Goal: Information Seeking & Learning: Learn about a topic

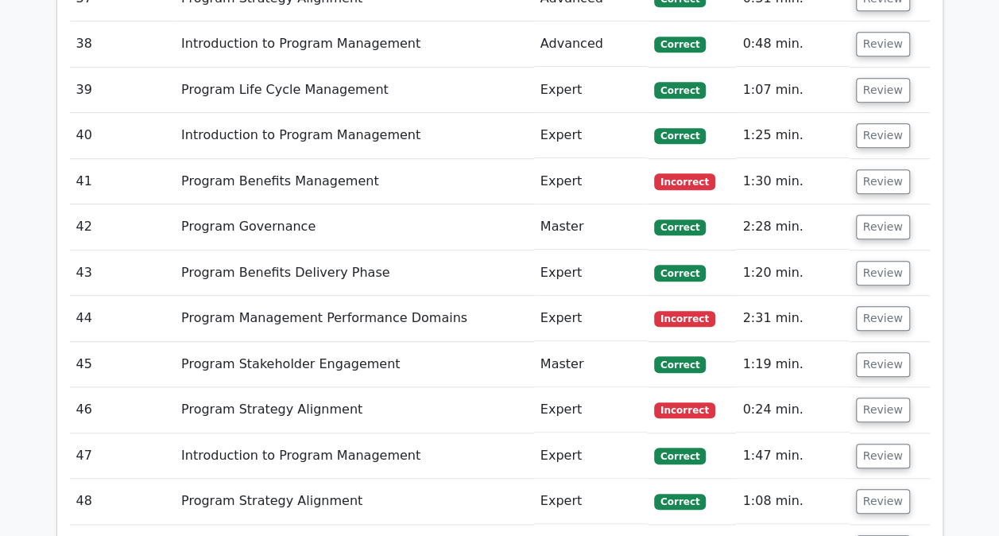
scroll to position [3915, 0]
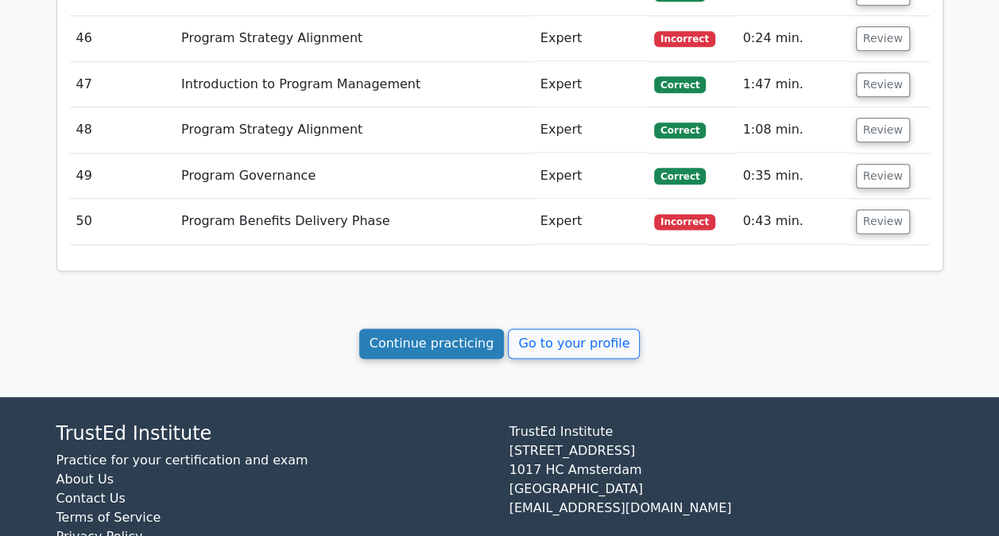
click at [451, 328] on link "Continue practicing" at bounding box center [431, 343] width 145 height 30
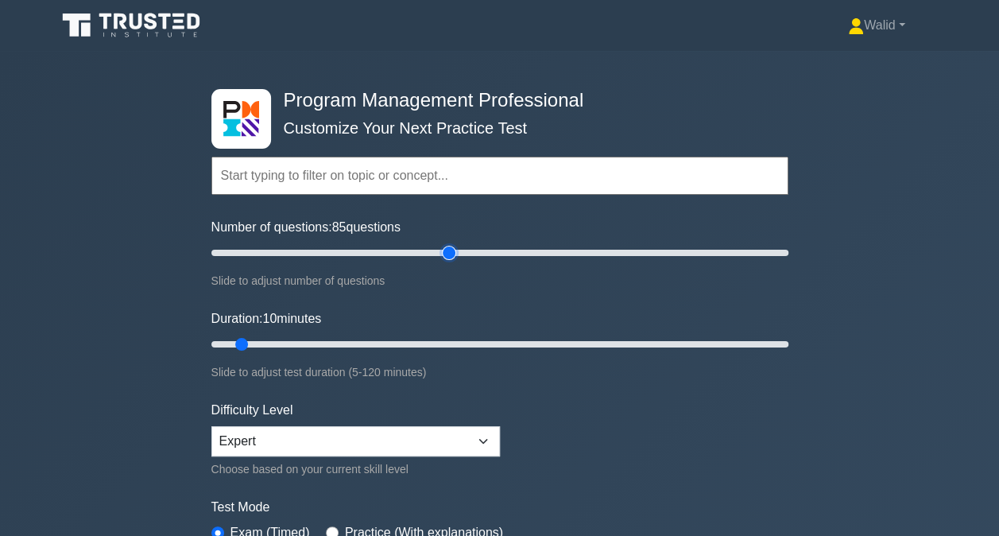
click at [448, 254] on input "Number of questions: 85 questions" at bounding box center [499, 252] width 577 height 19
click at [734, 251] on input "Number of questions: 185 questions" at bounding box center [499, 252] width 577 height 19
click at [449, 253] on input "Number of questions: 85 questions" at bounding box center [499, 252] width 577 height 19
type input "80"
click at [435, 251] on input "Number of questions: 80 questions" at bounding box center [499, 252] width 577 height 19
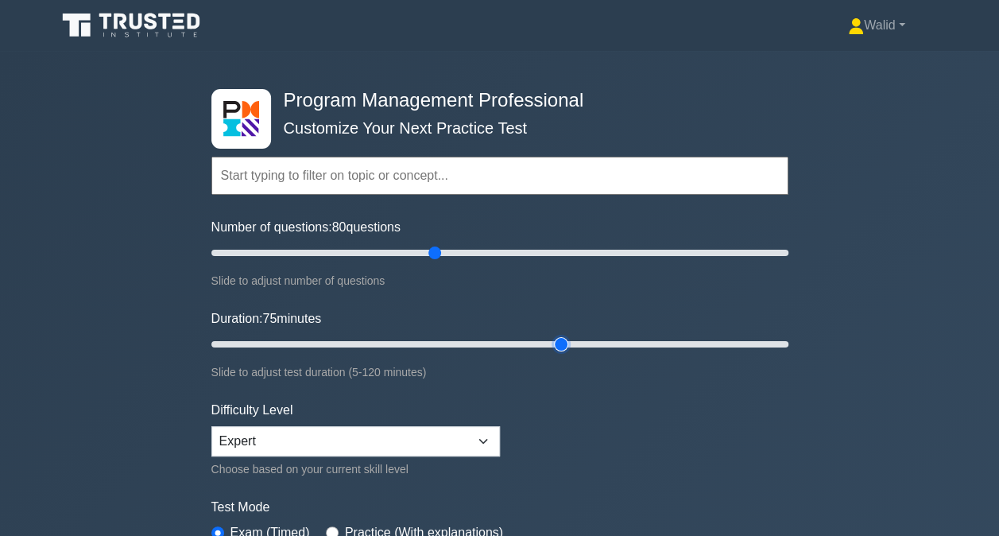
click at [555, 342] on input "Duration: 75 minutes" at bounding box center [499, 344] width 577 height 19
click at [640, 342] on input "Duration: 90 minutes" at bounding box center [499, 344] width 577 height 19
click at [675, 345] on input "Duration: 100 minutes" at bounding box center [499, 344] width 577 height 19
click at [705, 346] on input "Duration: 105 minutes" at bounding box center [499, 344] width 577 height 19
click at [726, 343] on input "Duration: 110 minutes" at bounding box center [499, 344] width 577 height 19
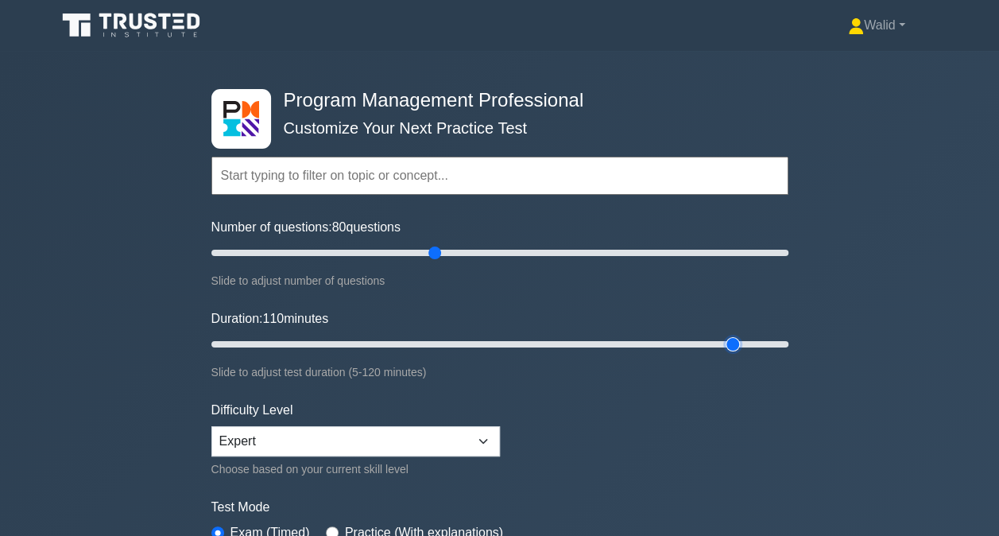
click at [743, 342] on input "Duration: 110 minutes" at bounding box center [499, 344] width 577 height 19
click at [751, 342] on input "Duration: 115 minutes" at bounding box center [499, 344] width 577 height 19
click at [765, 341] on input "Duration: 115 minutes" at bounding box center [499, 344] width 577 height 19
type input "120"
click at [773, 341] on input "Duration: 120 minutes" at bounding box center [499, 344] width 577 height 19
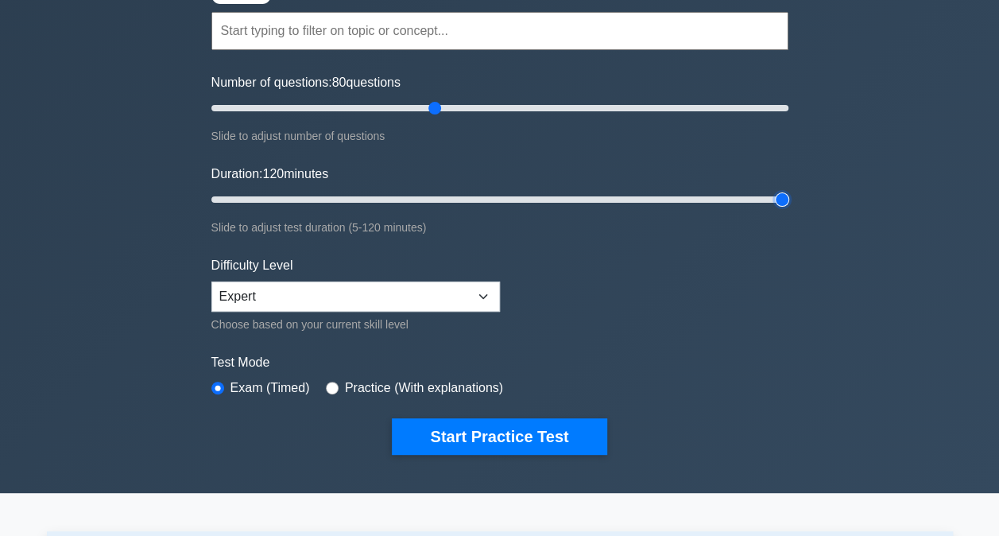
scroll to position [145, 0]
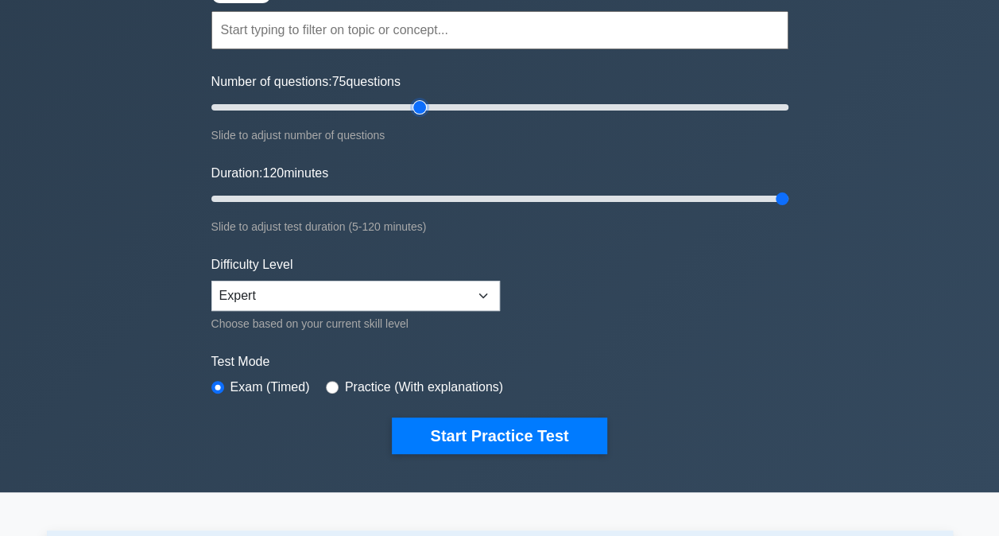
type input "75"
click at [418, 103] on input "Number of questions: 75 questions" at bounding box center [499, 107] width 577 height 19
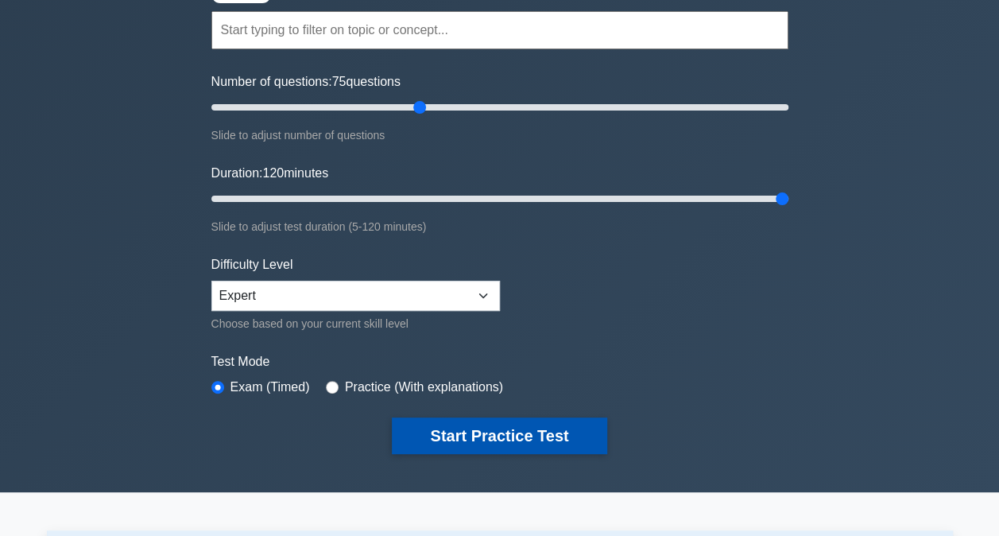
click at [549, 431] on button "Start Practice Test" at bounding box center [499, 435] width 215 height 37
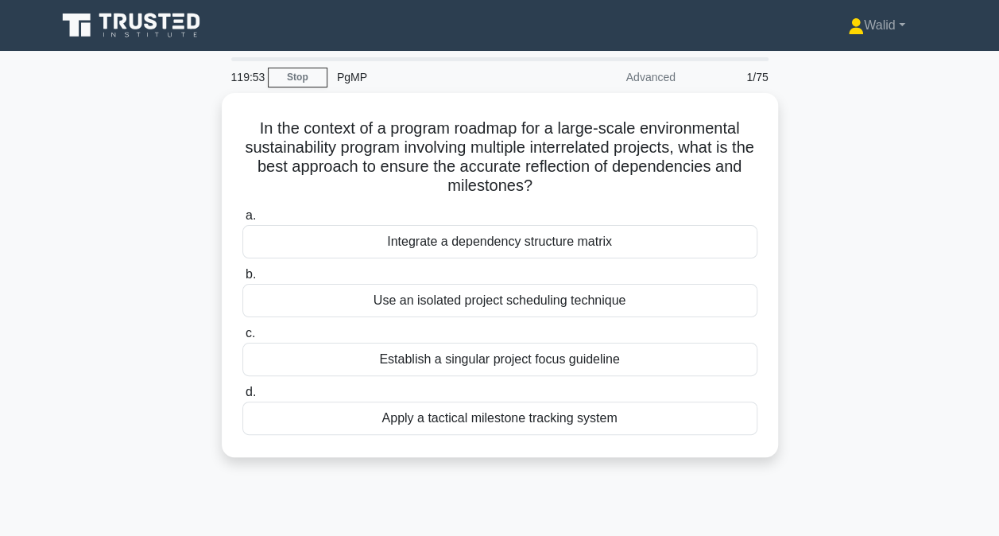
click at [855, 164] on div "In the context of a program roadmap for a large-scale environmental sustainabil…" at bounding box center [500, 284] width 906 height 383
click at [313, 81] on link "Stop" at bounding box center [298, 78] width 60 height 20
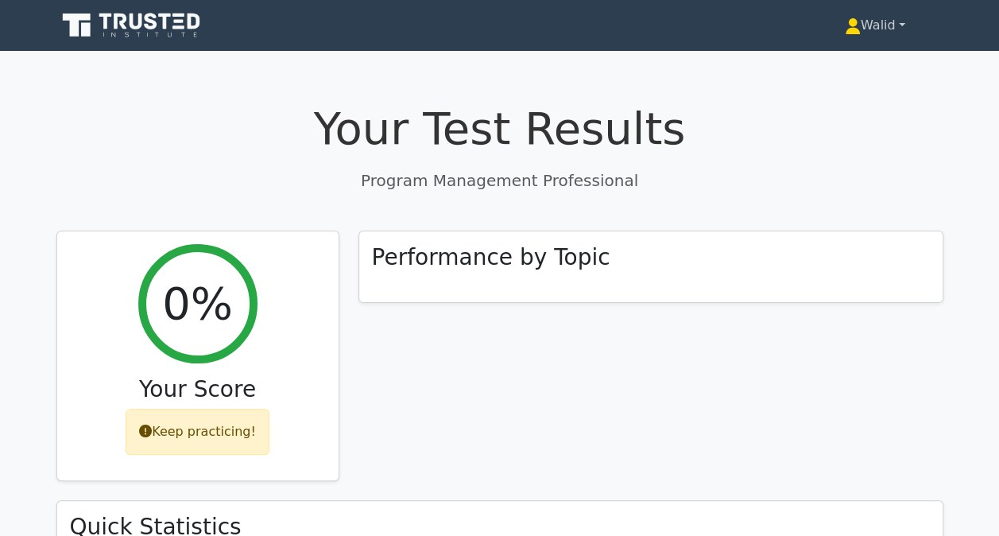
click at [874, 29] on link "Walid" at bounding box center [874, 26] width 137 height 32
click at [842, 56] on link "Profile" at bounding box center [870, 62] width 126 height 25
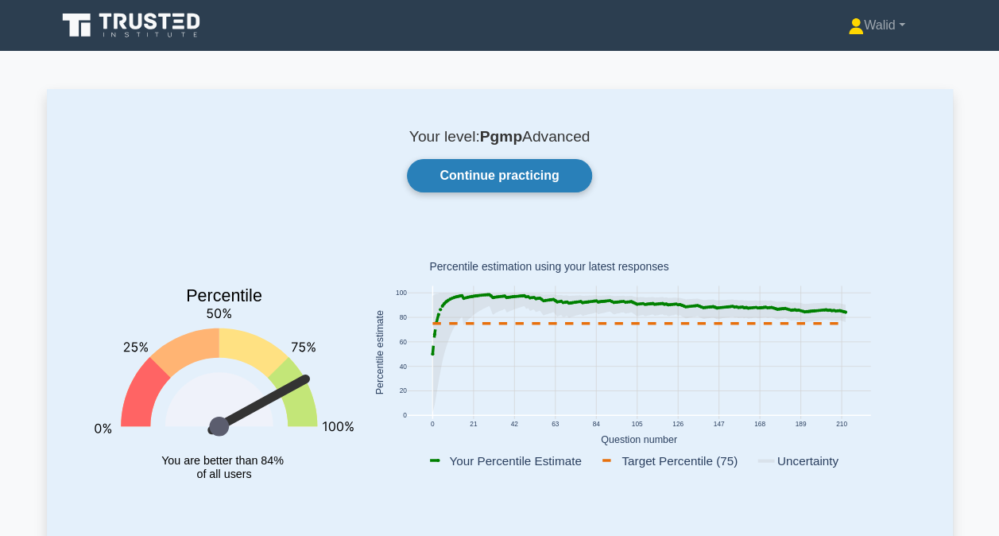
click at [494, 173] on link "Continue practicing" at bounding box center [499, 175] width 184 height 33
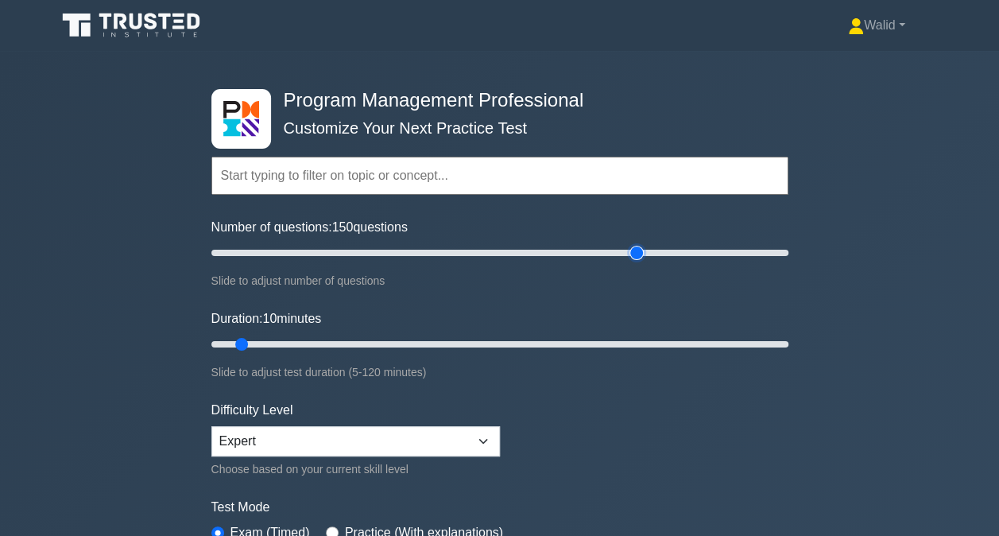
click at [642, 253] on input "Number of questions: 150 questions" at bounding box center [499, 252] width 577 height 19
click at [531, 253] on input "Number of questions: 115 questions" at bounding box center [499, 252] width 577 height 19
click at [493, 253] on input "Number of questions: 100 questions" at bounding box center [499, 252] width 577 height 19
click at [460, 252] on input "Number of questions: 90 questions" at bounding box center [499, 252] width 577 height 19
type input "80"
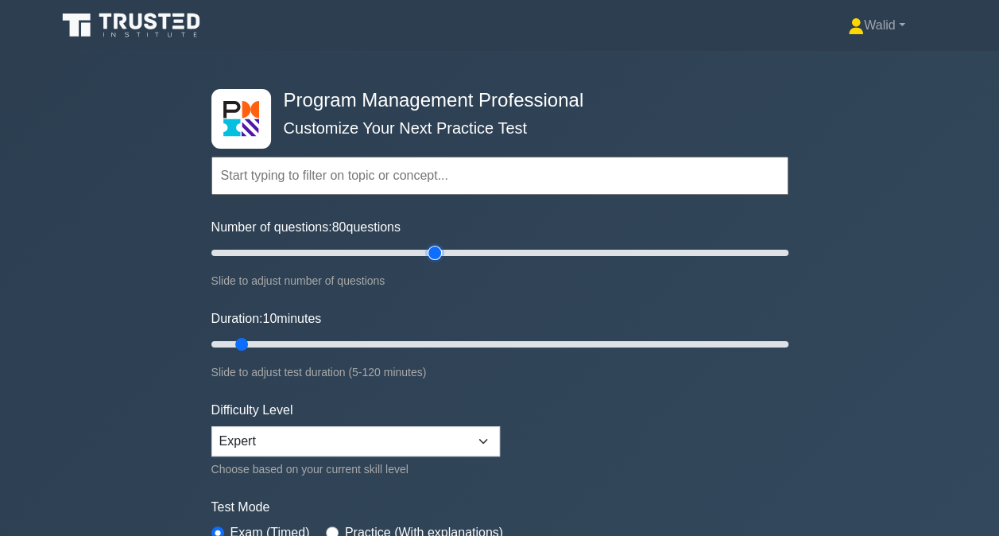
click at [440, 252] on input "Number of questions: 80 questions" at bounding box center [499, 252] width 577 height 19
click at [586, 343] on input "Duration: 80 minutes" at bounding box center [499, 344] width 577 height 19
click at [660, 343] on input "Duration: 95 minutes" at bounding box center [499, 344] width 577 height 19
type input "120"
click at [774, 338] on input "Duration: 120 minutes" at bounding box center [499, 344] width 577 height 19
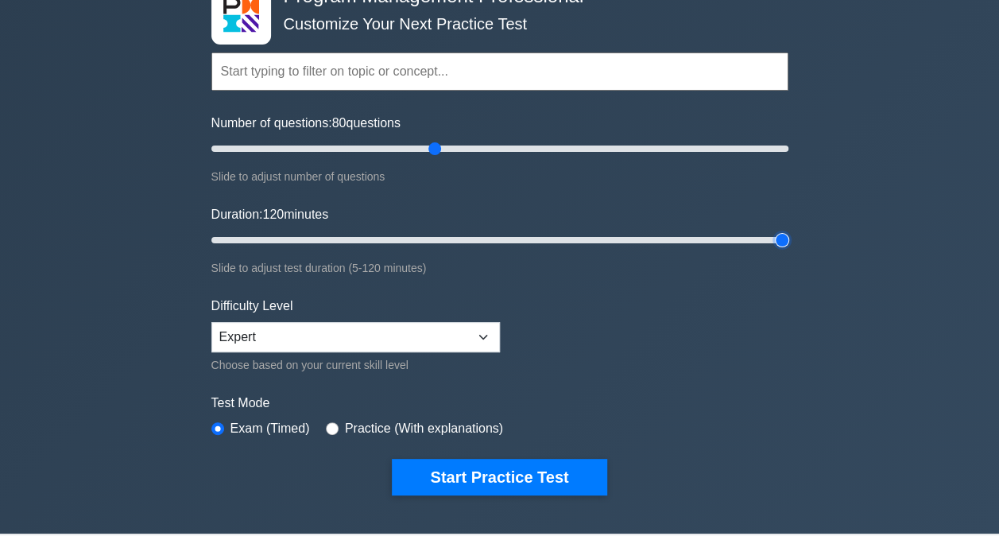
scroll to position [105, 0]
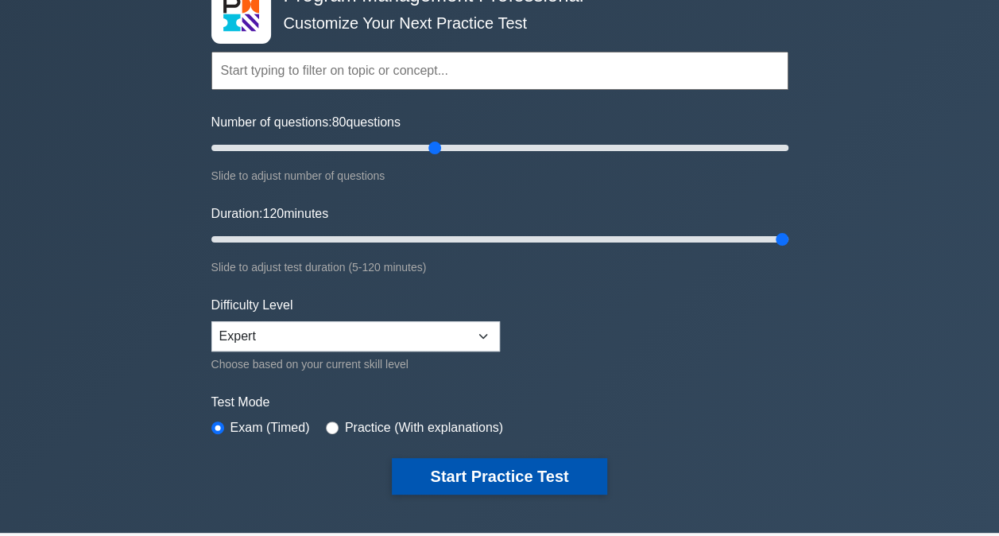
click at [506, 466] on button "Start Practice Test" at bounding box center [499, 476] width 215 height 37
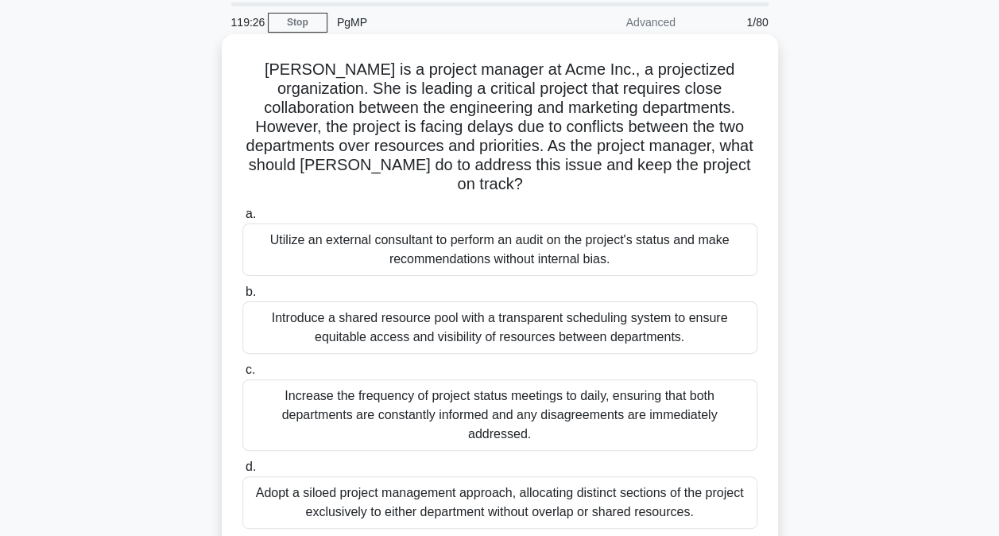
scroll to position [54, 0]
click at [489, 224] on div "Utilize an external consultant to perform an audit on the project's status and …" at bounding box center [499, 250] width 515 height 52
click at [242, 219] on input "a. Utilize an external consultant to perform an audit on the project's status a…" at bounding box center [242, 215] width 0 height 10
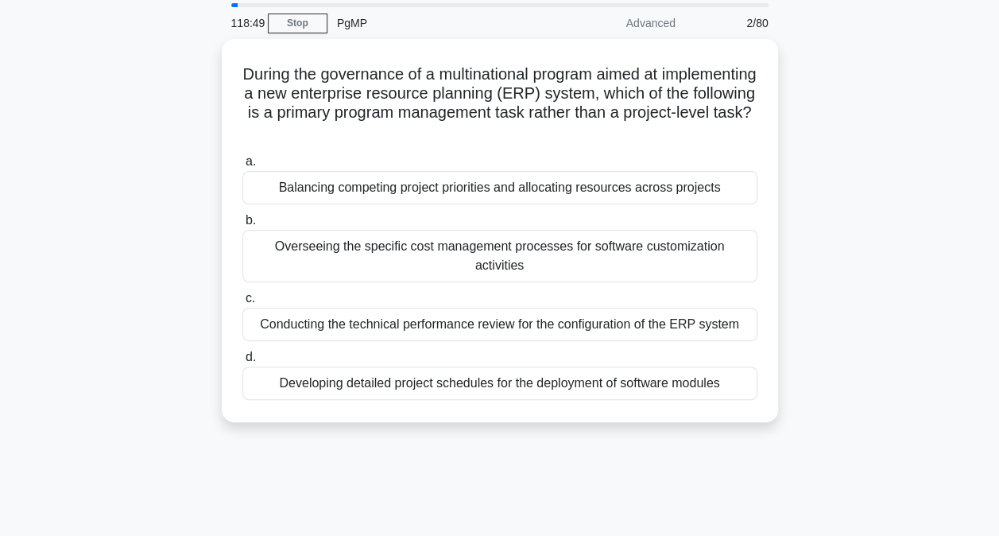
scroll to position [0, 0]
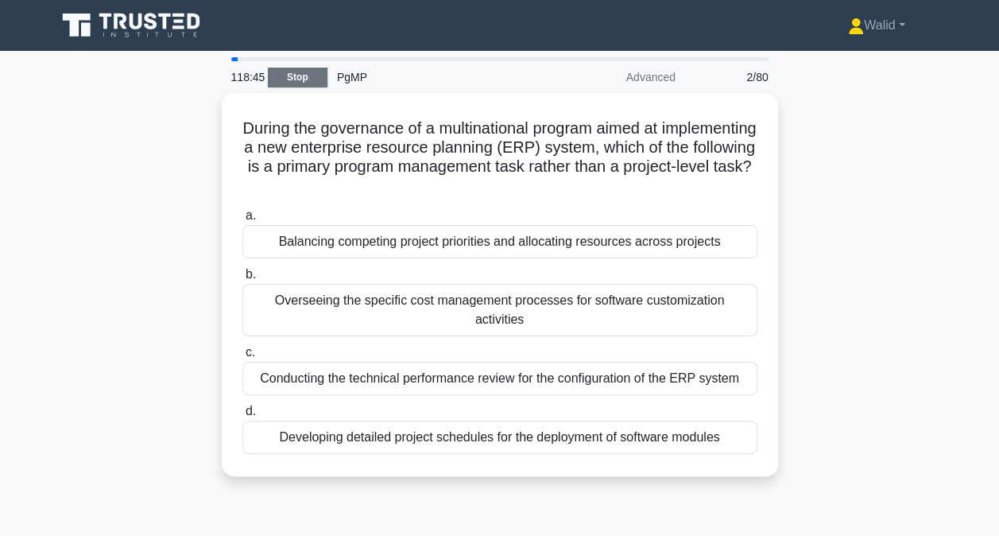
drag, startPoint x: 304, startPoint y: 87, endPoint x: 299, endPoint y: 75, distance: 13.6
click at [299, 75] on div "118:45 Stop PgMP Advanced 2/80" at bounding box center [500, 77] width 556 height 32
click at [299, 75] on link "Stop" at bounding box center [298, 78] width 60 height 20
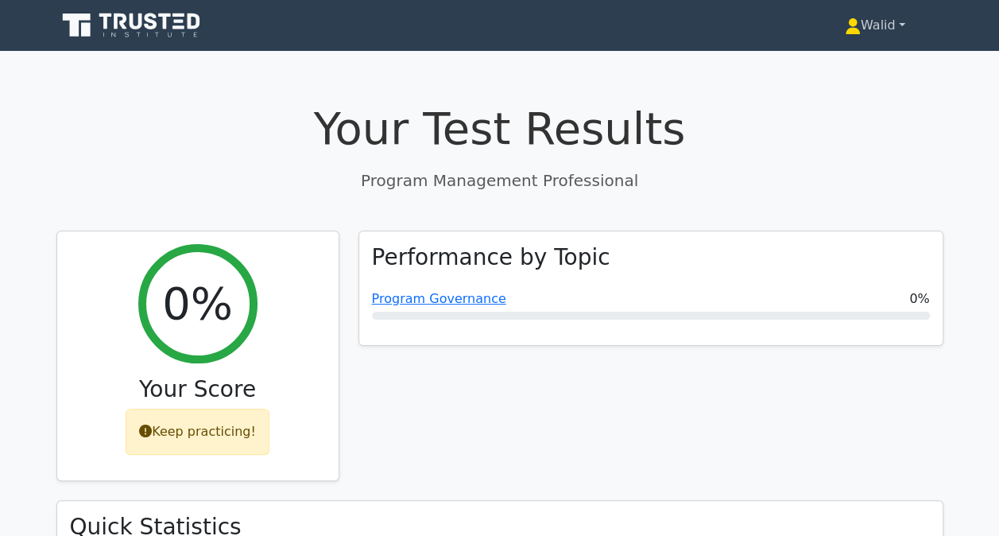
click at [863, 25] on link "Walid" at bounding box center [874, 26] width 137 height 32
click at [841, 56] on link "Profile" at bounding box center [870, 62] width 126 height 25
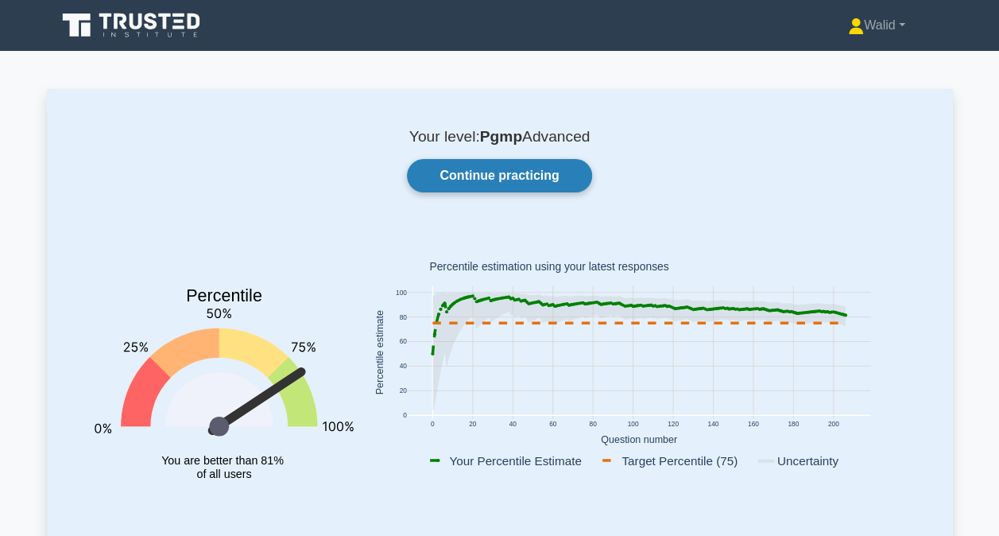
click at [532, 173] on link "Continue practicing" at bounding box center [499, 175] width 184 height 33
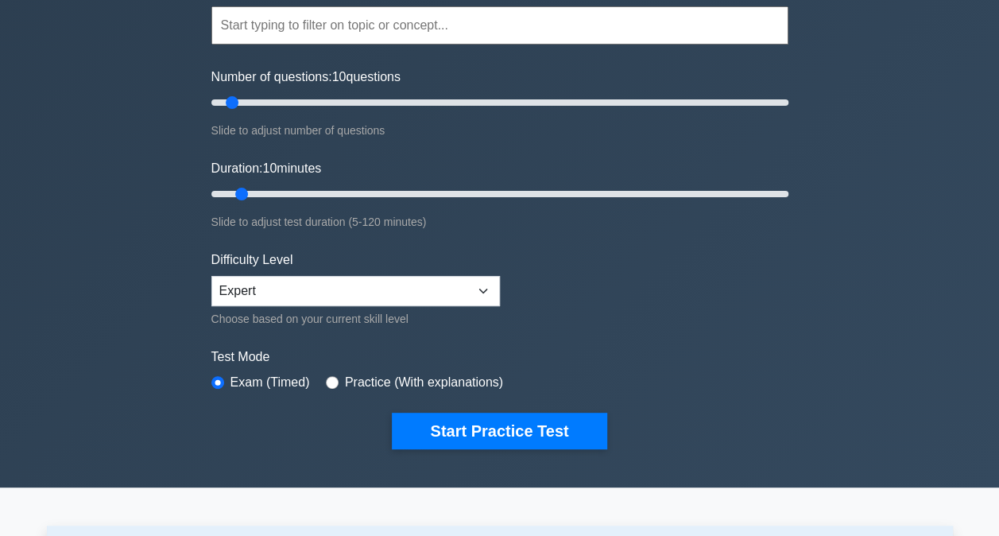
scroll to position [151, 0]
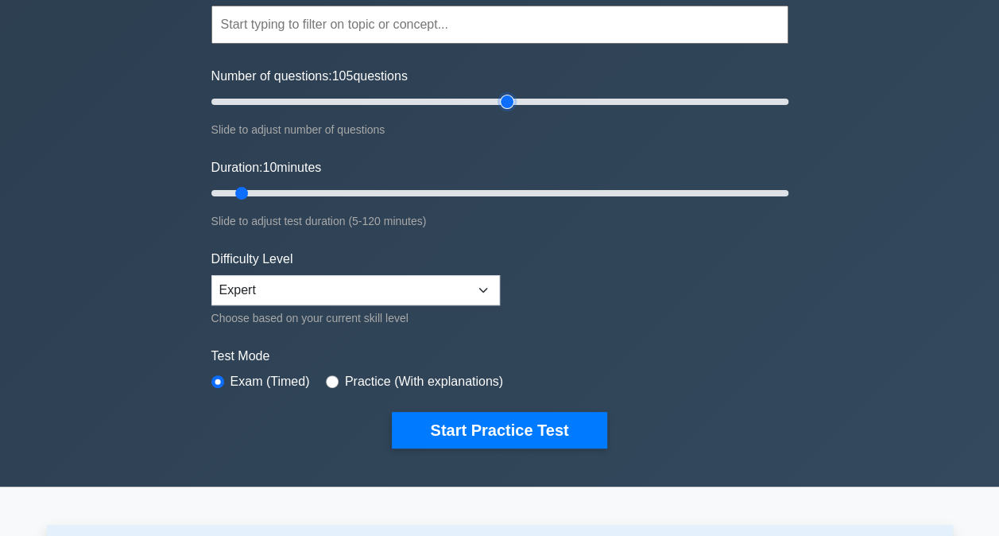
click at [504, 101] on input "Number of questions: 105 questions" at bounding box center [499, 101] width 577 height 19
click at [474, 103] on input "Number of questions: 95 questions" at bounding box center [499, 101] width 577 height 19
click at [458, 103] on input "Number of questions: 90 questions" at bounding box center [499, 101] width 577 height 19
type input "80"
click at [441, 103] on input "Number of questions: 80 questions" at bounding box center [499, 101] width 577 height 19
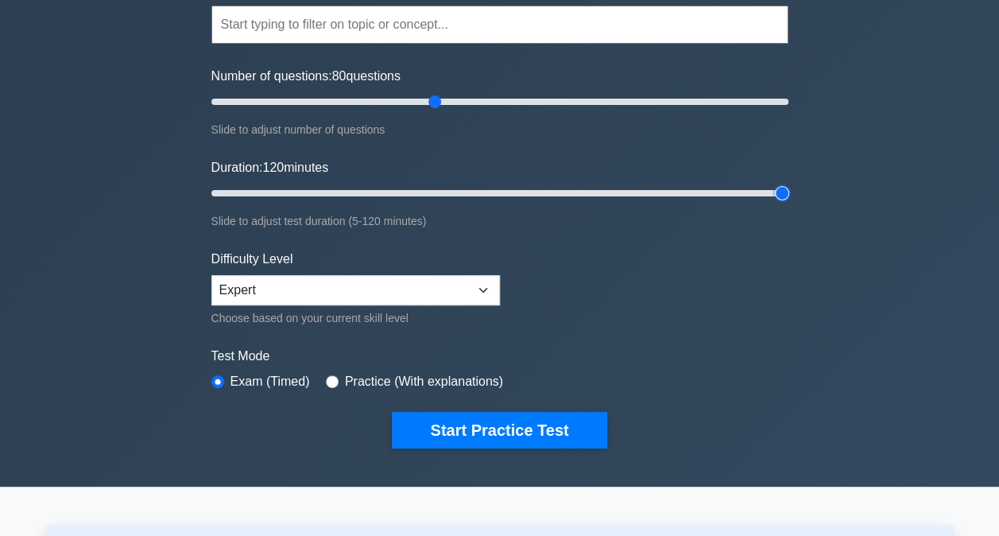
type input "120"
click at [779, 192] on input "Duration: 120 minutes" at bounding box center [499, 193] width 577 height 19
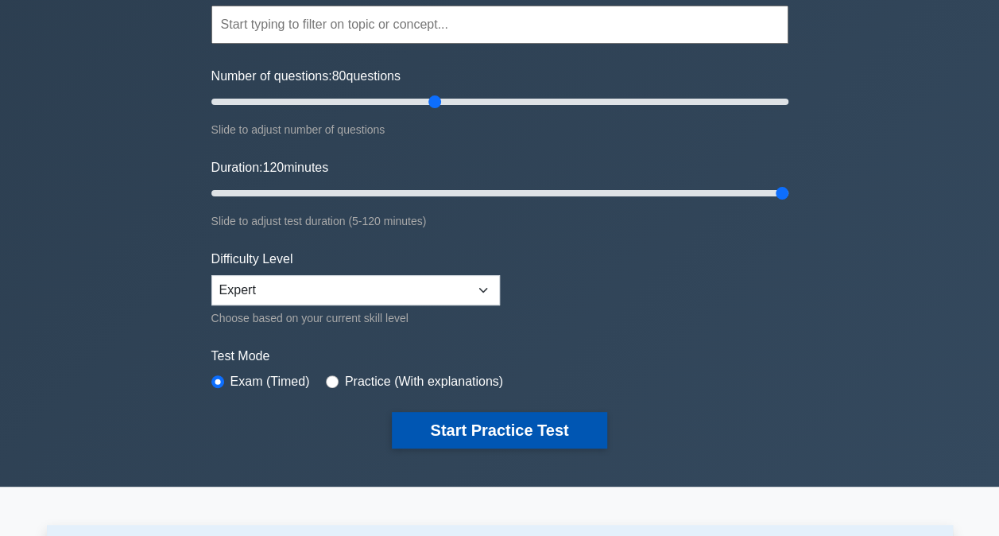
click at [499, 431] on button "Start Practice Test" at bounding box center [499, 430] width 215 height 37
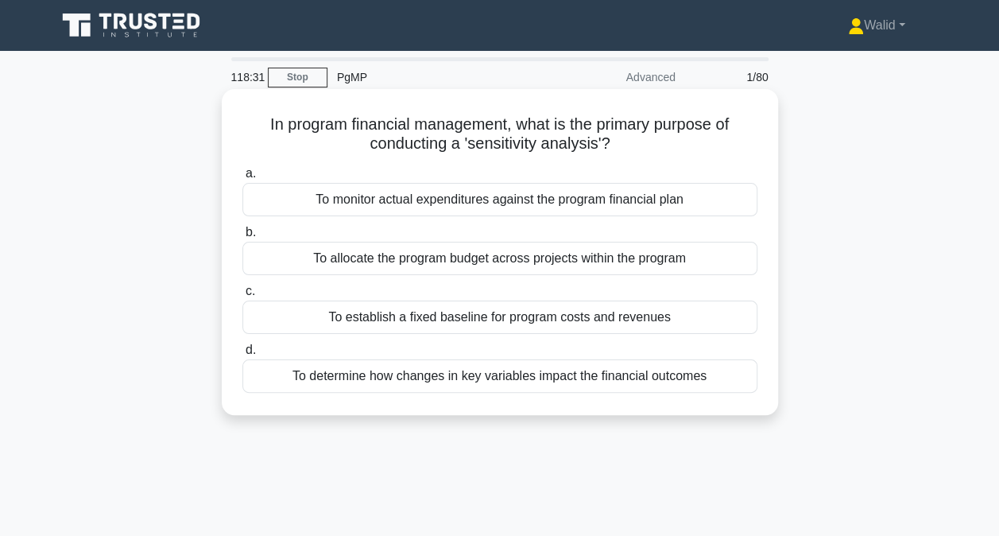
click at [413, 207] on div "To monitor actual expenditures against the program financial plan" at bounding box center [499, 199] width 515 height 33
click at [242, 179] on input "a. To monitor actual expenditures against the program financial plan" at bounding box center [242, 173] width 0 height 10
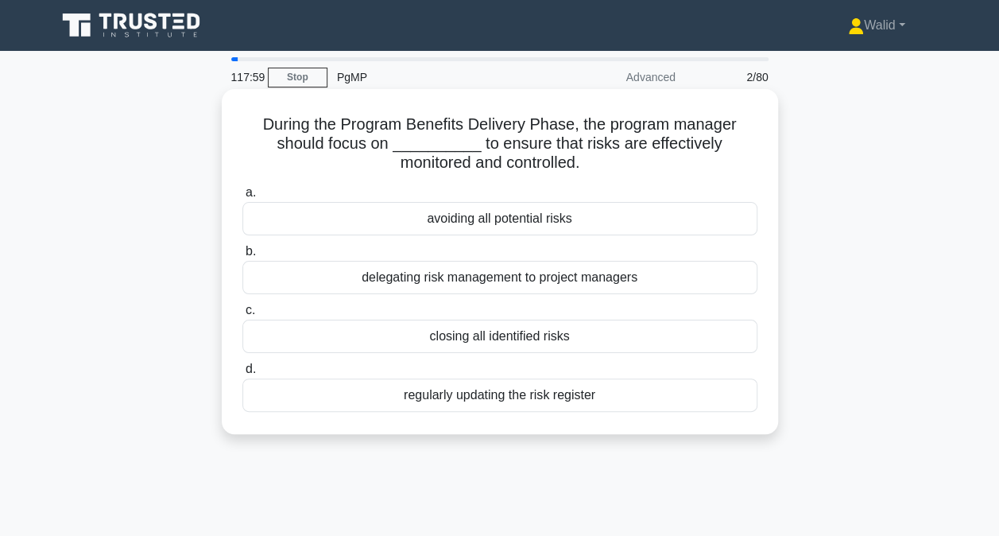
click at [443, 397] on div "regularly updating the risk register" at bounding box center [499, 394] width 515 height 33
click at [242, 374] on input "d. regularly updating the risk register" at bounding box center [242, 369] width 0 height 10
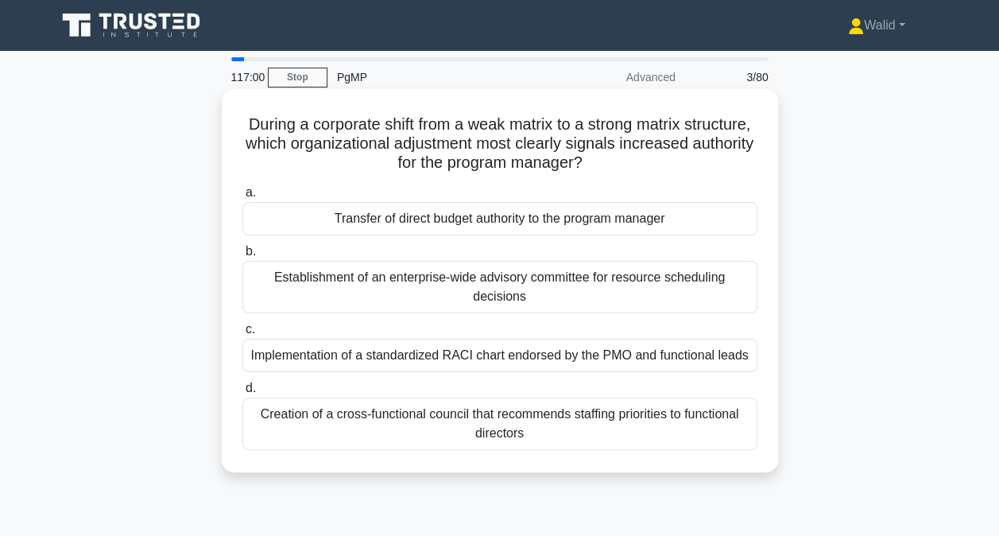
click at [405, 220] on div "Transfer of direct budget authority to the program manager" at bounding box center [499, 218] width 515 height 33
click at [242, 198] on input "a. Transfer of direct budget authority to the program manager" at bounding box center [242, 193] width 0 height 10
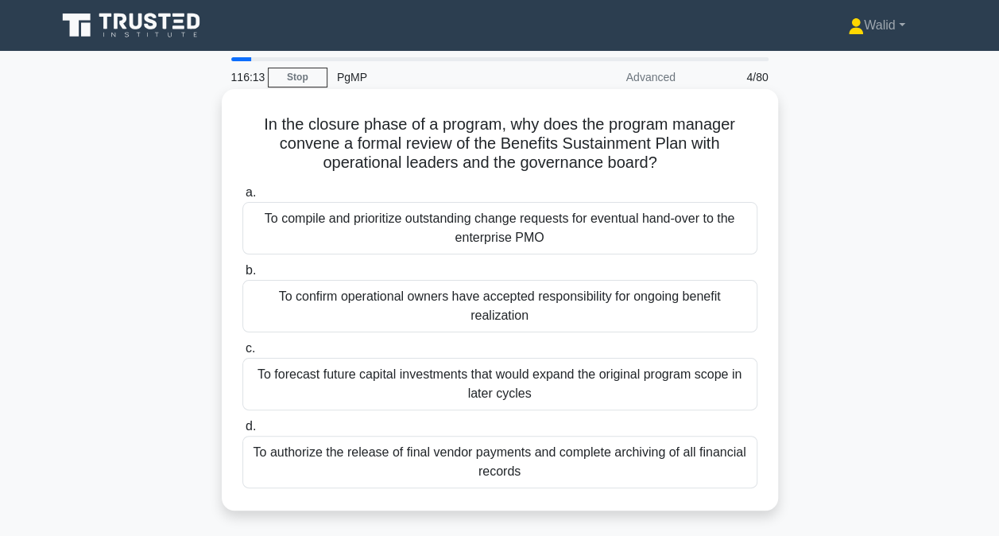
click at [489, 310] on div "To confirm operational owners have accepted responsibility for ongoing benefit …" at bounding box center [499, 306] width 515 height 52
click at [242, 276] on input "b. To confirm operational owners have accepted responsibility for ongoing benef…" at bounding box center [242, 270] width 0 height 10
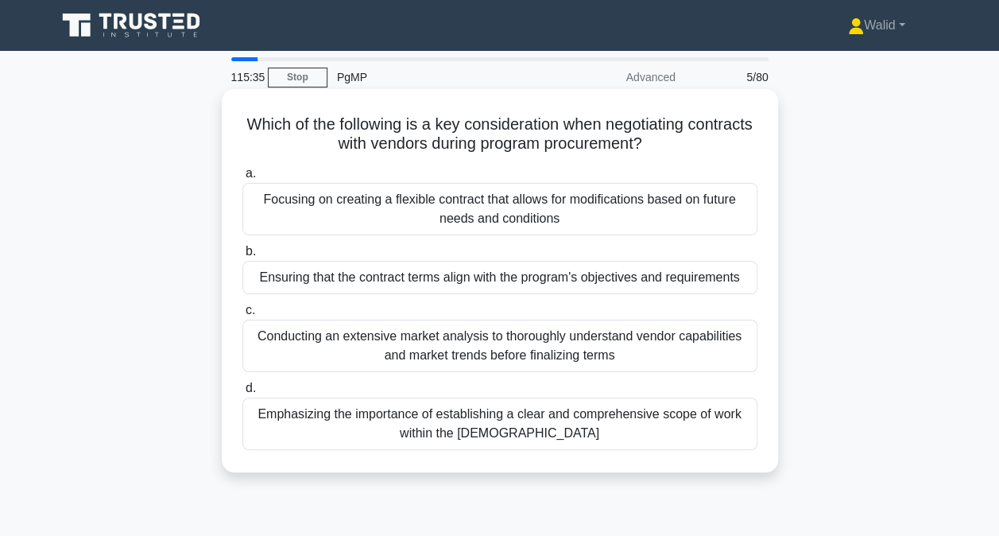
click at [351, 277] on div "Ensuring that the contract terms align with the program's objectives and requir…" at bounding box center [499, 277] width 515 height 33
click at [242, 257] on input "b. Ensuring that the contract terms align with the program's objectives and req…" at bounding box center [242, 251] width 0 height 10
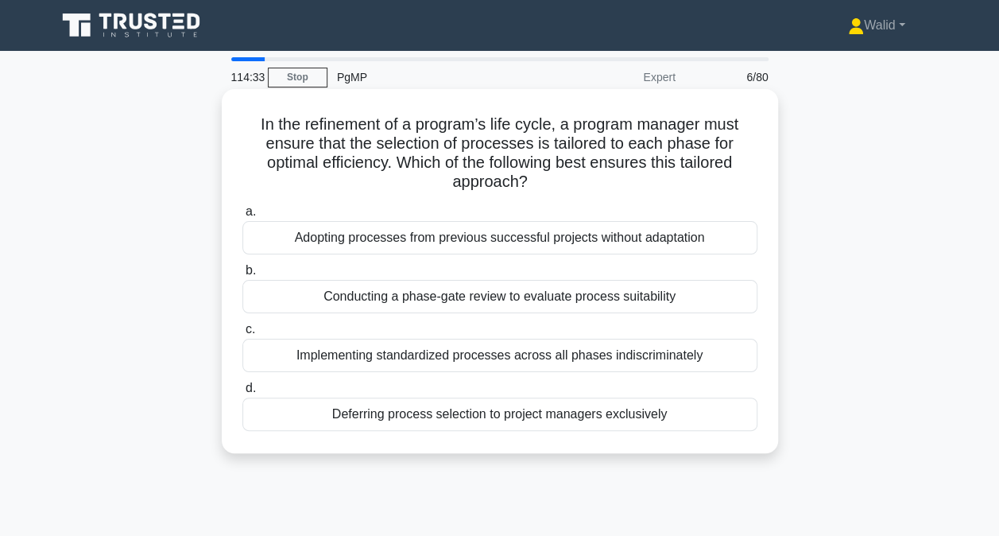
click at [479, 299] on div "Conducting a phase-gate review to evaluate process suitability" at bounding box center [499, 296] width 515 height 33
click at [242, 276] on input "b. Conducting a phase-gate review to evaluate process suitability" at bounding box center [242, 270] width 0 height 10
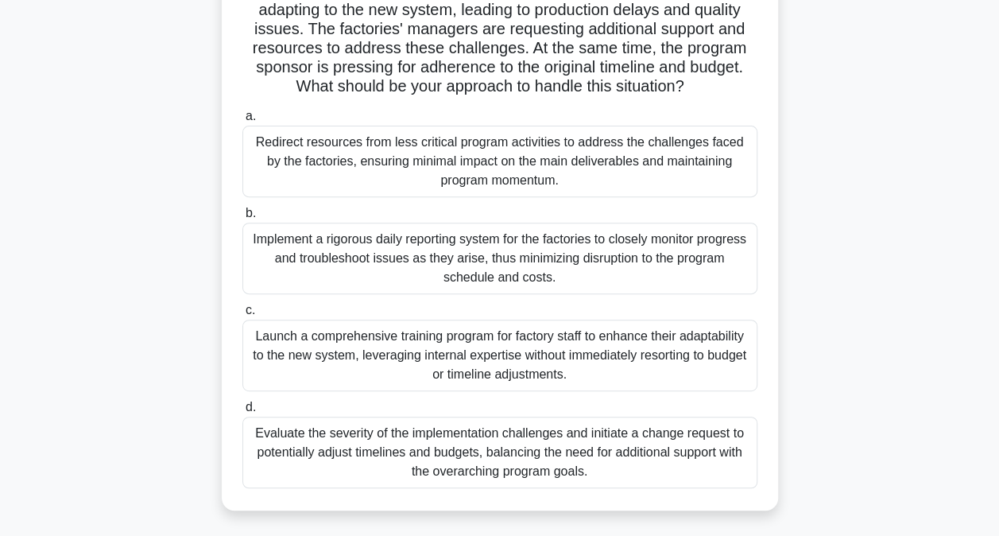
scroll to position [191, 0]
click at [460, 457] on div "Evaluate the severity of the implementation challenges and initiate a change re…" at bounding box center [499, 452] width 515 height 72
click at [242, 412] on input "d. Evaluate the severity of the implementation challenges and initiate a change…" at bounding box center [242, 406] width 0 height 10
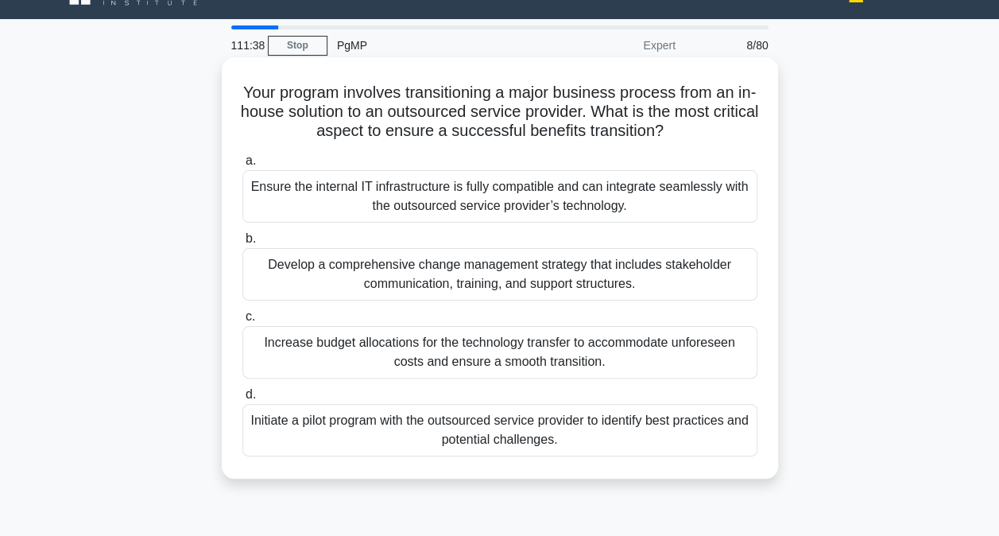
scroll to position [33, 0]
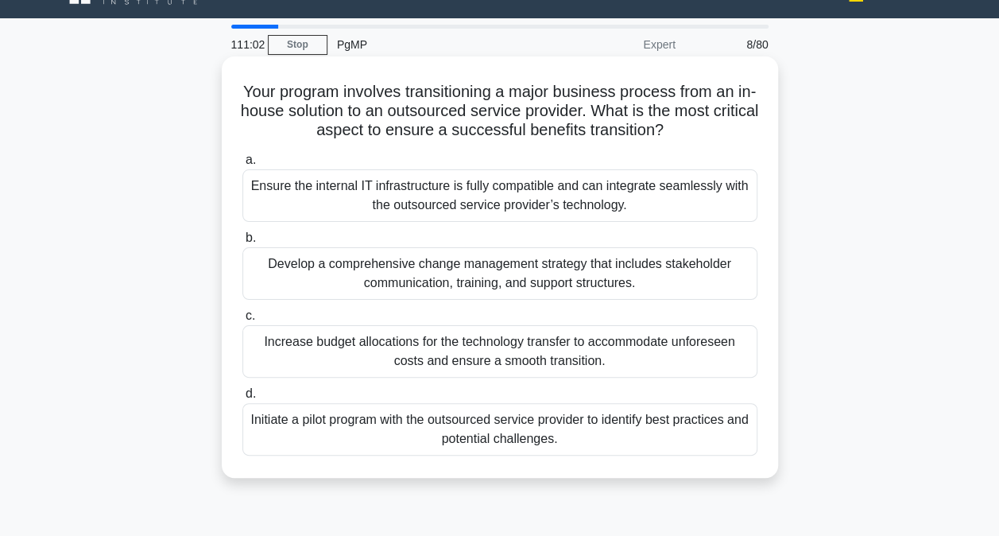
click at [329, 195] on div "Ensure the internal IT infrastructure is fully compatible and can integrate sea…" at bounding box center [499, 195] width 515 height 52
click at [242, 165] on input "a. Ensure the internal IT infrastructure is fully compatible and can integrate …" at bounding box center [242, 160] width 0 height 10
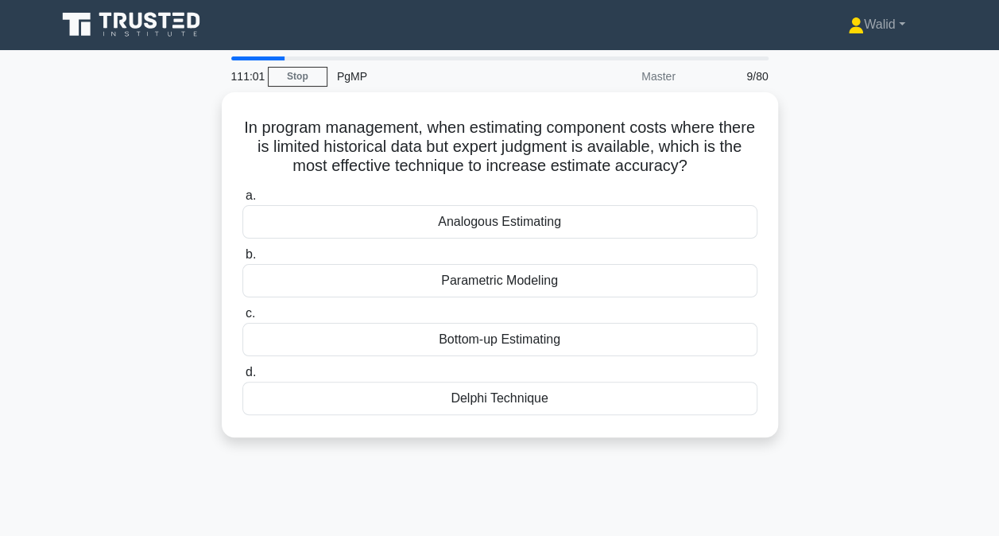
scroll to position [0, 0]
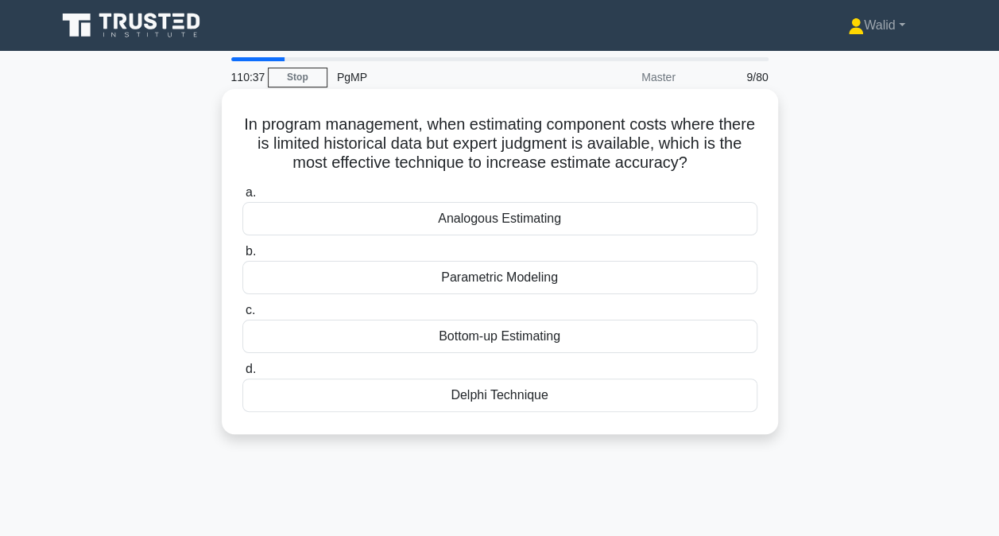
click at [550, 278] on div "Parametric Modeling" at bounding box center [499, 277] width 515 height 33
click at [242, 257] on input "b. Parametric Modeling" at bounding box center [242, 251] width 0 height 10
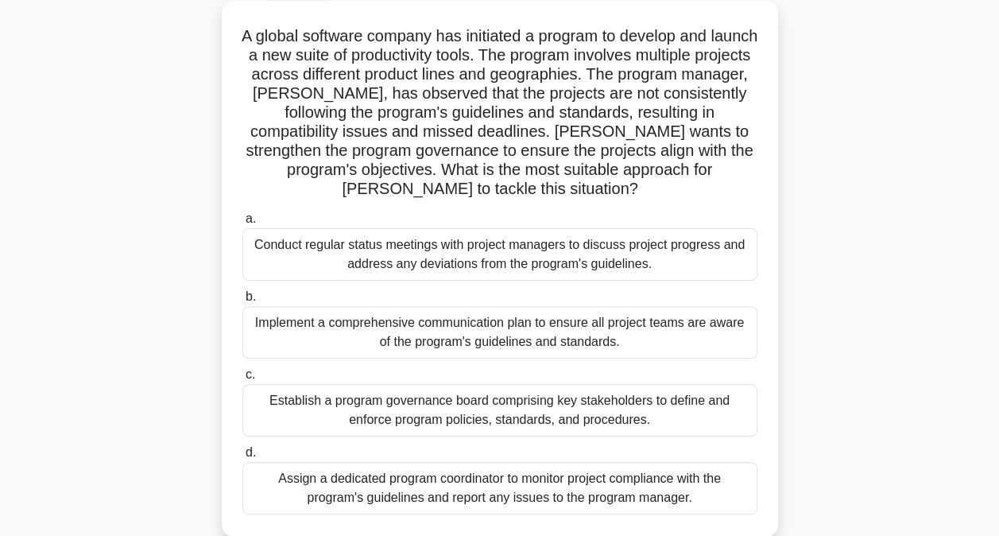
scroll to position [89, 0]
click at [478, 407] on div "Establish a program governance board comprising key stakeholders to define and …" at bounding box center [499, 409] width 515 height 52
click at [242, 379] on input "c. Establish a program governance board comprising key stakeholders to define a…" at bounding box center [242, 374] width 0 height 10
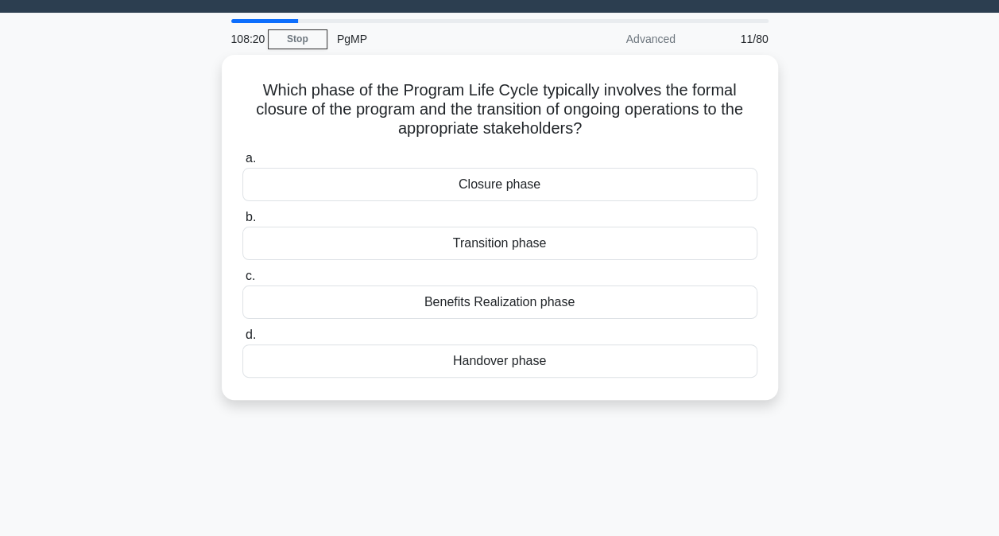
scroll to position [0, 0]
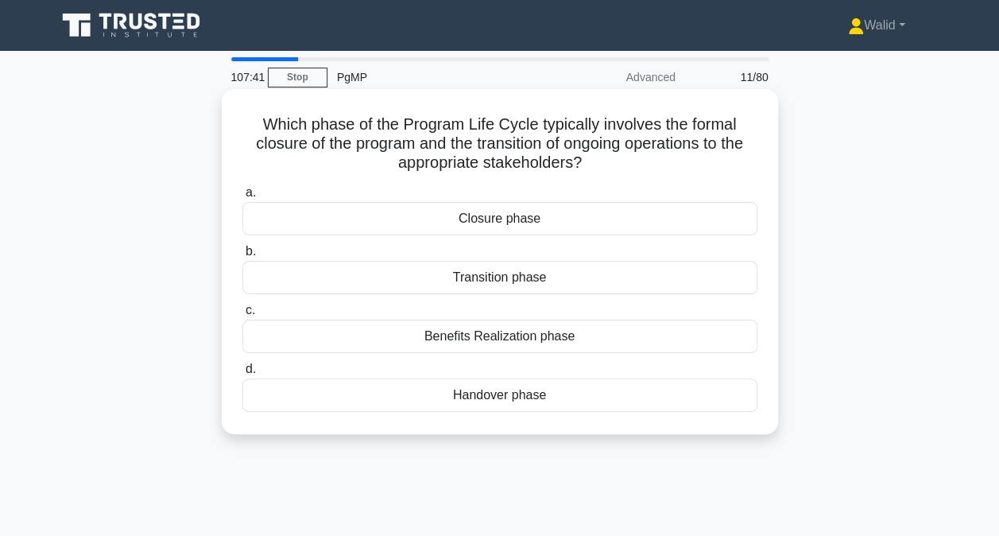
click at [509, 221] on div "Closure phase" at bounding box center [499, 218] width 515 height 33
click at [242, 198] on input "a. Closure phase" at bounding box center [242, 193] width 0 height 10
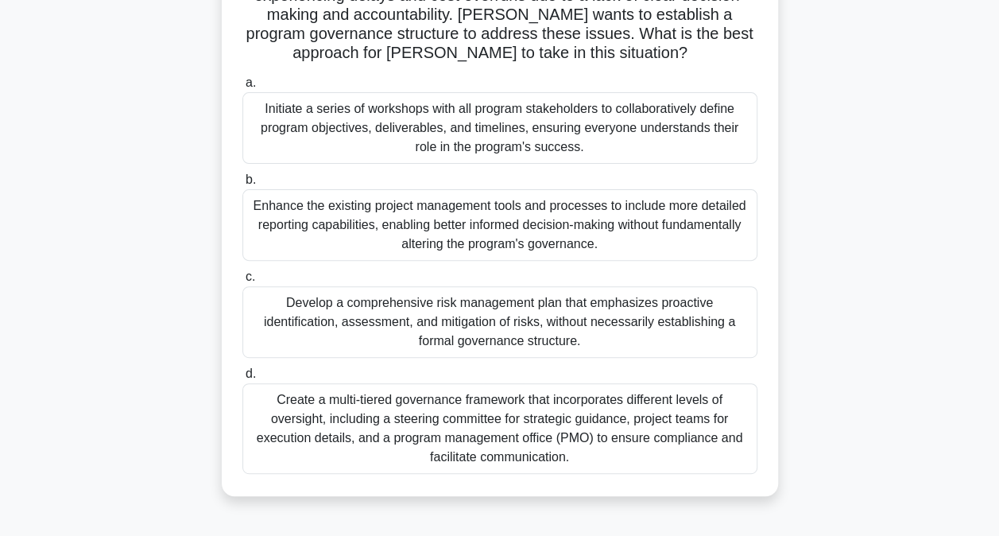
scroll to position [172, 0]
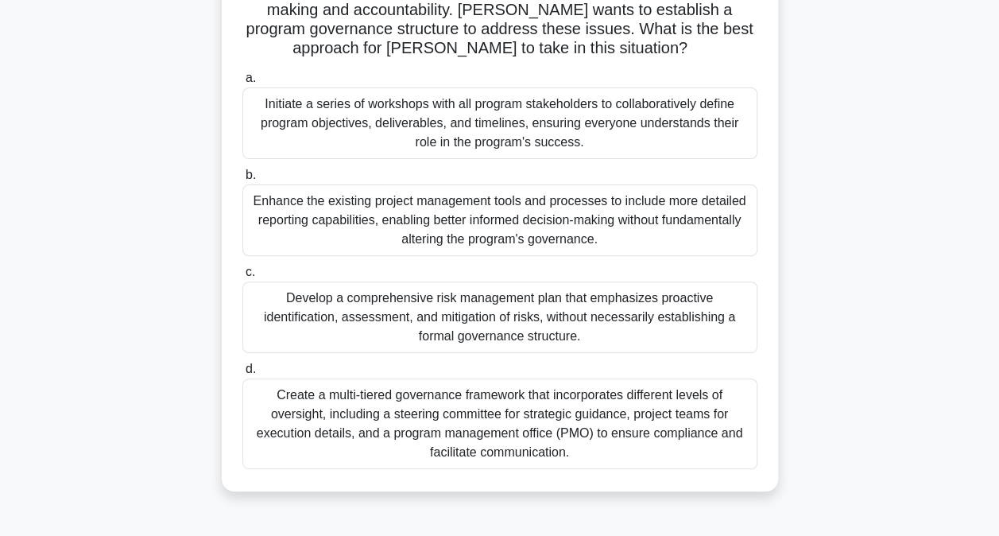
click at [396, 420] on div "Create a multi-tiered governance framework that incorporates different levels o…" at bounding box center [499, 423] width 515 height 91
click at [242, 374] on input "d. Create a multi-tiered governance framework that incorporates different level…" at bounding box center [242, 369] width 0 height 10
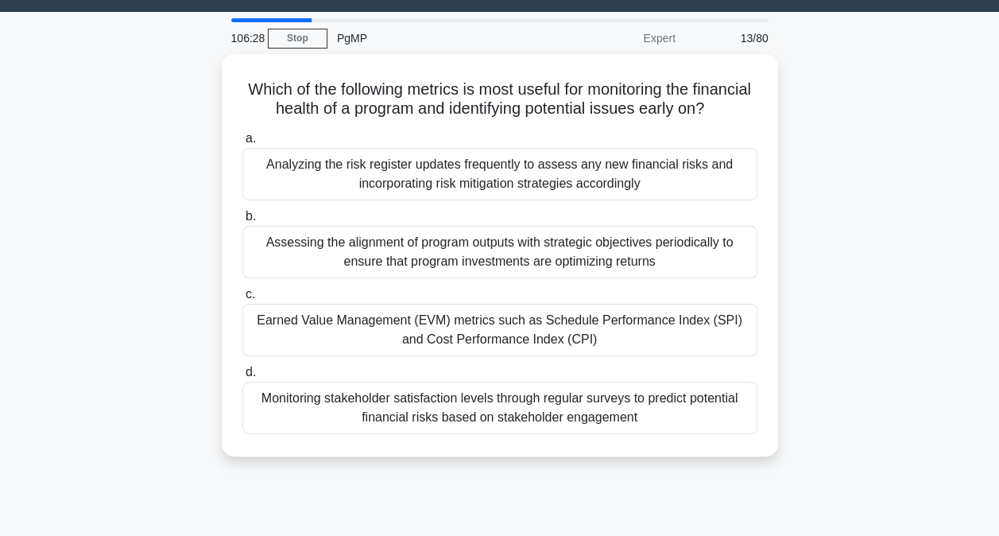
scroll to position [0, 0]
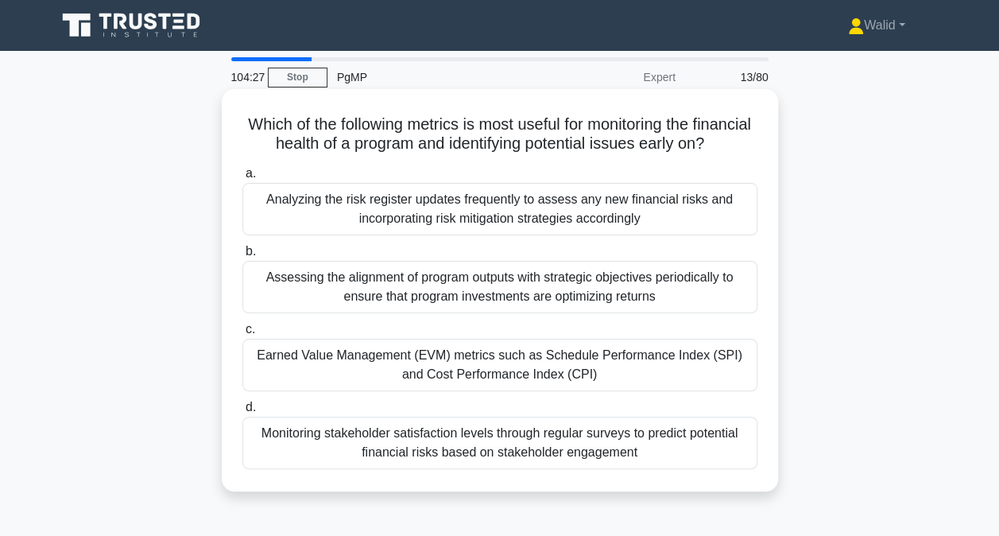
click at [497, 224] on div "Analyzing the risk register updates frequently to assess any new financial risk…" at bounding box center [499, 209] width 515 height 52
click at [242, 179] on input "a. Analyzing the risk register updates frequently to assess any new financial r…" at bounding box center [242, 173] width 0 height 10
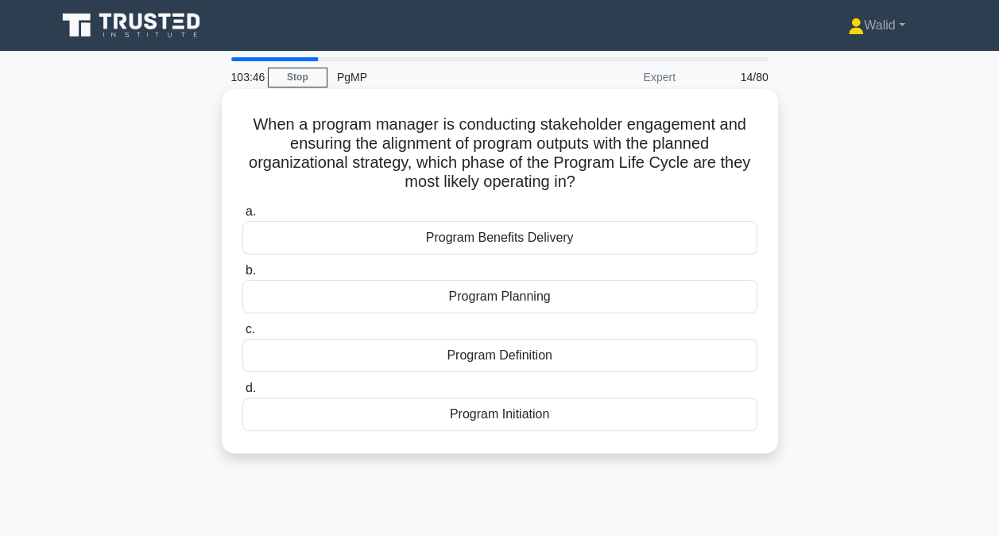
click at [524, 240] on div "Program Benefits Delivery" at bounding box center [499, 237] width 515 height 33
click at [242, 217] on input "a. Program Benefits Delivery" at bounding box center [242, 212] width 0 height 10
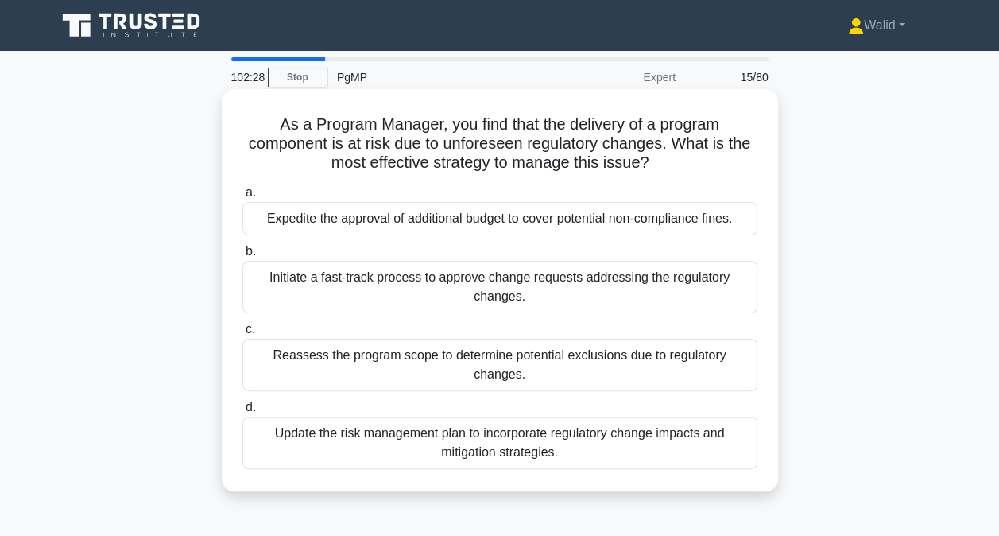
click at [407, 445] on div "Update the risk management plan to incorporate regulatory change impacts and mi…" at bounding box center [499, 442] width 515 height 52
click at [242, 412] on input "d. Update the risk management plan to incorporate regulatory change impacts and…" at bounding box center [242, 407] width 0 height 10
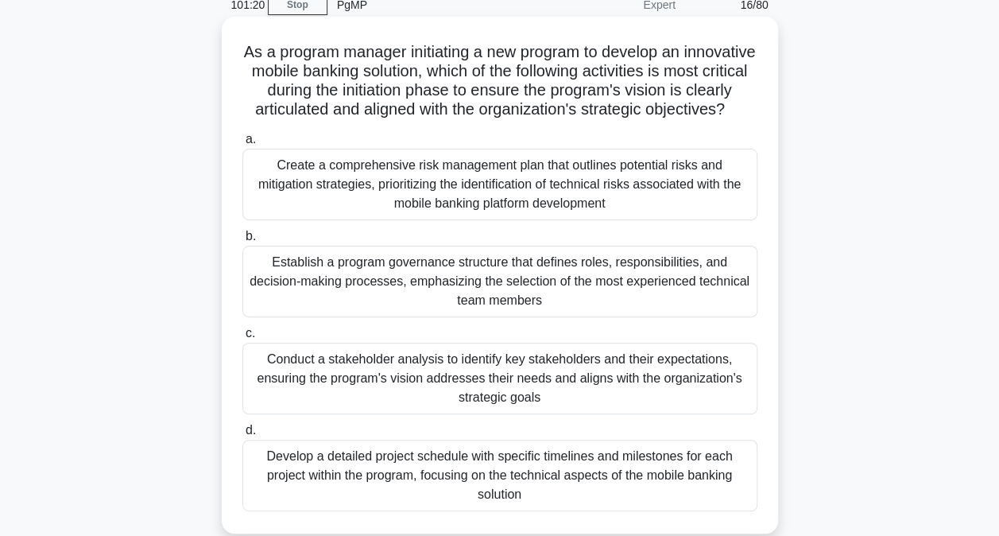
scroll to position [74, 0]
click at [314, 388] on div "Conduct a stakeholder analysis to identify key stakeholders and their expectati…" at bounding box center [499, 377] width 515 height 72
click at [242, 337] on input "c. Conduct a stakeholder analysis to identify key stakeholders and their expect…" at bounding box center [242, 332] width 0 height 10
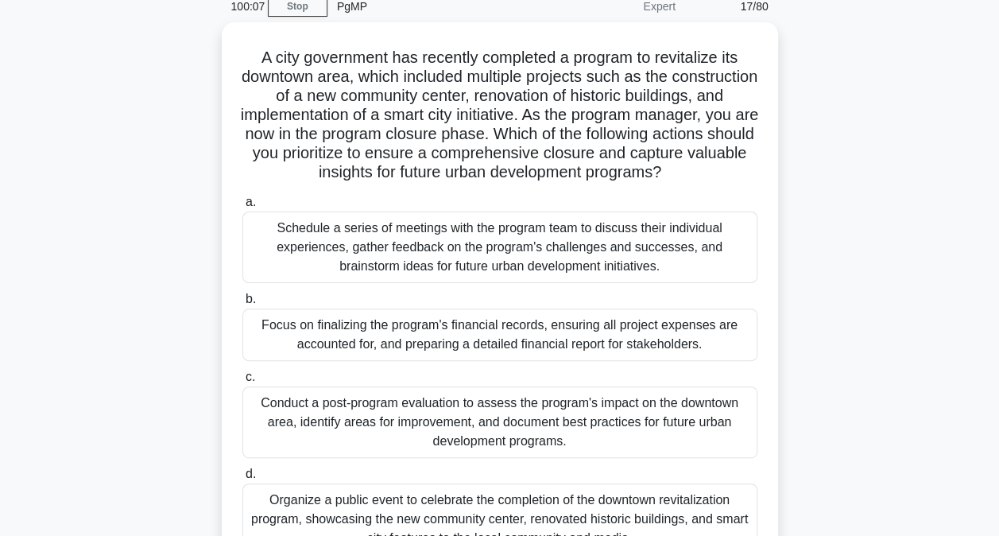
scroll to position [68, 0]
click at [300, 253] on div "Schedule a series of meetings with the program team to discuss their individual…" at bounding box center [499, 247] width 515 height 72
click at [242, 207] on input "a. Schedule a series of meetings with the program team to discuss their individ…" at bounding box center [242, 201] width 0 height 10
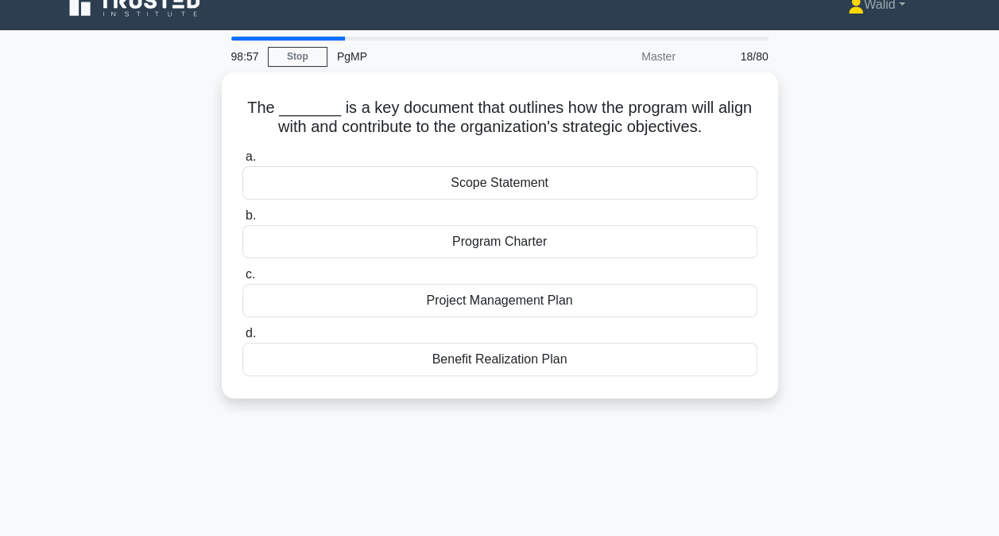
scroll to position [0, 0]
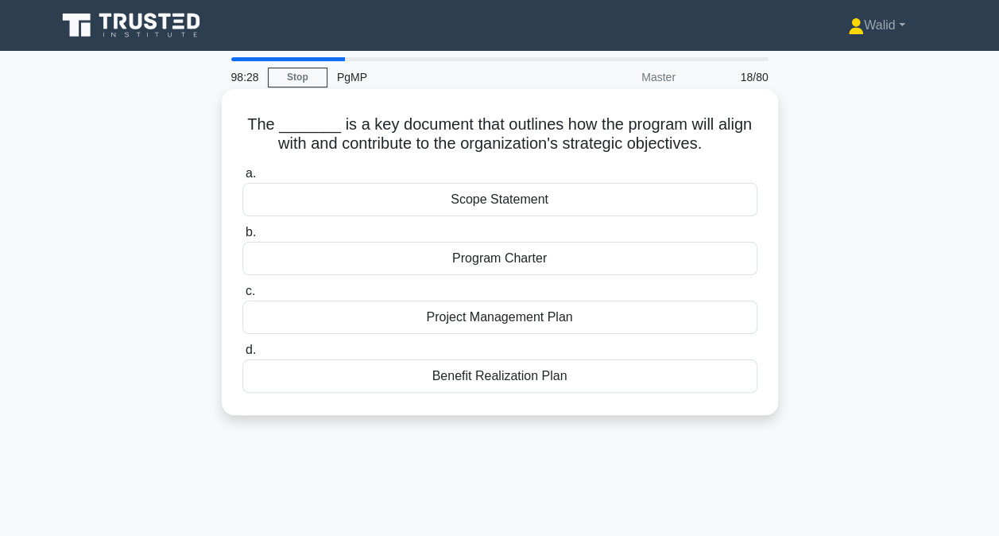
click at [504, 261] on div "Program Charter" at bounding box center [499, 258] width 515 height 33
click at [242, 238] on input "b. Program Charter" at bounding box center [242, 232] width 0 height 10
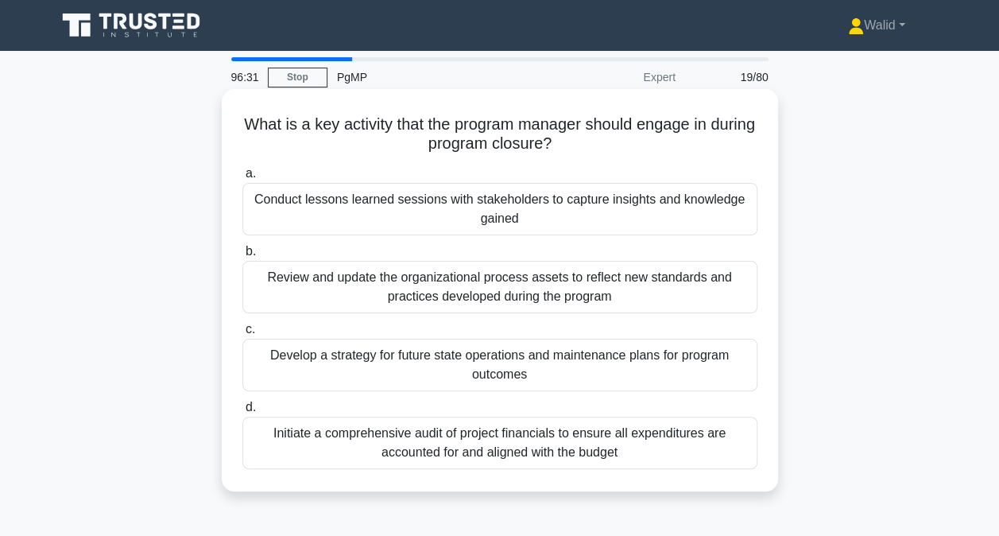
click at [477, 292] on div "Review and update the organizational process assets to reflect new standards an…" at bounding box center [499, 287] width 515 height 52
click at [242, 257] on input "b. Review and update the organizational process assets to reflect new standards…" at bounding box center [242, 251] width 0 height 10
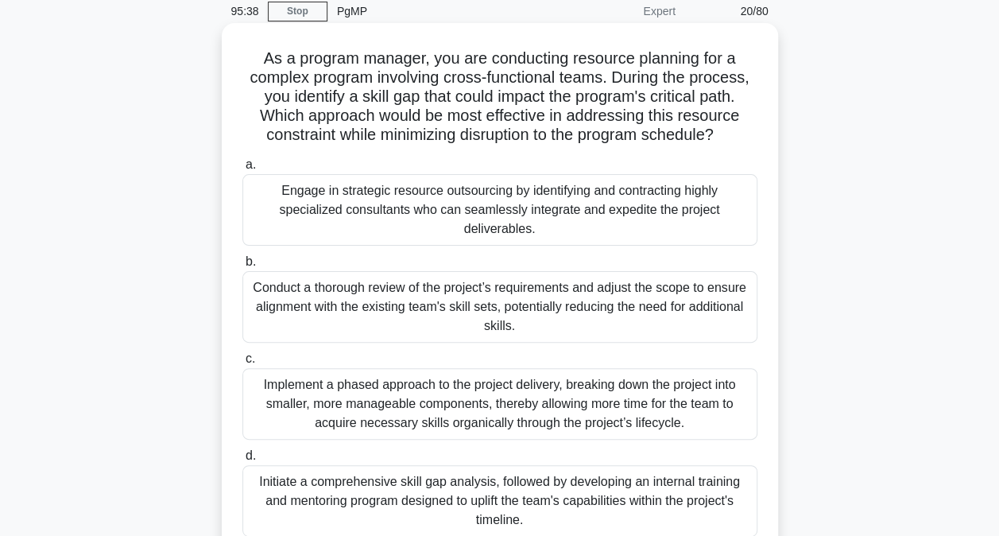
scroll to position [67, 0]
click at [414, 219] on div "Engage in strategic resource outsourcing by identifying and contracting highly …" at bounding box center [499, 209] width 515 height 72
click at [242, 169] on input "a. Engage in strategic resource outsourcing by identifying and contracting high…" at bounding box center [242, 164] width 0 height 10
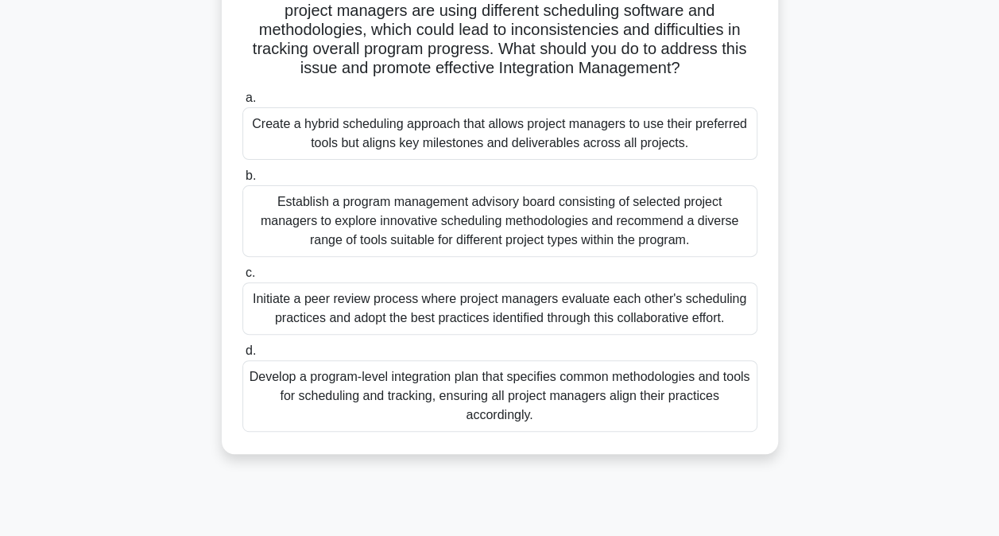
scroll to position [176, 0]
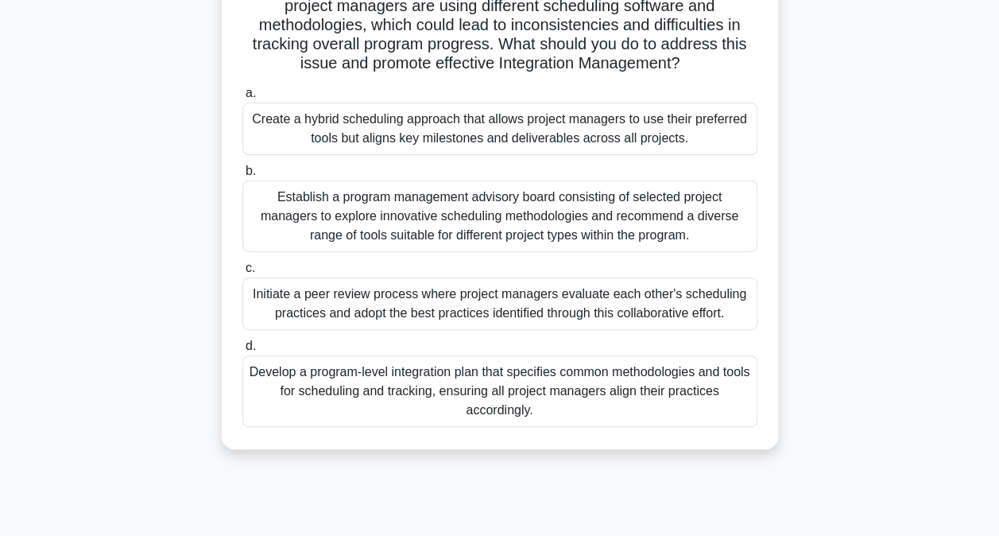
click at [462, 391] on div "Develop a program-level integration plan that specifies common methodologies an…" at bounding box center [499, 391] width 515 height 72
click at [242, 351] on input "d. Develop a program-level integration plan that specifies common methodologies…" at bounding box center [242, 346] width 0 height 10
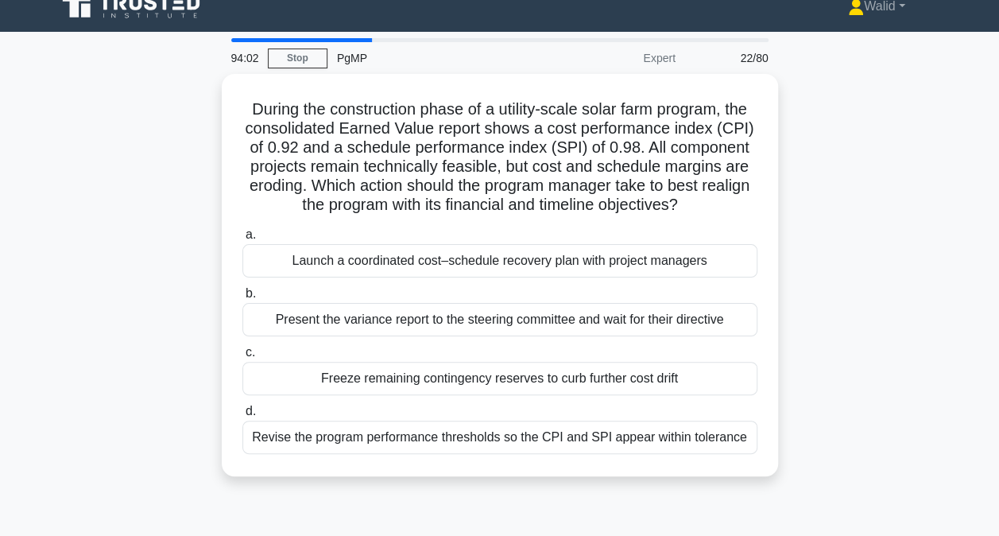
scroll to position [0, 0]
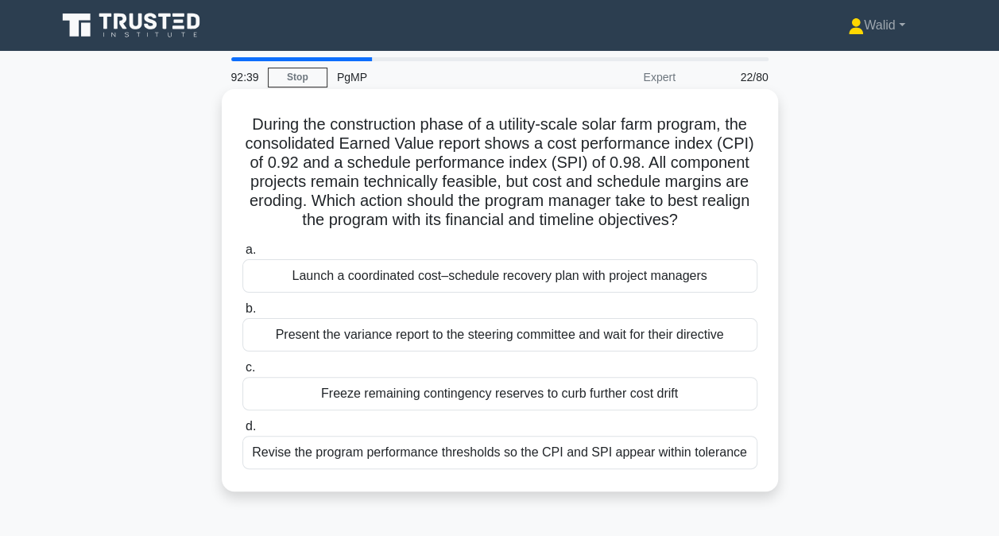
click at [512, 277] on div "Launch a coordinated cost–schedule recovery plan with project managers" at bounding box center [499, 275] width 515 height 33
click at [242, 255] on input "a. Launch a coordinated cost–schedule recovery plan with project managers" at bounding box center [242, 250] width 0 height 10
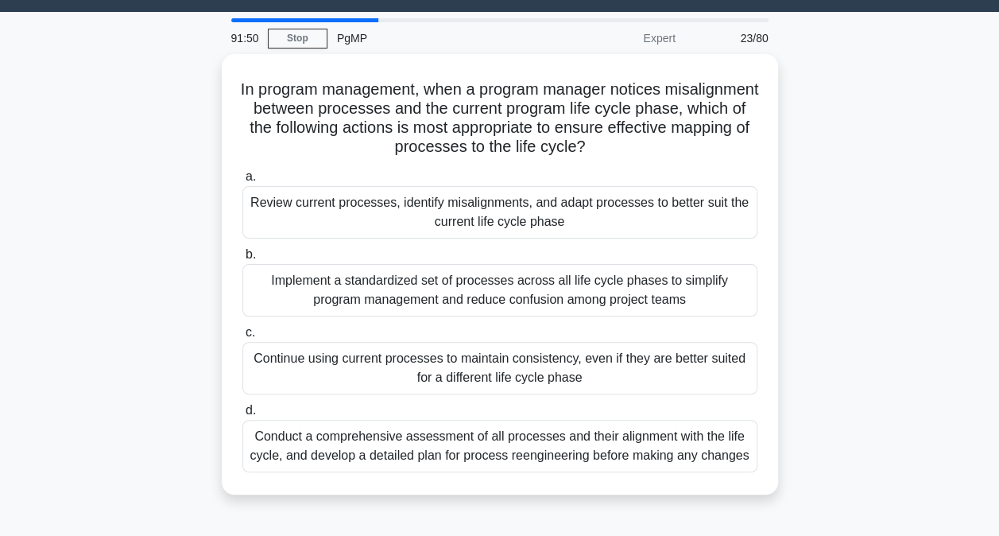
scroll to position [41, 0]
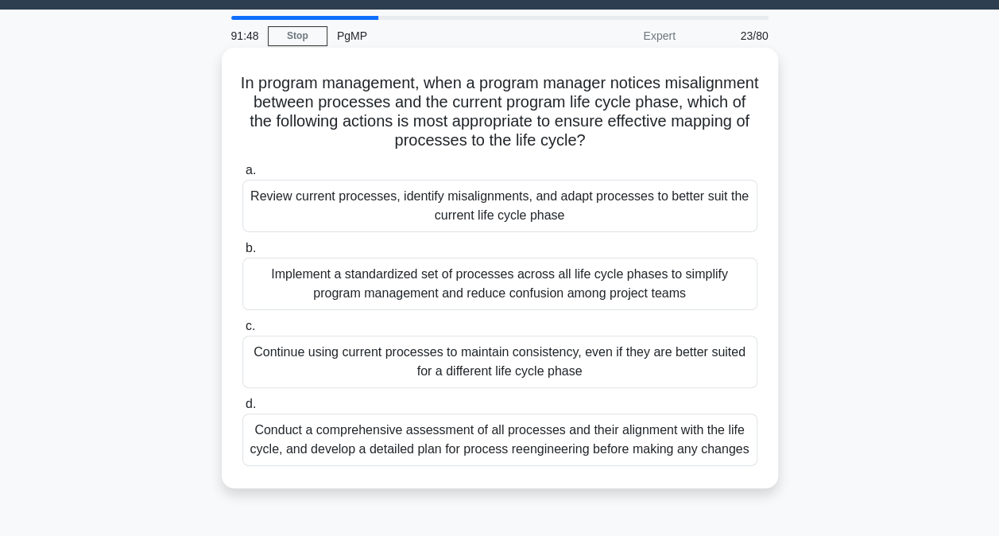
click at [445, 435] on div "Conduct a comprehensive assessment of all processes and their alignment with th…" at bounding box center [499, 439] width 515 height 52
click at [242, 409] on input "d. Conduct a comprehensive assessment of all processes and their alignment with…" at bounding box center [242, 404] width 0 height 10
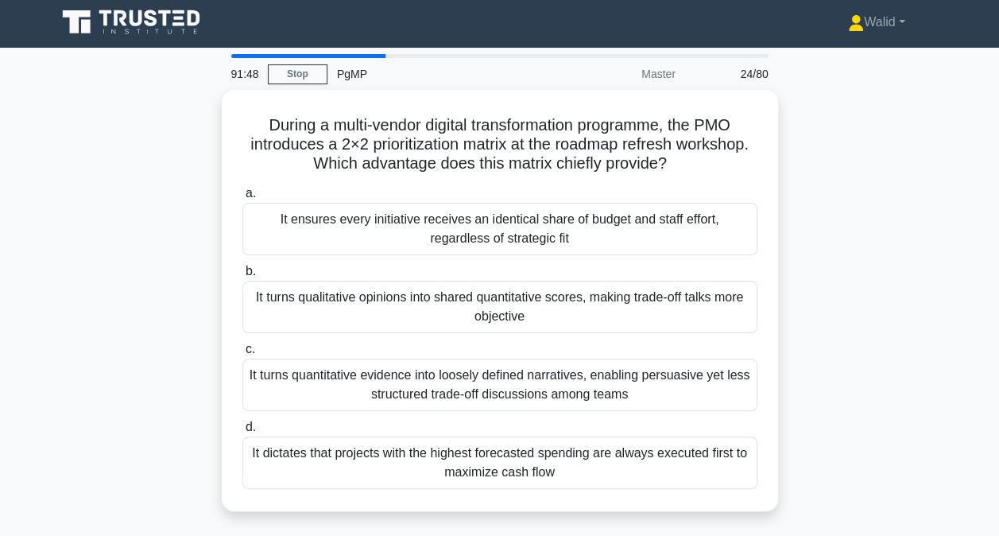
scroll to position [0, 0]
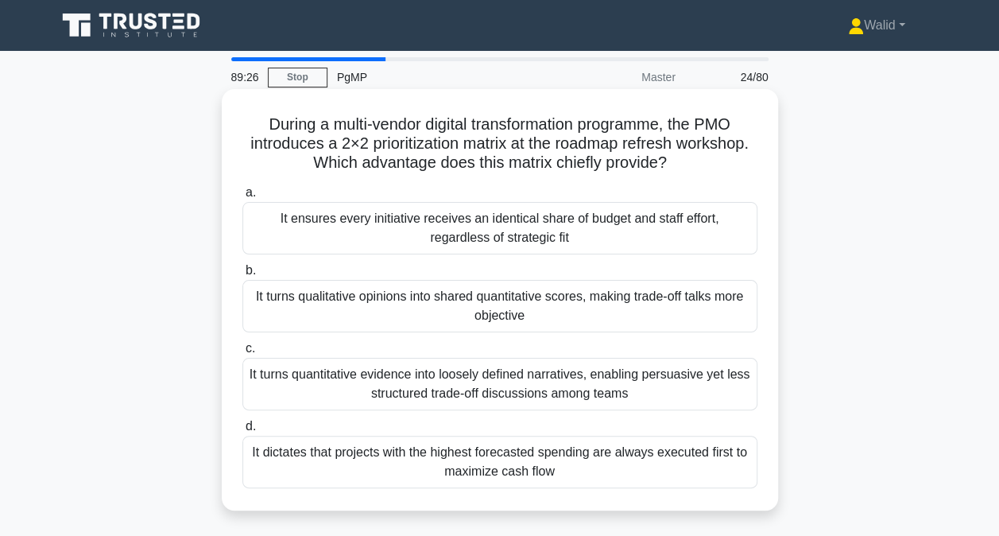
click at [353, 315] on div "It turns qualitative opinions into shared quantitative scores, making trade-off…" at bounding box center [499, 306] width 515 height 52
click at [242, 276] on input "b. It turns qualitative opinions into shared quantitative scores, making trade-…" at bounding box center [242, 270] width 0 height 10
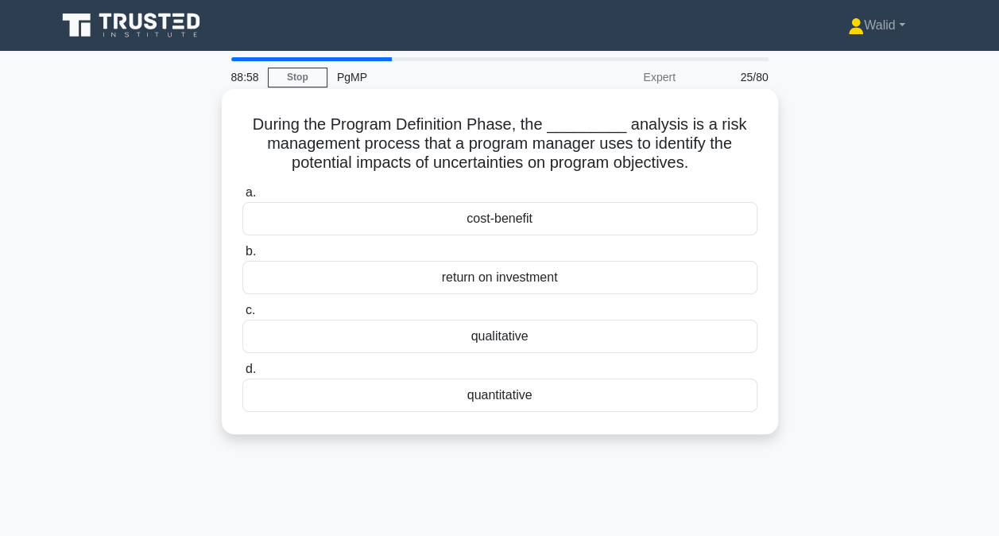
click at [493, 340] on div "qualitative" at bounding box center [499, 335] width 515 height 33
click at [242, 315] on input "c. qualitative" at bounding box center [242, 310] width 0 height 10
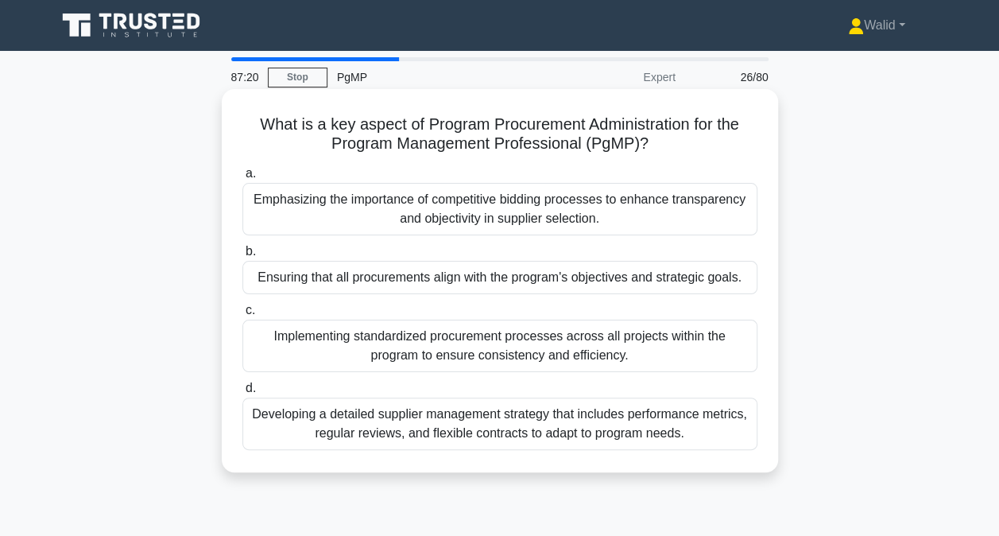
click at [400, 273] on div "Ensuring that all procurements align with the program's objectives and strategi…" at bounding box center [499, 277] width 515 height 33
click at [242, 257] on input "b. Ensuring that all procurements align with the program's objectives and strat…" at bounding box center [242, 251] width 0 height 10
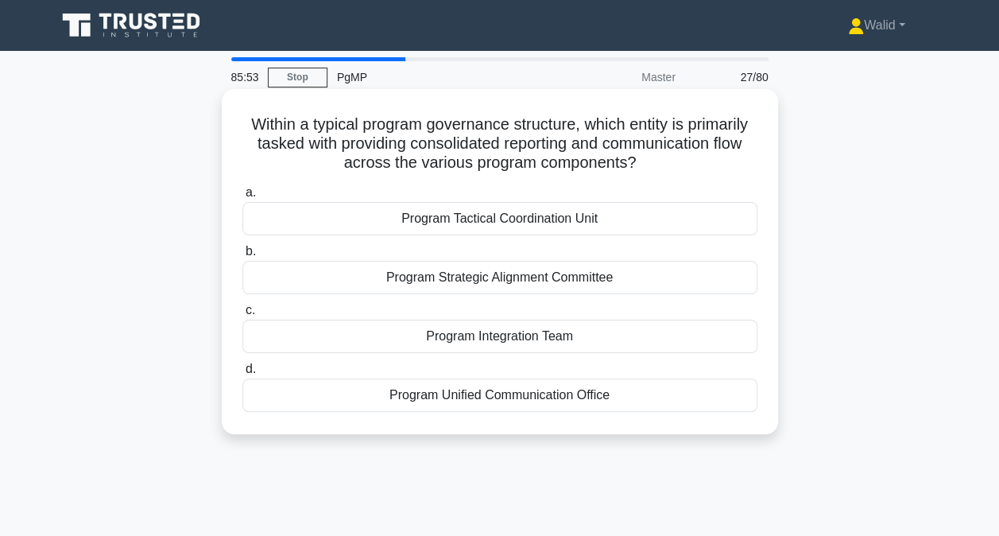
click at [514, 335] on div "Program Integration Team" at bounding box center [499, 335] width 515 height 33
click at [242, 315] on input "c. Program Integration Team" at bounding box center [242, 310] width 0 height 10
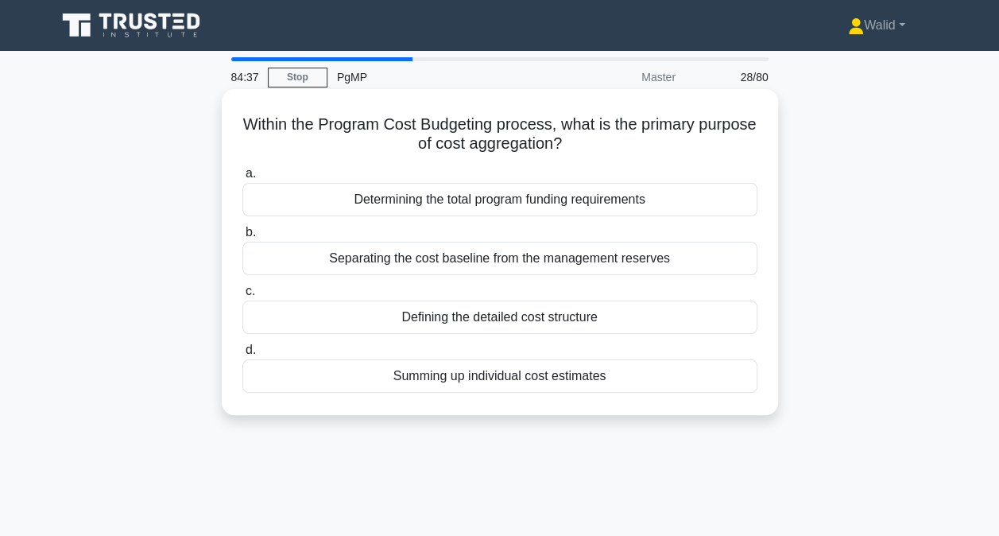
click at [550, 205] on div "Determining the total program funding requirements" at bounding box center [499, 199] width 515 height 33
click at [242, 179] on input "a. Determining the total program funding requirements" at bounding box center [242, 173] width 0 height 10
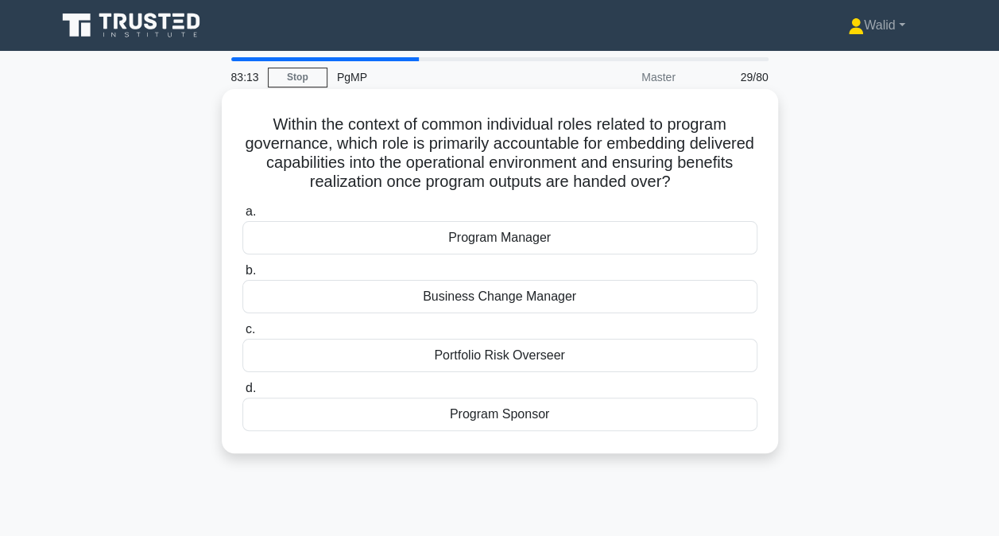
click at [502, 231] on div "Program Manager" at bounding box center [499, 237] width 515 height 33
click at [242, 217] on input "a. Program Manager" at bounding box center [242, 212] width 0 height 10
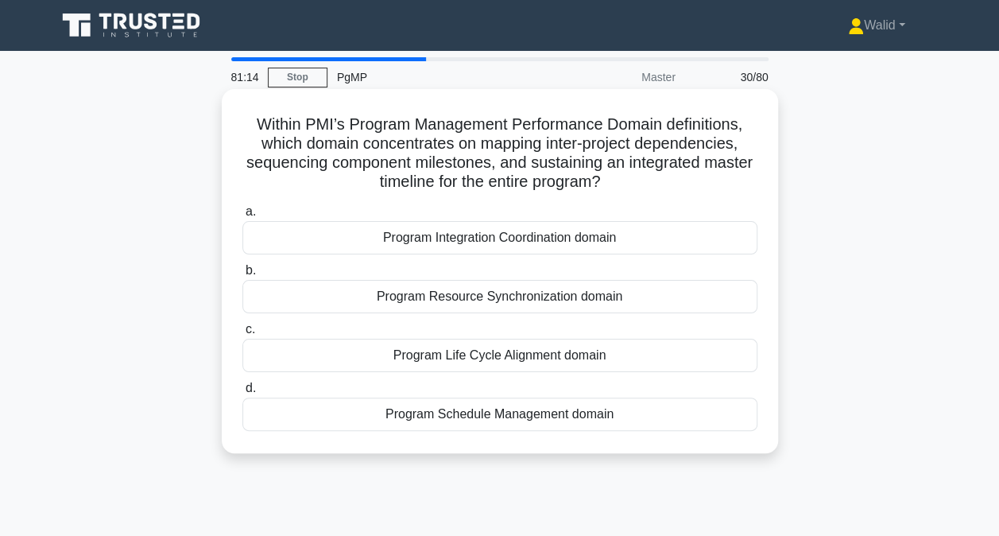
click at [475, 412] on div "Program Schedule Management domain" at bounding box center [499, 413] width 515 height 33
click at [242, 393] on input "d. Program Schedule Management domain" at bounding box center [242, 388] width 0 height 10
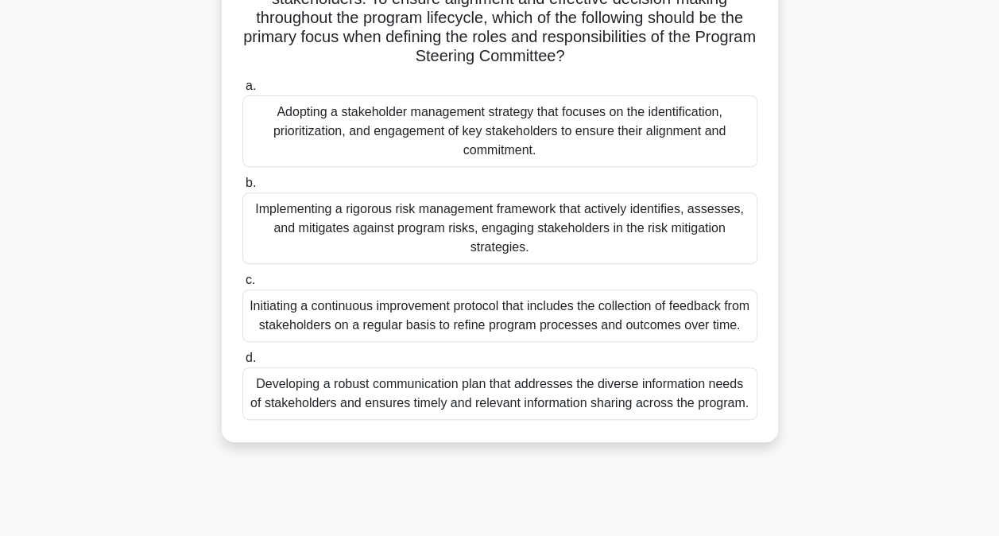
scroll to position [222, 0]
click at [412, 126] on div "Adopting a stakeholder management strategy that focuses on the identification, …" at bounding box center [499, 130] width 515 height 72
click at [242, 90] on input "a. Adopting a stakeholder management strategy that focuses on the identificatio…" at bounding box center [242, 84] width 0 height 10
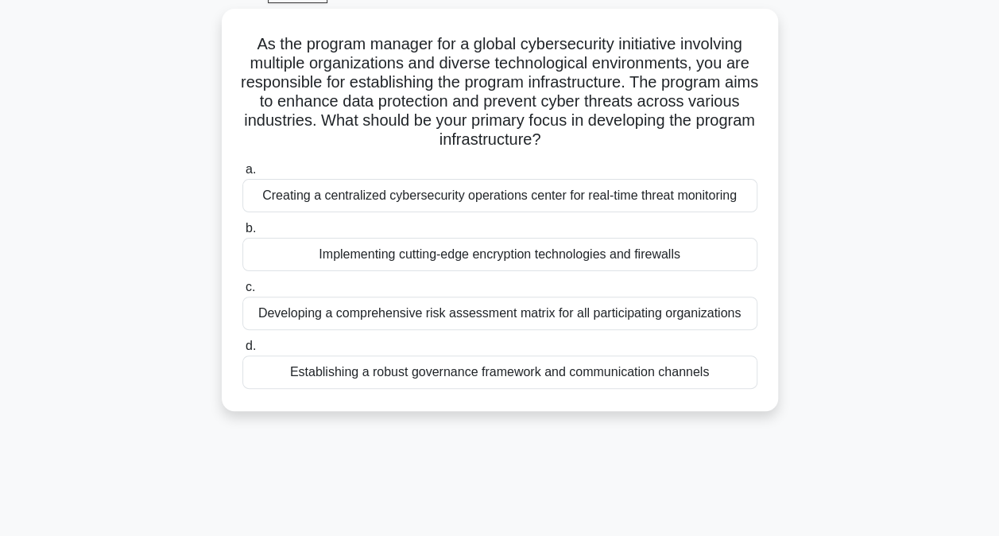
scroll to position [85, 0]
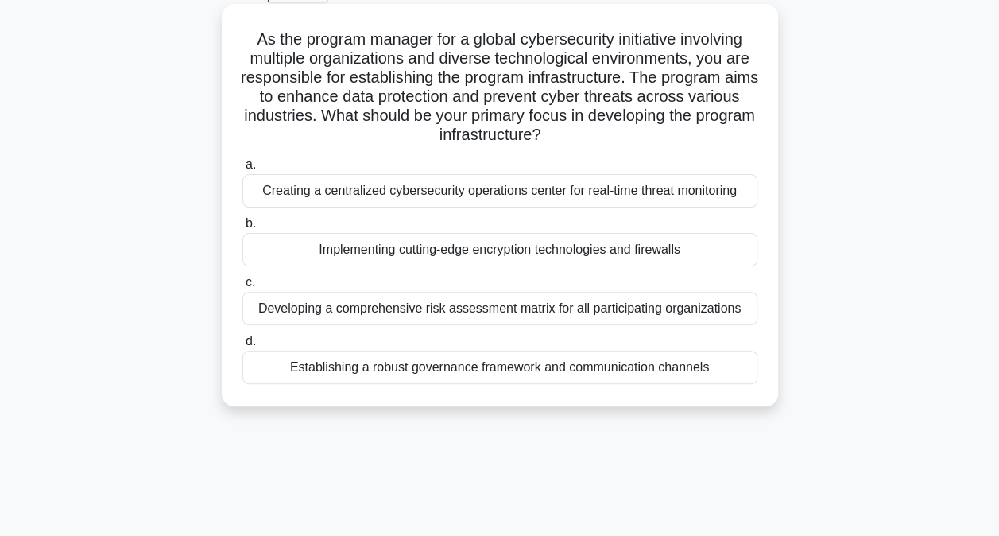
click at [436, 364] on div "Establishing a robust governance framework and communication channels" at bounding box center [499, 366] width 515 height 33
click at [242, 346] on input "d. Establishing a robust governance framework and communication channels" at bounding box center [242, 341] width 0 height 10
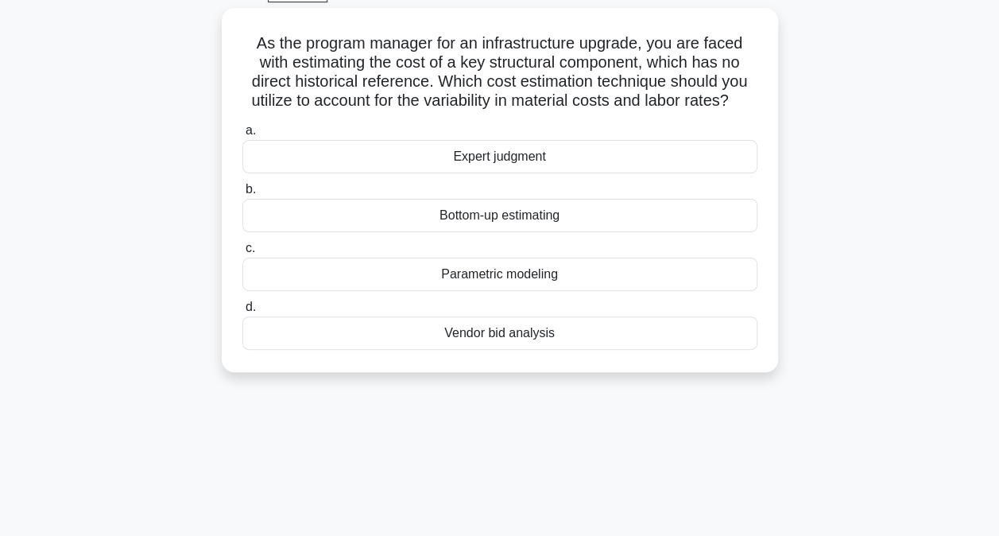
scroll to position [0, 0]
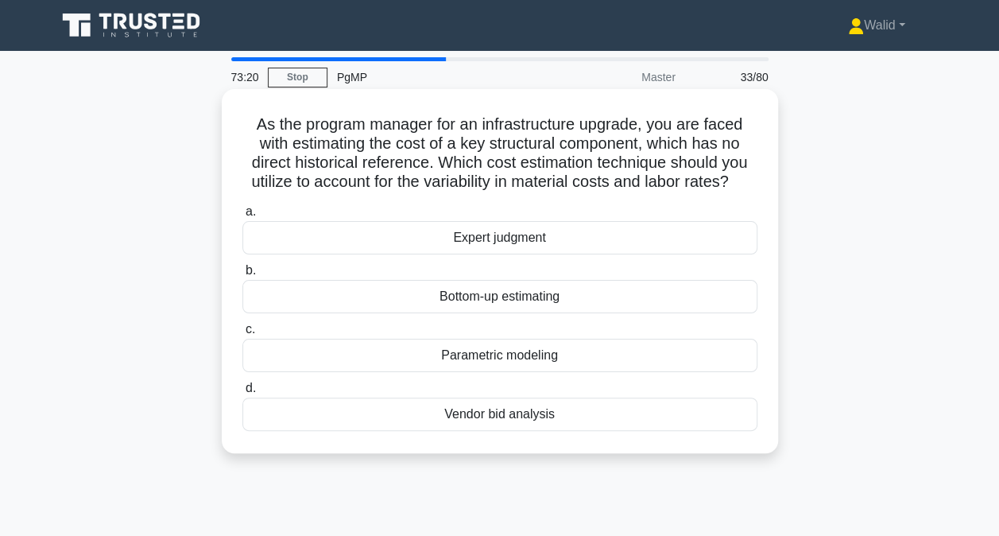
click at [517, 235] on div "Expert judgment" at bounding box center [499, 237] width 515 height 33
click at [242, 217] on input "a. Expert judgment" at bounding box center [242, 212] width 0 height 10
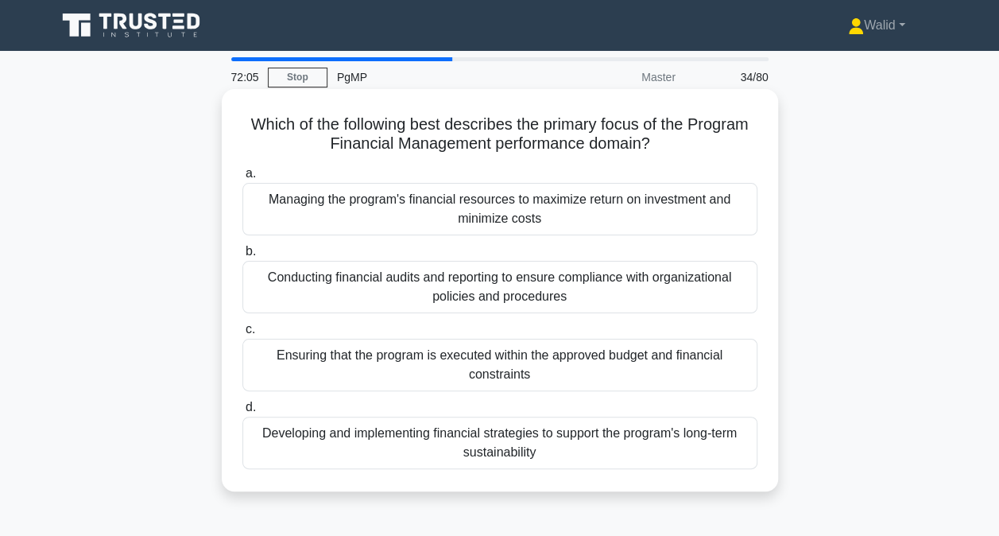
click at [445, 444] on div "Developing and implementing financial strategies to support the program's long-…" at bounding box center [499, 442] width 515 height 52
click at [242, 412] on input "d. Developing and implementing financial strategies to support the program's lo…" at bounding box center [242, 407] width 0 height 10
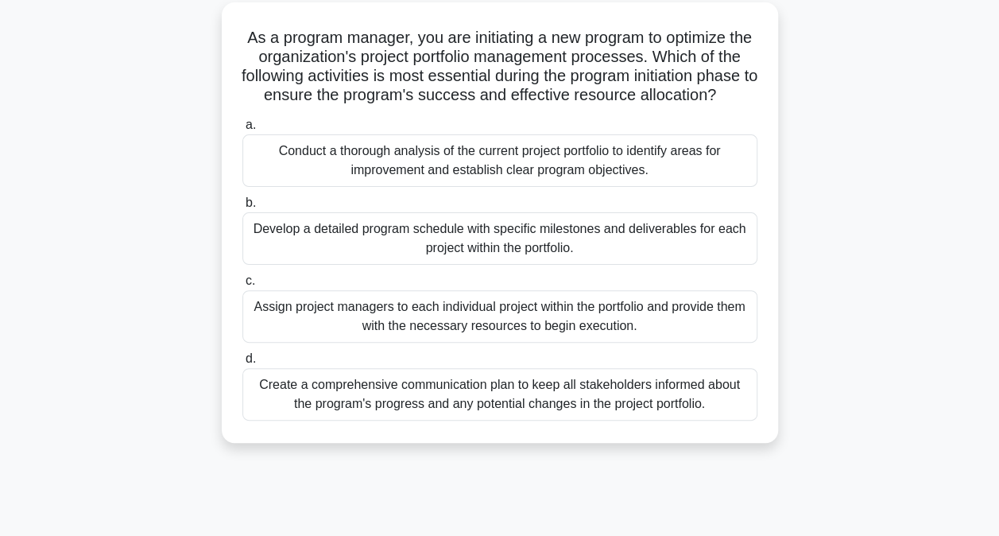
scroll to position [93, 0]
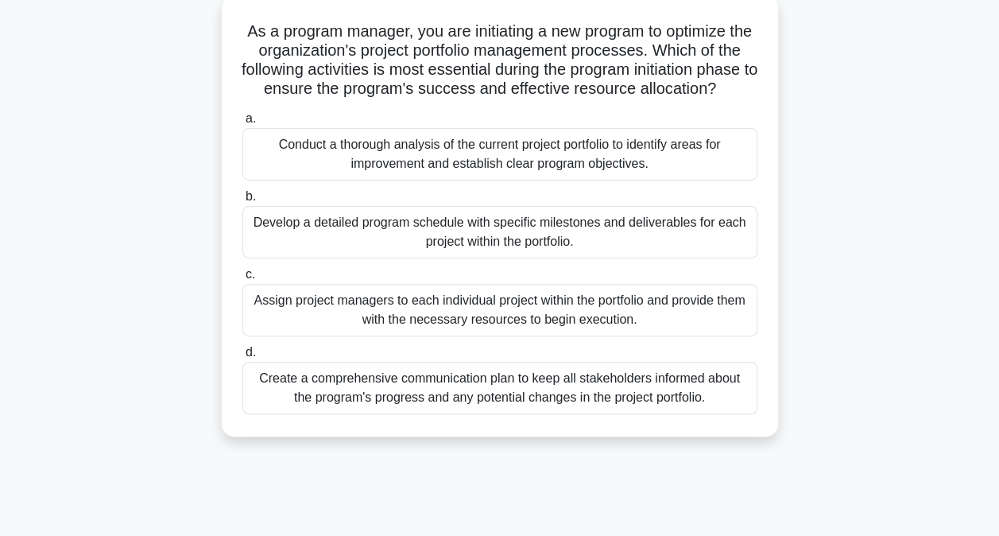
click at [379, 173] on div "Conduct a thorough analysis of the current project portfolio to identify areas …" at bounding box center [499, 154] width 515 height 52
click at [242, 124] on input "a. Conduct a thorough analysis of the current project portfolio to identify are…" at bounding box center [242, 119] width 0 height 10
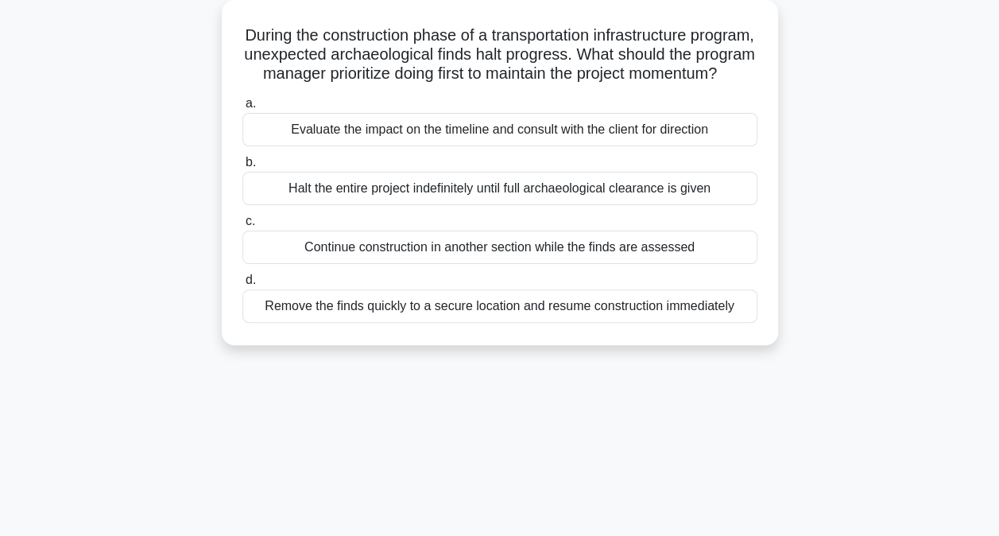
scroll to position [0, 0]
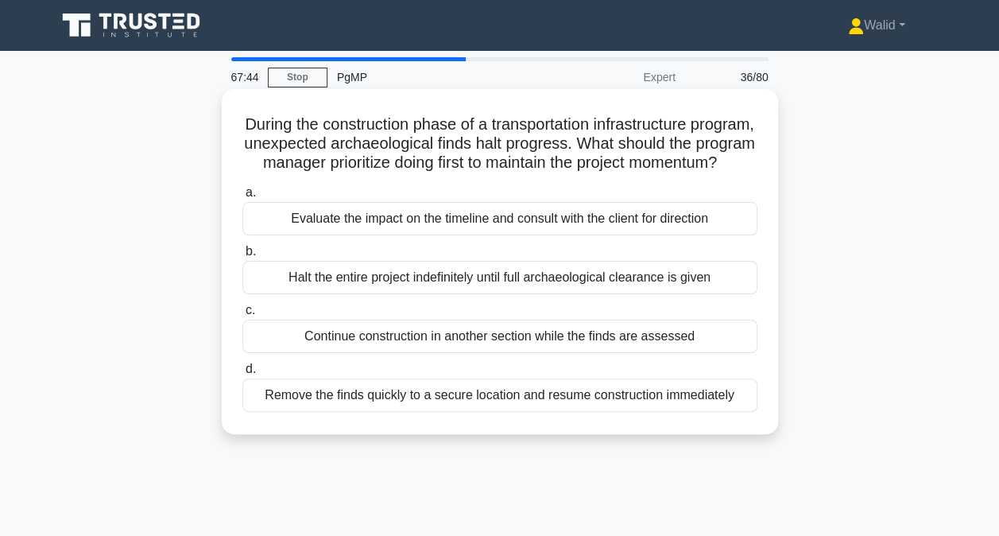
click at [362, 235] on div "Evaluate the impact on the timeline and consult with the client for direction" at bounding box center [499, 218] width 515 height 33
click at [242, 198] on input "a. Evaluate the impact on the timeline and consult with the client for direction" at bounding box center [242, 193] width 0 height 10
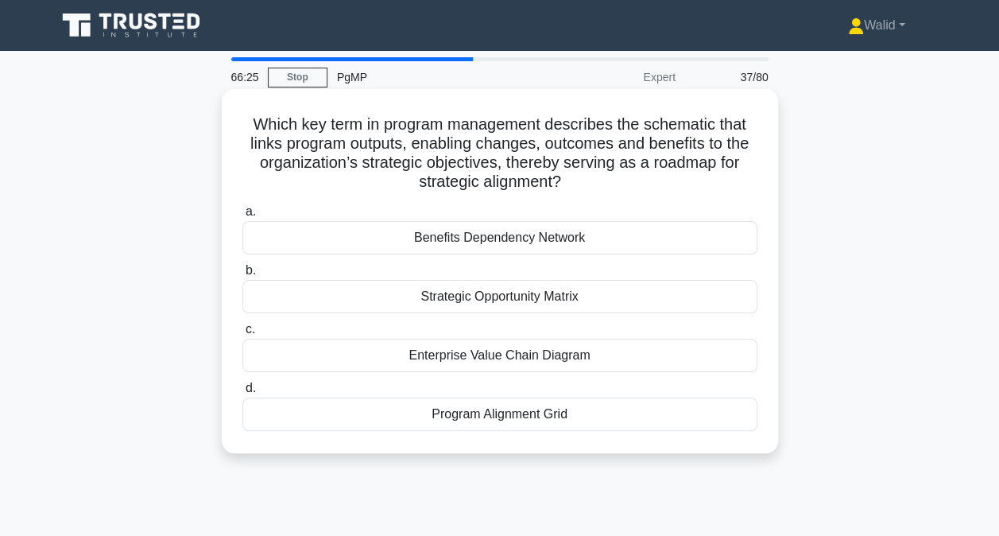
click at [477, 417] on div "Program Alignment Grid" at bounding box center [499, 413] width 515 height 33
click at [242, 393] on input "d. Program Alignment Grid" at bounding box center [242, 388] width 0 height 10
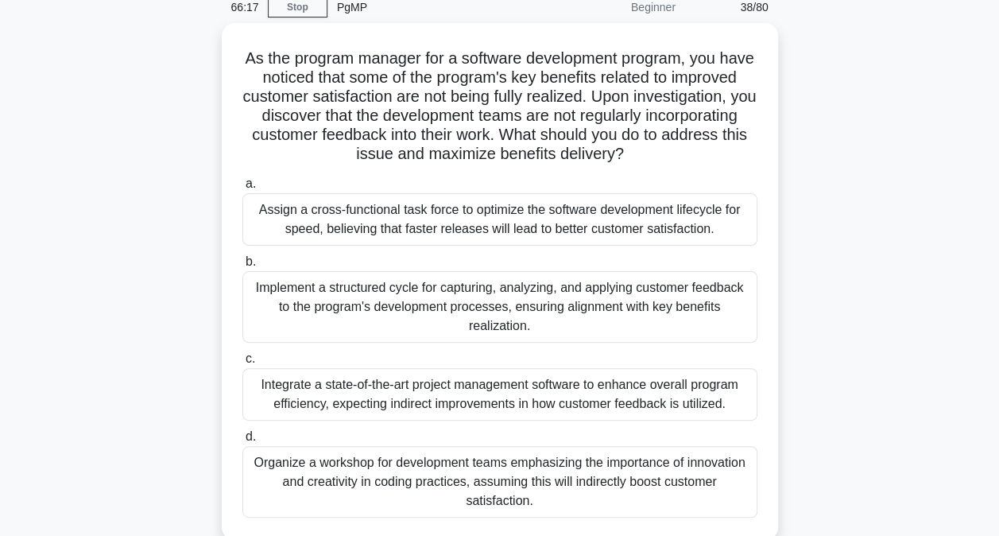
scroll to position [71, 0]
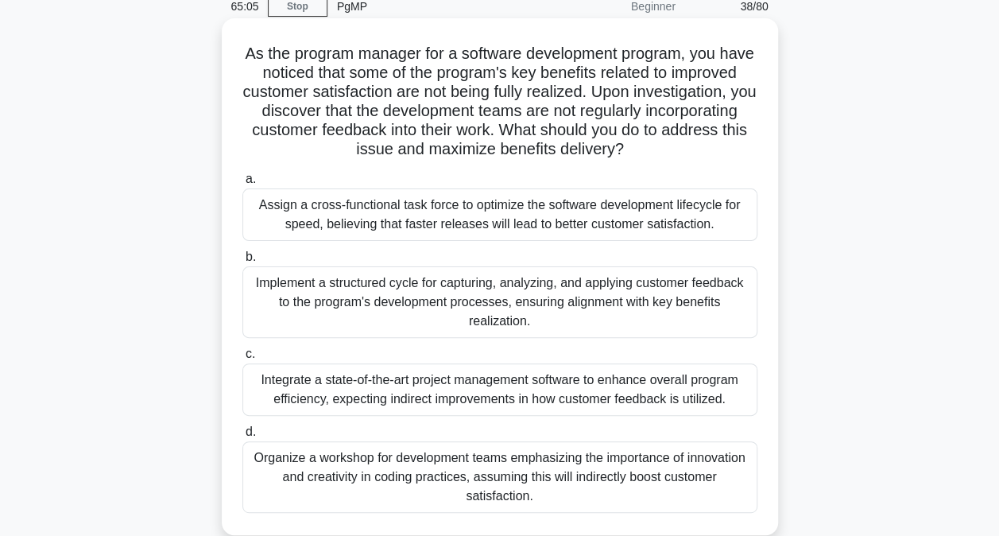
click at [373, 292] on div "Implement a structured cycle for capturing, analyzing, and applying customer fe…" at bounding box center [499, 302] width 515 height 72
click at [242, 262] on input "b. Implement a structured cycle for capturing, analyzing, and applying customer…" at bounding box center [242, 257] width 0 height 10
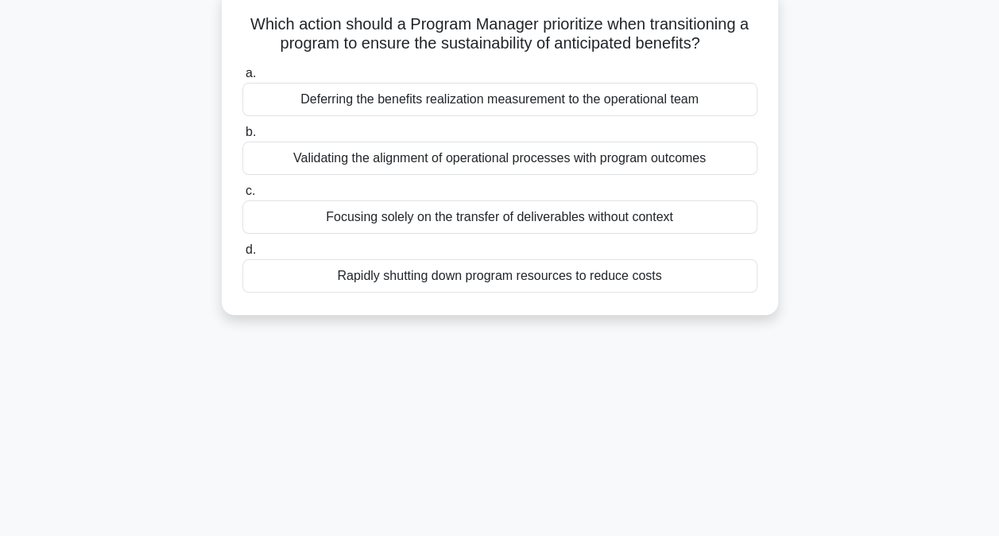
scroll to position [106, 0]
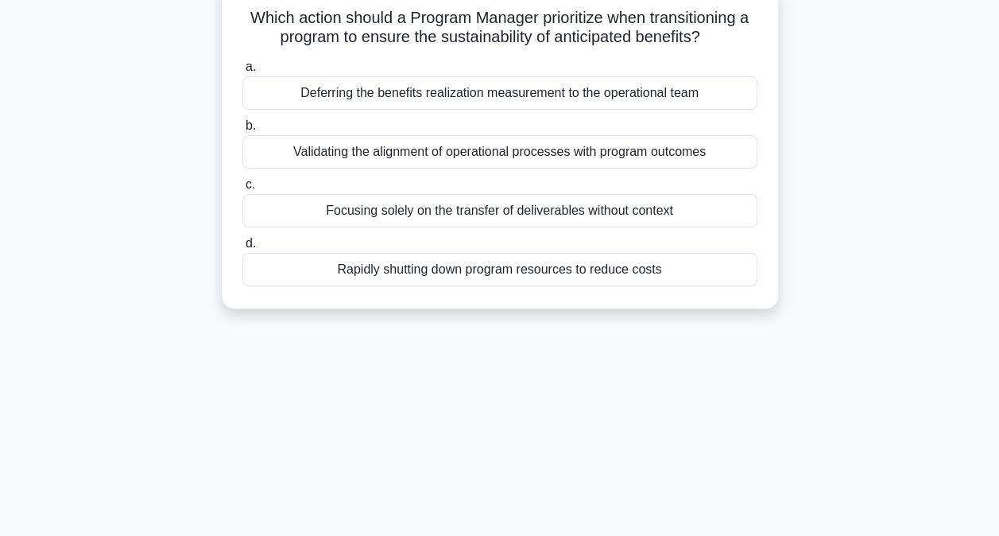
click at [280, 145] on div "Validating the alignment of operational processes with program outcomes" at bounding box center [499, 151] width 515 height 33
click at [242, 131] on input "b. Validating the alignment of operational processes with program outcomes" at bounding box center [242, 126] width 0 height 10
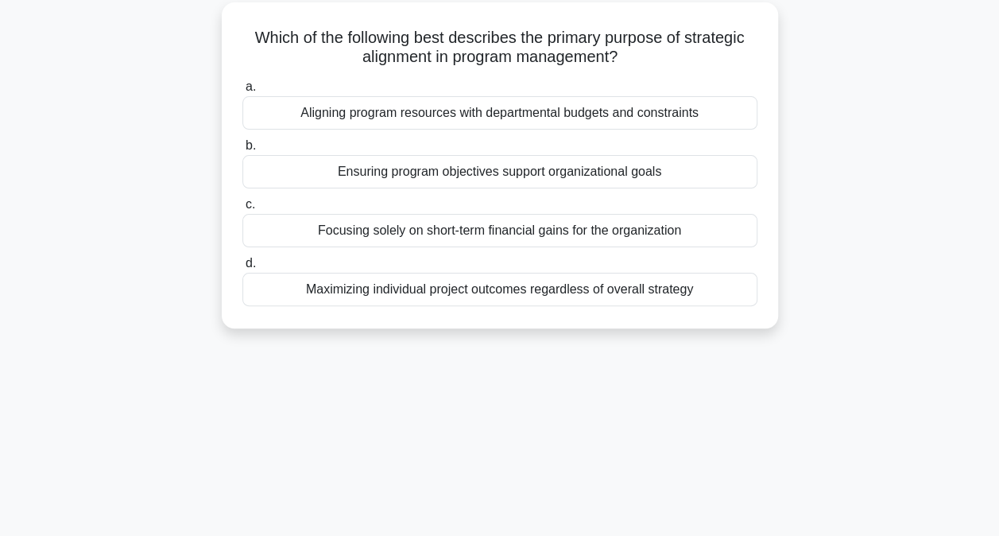
scroll to position [92, 0]
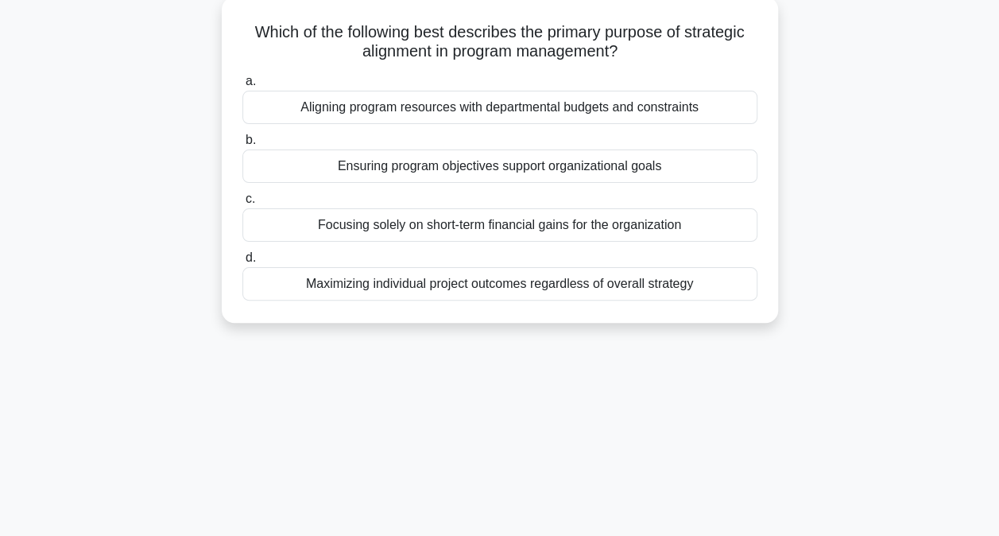
click at [364, 175] on div "Ensuring program objectives support organizational goals" at bounding box center [499, 165] width 515 height 33
click at [242, 145] on input "b. Ensuring program objectives support organizational goals" at bounding box center [242, 140] width 0 height 10
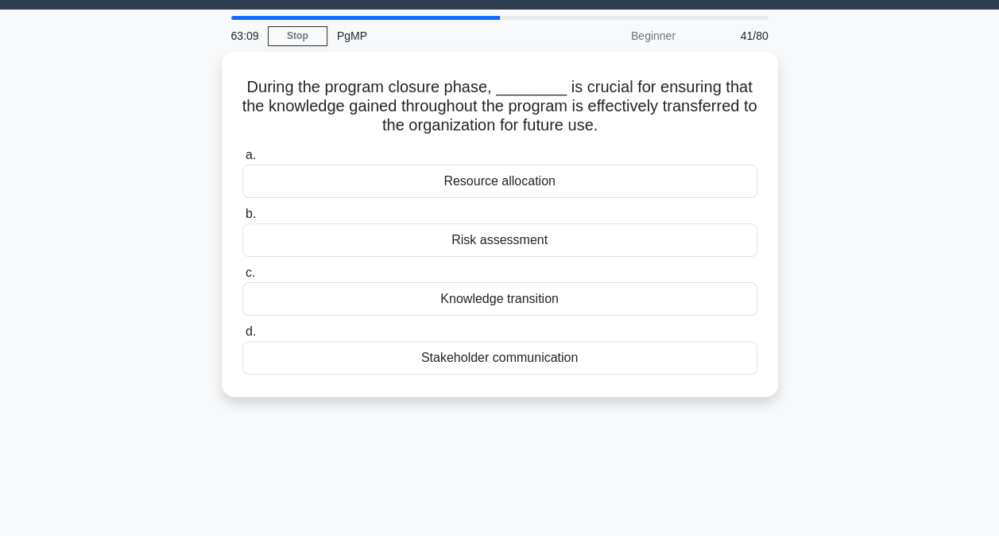
scroll to position [0, 0]
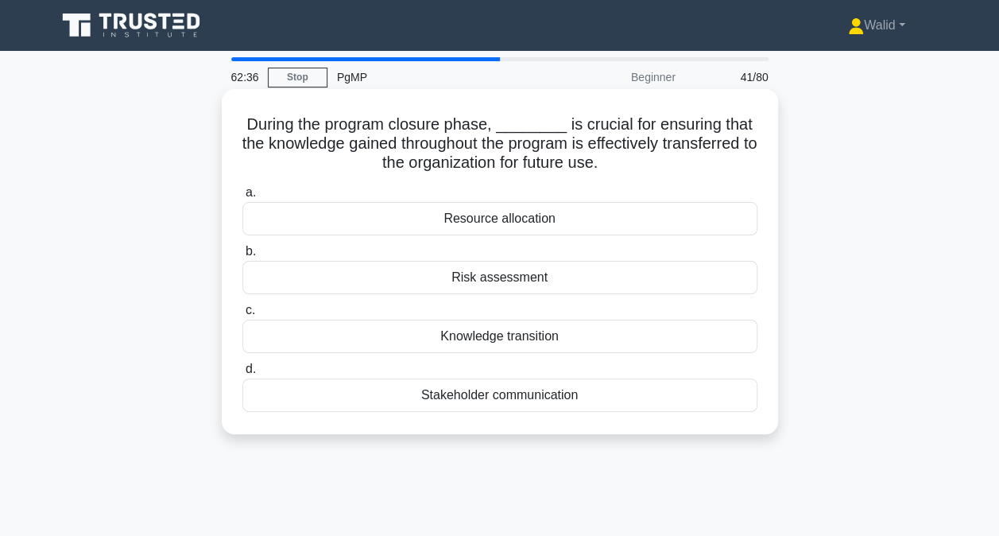
click at [435, 339] on div "Knowledge transition" at bounding box center [499, 335] width 515 height 33
click at [242, 315] on input "c. Knowledge transition" at bounding box center [242, 310] width 0 height 10
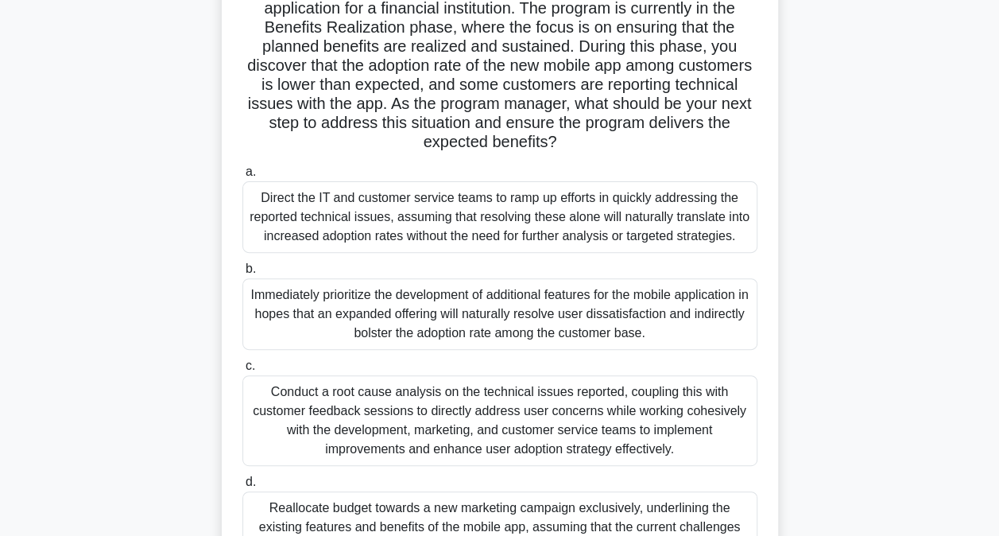
scroll to position [137, 0]
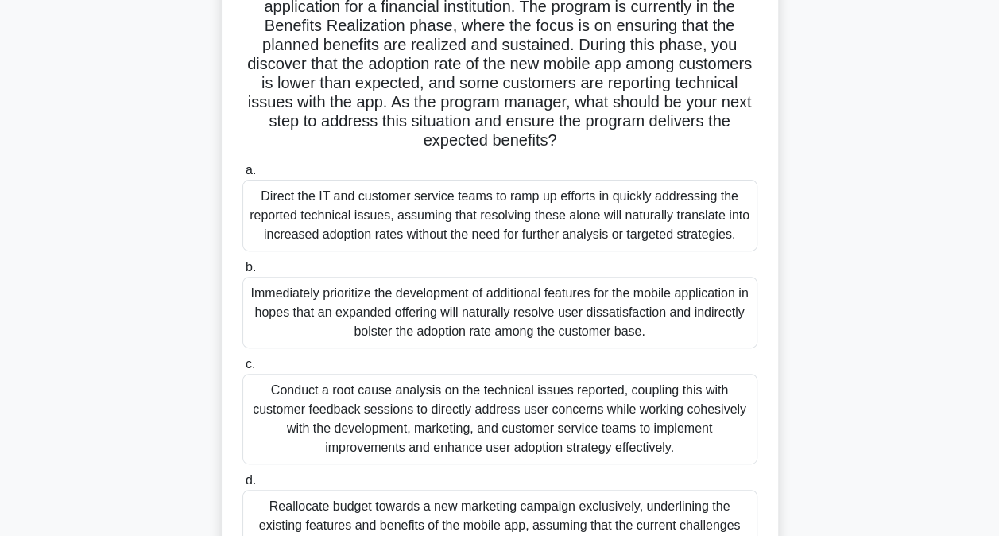
click at [539, 418] on div "Conduct a root cause analysis on the technical issues reported, coupling this w…" at bounding box center [499, 418] width 515 height 91
click at [242, 369] on input "c. Conduct a root cause analysis on the technical issues reported, coupling thi…" at bounding box center [242, 364] width 0 height 10
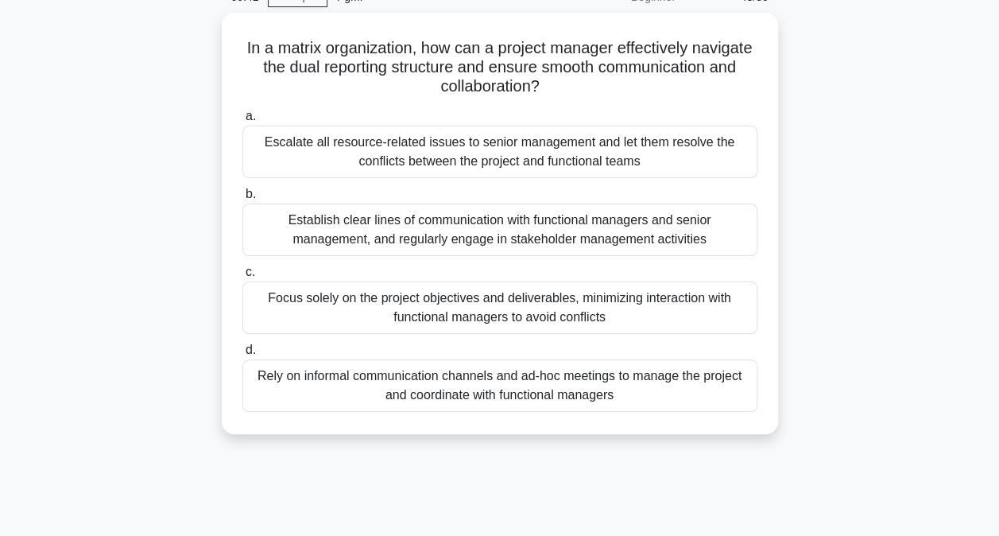
scroll to position [81, 0]
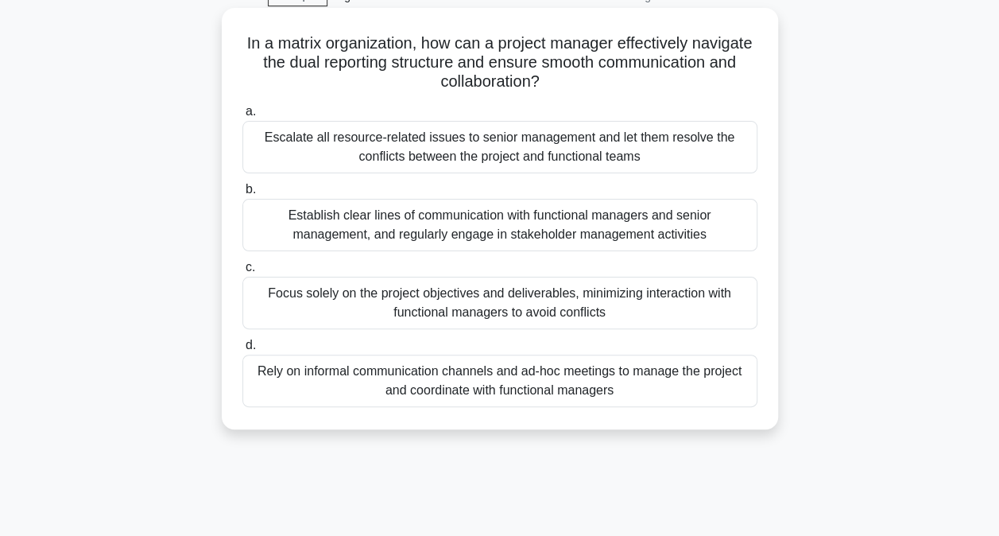
click at [389, 227] on div "Establish clear lines of communication with functional managers and senior mana…" at bounding box center [499, 225] width 515 height 52
click at [242, 195] on input "b. Establish clear lines of communication with functional managers and senior m…" at bounding box center [242, 189] width 0 height 10
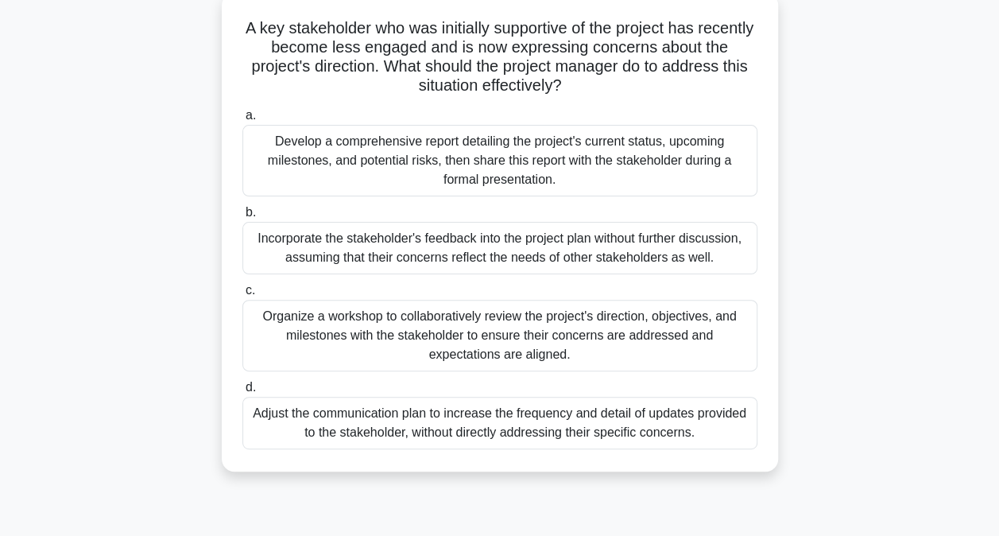
scroll to position [102, 0]
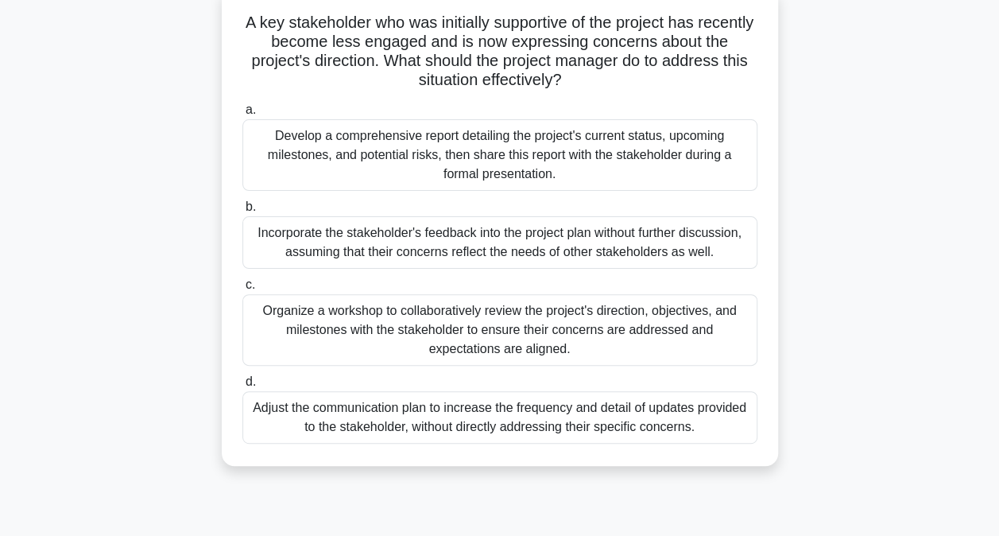
click at [413, 324] on div "Organize a workshop to collaboratively review the project's direction, objectiv…" at bounding box center [499, 330] width 515 height 72
click at [242, 290] on input "c. Organize a workshop to collaboratively review the project's direction, objec…" at bounding box center [242, 285] width 0 height 10
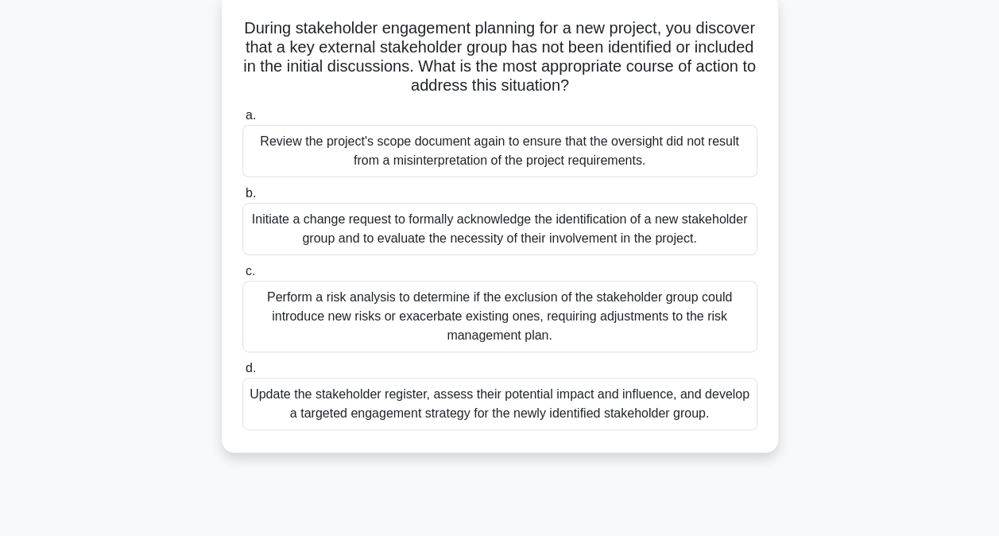
scroll to position [101, 0]
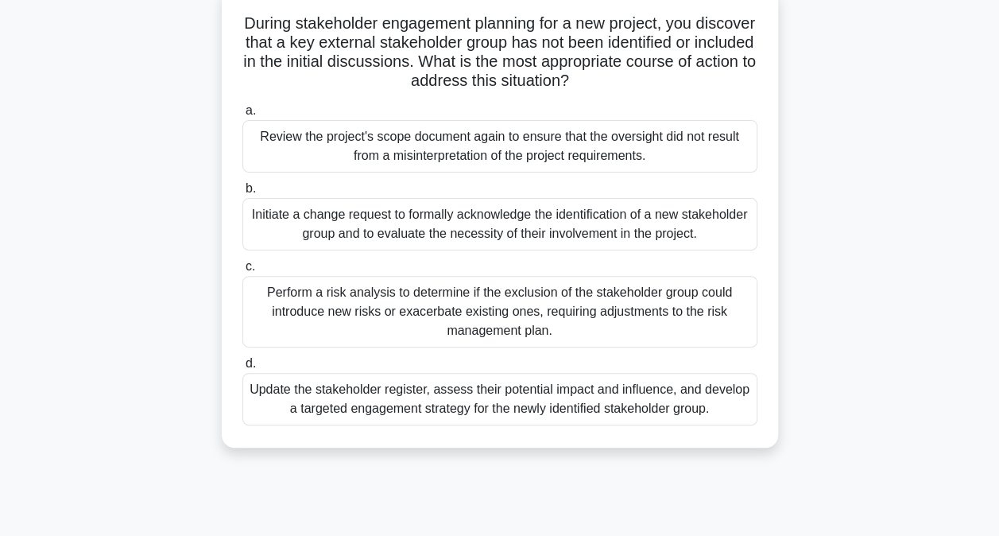
click at [455, 399] on div "Update the stakeholder register, assess their potential impact and influence, a…" at bounding box center [499, 399] width 515 height 52
click at [242, 369] on input "d. Update the stakeholder register, assess their potential impact and influence…" at bounding box center [242, 363] width 0 height 10
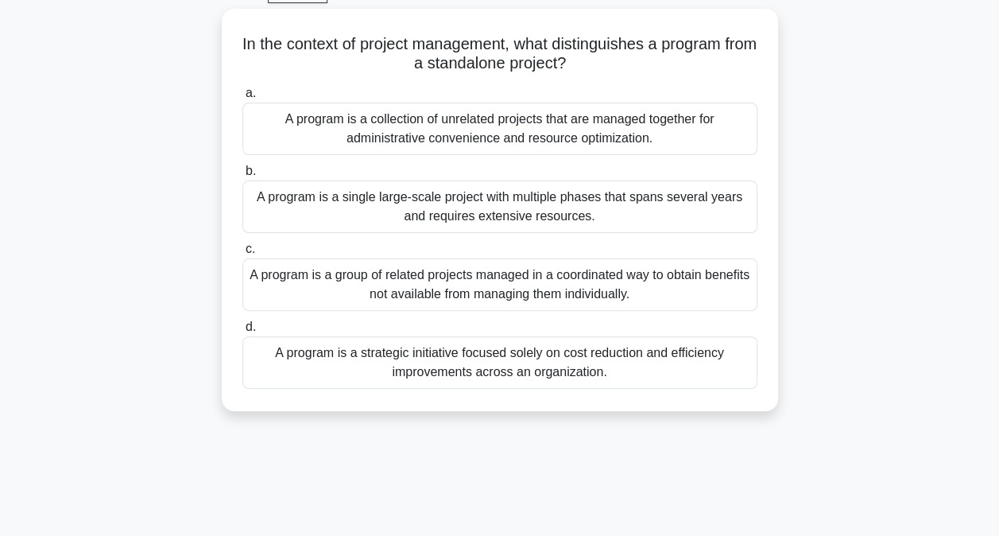
scroll to position [87, 0]
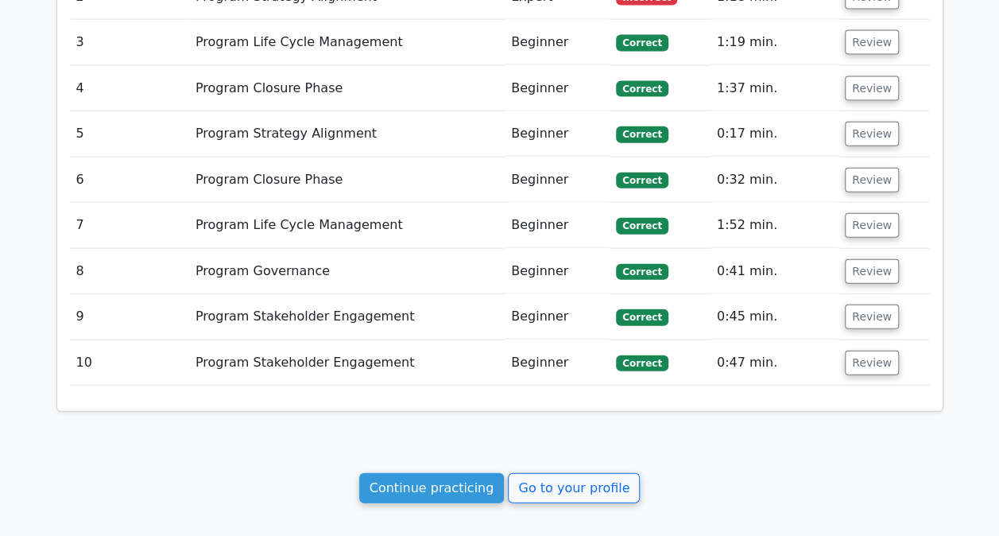
scroll to position [0, 10]
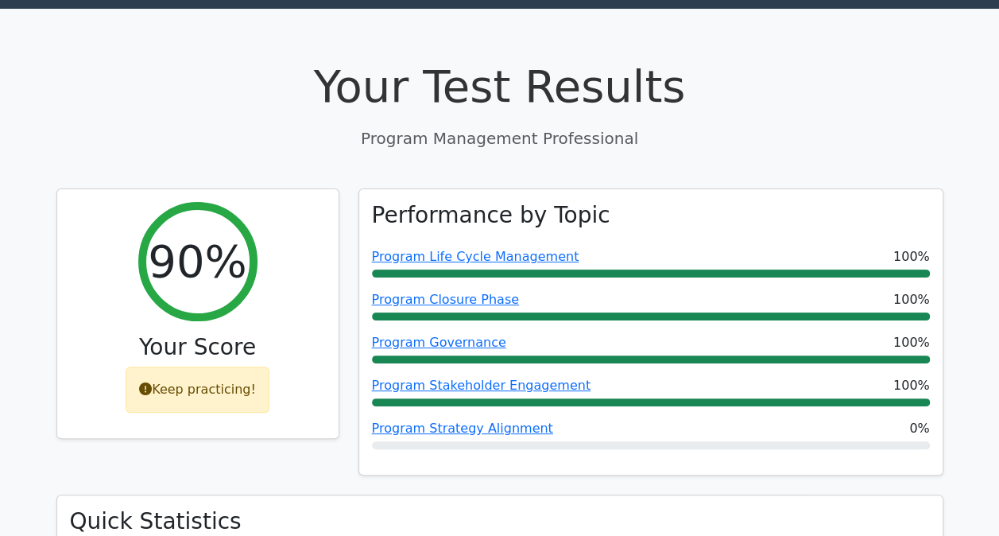
scroll to position [0, 0]
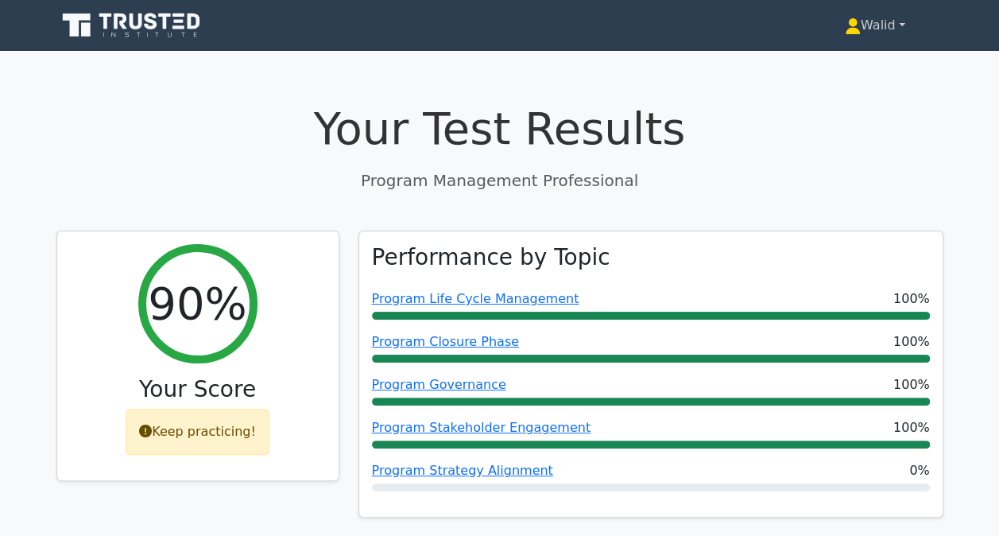
click at [868, 24] on link "Walid" at bounding box center [874, 26] width 137 height 32
click at [824, 67] on link "Profile" at bounding box center [870, 62] width 126 height 25
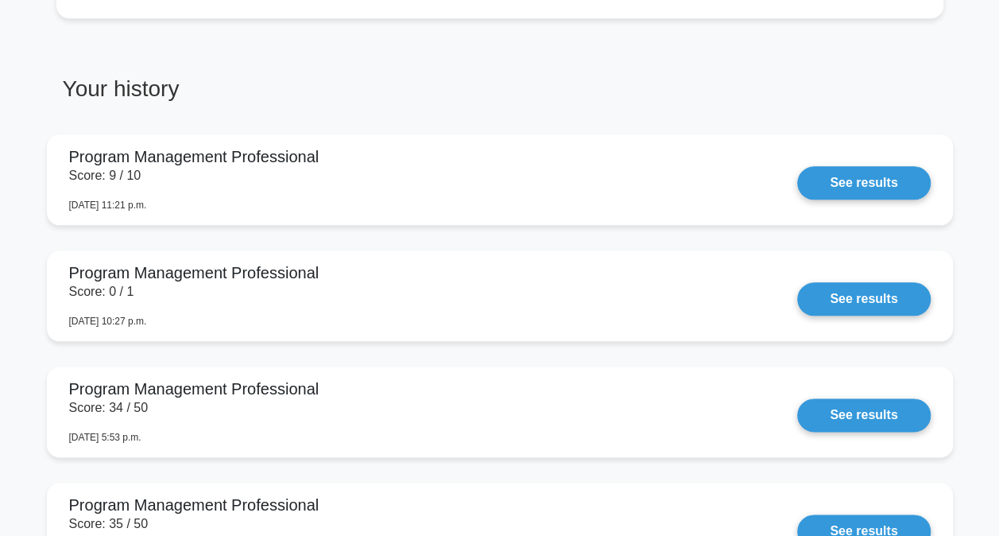
scroll to position [772, 0]
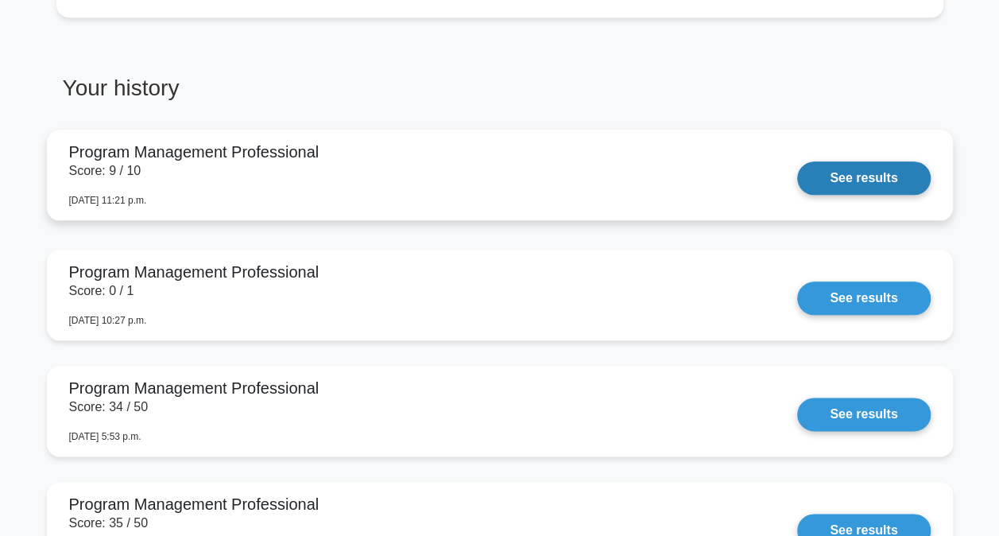
click at [857, 184] on link "See results" at bounding box center [863, 177] width 133 height 33
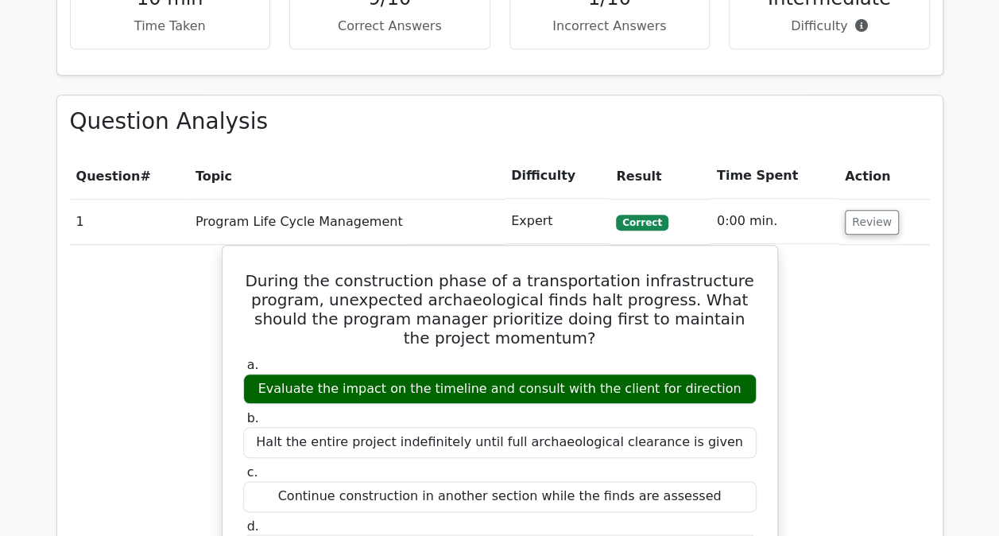
scroll to position [656, 0]
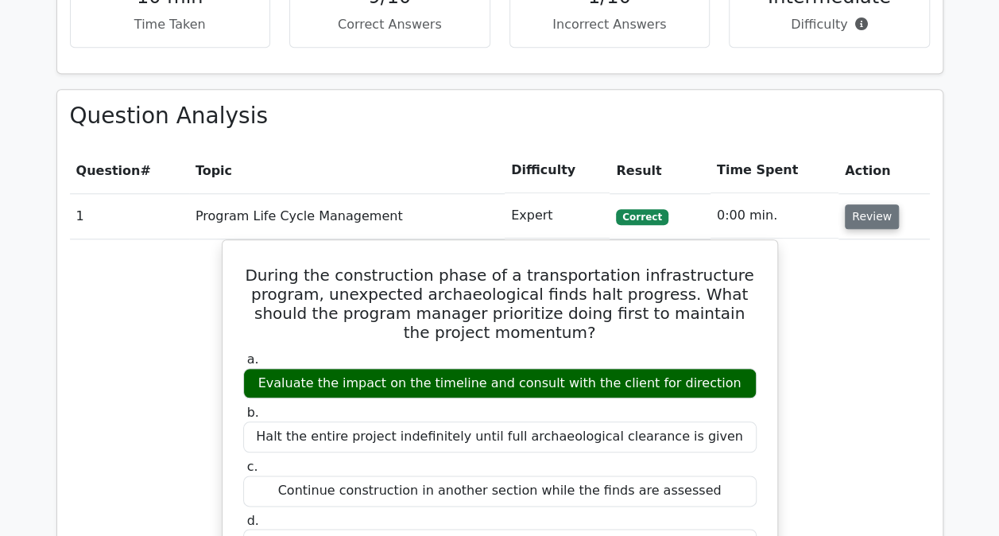
click at [864, 222] on button "Review" at bounding box center [872, 216] width 54 height 25
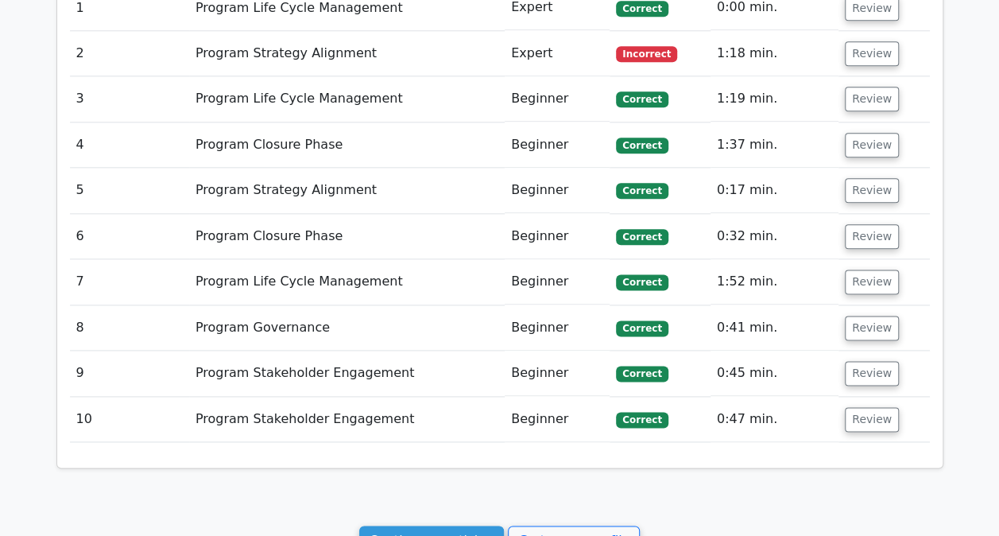
scroll to position [695, 0]
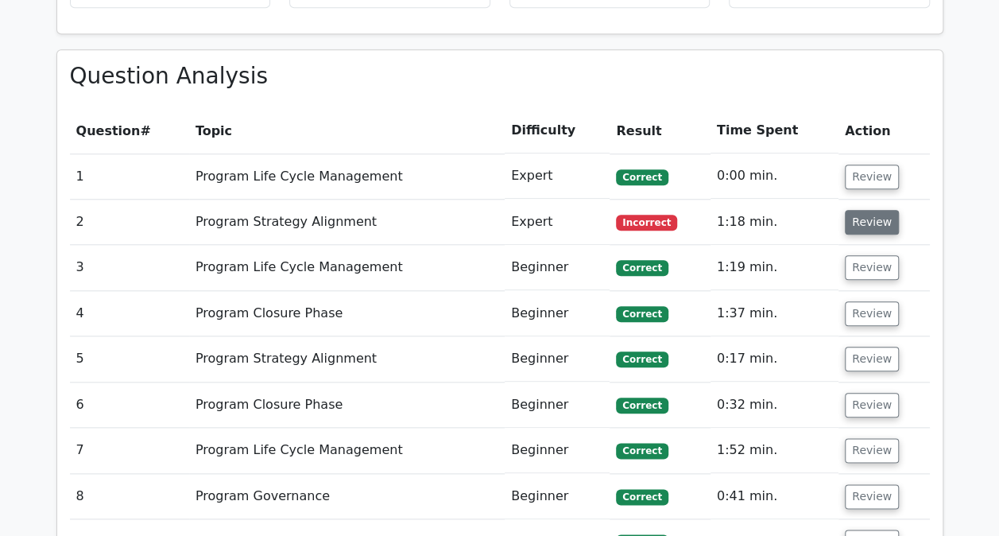
click at [866, 223] on button "Review" at bounding box center [872, 222] width 54 height 25
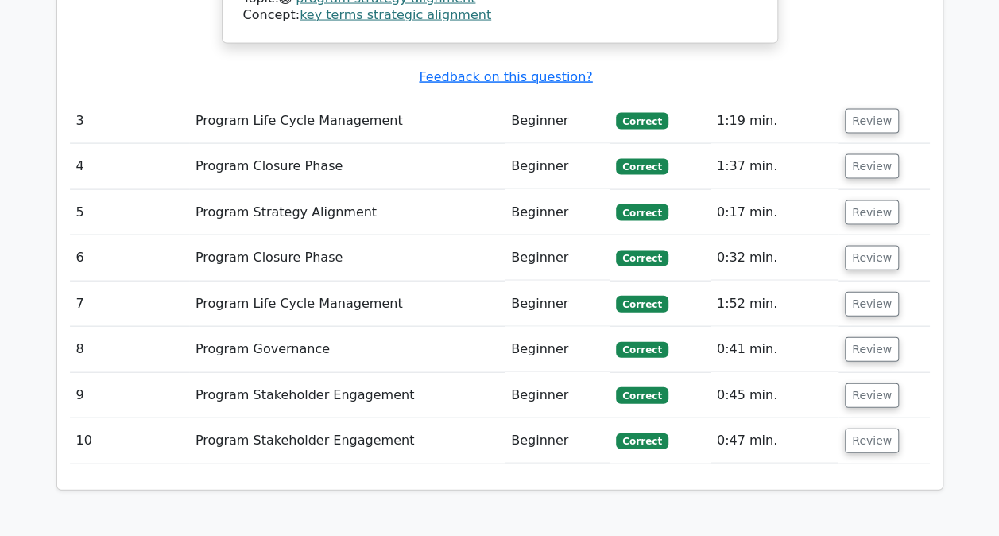
scroll to position [1851, 0]
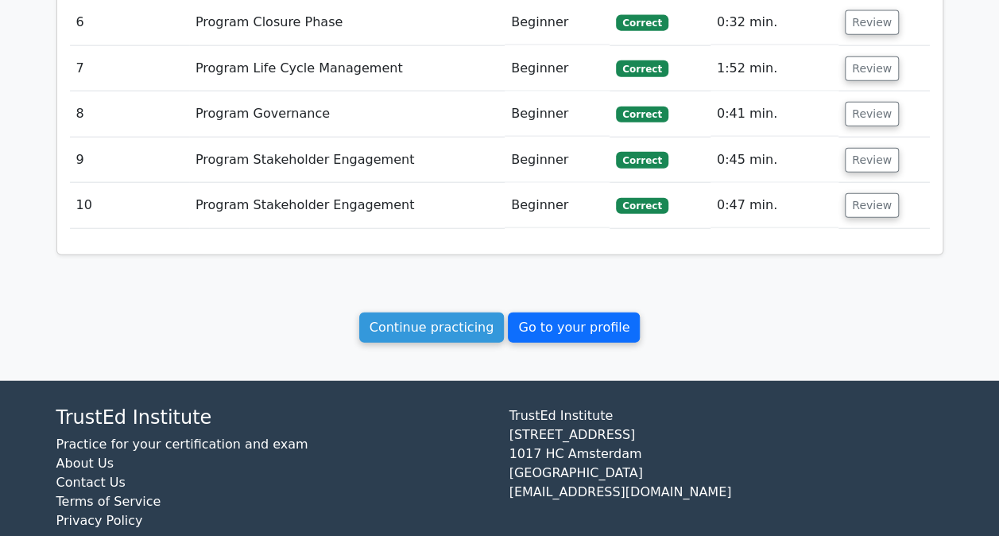
click at [554, 312] on link "Go to your profile" at bounding box center [574, 327] width 132 height 30
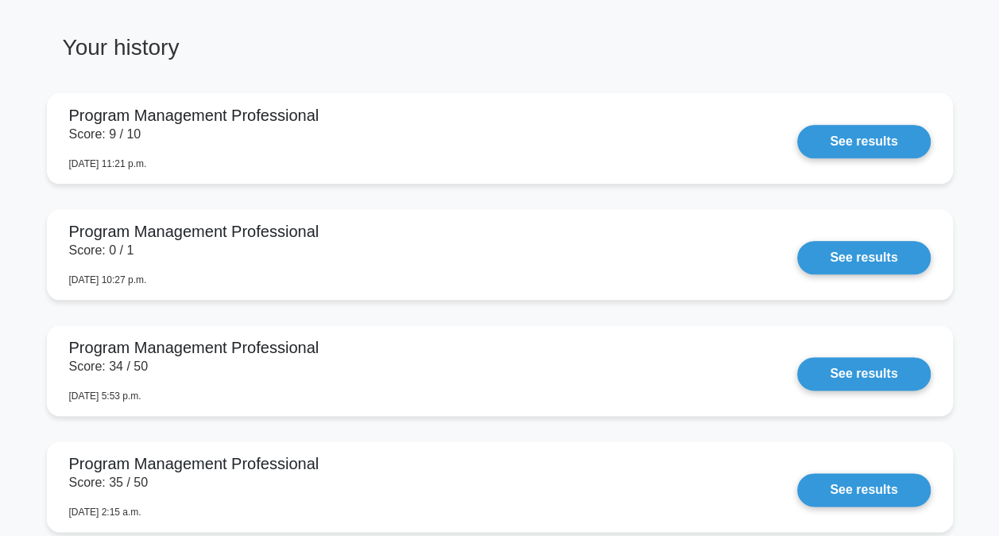
scroll to position [814, 0]
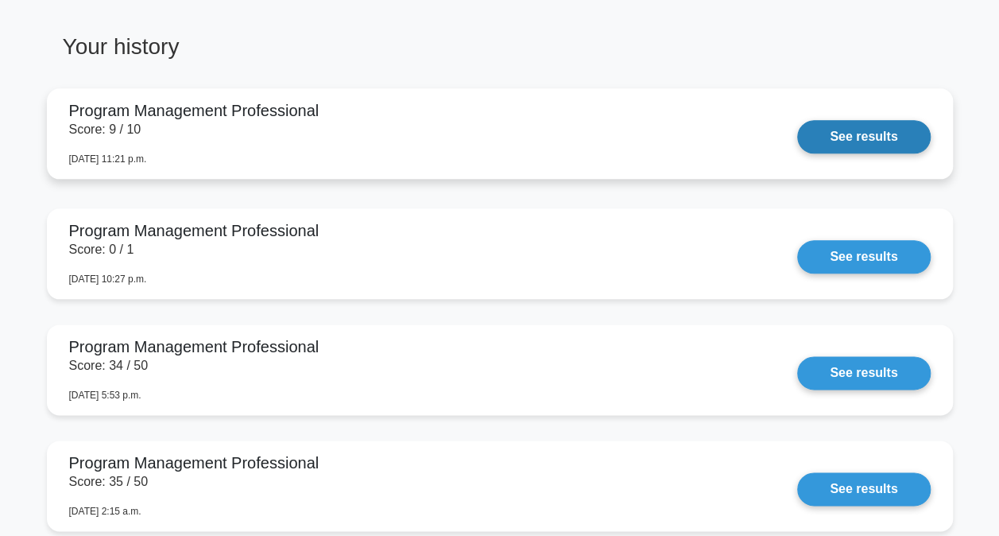
click at [833, 153] on link "See results" at bounding box center [863, 136] width 133 height 33
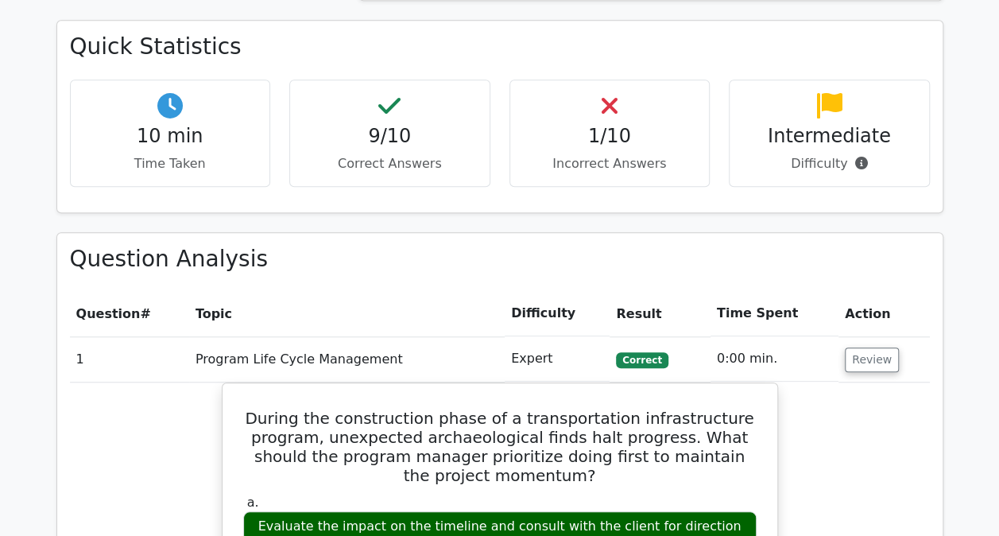
scroll to position [534, 0]
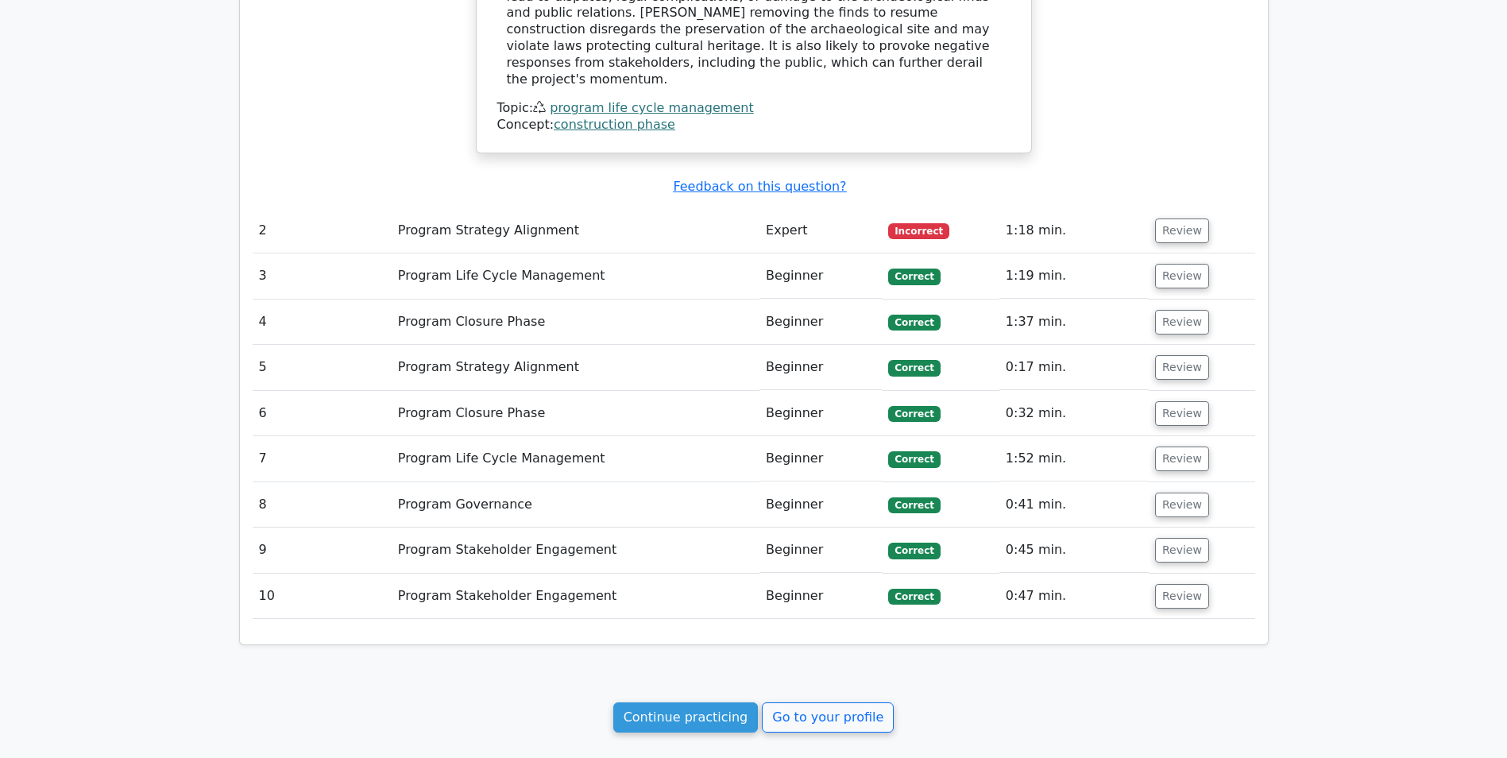
scroll to position [1687, 0]
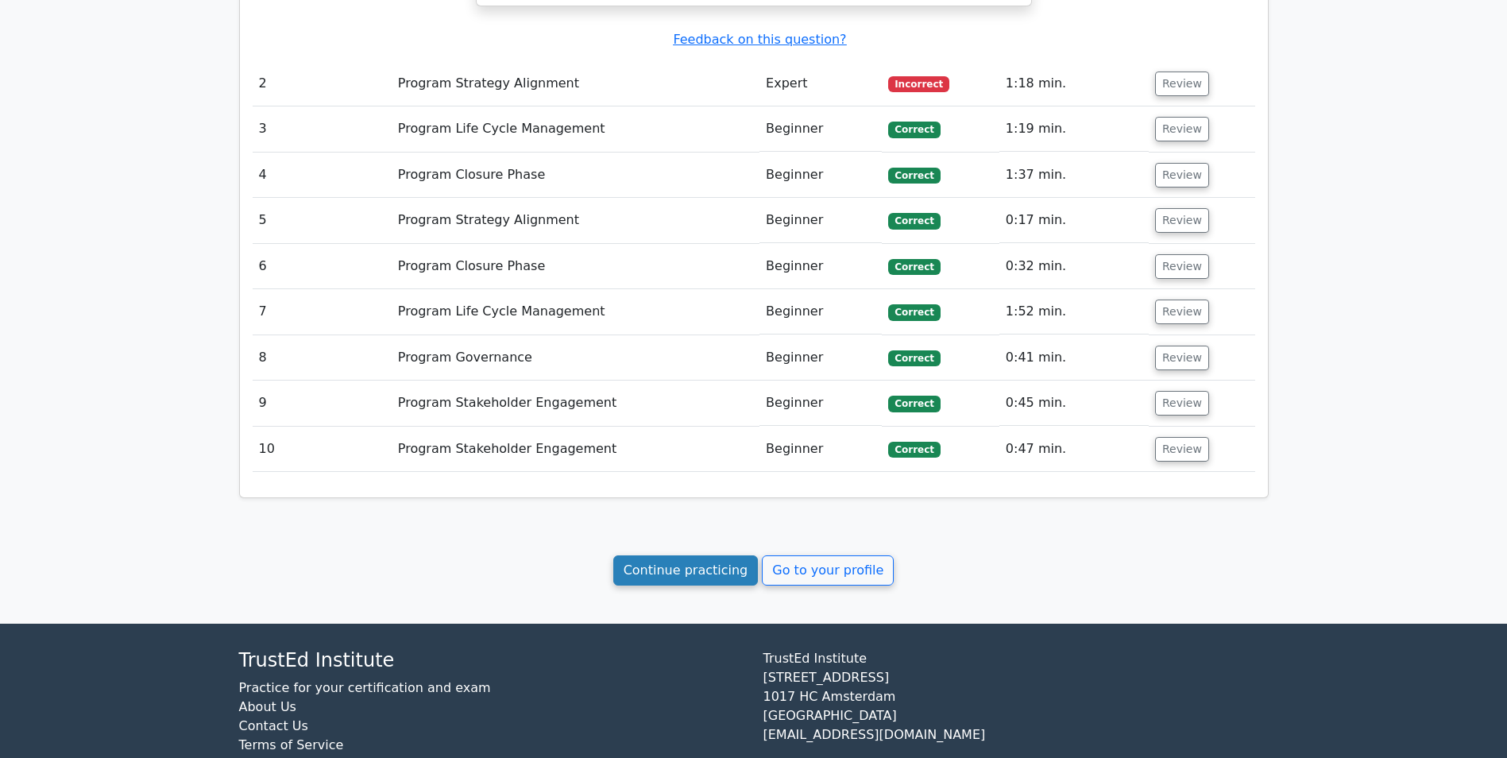
click at [693, 555] on link "Continue practicing" at bounding box center [685, 570] width 145 height 30
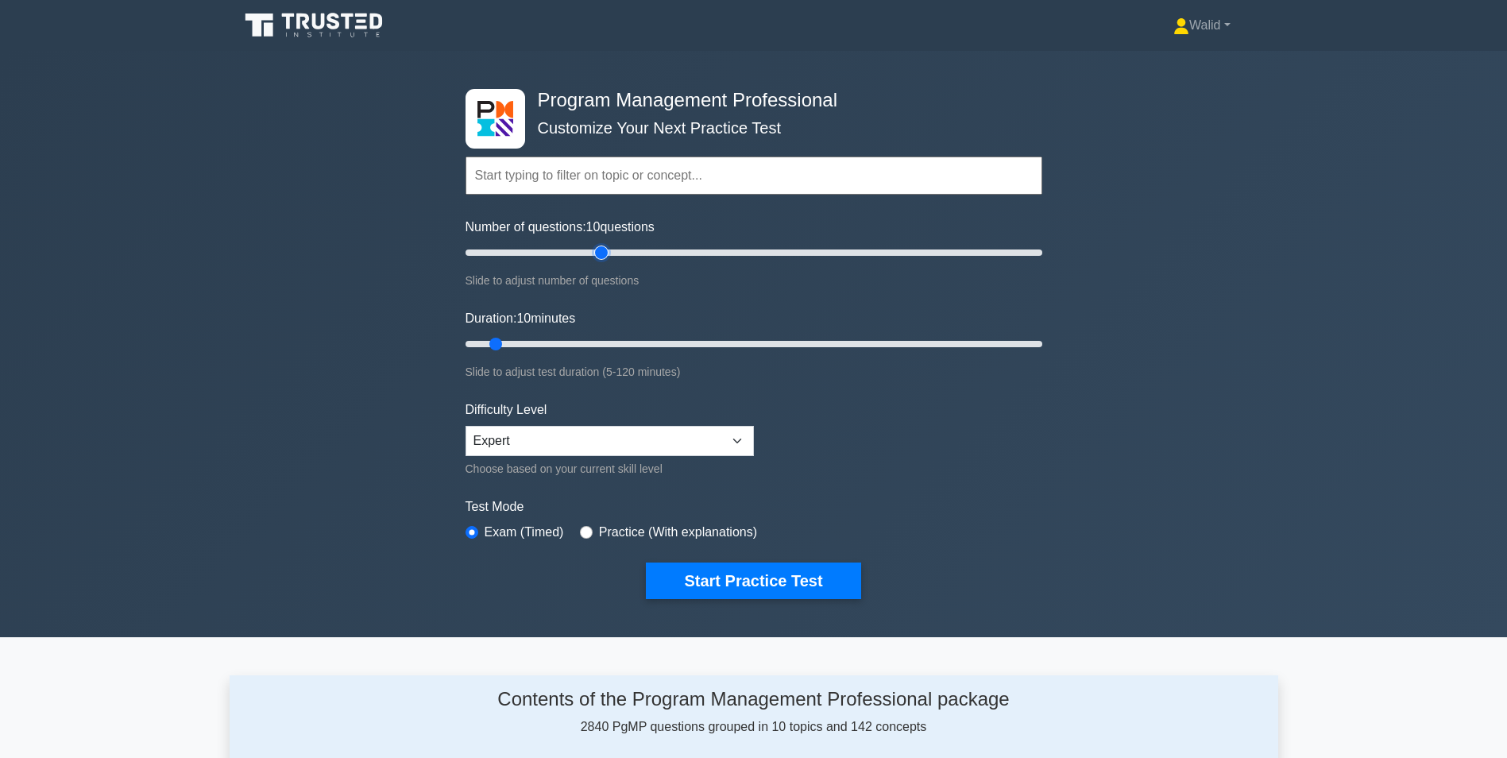
type input "50"
click at [596, 249] on input "Number of questions: 10 questions" at bounding box center [754, 252] width 577 height 19
click at [675, 336] on input "Duration: 45 minutes" at bounding box center [754, 344] width 577 height 19
click at [709, 342] on input "Duration: 45 minutes" at bounding box center [754, 344] width 577 height 19
click at [740, 344] on input "Duration: 55 minutes" at bounding box center [754, 344] width 577 height 19
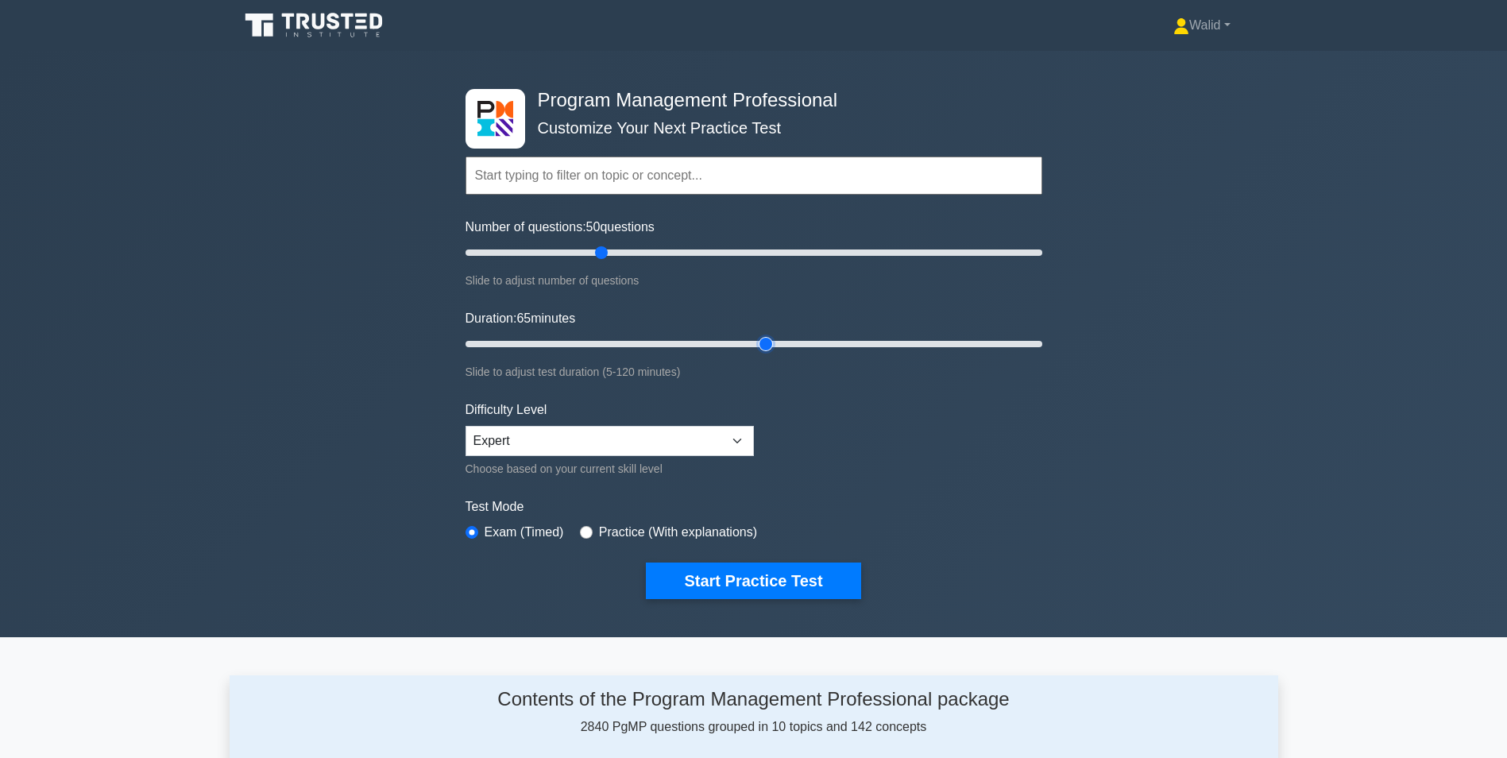
click at [760, 344] on input "Duration: 65 minutes" at bounding box center [754, 344] width 577 height 19
type input "70"
click at [779, 344] on input "Duration: 65 minutes" at bounding box center [754, 344] width 577 height 19
click at [742, 571] on button "Start Practice Test" at bounding box center [753, 581] width 215 height 37
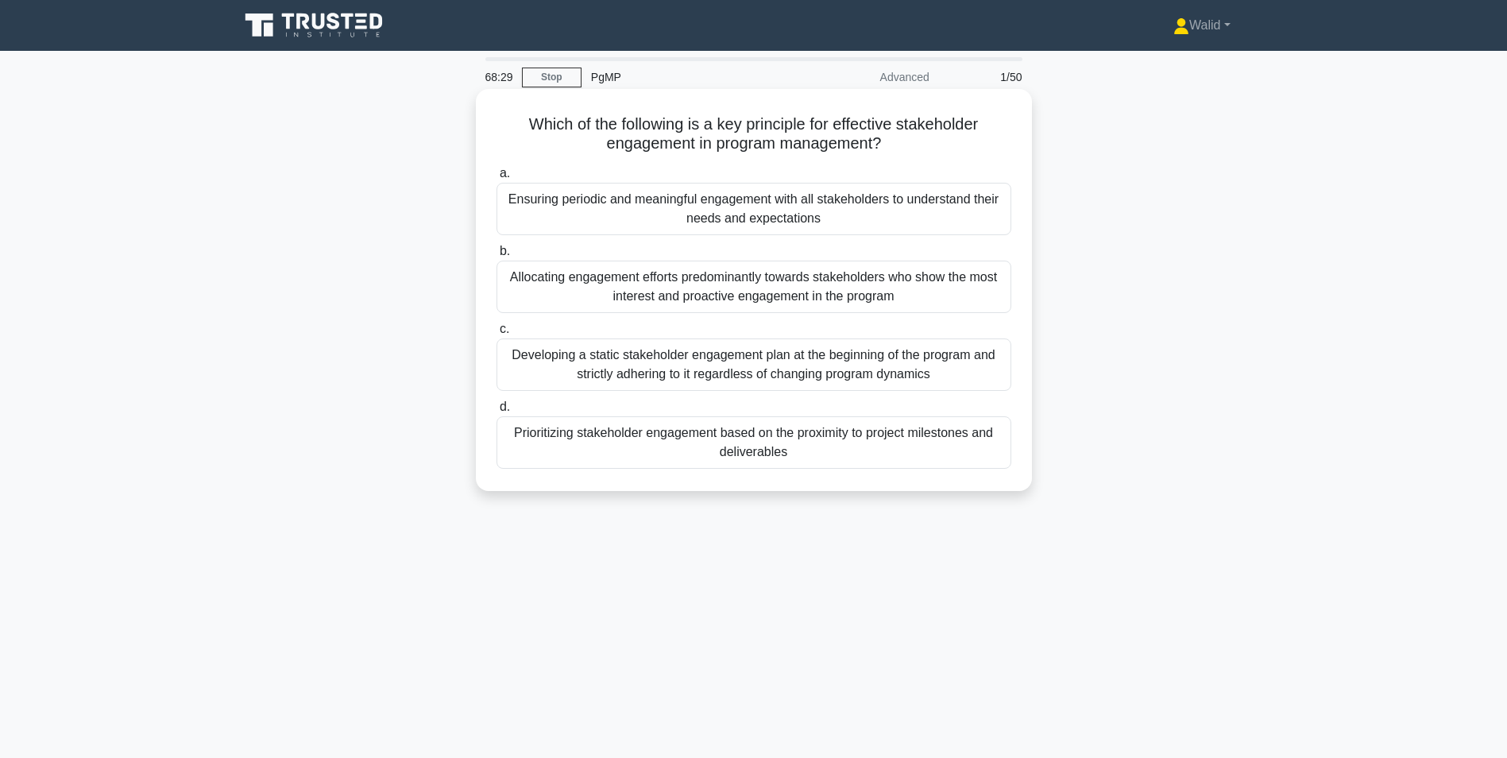
click at [697, 211] on div "Ensuring periodic and meaningful engagement with all stakeholders to understand…" at bounding box center [754, 209] width 515 height 52
click at [497, 179] on input "a. Ensuring periodic and meaningful engagement with all stakeholders to underst…" at bounding box center [497, 173] width 0 height 10
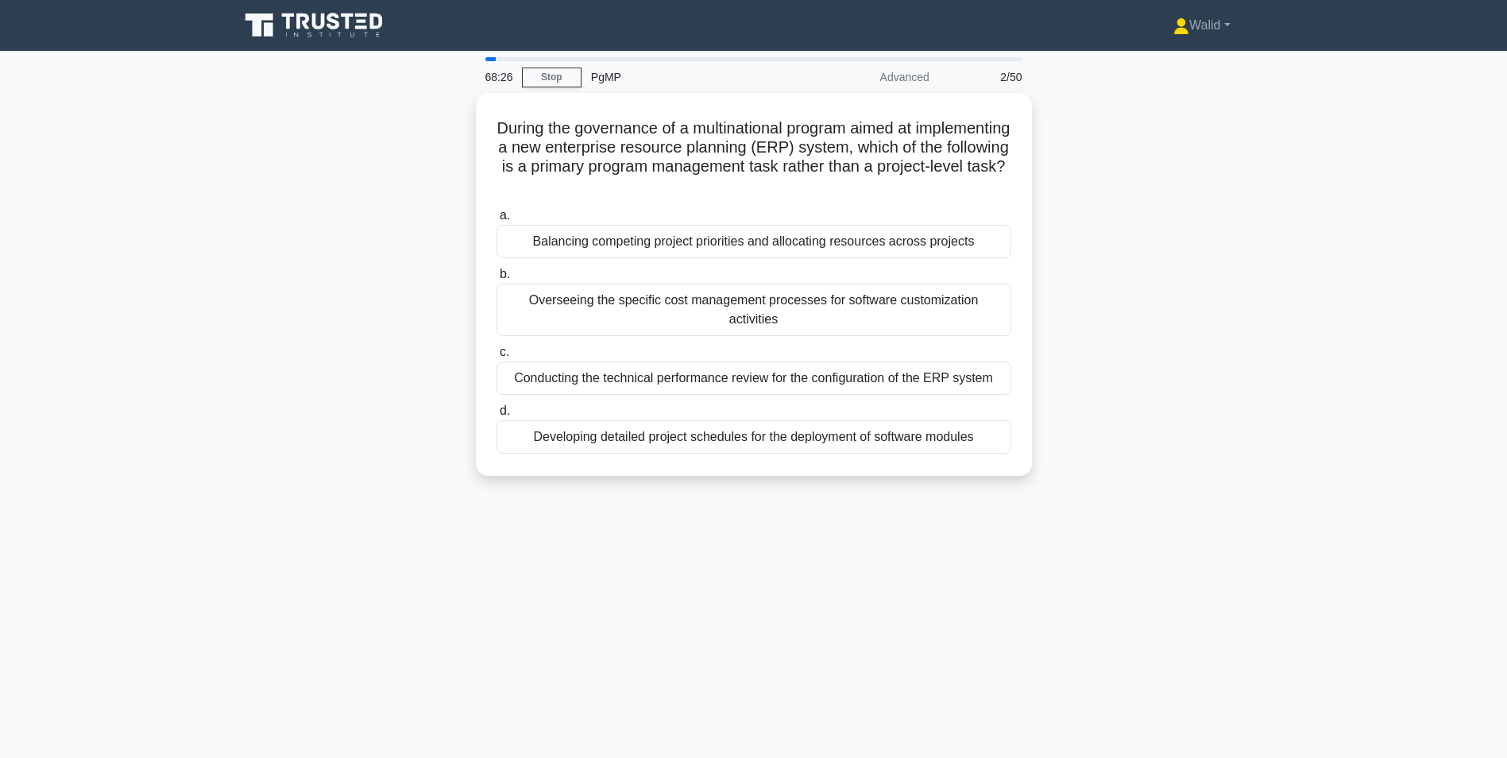
scroll to position [79, 0]
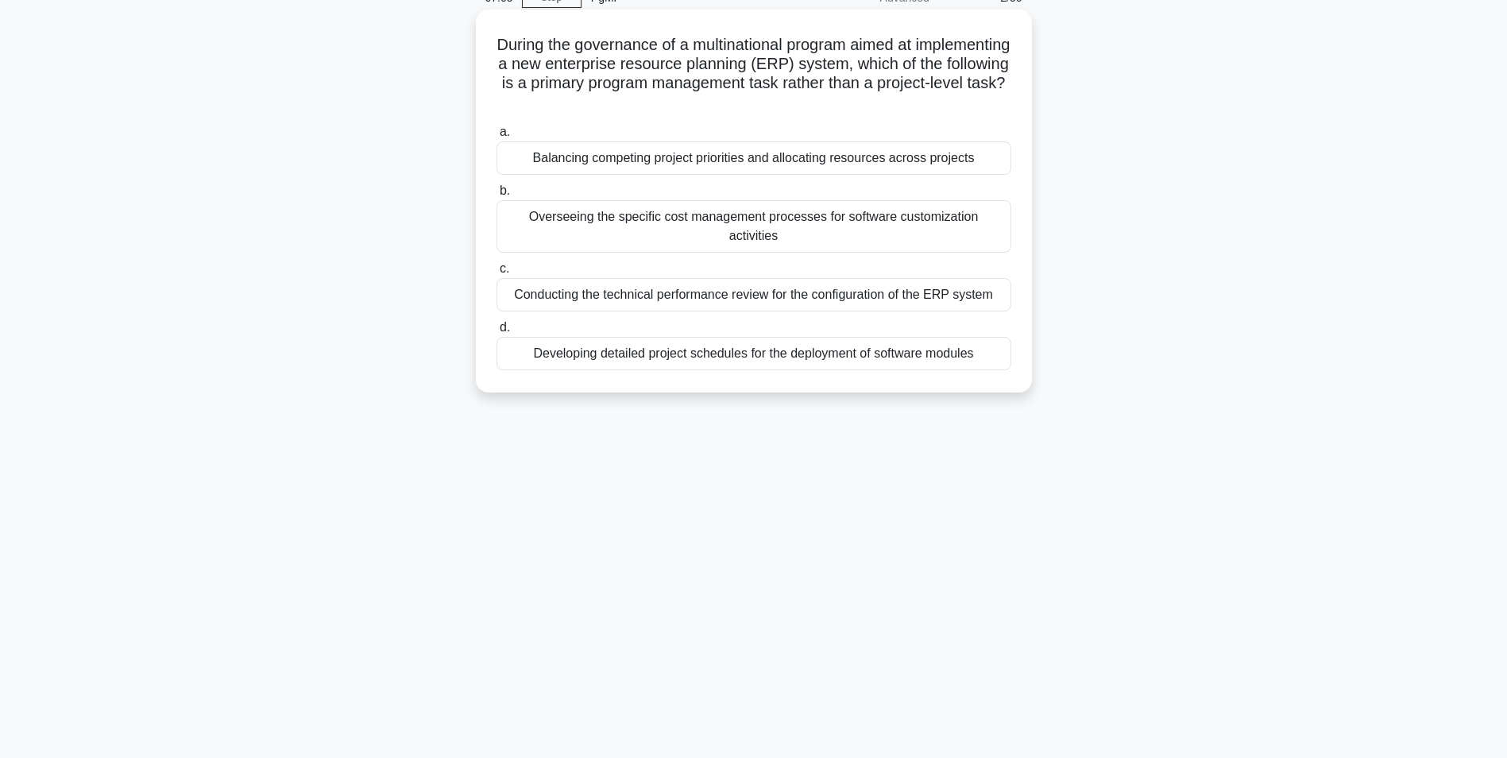
click at [746, 161] on div "Balancing competing project priorities and allocating resources across projects" at bounding box center [754, 157] width 515 height 33
click at [497, 137] on input "a. Balancing competing project priorities and allocating resources across proje…" at bounding box center [497, 132] width 0 height 10
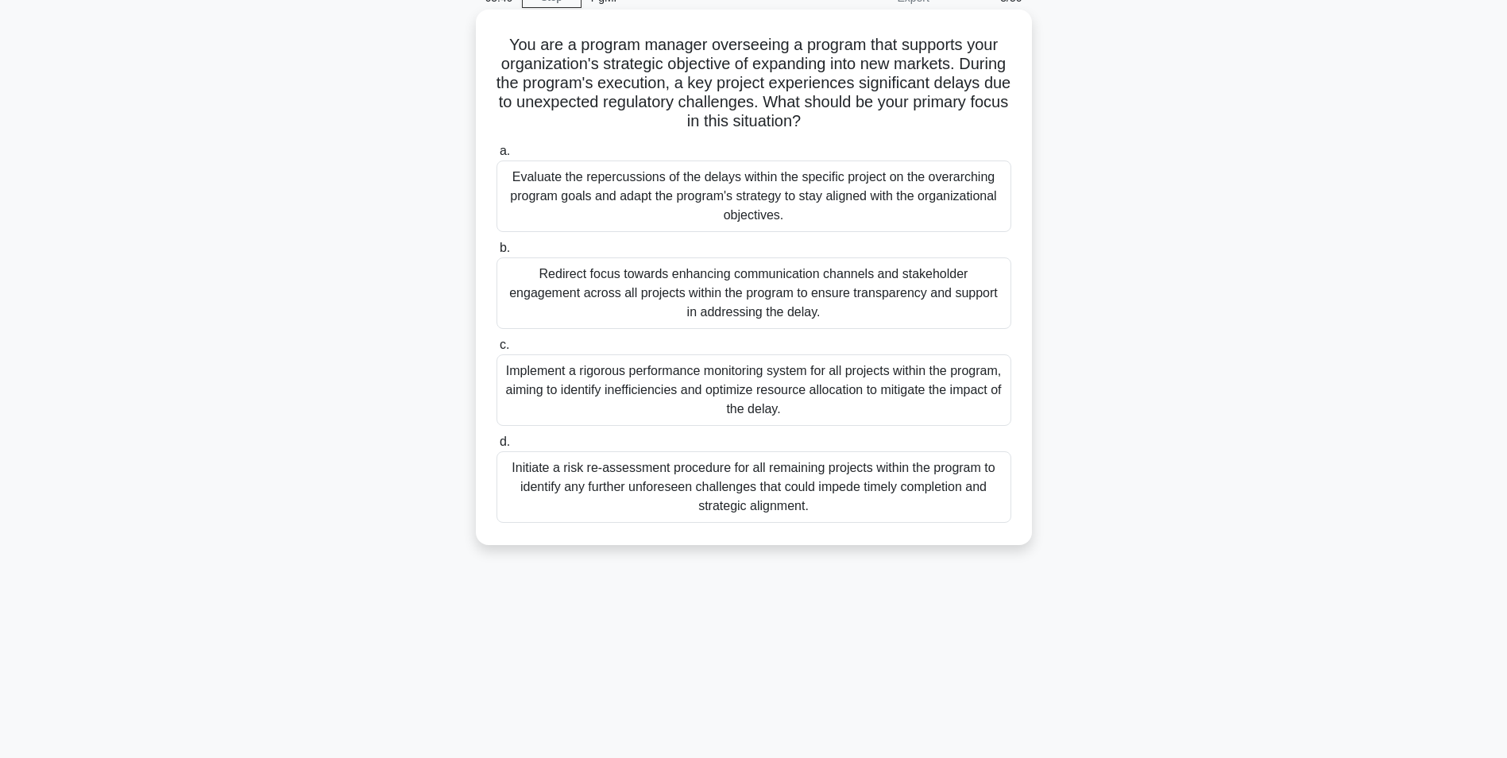
click at [702, 196] on div "Evaluate the repercussions of the delays within the specific project on the ove…" at bounding box center [754, 197] width 515 height 72
click at [497, 157] on input "a. Evaluate the repercussions of the delays within the specific project on the …" at bounding box center [497, 151] width 0 height 10
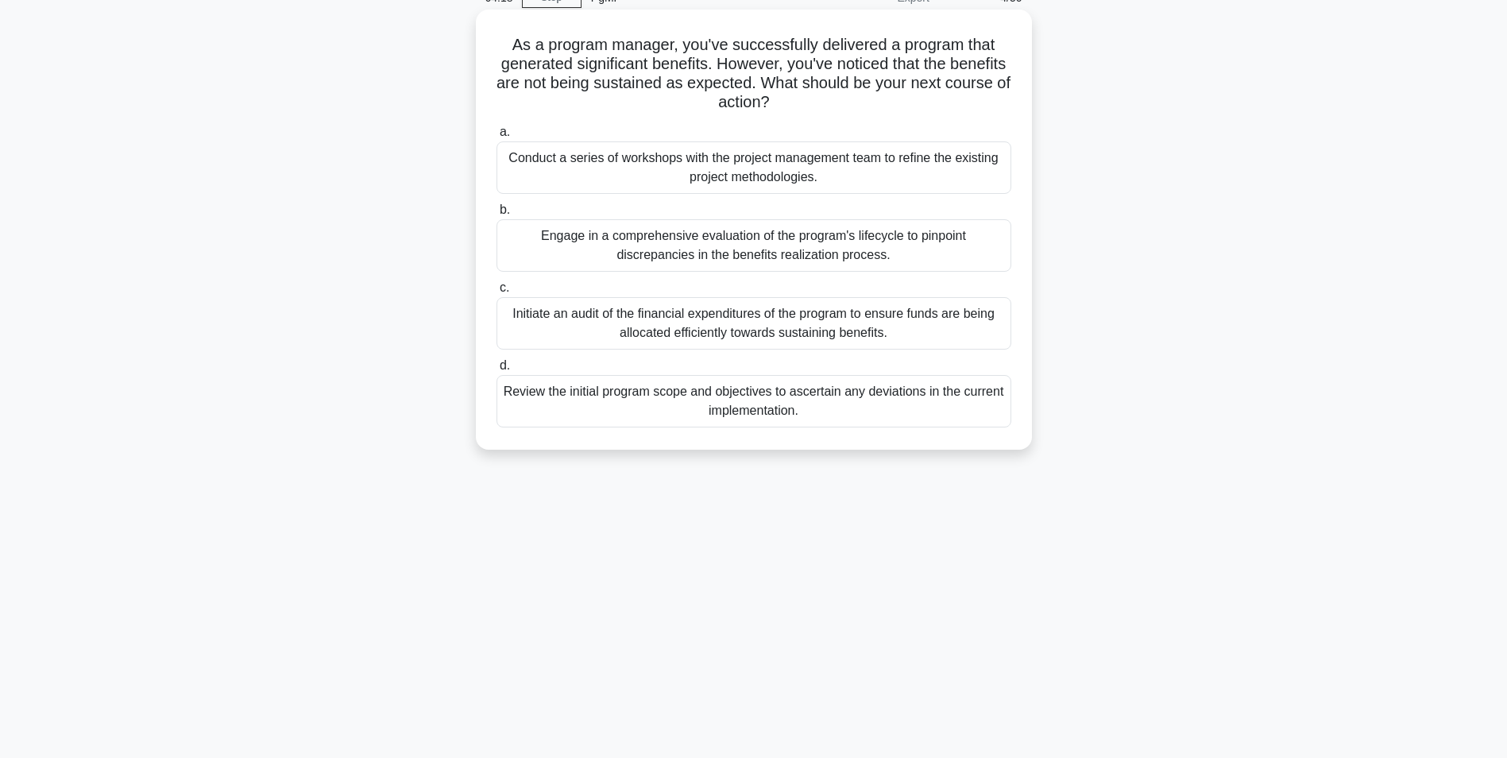
click at [644, 246] on div "Engage in a comprehensive evaluation of the program's lifecycle to pinpoint dis…" at bounding box center [754, 245] width 515 height 52
drag, startPoint x: 644, startPoint y: 246, endPoint x: 695, endPoint y: 250, distance: 51.9
click at [695, 250] on div "Engage in a comprehensive evaluation of the program's lifecycle to pinpoint dis…" at bounding box center [754, 245] width 515 height 52
click at [497, 215] on input "b. Engage in a comprehensive evaluation of the program's lifecycle to pinpoint …" at bounding box center [497, 210] width 0 height 10
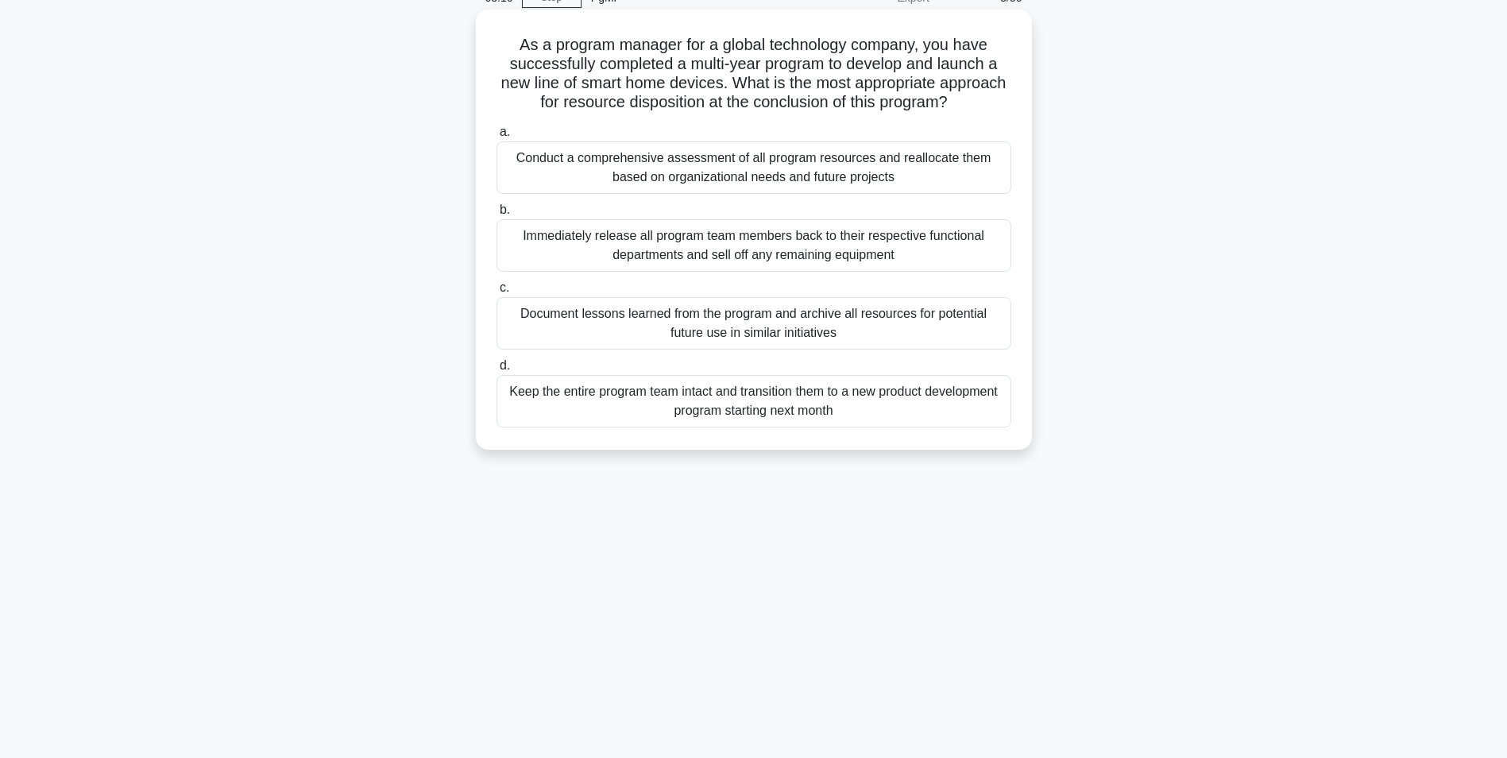
click at [667, 177] on div "Conduct a comprehensive assessment of all program resources and reallocate them…" at bounding box center [754, 167] width 515 height 52
click at [497, 137] on input "a. Conduct a comprehensive assessment of all program resources and reallocate t…" at bounding box center [497, 132] width 0 height 10
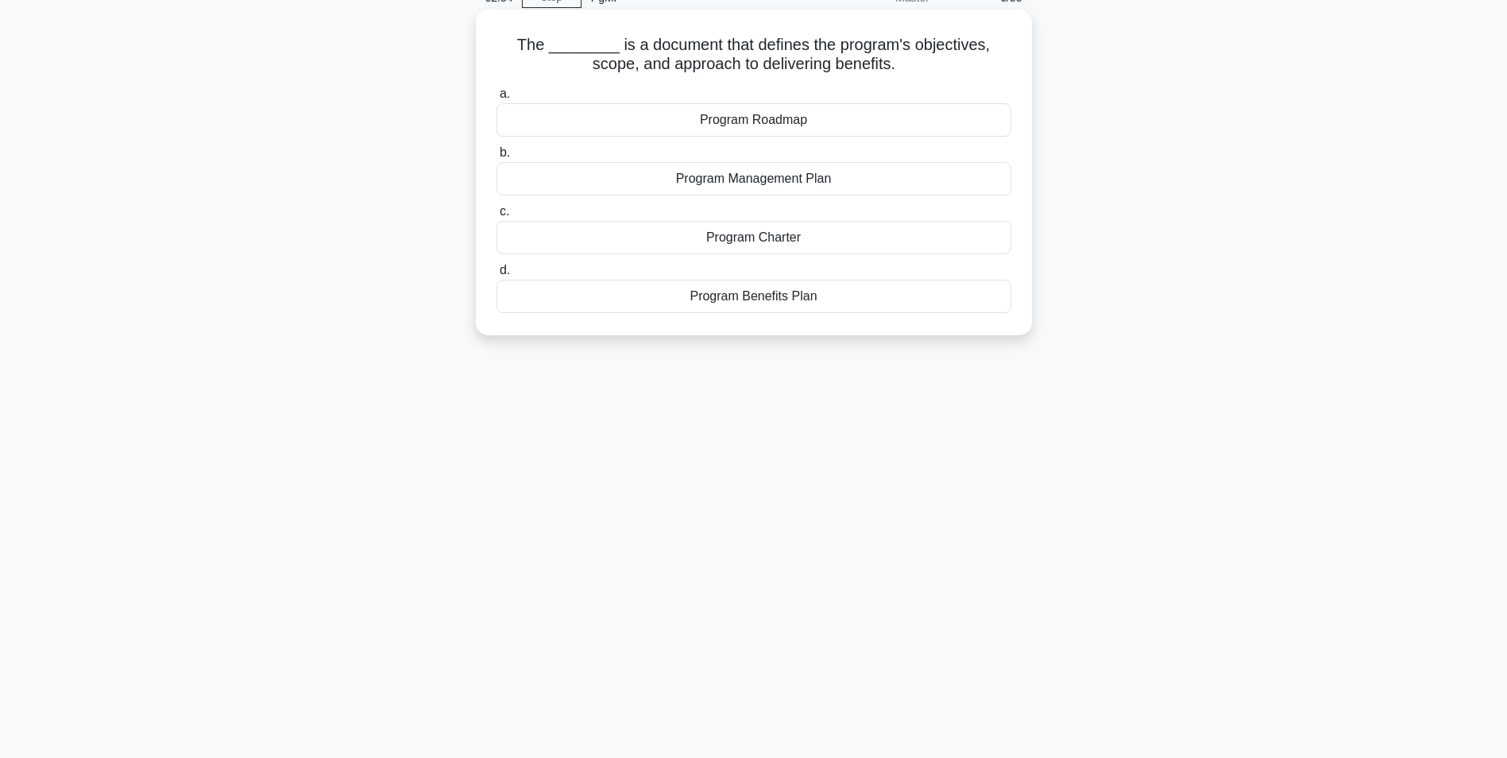
click at [721, 234] on div "Program Charter" at bounding box center [754, 237] width 515 height 33
click at [497, 217] on input "c. Program Charter" at bounding box center [497, 212] width 0 height 10
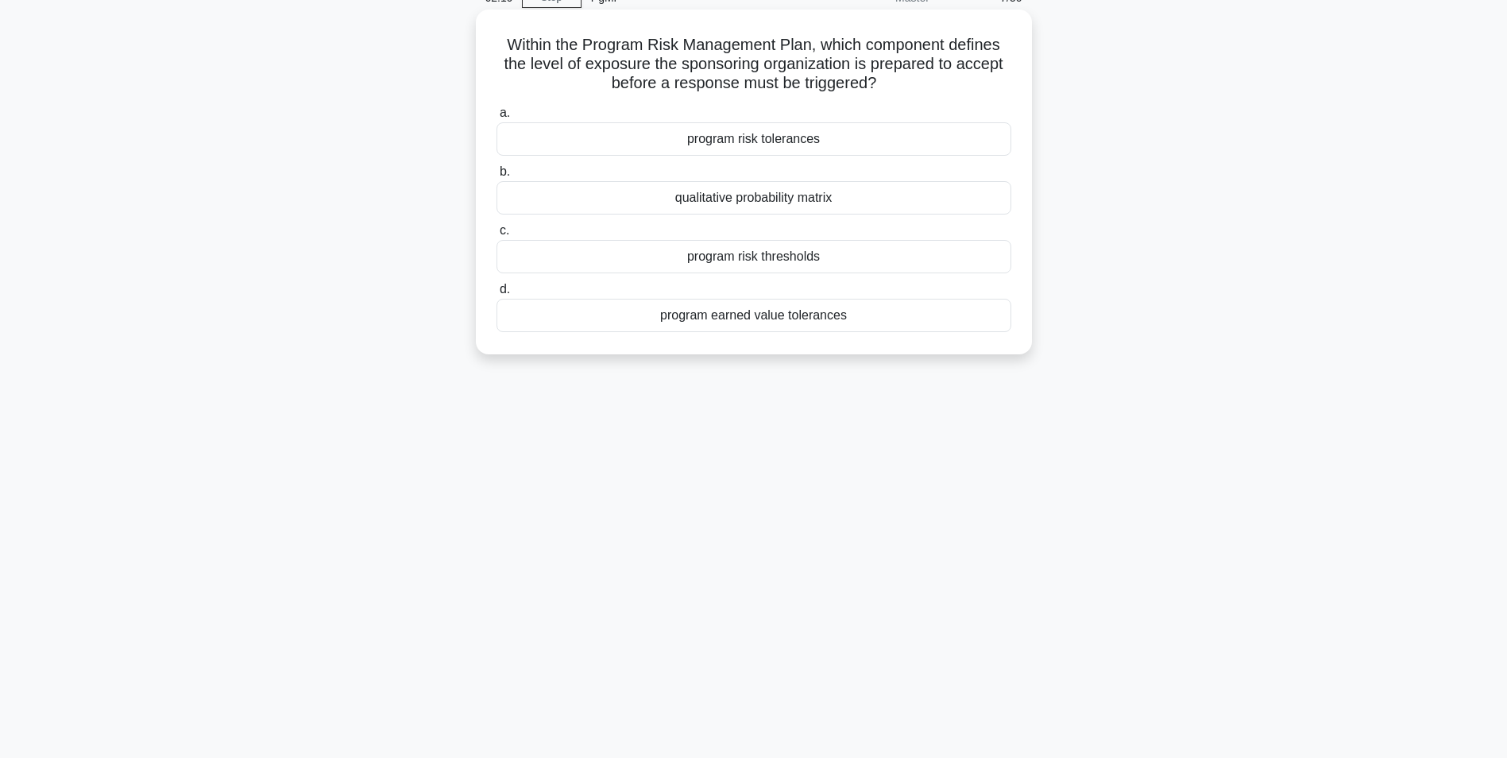
click at [781, 257] on div "program risk thresholds" at bounding box center [754, 256] width 515 height 33
click at [497, 236] on input "c. program risk thresholds" at bounding box center [497, 231] width 0 height 10
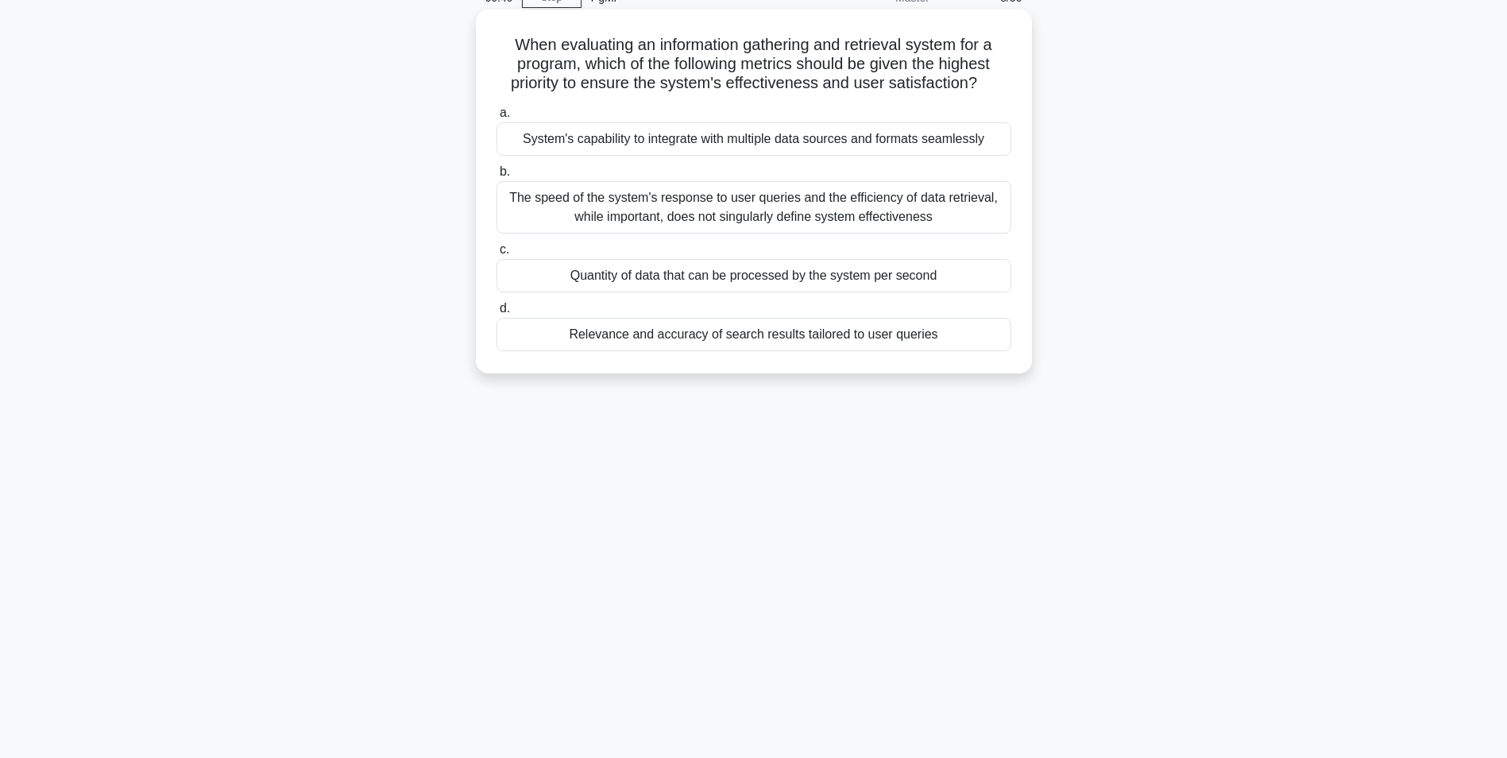
click at [673, 332] on div "Relevance and accuracy of search results tailored to user queries" at bounding box center [754, 334] width 515 height 33
click at [497, 314] on input "d. Relevance and accuracy of search results tailored to user queries" at bounding box center [497, 309] width 0 height 10
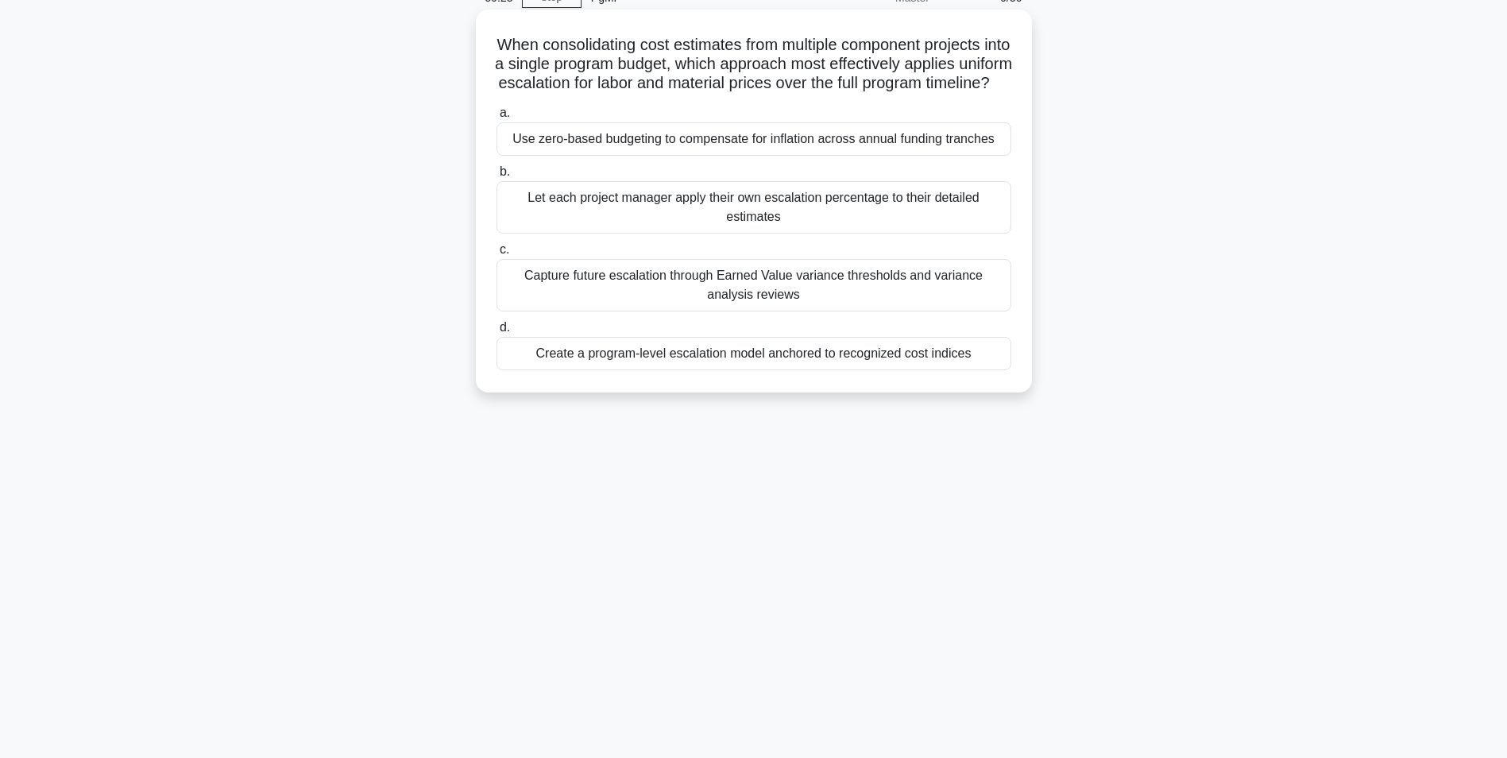
click at [764, 370] on div "Create a program-level escalation model anchored to recognized cost indices" at bounding box center [754, 353] width 515 height 33
click at [497, 333] on input "d. Create a program-level escalation model anchored to recognized cost indices" at bounding box center [497, 328] width 0 height 10
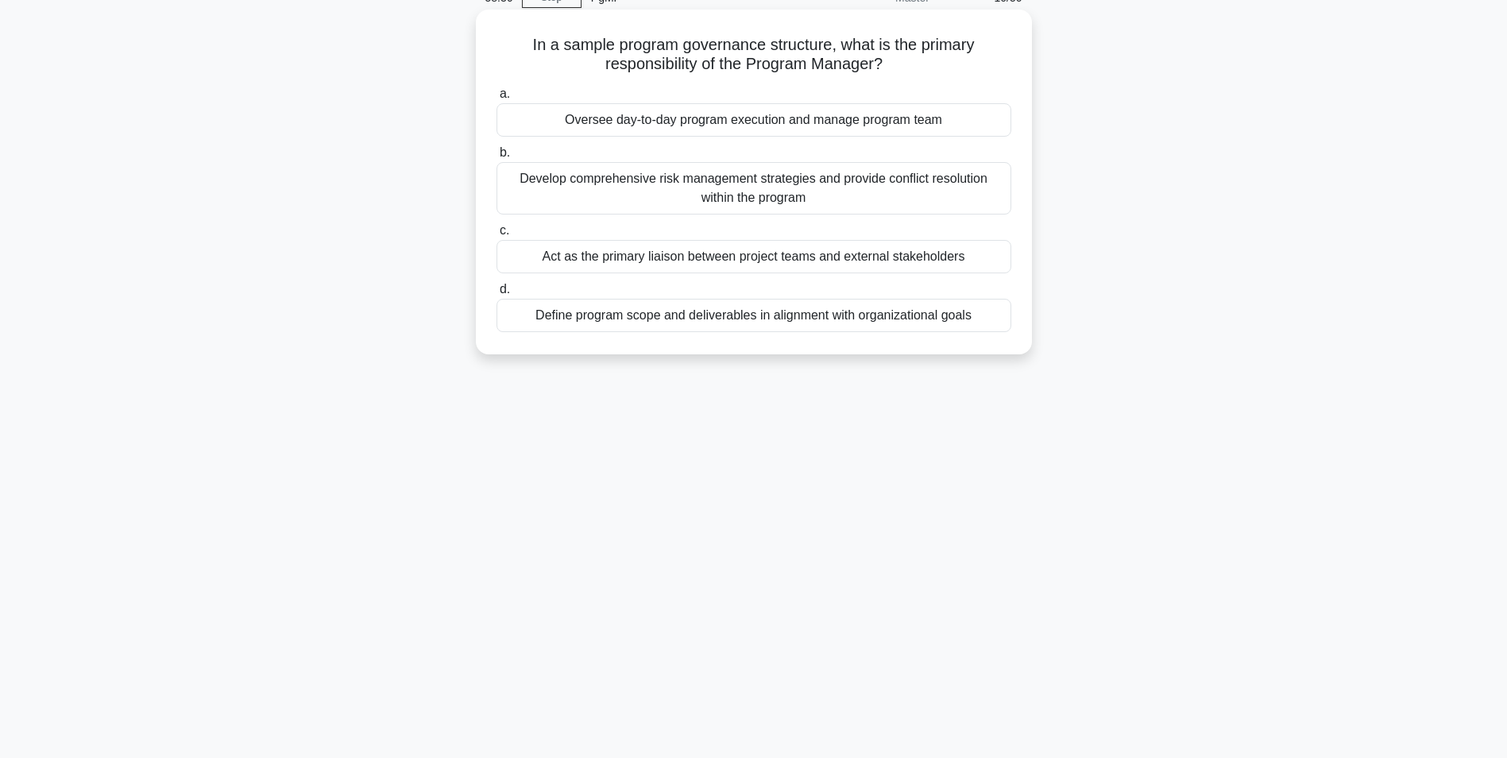
click at [789, 118] on div "Oversee day-to-day program execution and manage program team" at bounding box center [754, 119] width 515 height 33
click at [497, 99] on input "a. Oversee day-to-day program execution and manage program team" at bounding box center [497, 94] width 0 height 10
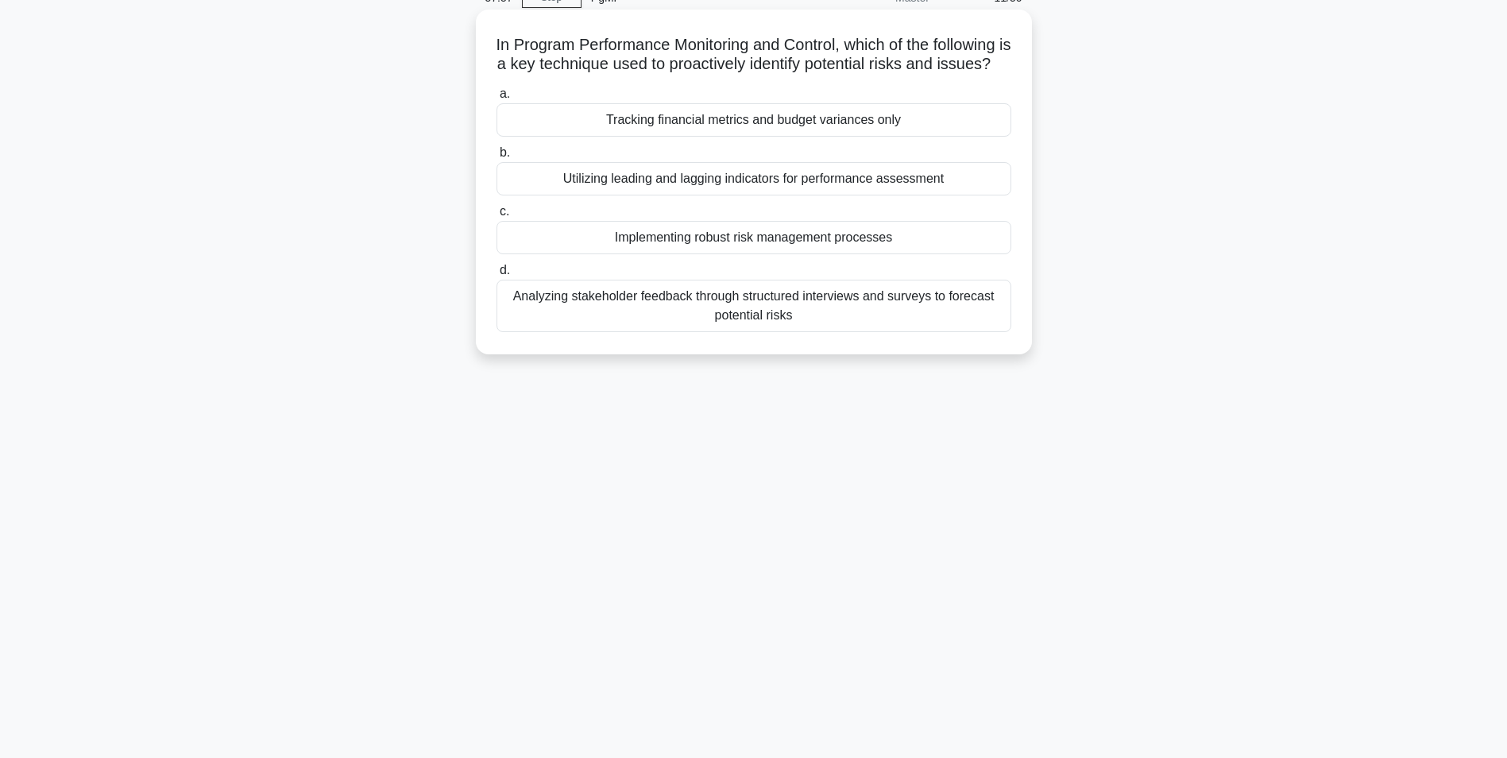
click at [766, 254] on div "Implementing robust risk management processes" at bounding box center [754, 237] width 515 height 33
click at [497, 217] on input "c. Implementing robust risk management processes" at bounding box center [497, 212] width 0 height 10
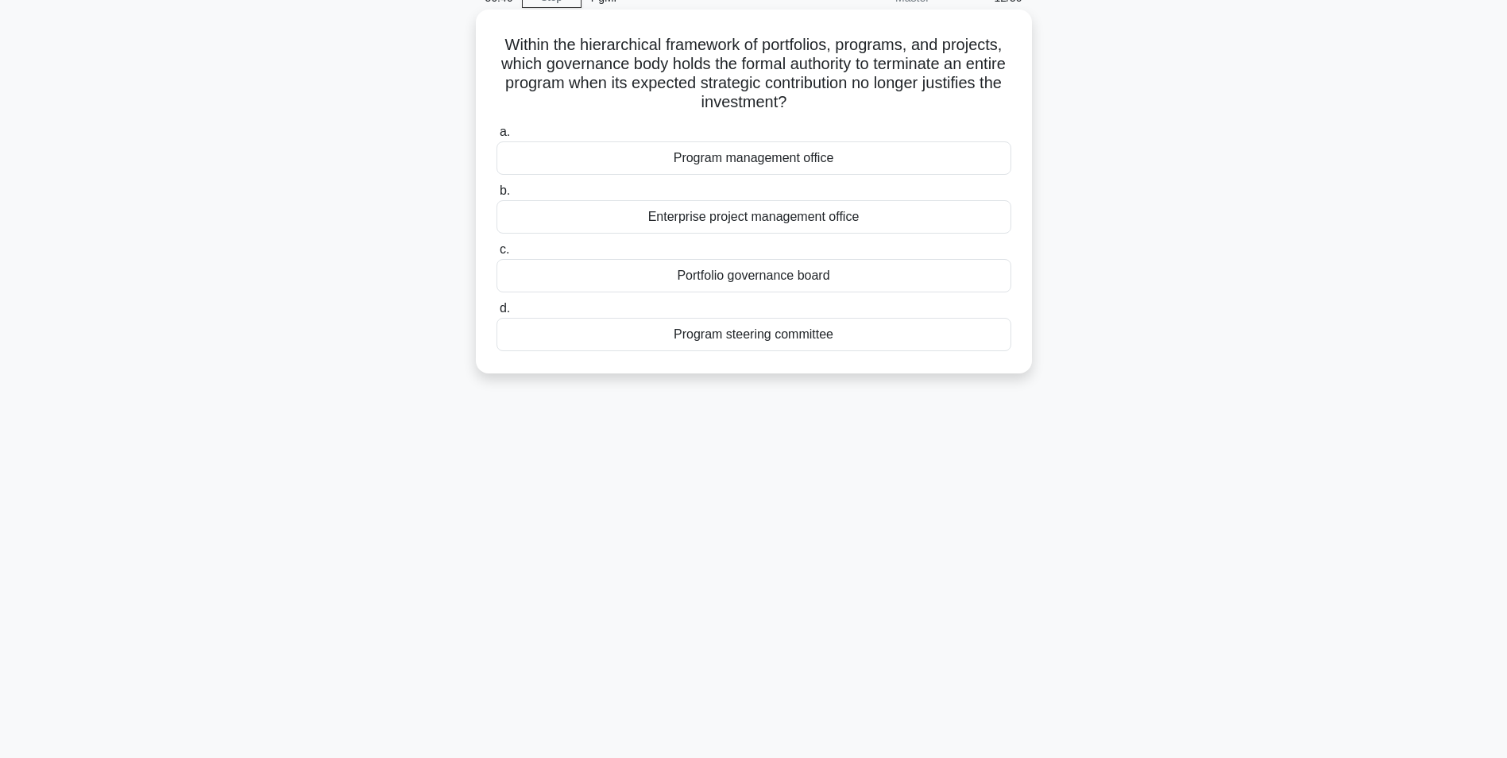
click at [780, 333] on div "Program steering committee" at bounding box center [754, 334] width 515 height 33
click at [497, 314] on input "d. Program steering committee" at bounding box center [497, 309] width 0 height 10
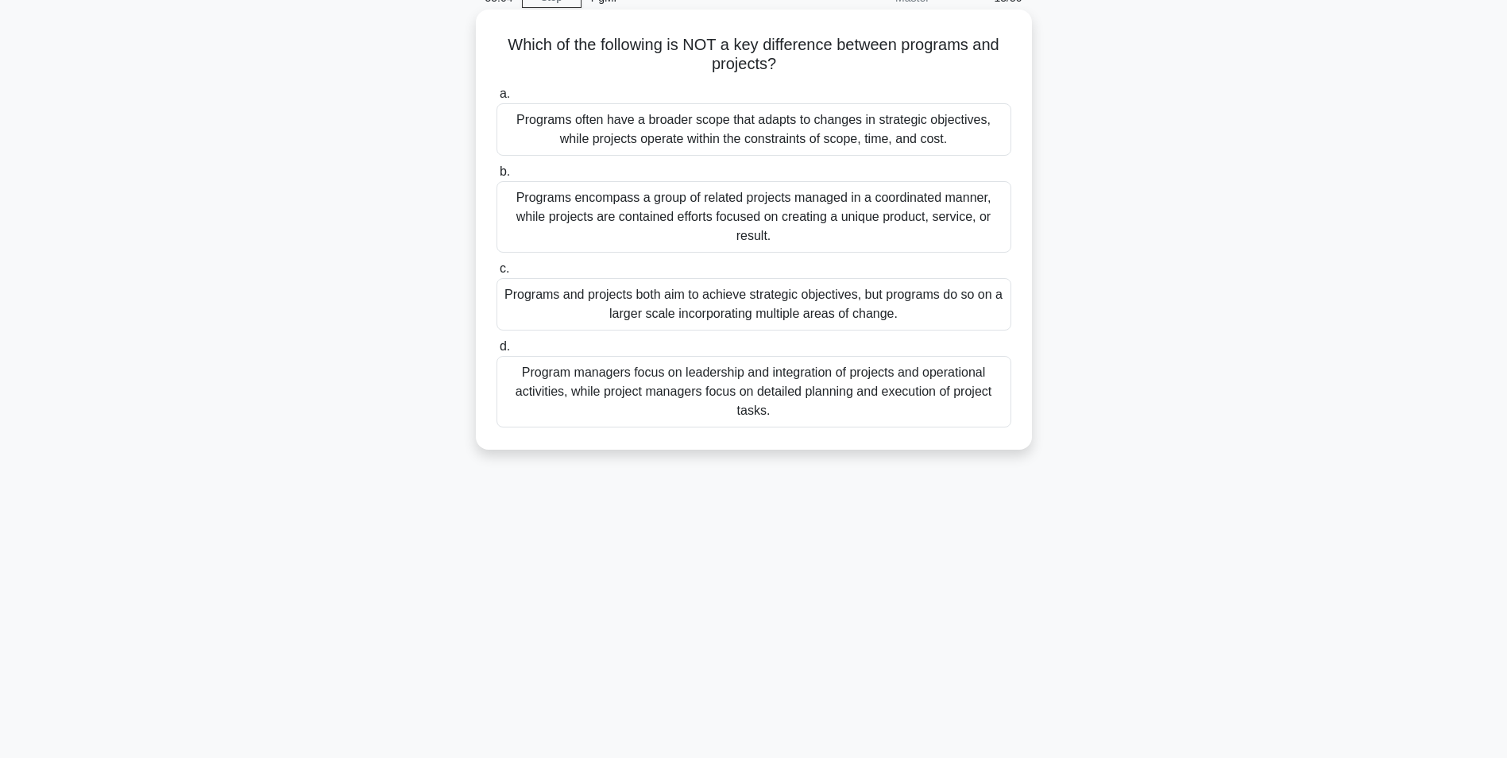
click at [748, 385] on div "Program managers focus on leadership and integration of projects and operationa…" at bounding box center [754, 392] width 515 height 72
click at [497, 352] on input "d. Program managers focus on leadership and integration of projects and operati…" at bounding box center [497, 347] width 0 height 10
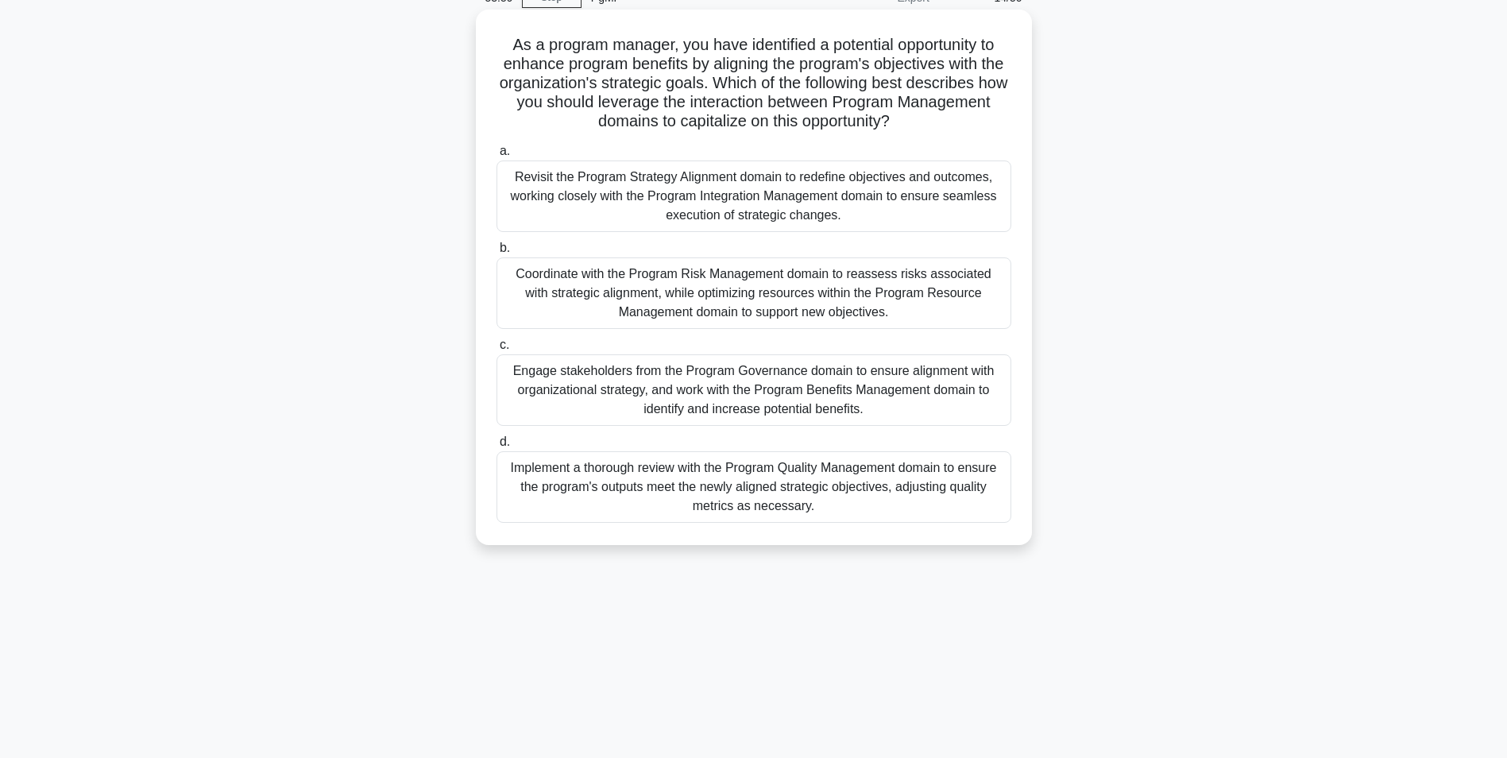
click at [759, 394] on div "Engage stakeholders from the Program Governance domain to ensure alignment with…" at bounding box center [754, 390] width 515 height 72
click at [497, 350] on input "c. Engage stakeholders from the Program Governance domain to ensure alignment w…" at bounding box center [497, 345] width 0 height 10
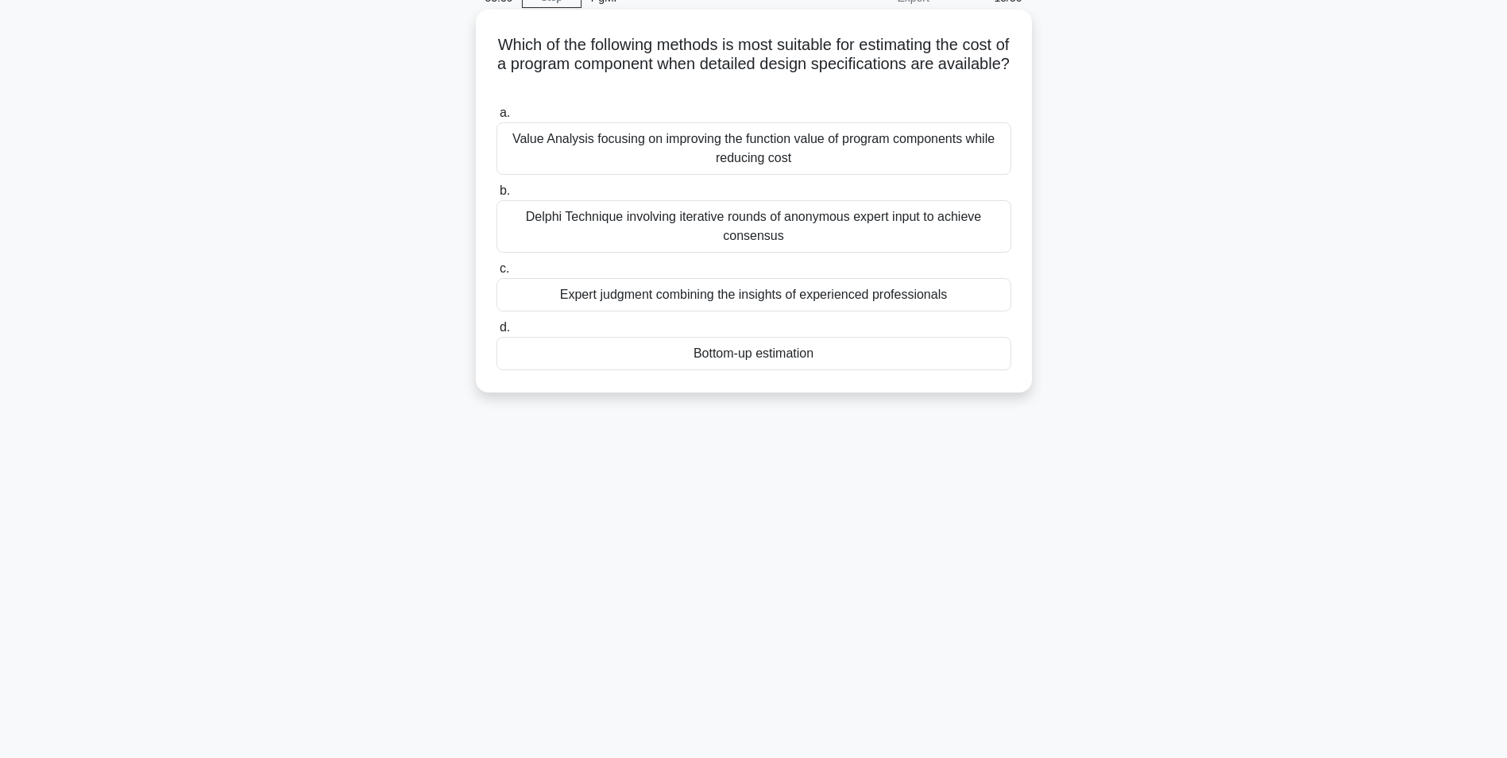
click at [772, 357] on div "Bottom-up estimation" at bounding box center [754, 353] width 515 height 33
click at [497, 333] on input "d. Bottom-up estimation" at bounding box center [497, 328] width 0 height 10
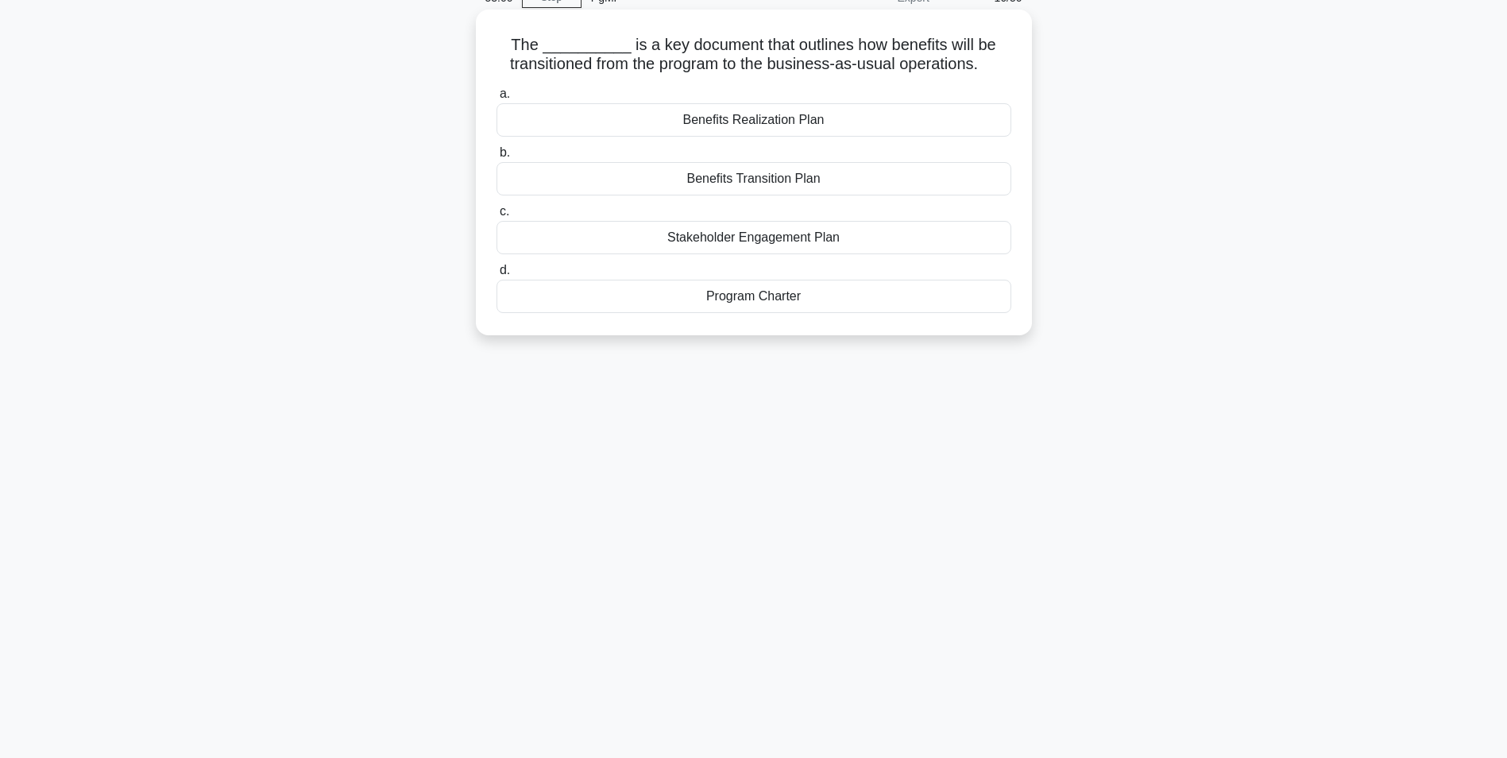
click at [788, 118] on div "Benefits Realization Plan" at bounding box center [754, 119] width 515 height 33
click at [497, 99] on input "a. Benefits Realization Plan" at bounding box center [497, 94] width 0 height 10
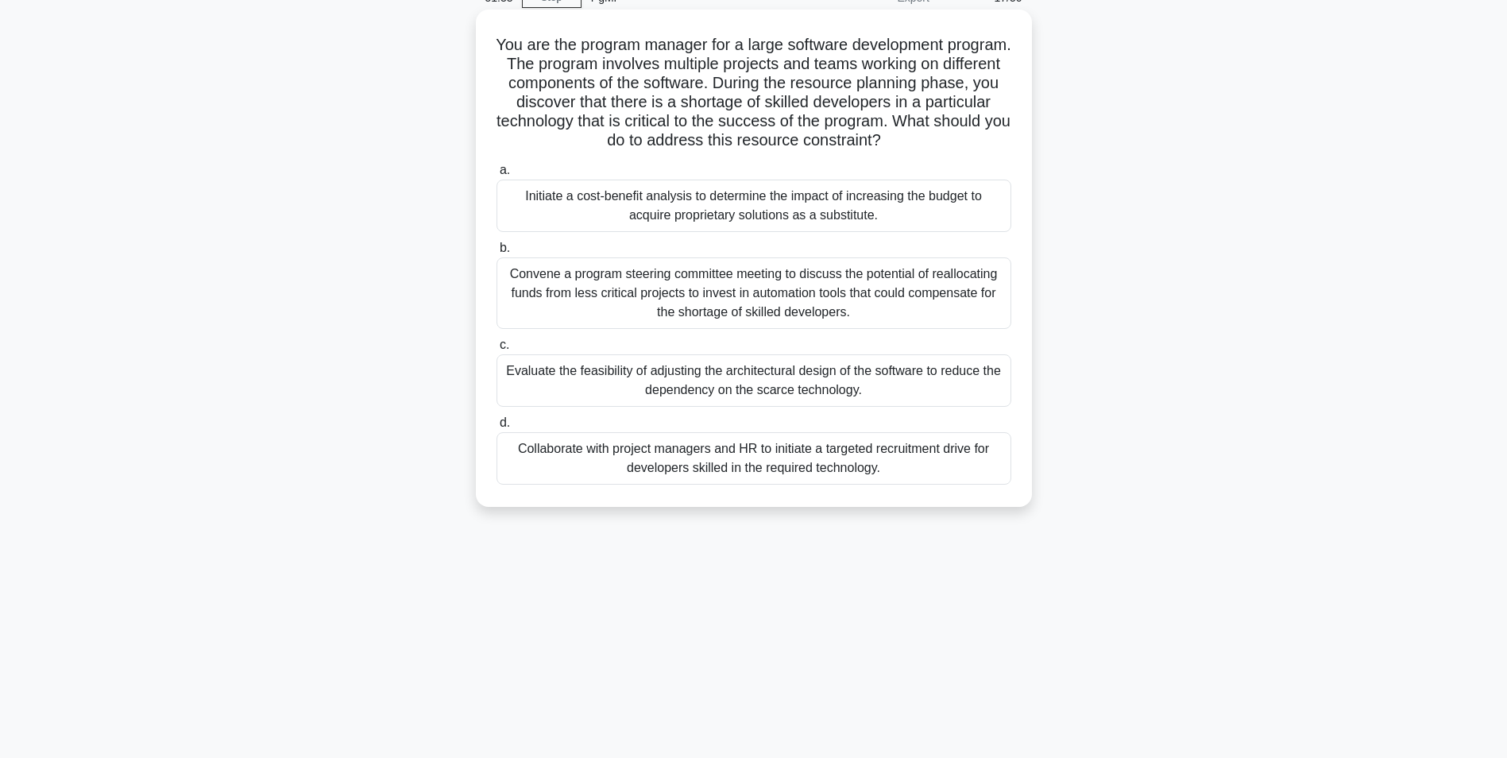
click at [729, 464] on div "Collaborate with project managers and HR to initiate a targeted recruitment dri…" at bounding box center [754, 458] width 515 height 52
click at [497, 428] on input "d. Collaborate with project managers and HR to initiate a targeted recruitment …" at bounding box center [497, 423] width 0 height 10
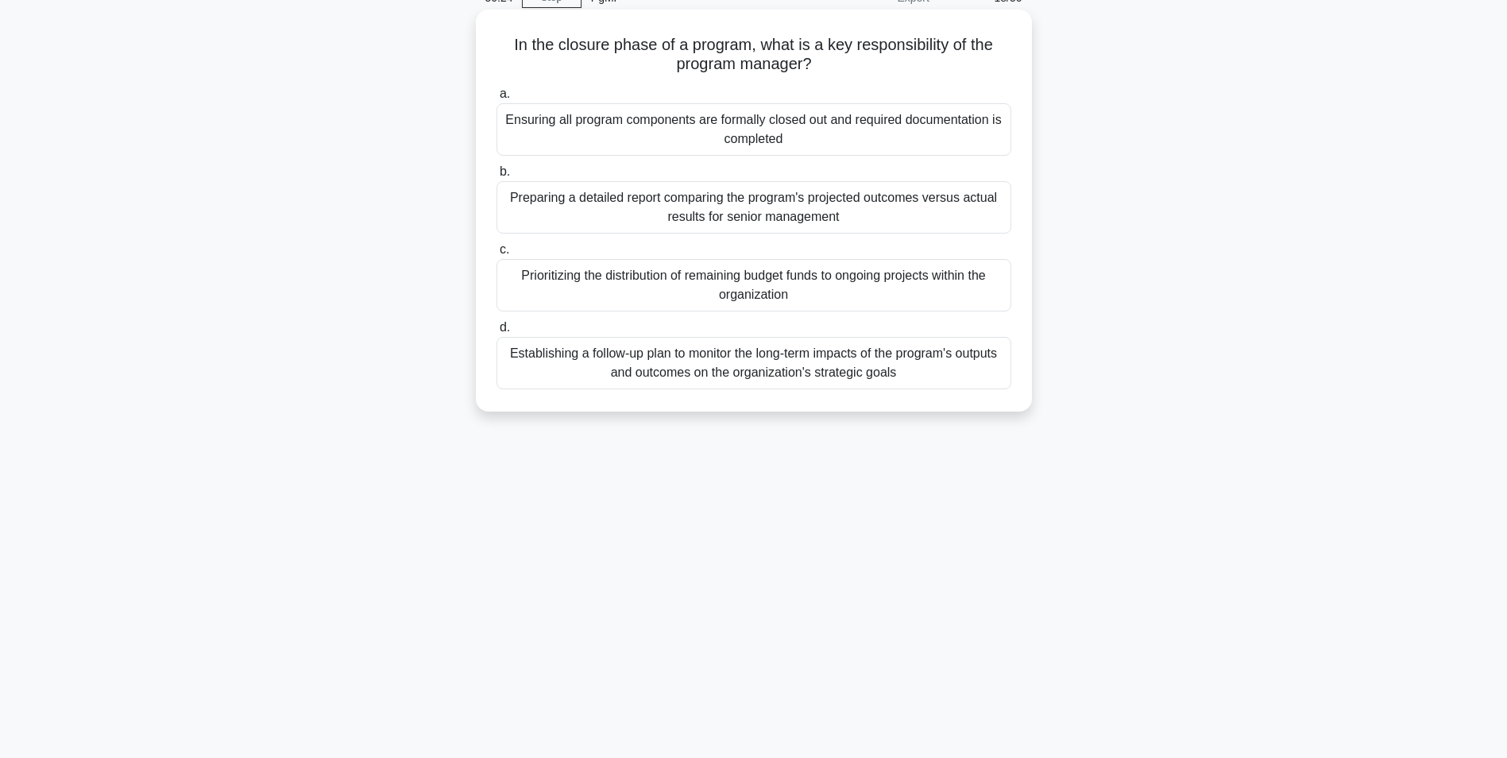
click at [650, 126] on div "Ensuring all program components are formally closed out and required documentat…" at bounding box center [754, 129] width 515 height 52
click at [497, 99] on input "a. Ensuring all program components are formally closed out and required documen…" at bounding box center [497, 94] width 0 height 10
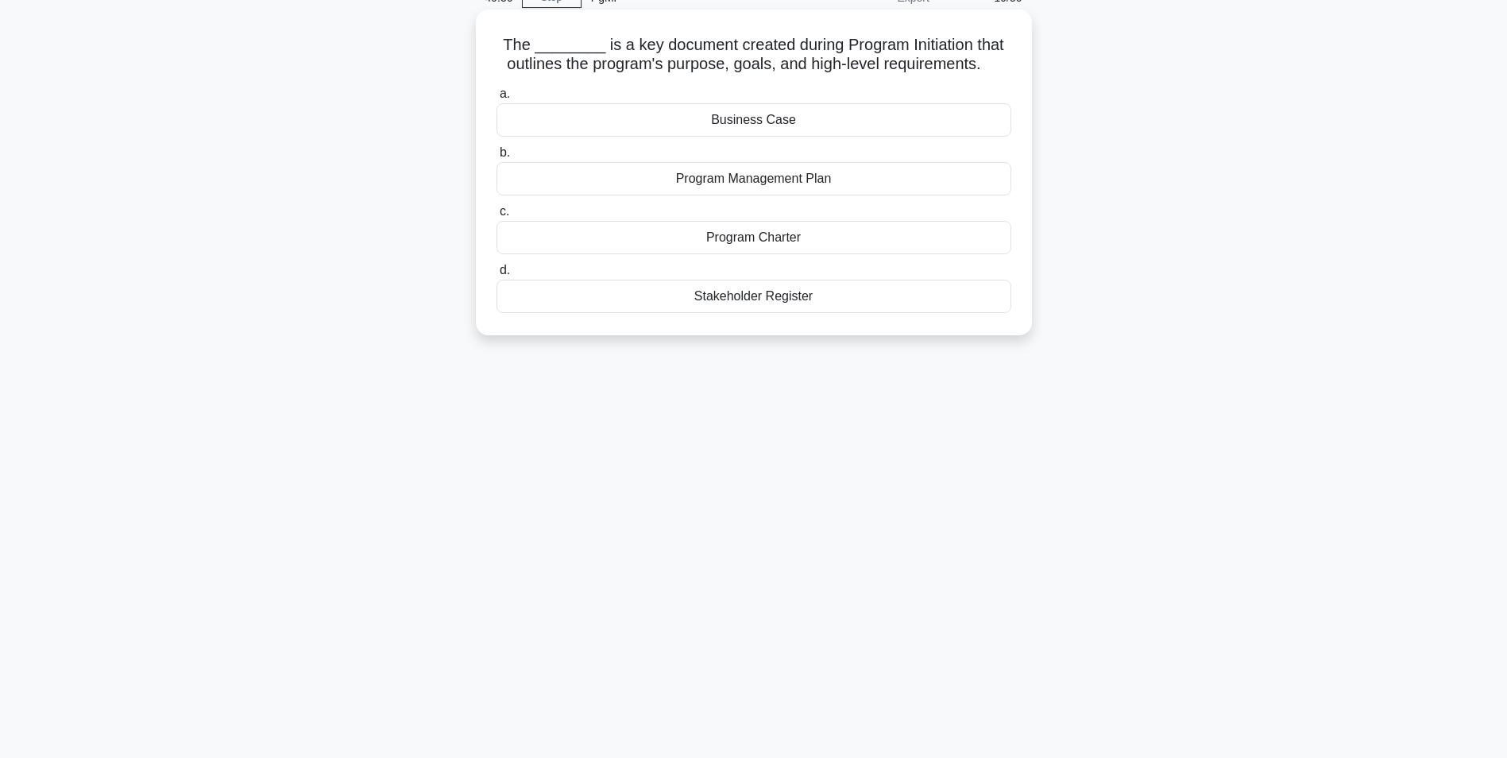
click at [744, 241] on div "Program Charter" at bounding box center [754, 237] width 515 height 33
click at [497, 217] on input "c. Program Charter" at bounding box center [497, 212] width 0 height 10
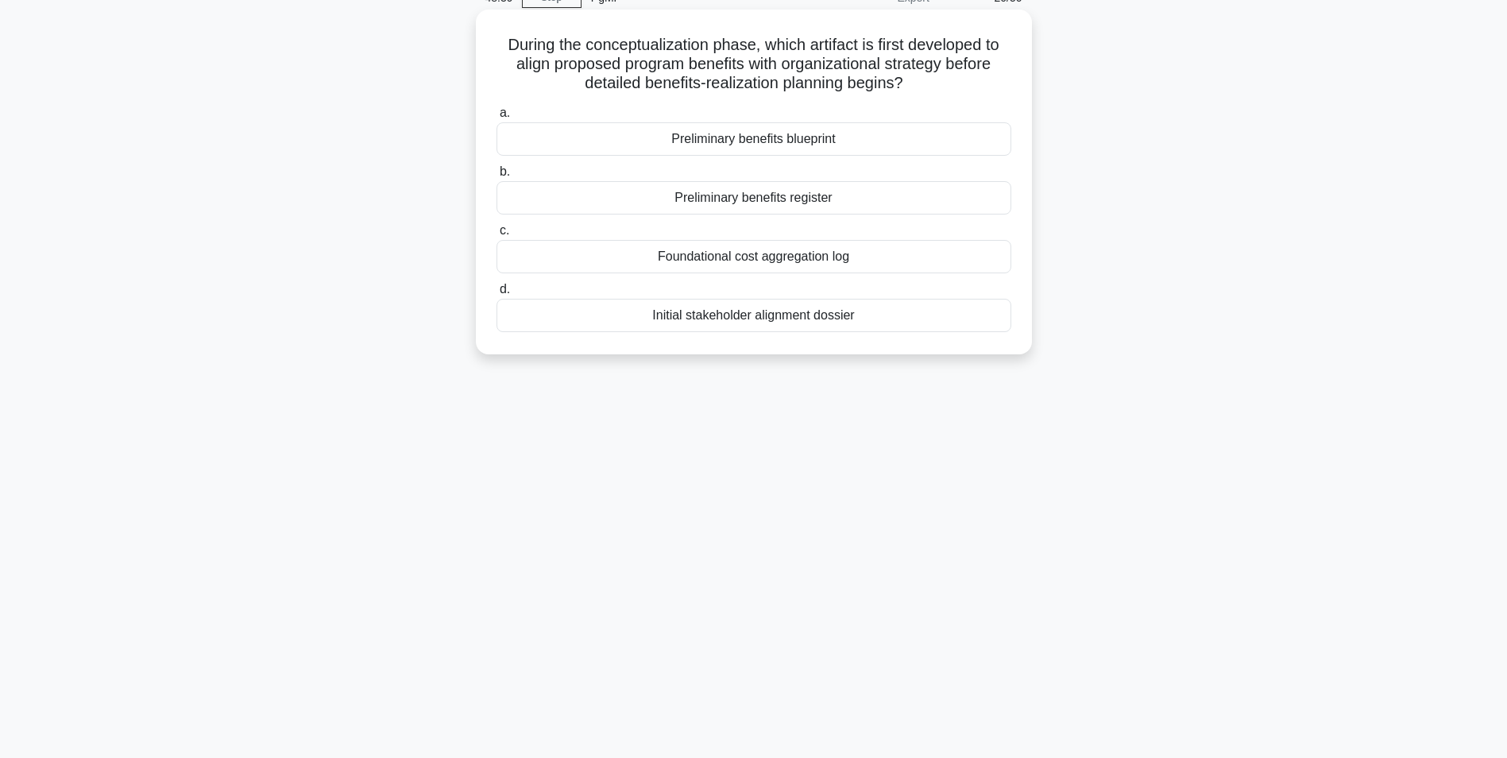
click at [728, 205] on div "Preliminary benefits register" at bounding box center [754, 197] width 515 height 33
click at [497, 177] on input "b. Preliminary benefits register" at bounding box center [497, 172] width 0 height 10
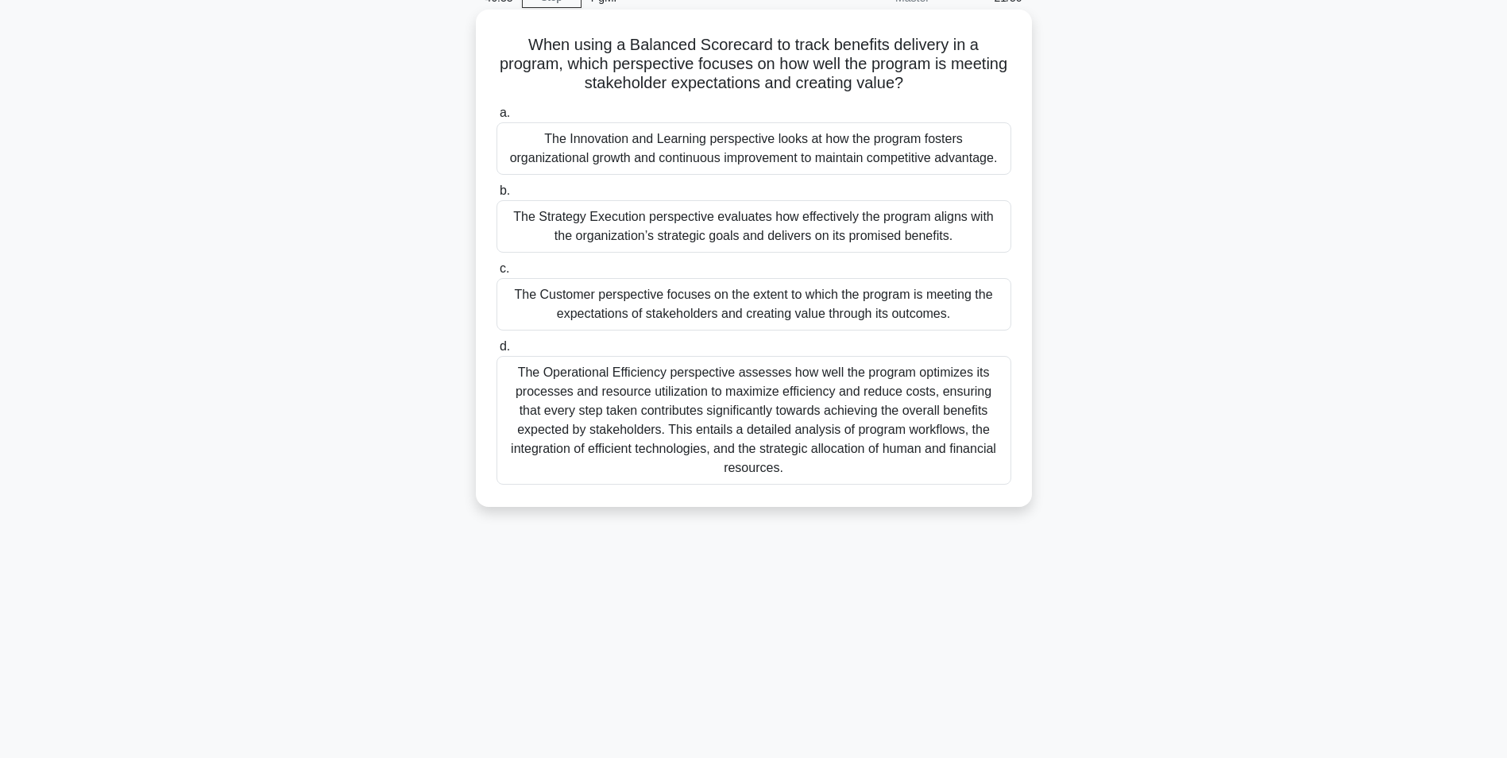
click at [687, 234] on div "The Strategy Execution perspective evaluates how effectively the program aligns…" at bounding box center [754, 226] width 515 height 52
click at [497, 196] on input "b. The Strategy Execution perspective evaluates how effectively the program ali…" at bounding box center [497, 191] width 0 height 10
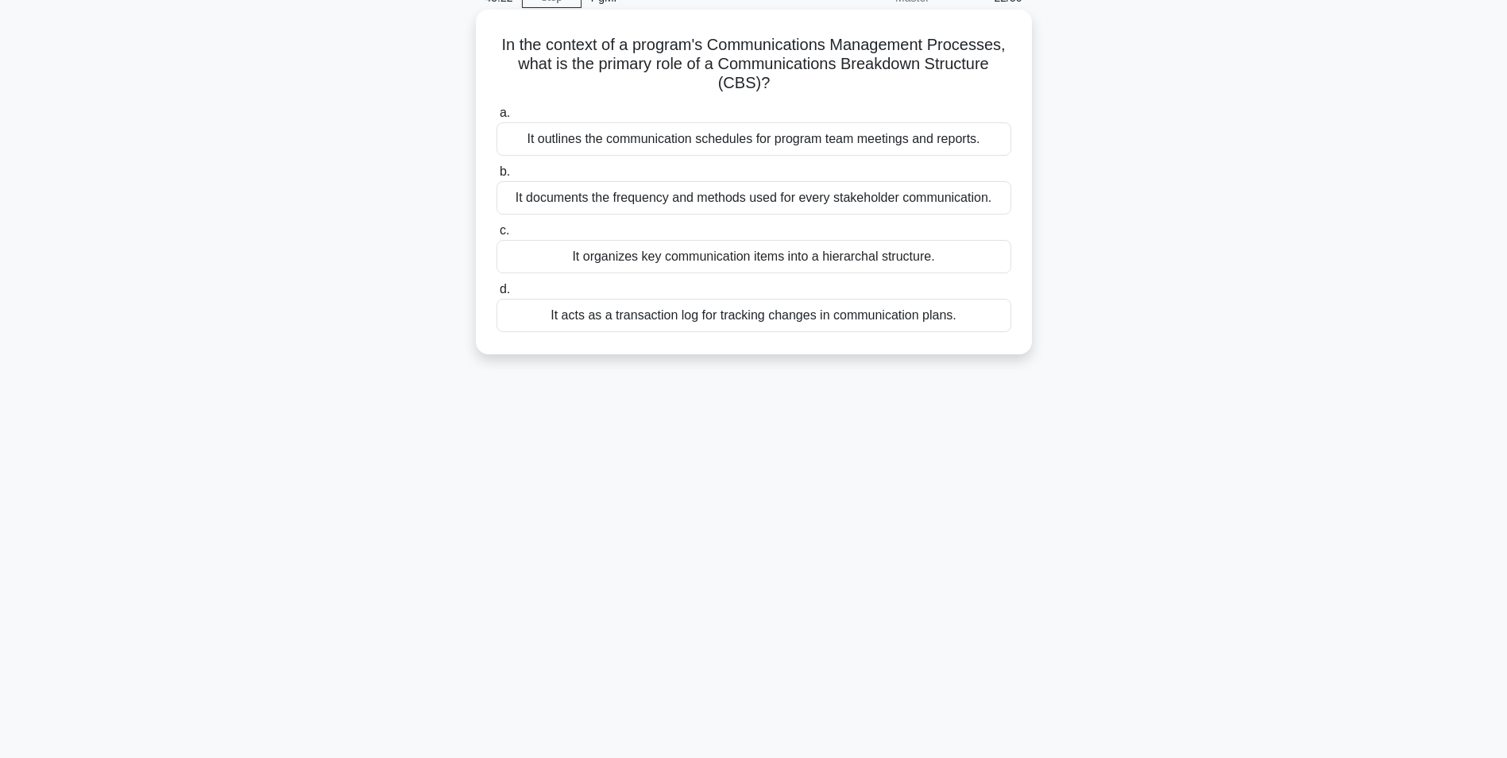
click at [656, 196] on div "It documents the frequency and methods used for every stakeholder communication." at bounding box center [754, 197] width 515 height 33
click at [497, 177] on input "b. It documents the frequency and methods used for every stakeholder communicat…" at bounding box center [497, 172] width 0 height 10
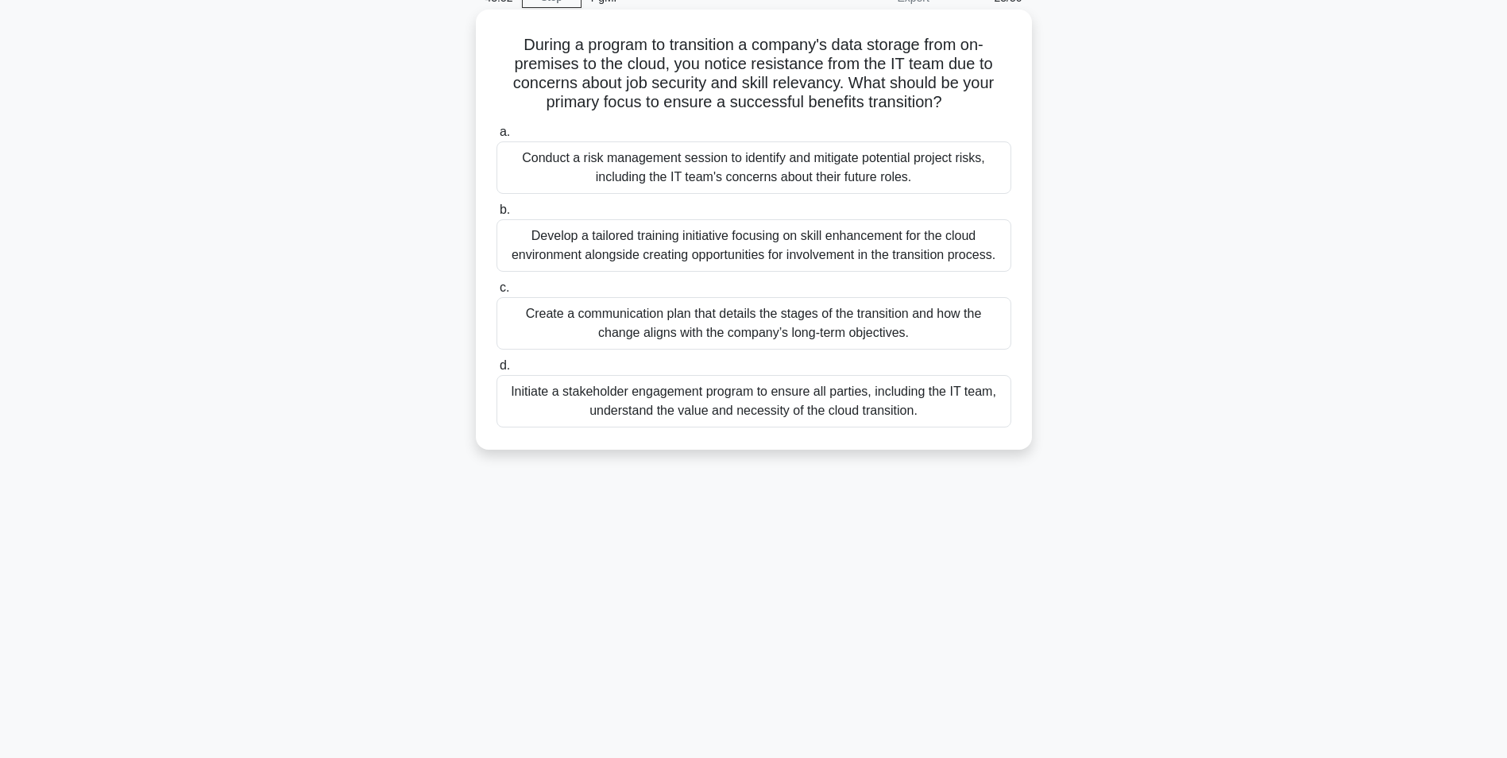
click at [725, 171] on div "Conduct a risk management session to identify and mitigate potential project ri…" at bounding box center [754, 167] width 515 height 52
click at [497, 137] on input "a. Conduct a risk management session to identify and mitigate potential project…" at bounding box center [497, 132] width 0 height 10
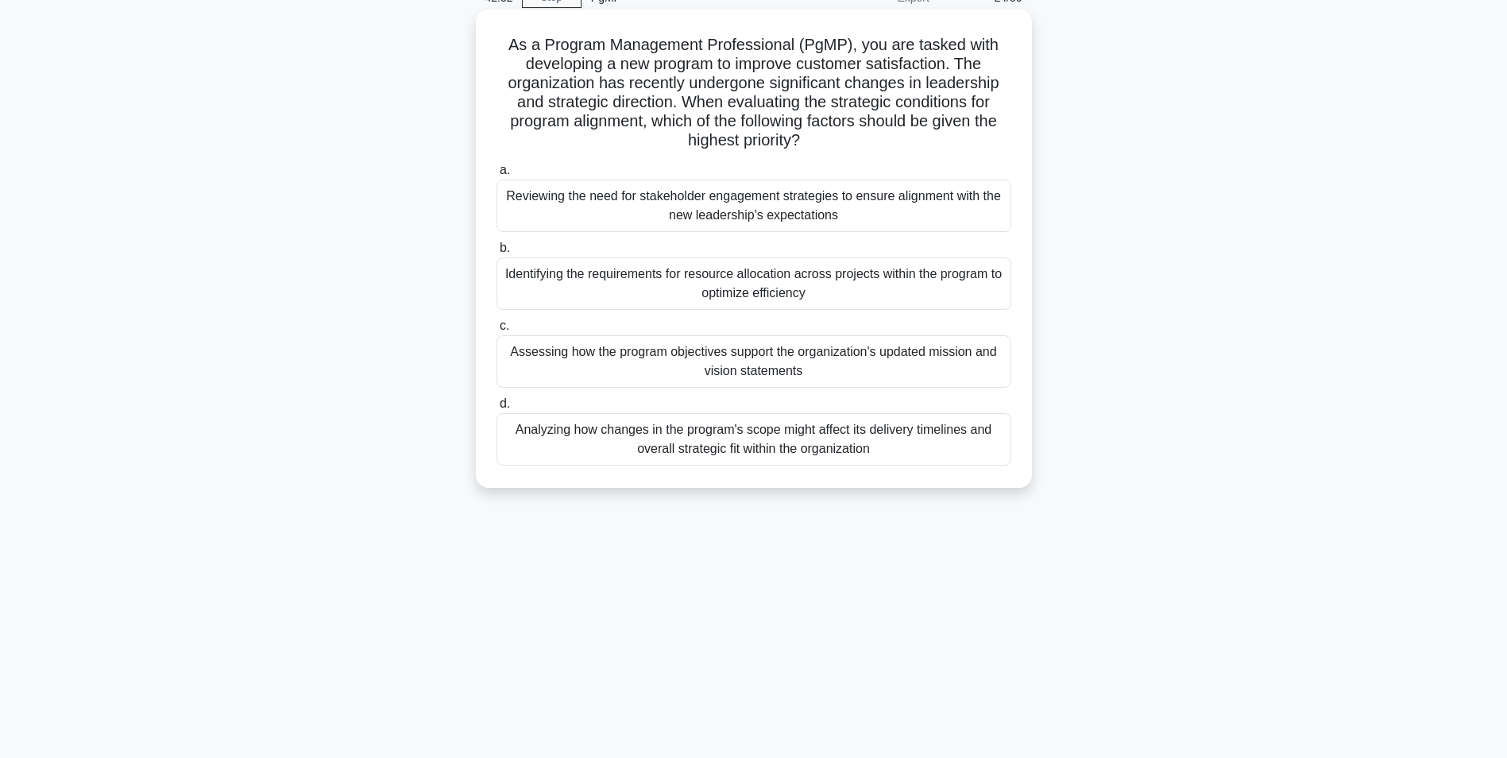
click at [738, 366] on div "Assessing how the program objectives support the organization's updated mission…" at bounding box center [754, 361] width 515 height 52
click at [497, 331] on input "c. Assessing how the program objectives support the organization's updated miss…" at bounding box center [497, 326] width 0 height 10
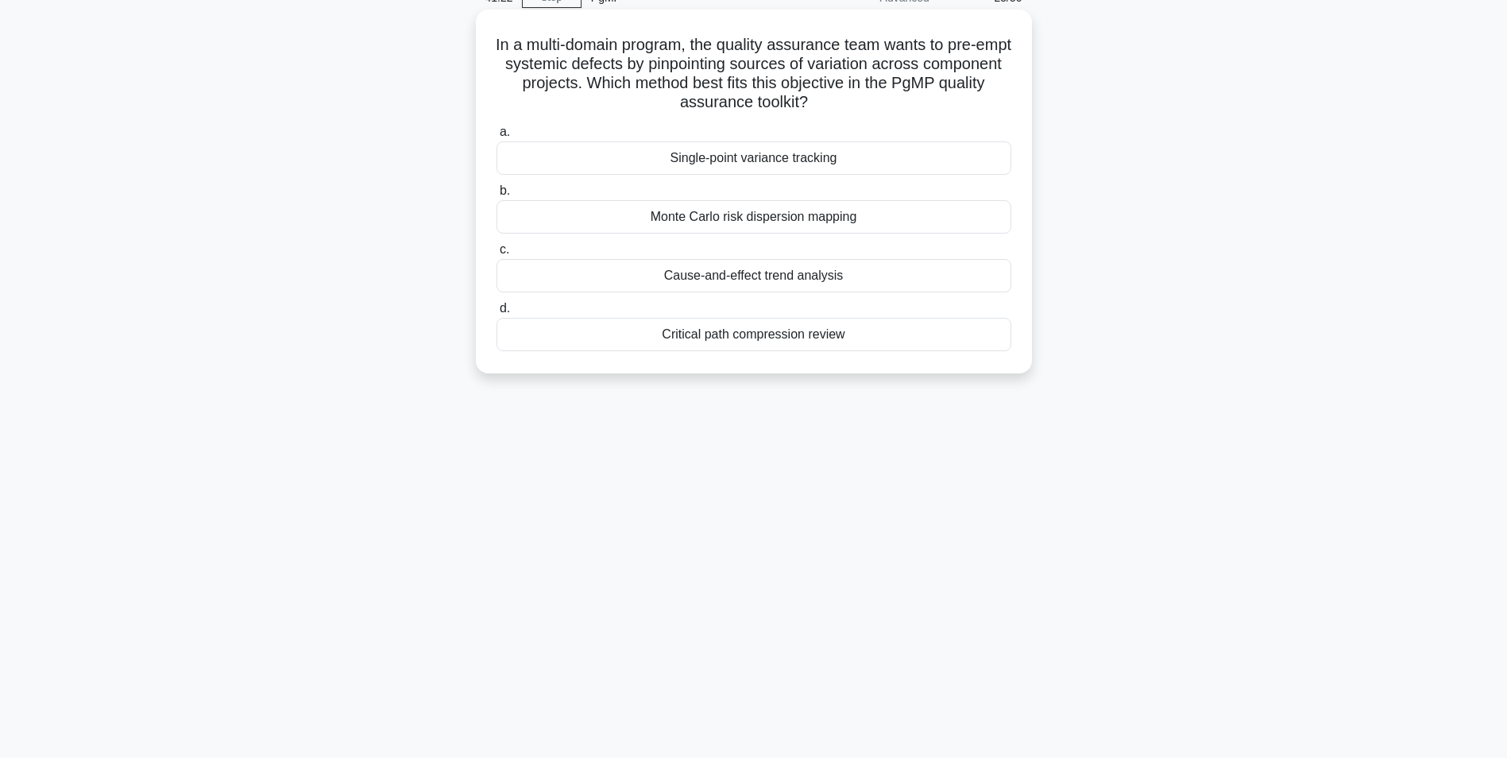
click at [791, 279] on div "Cause-and-effect trend analysis" at bounding box center [754, 275] width 515 height 33
click at [497, 255] on input "c. Cause-and-effect trend analysis" at bounding box center [497, 250] width 0 height 10
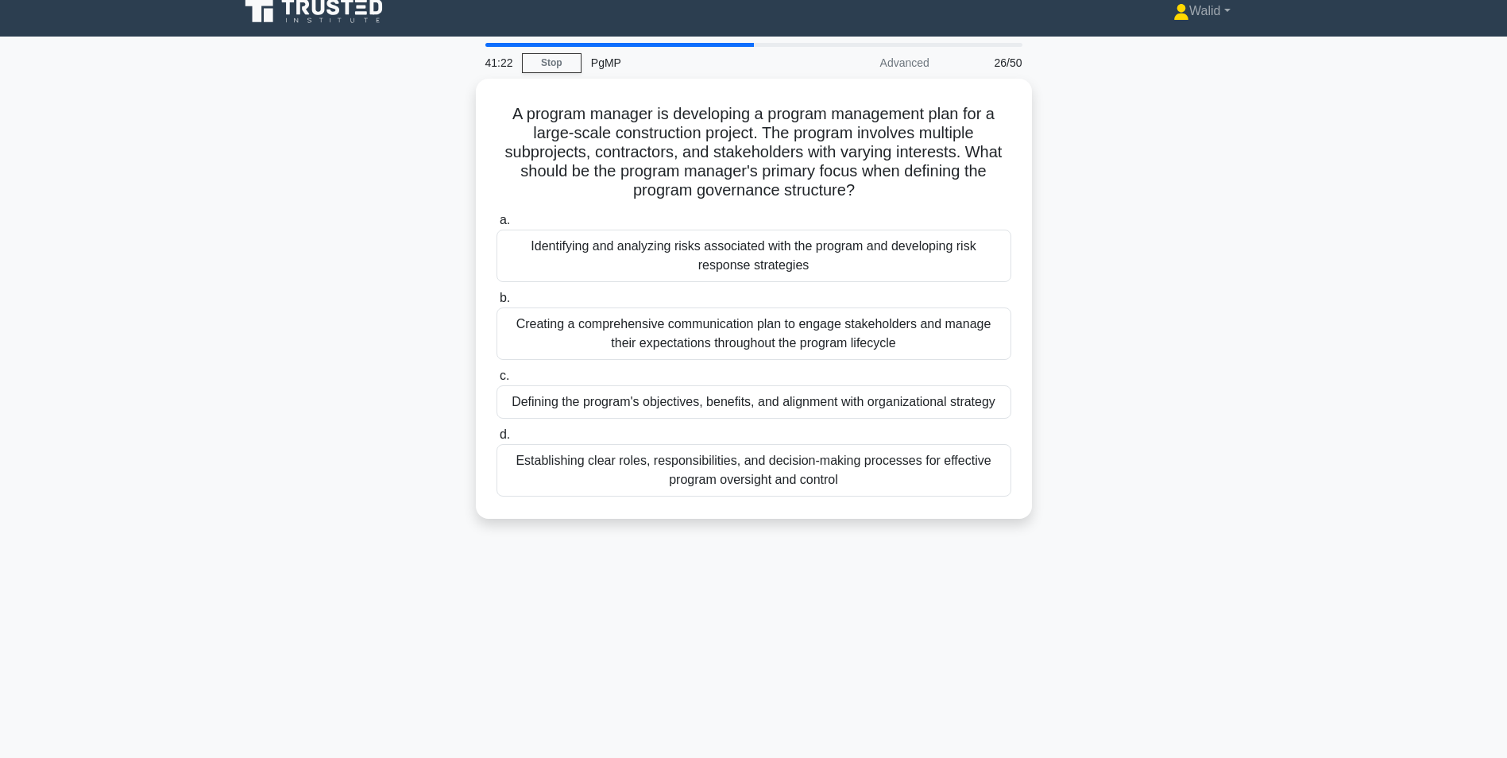
scroll to position [0, 0]
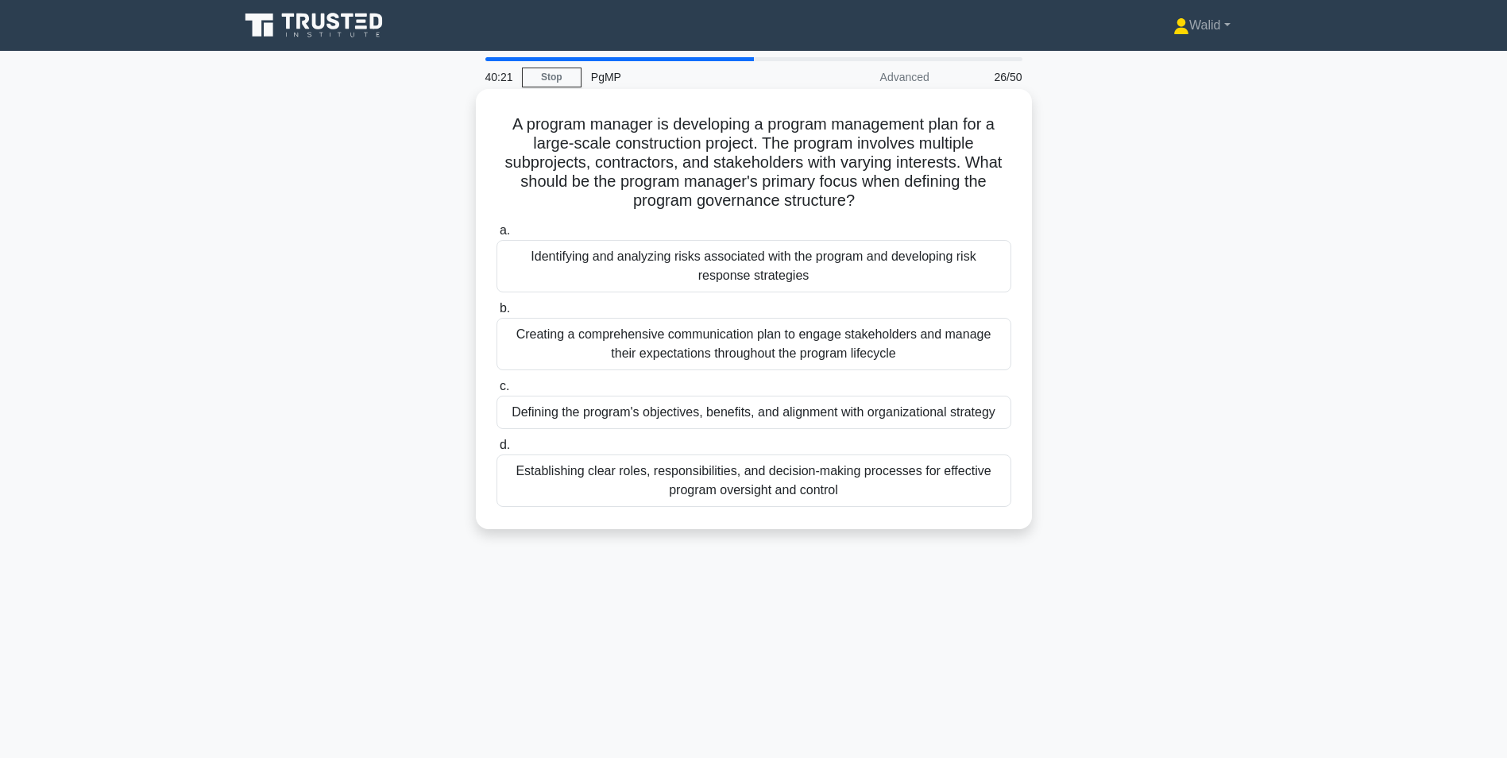
click at [687, 488] on div "Establishing clear roles, responsibilities, and decision-making processes for e…" at bounding box center [754, 480] width 515 height 52
click at [497, 451] on input "d. Establishing clear roles, responsibilities, and decision-making processes fo…" at bounding box center [497, 445] width 0 height 10
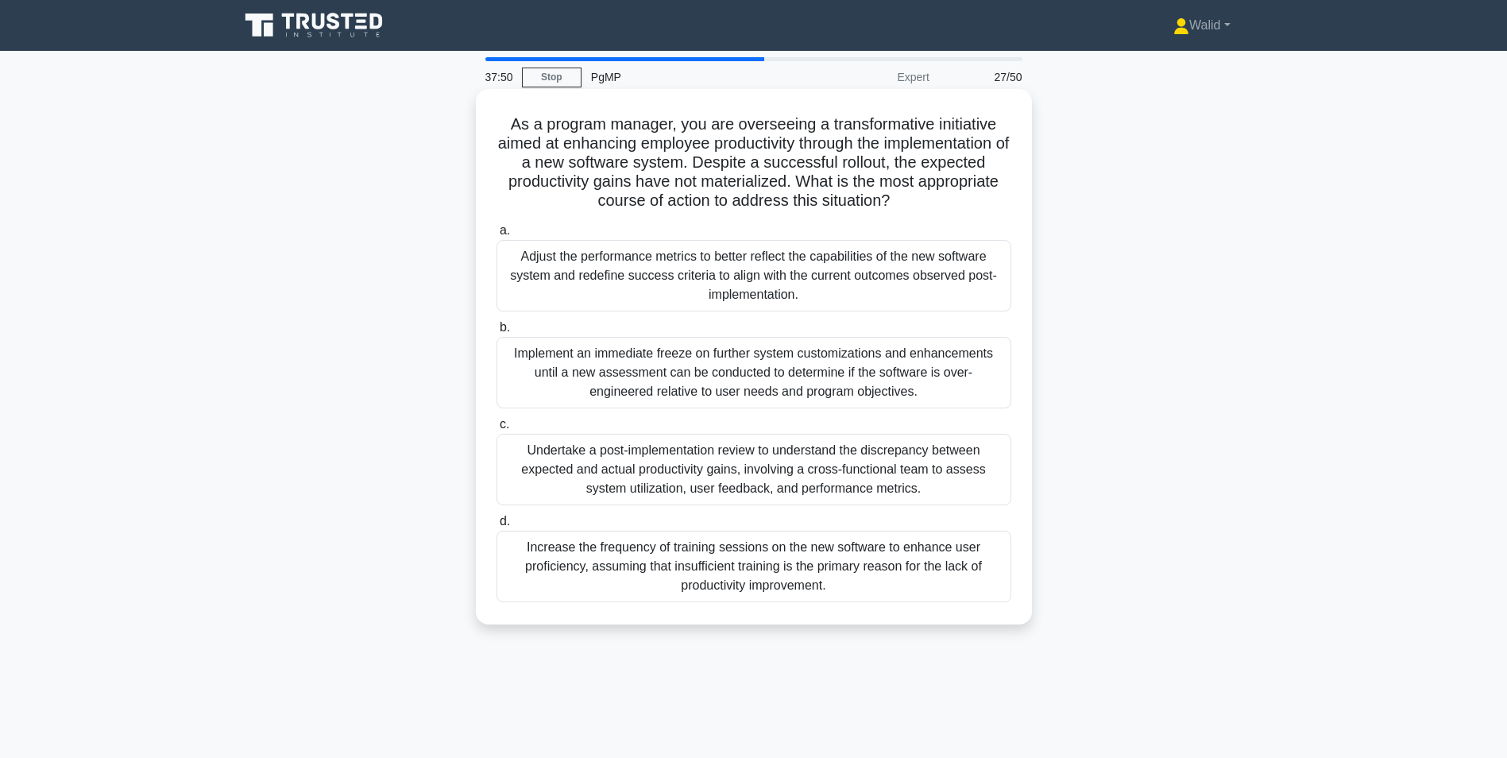
scroll to position [79, 0]
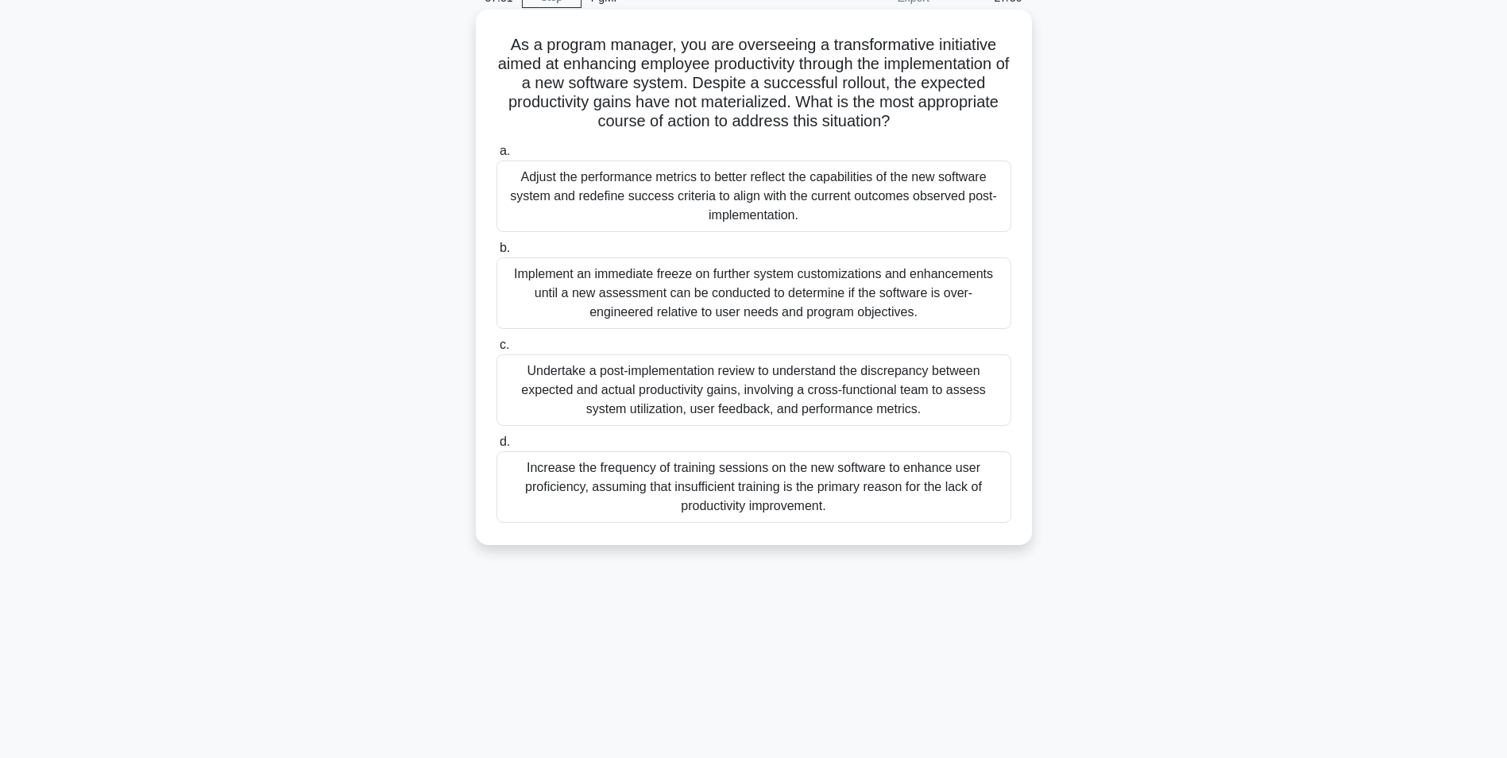
click at [788, 389] on div "Undertake a post-implementation review to understand the discrepancy between ex…" at bounding box center [754, 390] width 515 height 72
click at [497, 350] on input "c. Undertake a post-implementation review to understand the discrepancy between…" at bounding box center [497, 345] width 0 height 10
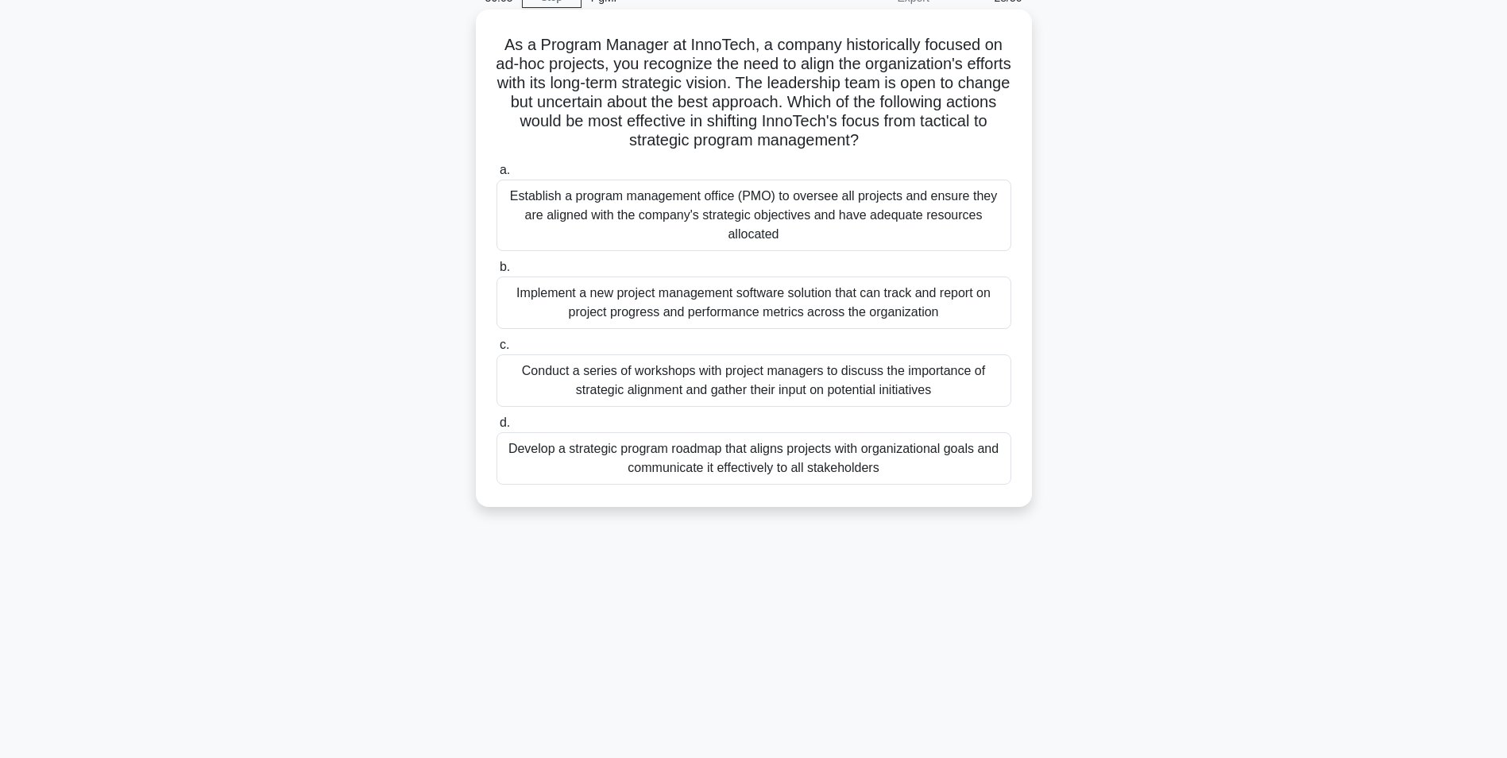
click at [704, 213] on div "Establish a program management office (PMO) to oversee all projects and ensure …" at bounding box center [754, 216] width 515 height 72
click at [497, 176] on input "a. Establish a program management office (PMO) to oversee all projects and ensu…" at bounding box center [497, 170] width 0 height 10
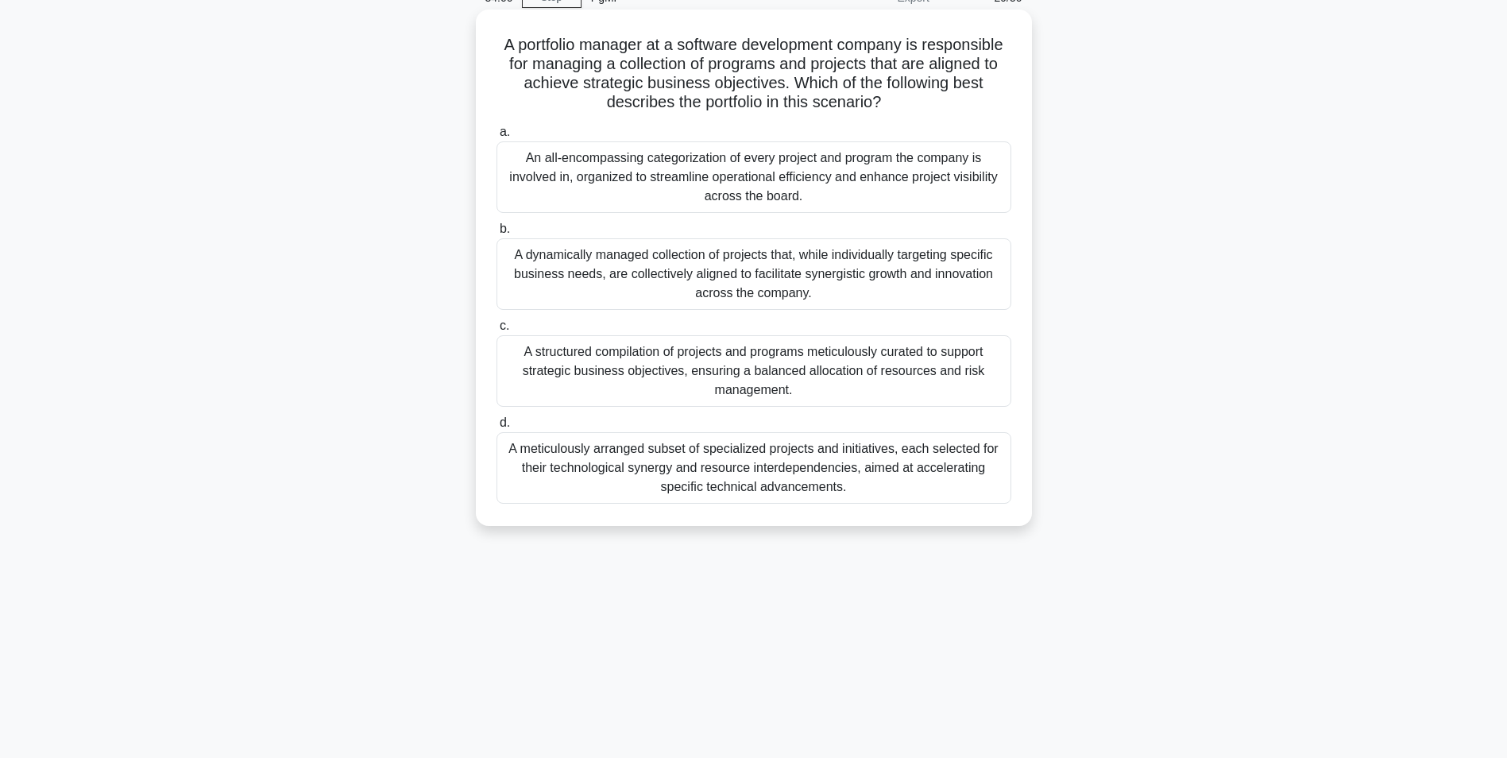
click at [772, 176] on div "An all-encompassing categorization of every project and program the company is …" at bounding box center [754, 177] width 515 height 72
click at [497, 137] on input "a. An all-encompassing categorization of every project and program the company …" at bounding box center [497, 132] width 0 height 10
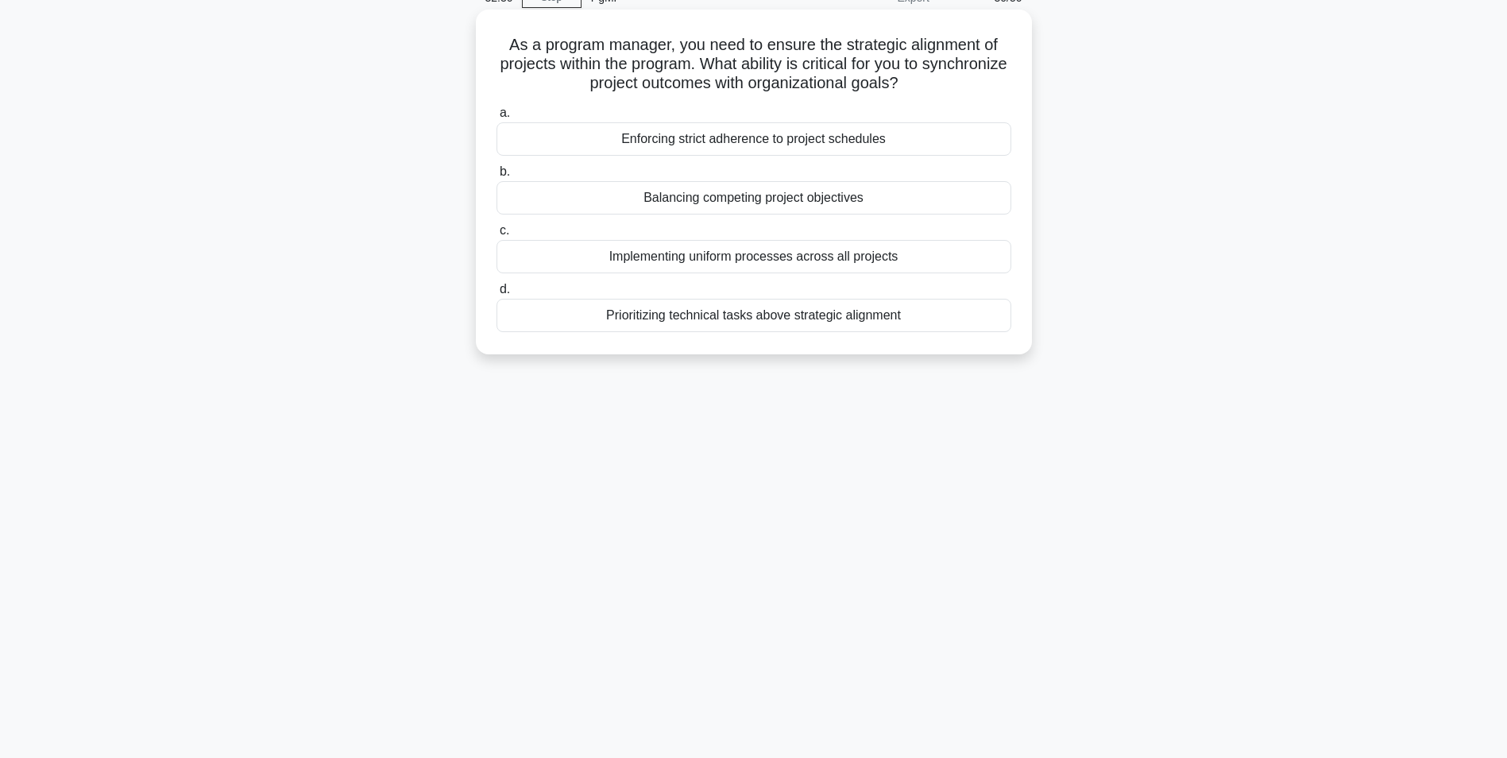
click at [711, 199] on div "Balancing competing project objectives" at bounding box center [754, 197] width 515 height 33
click at [497, 177] on input "b. Balancing competing project objectives" at bounding box center [497, 172] width 0 height 10
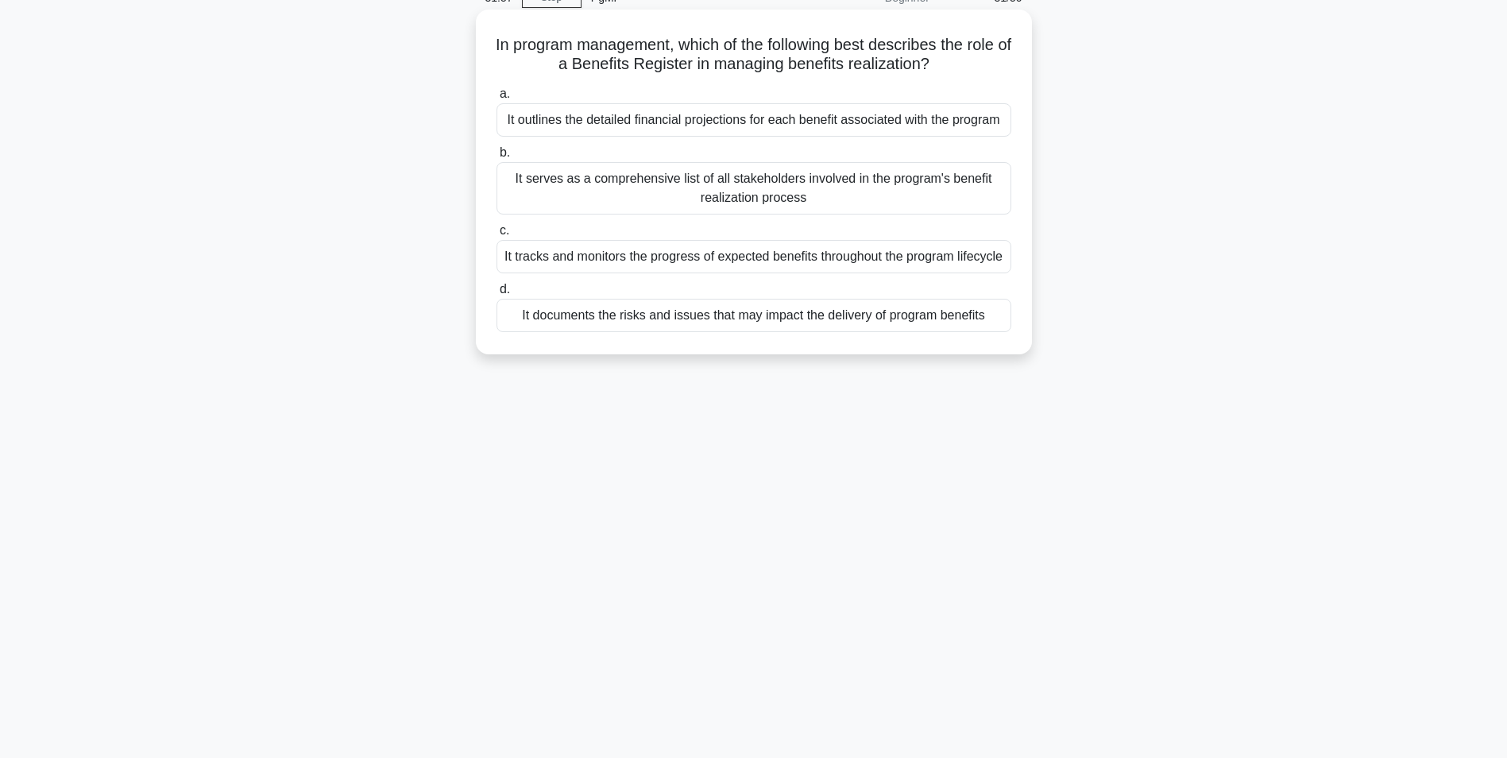
click at [769, 269] on div "It tracks and monitors the progress of expected benefits throughout the program…" at bounding box center [754, 256] width 515 height 33
click at [497, 236] on input "c. It tracks and monitors the progress of expected benefits throughout the prog…" at bounding box center [497, 231] width 0 height 10
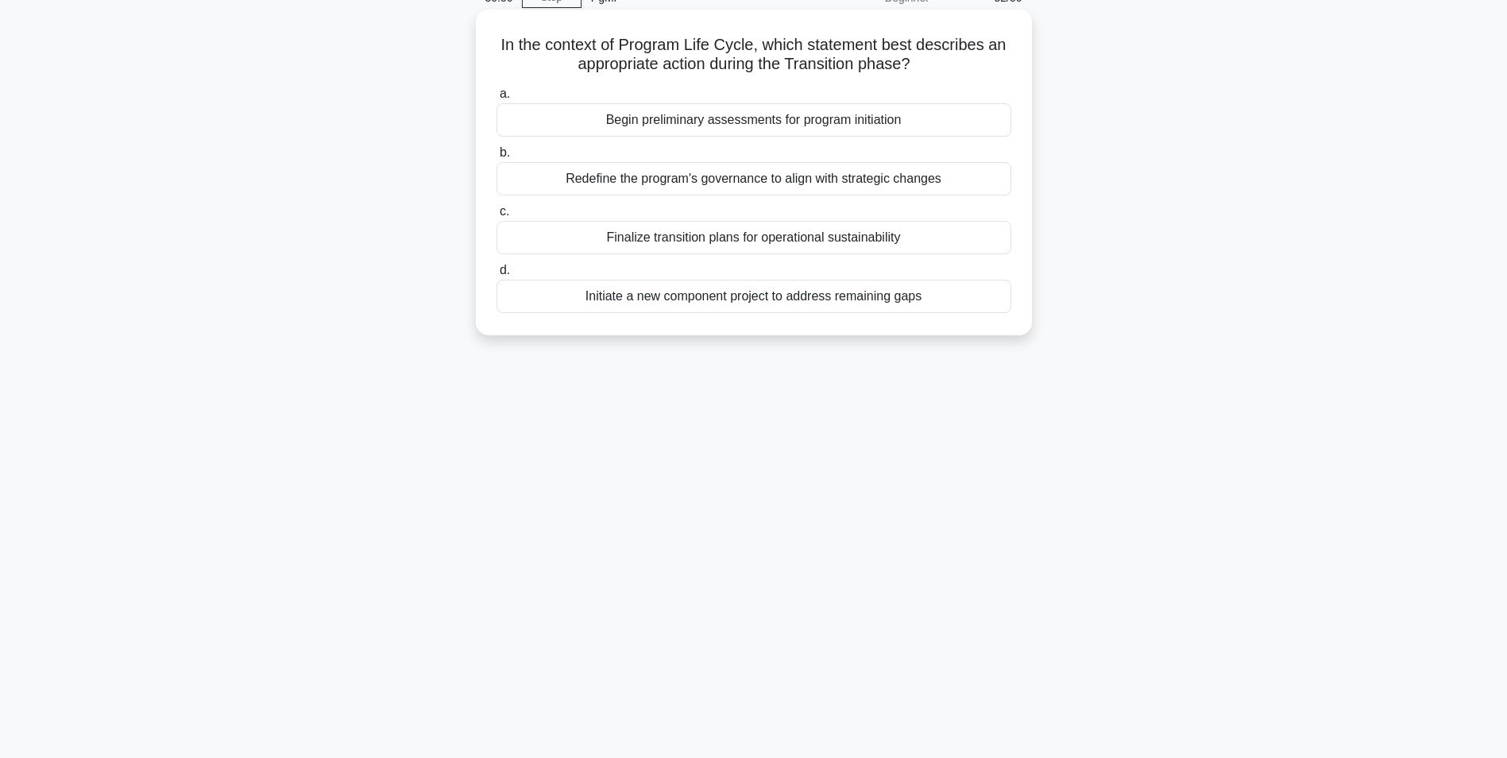
click at [738, 242] on div "Finalize transition plans for operational sustainability" at bounding box center [754, 237] width 515 height 33
click at [497, 217] on input "c. Finalize transition plans for operational sustainability" at bounding box center [497, 212] width 0 height 10
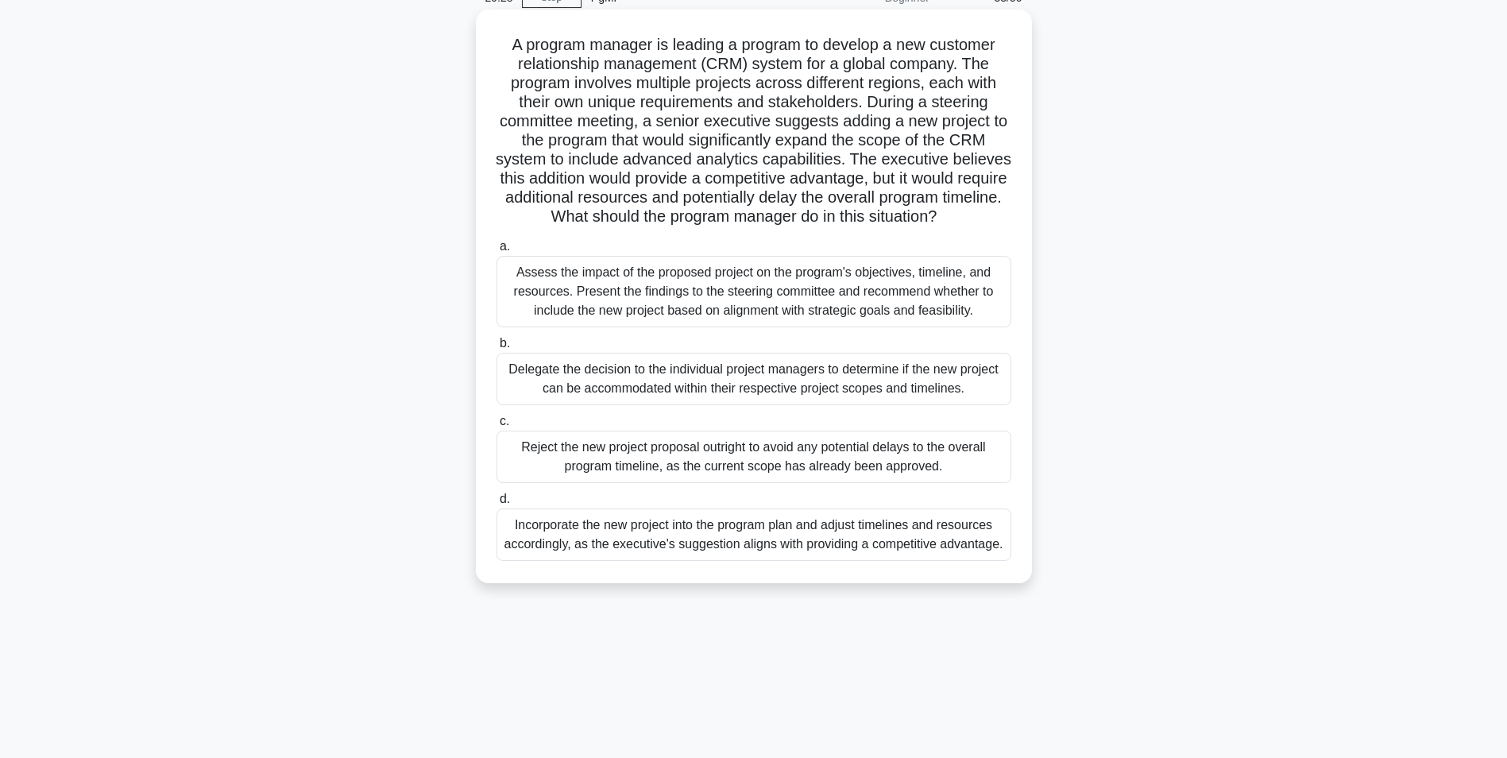
click at [775, 315] on div "Assess the impact of the proposed project on the program's objectives, timeline…" at bounding box center [754, 292] width 515 height 72
click at [497, 252] on input "a. Assess the impact of the proposed project on the program's objectives, timel…" at bounding box center [497, 247] width 0 height 10
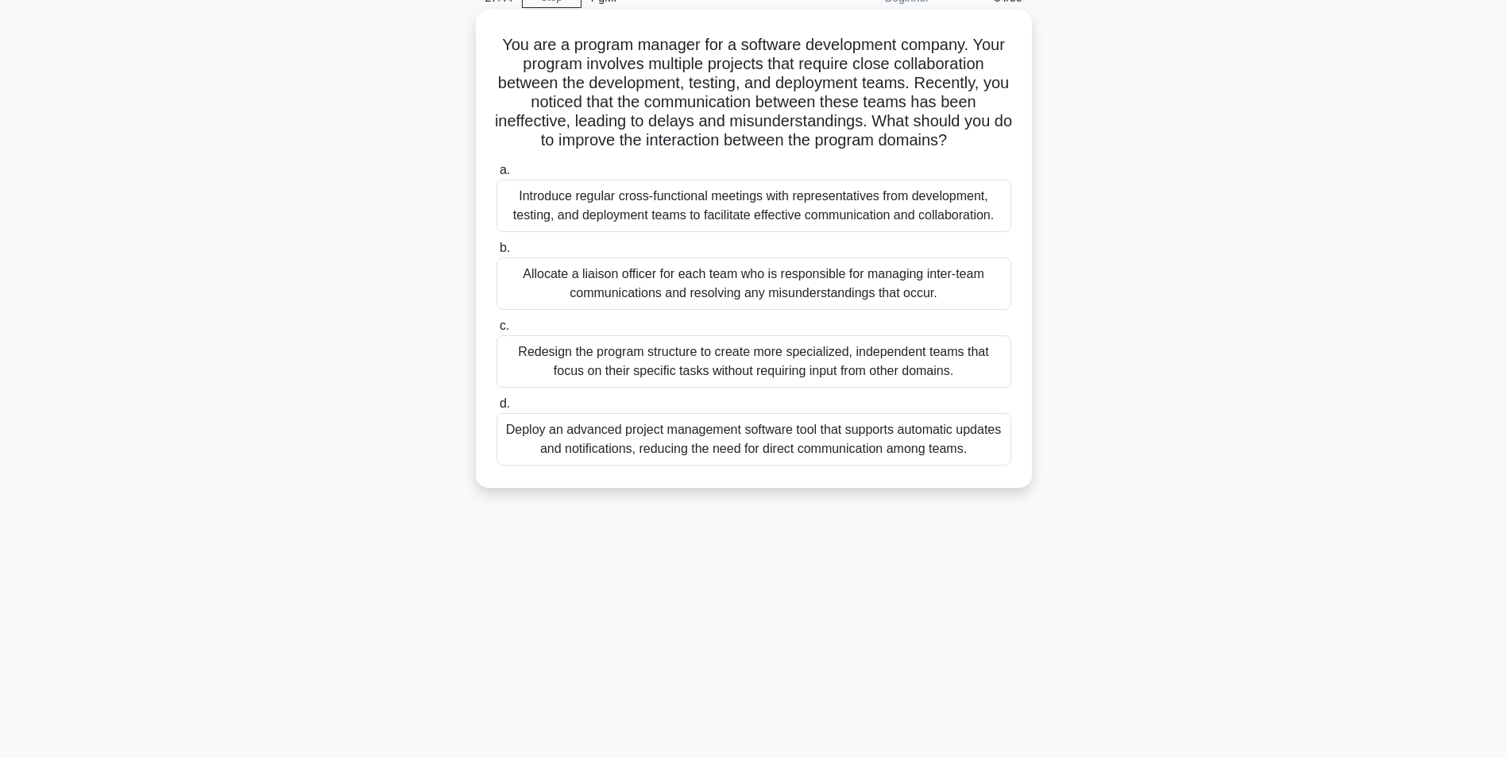
click at [689, 205] on div "Introduce regular cross-functional meetings with representatives from developme…" at bounding box center [754, 206] width 515 height 52
click at [497, 176] on input "a. Introduce regular cross-functional meetings with representatives from develo…" at bounding box center [497, 170] width 0 height 10
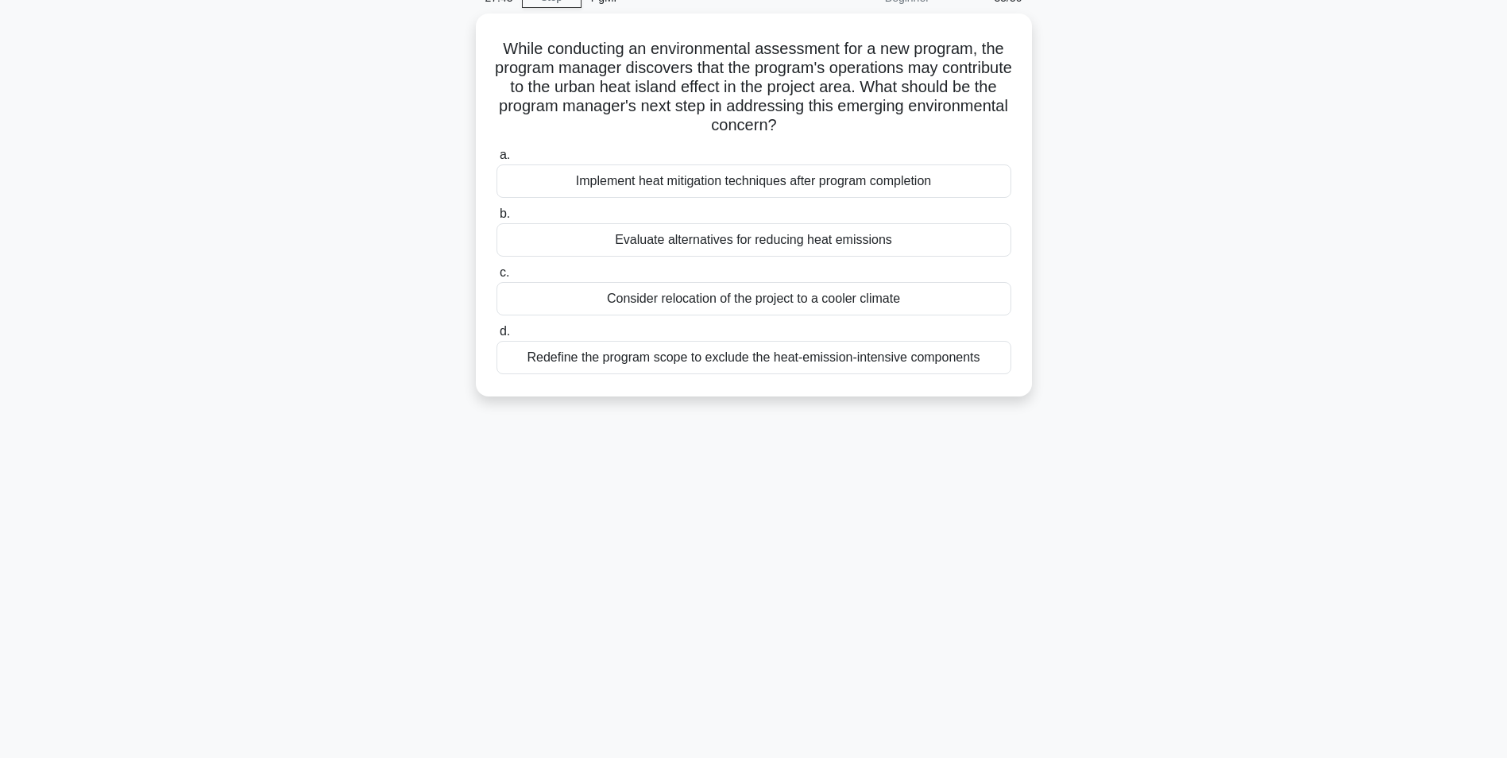
scroll to position [0, 0]
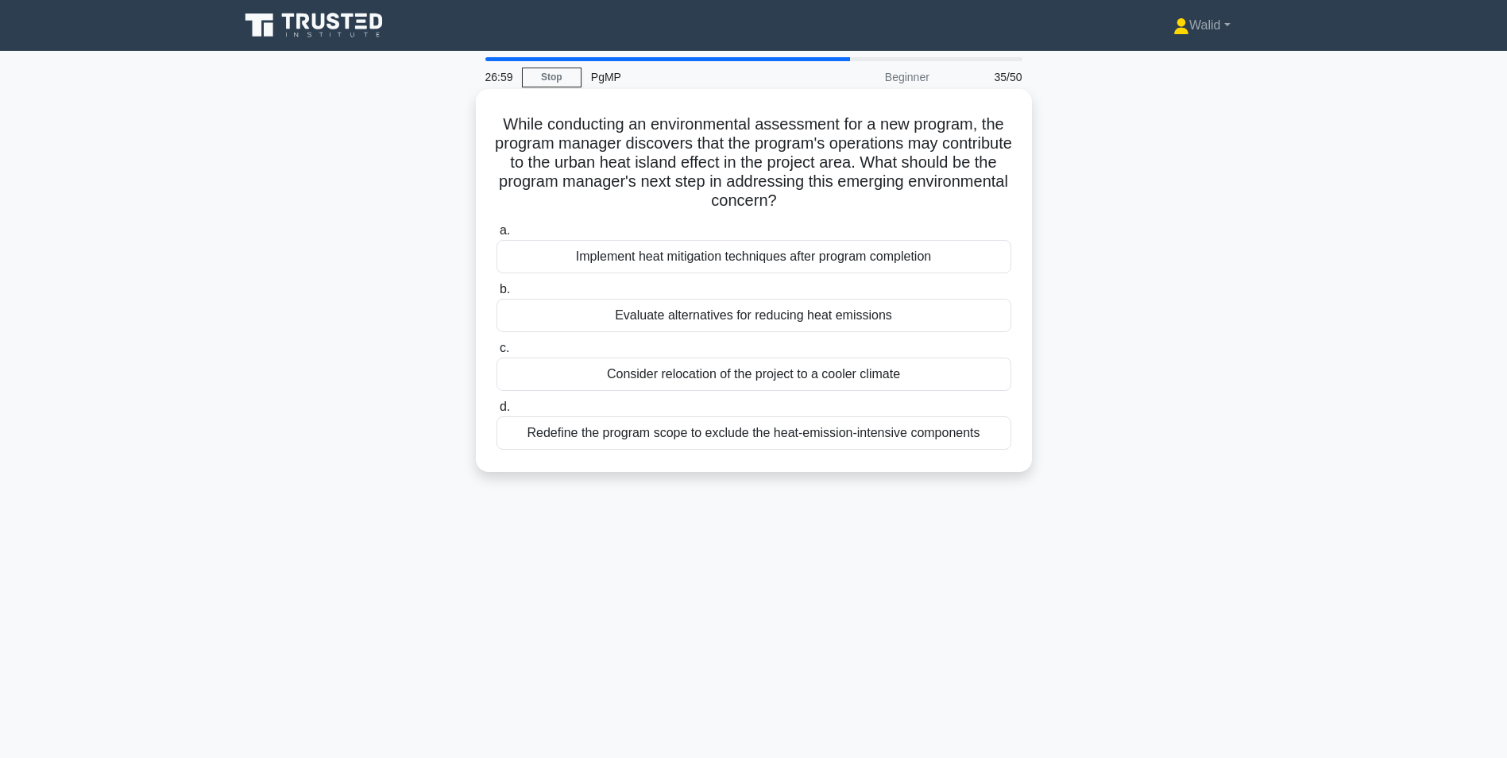
click at [778, 318] on div "Evaluate alternatives for reducing heat emissions" at bounding box center [754, 315] width 515 height 33
click at [497, 295] on input "b. Evaluate alternatives for reducing heat emissions" at bounding box center [497, 289] width 0 height 10
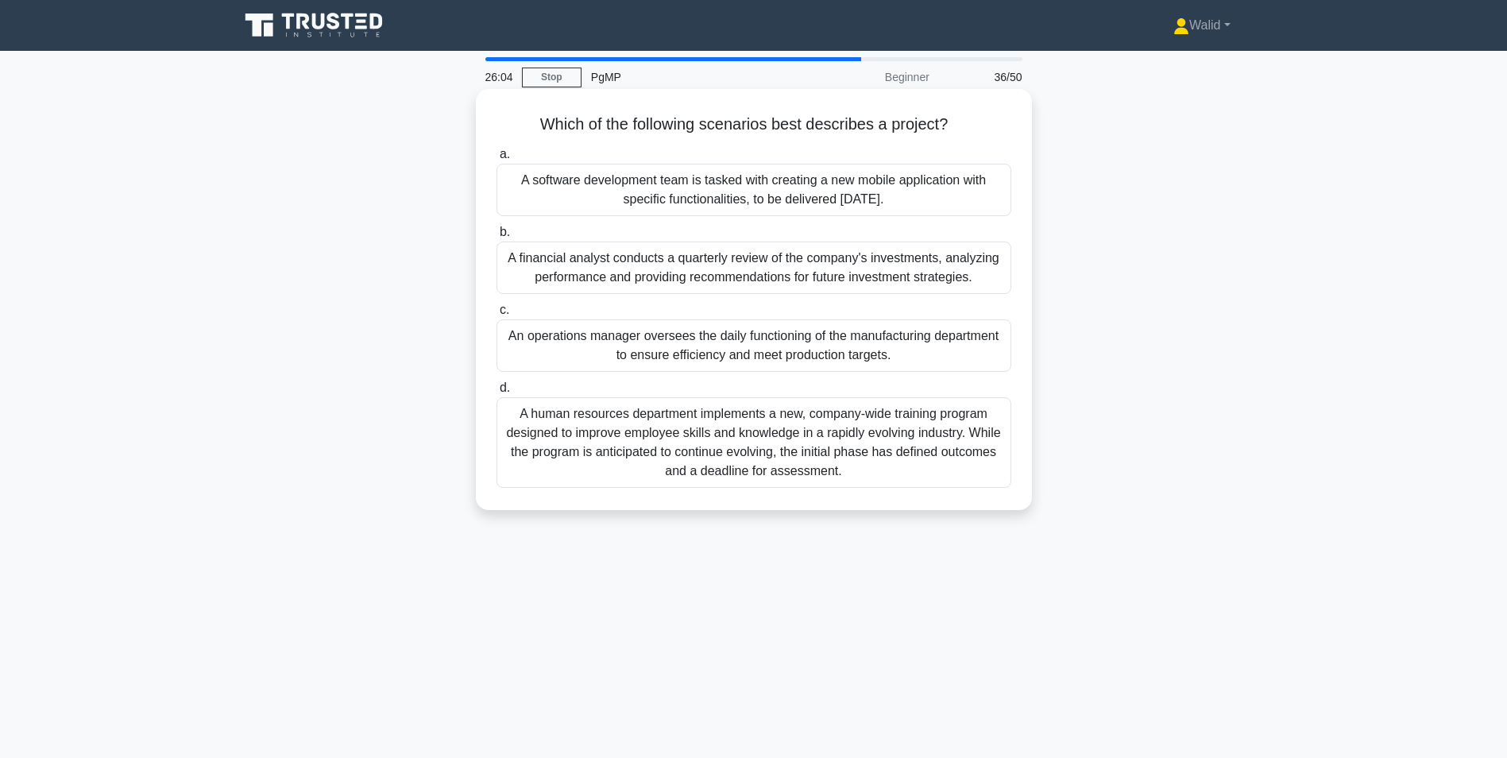
click at [777, 194] on div "A software development team is tasked with creating a new mobile application wi…" at bounding box center [754, 190] width 515 height 52
click at [497, 160] on input "a. A software development team is tasked with creating a new mobile application…" at bounding box center [497, 154] width 0 height 10
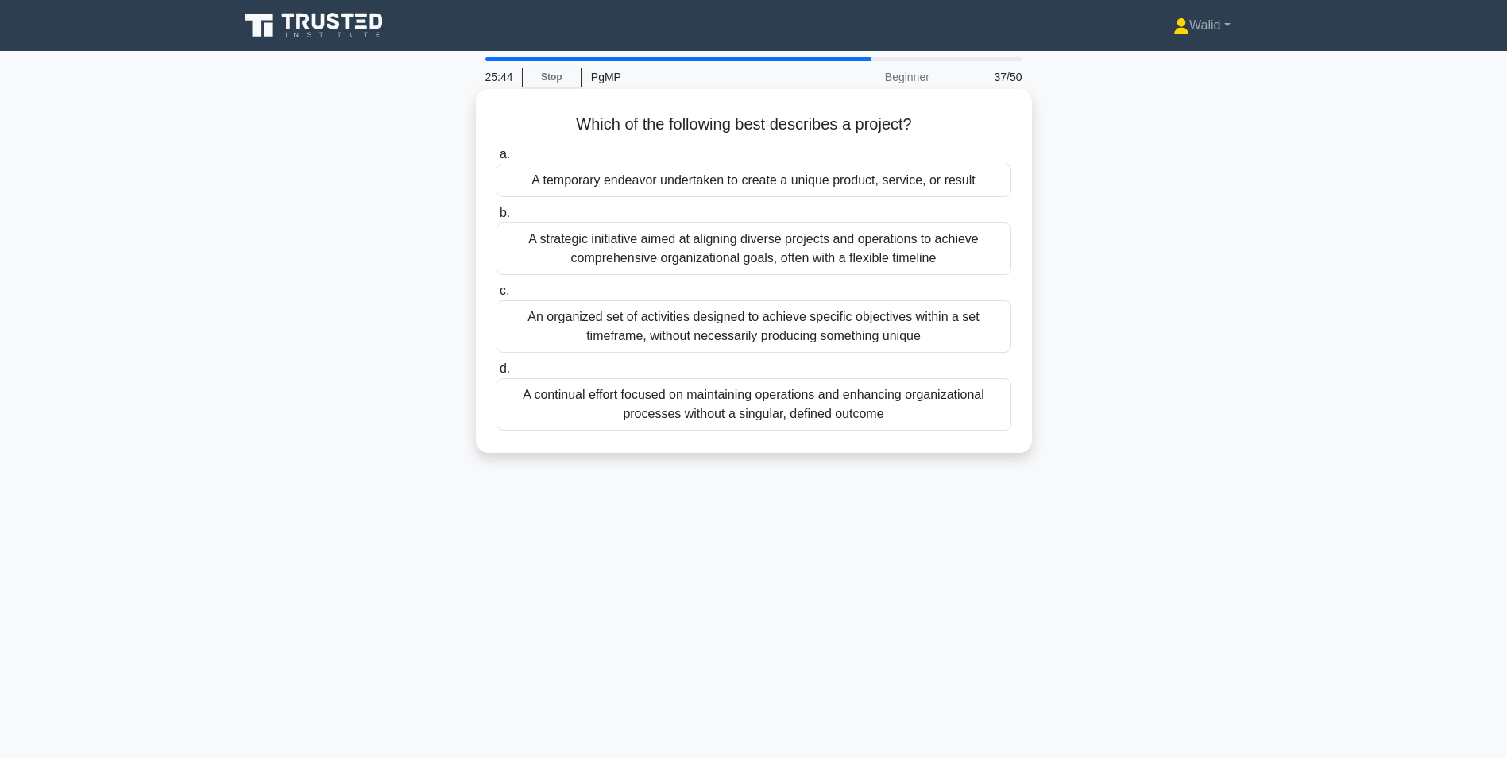
click at [727, 188] on div "A temporary endeavor undertaken to create a unique product, service, or result" at bounding box center [754, 180] width 515 height 33
click at [497, 160] on input "a. A temporary endeavor undertaken to create a unique product, service, or resu…" at bounding box center [497, 154] width 0 height 10
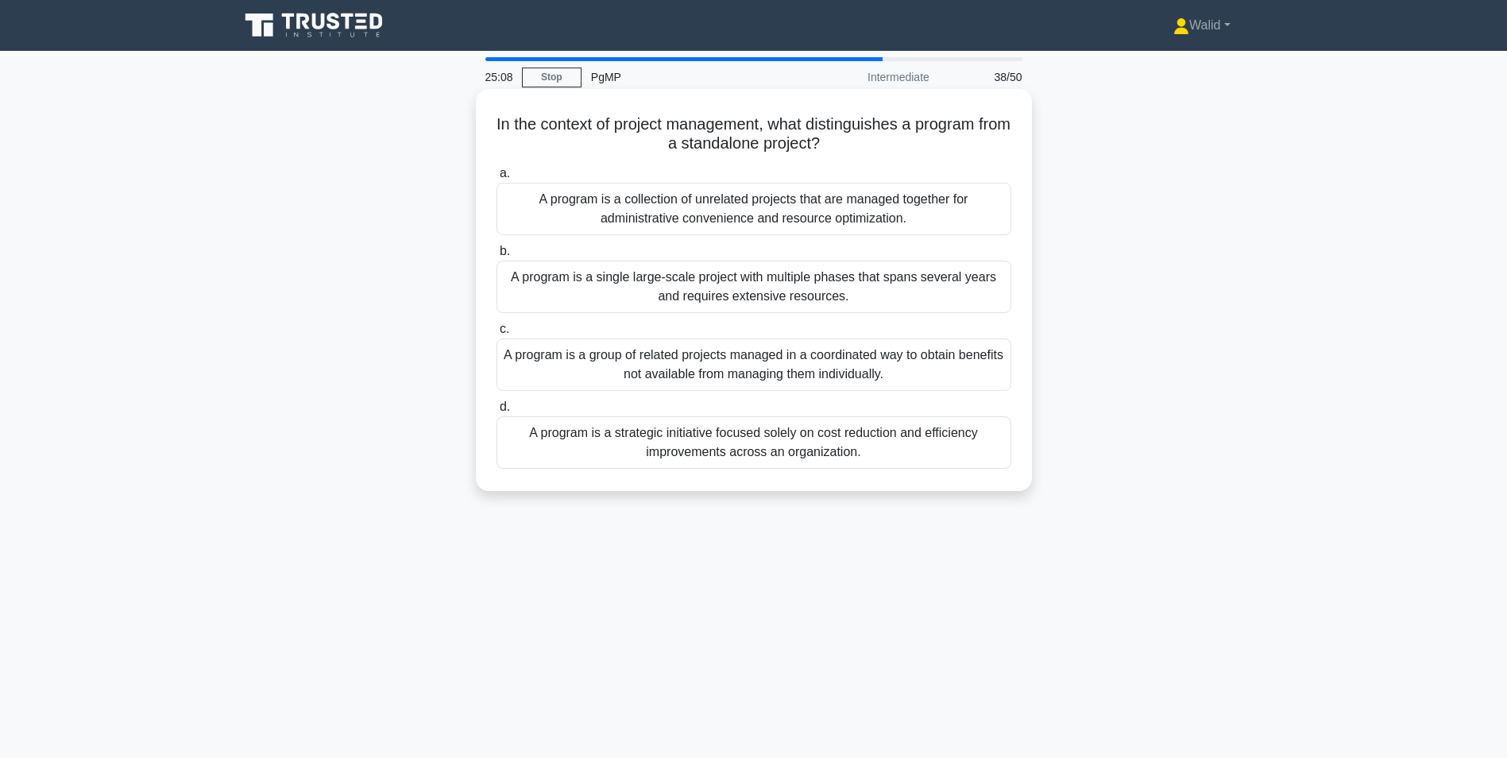
click at [739, 367] on div "A program is a group of related projects managed in a coordinated way to obtain…" at bounding box center [754, 364] width 515 height 52
click at [497, 335] on input "c. A program is a group of related projects managed in a coordinated way to obt…" at bounding box center [497, 329] width 0 height 10
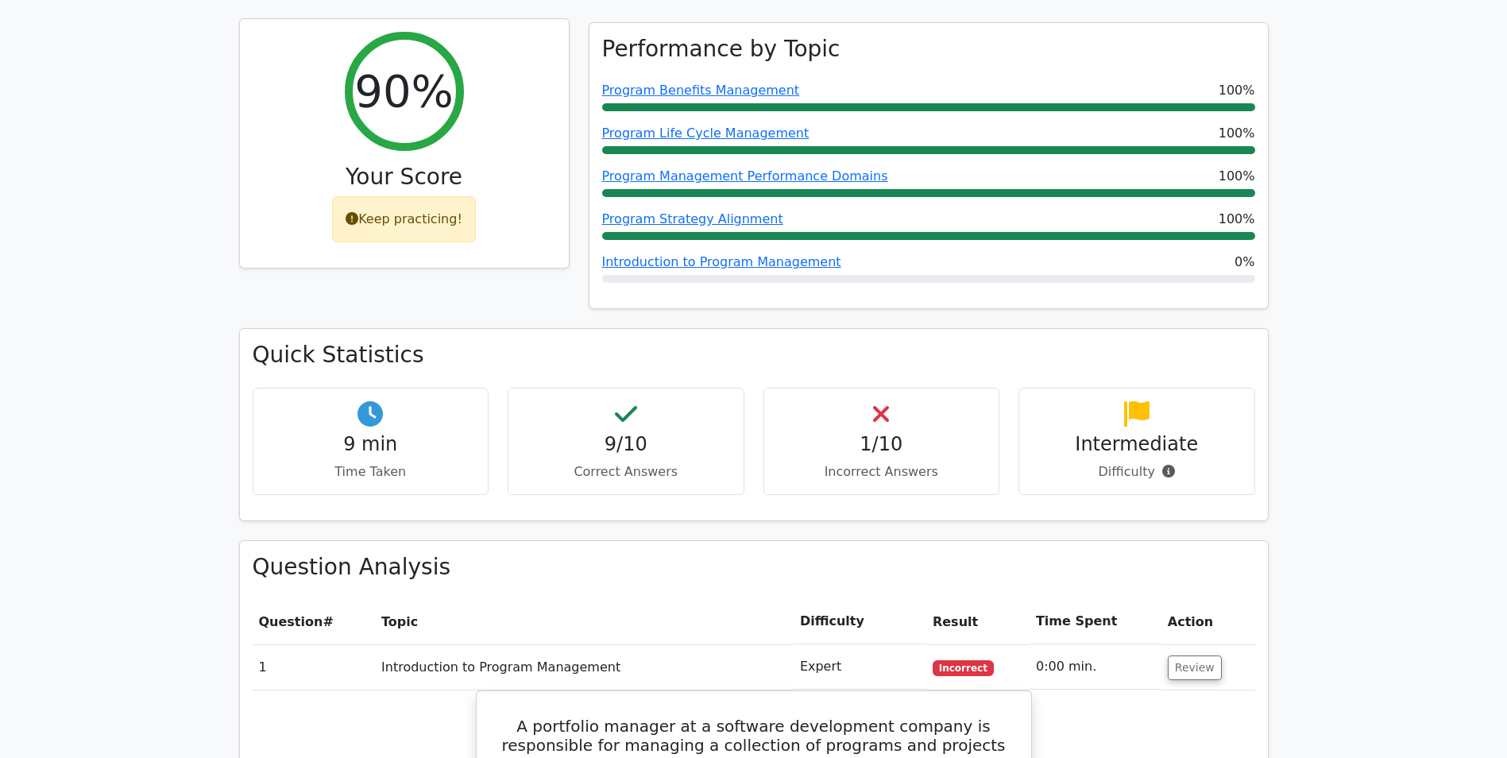
scroll to position [477, 0]
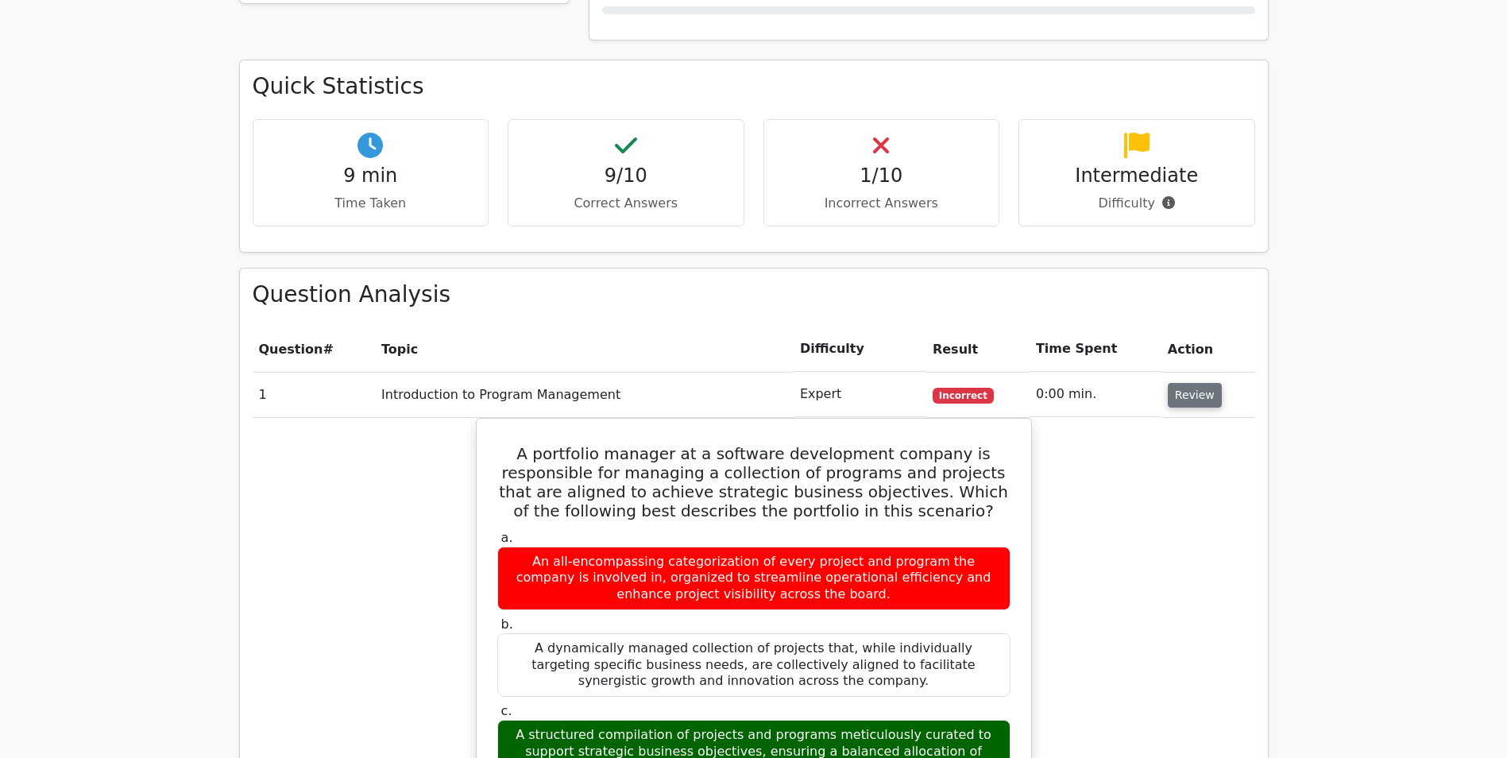
click at [1187, 400] on button "Review" at bounding box center [1195, 395] width 54 height 25
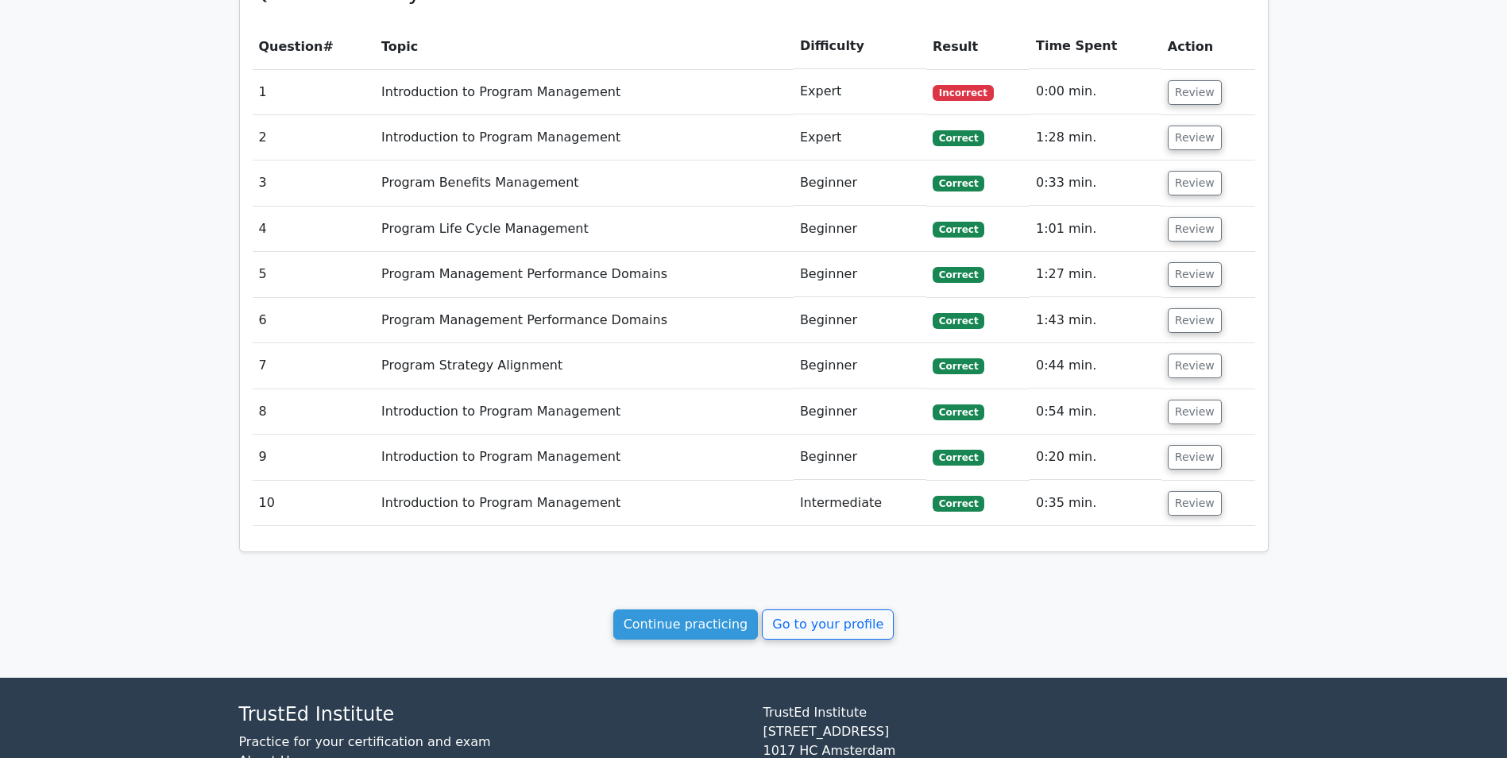
scroll to position [892, 0]
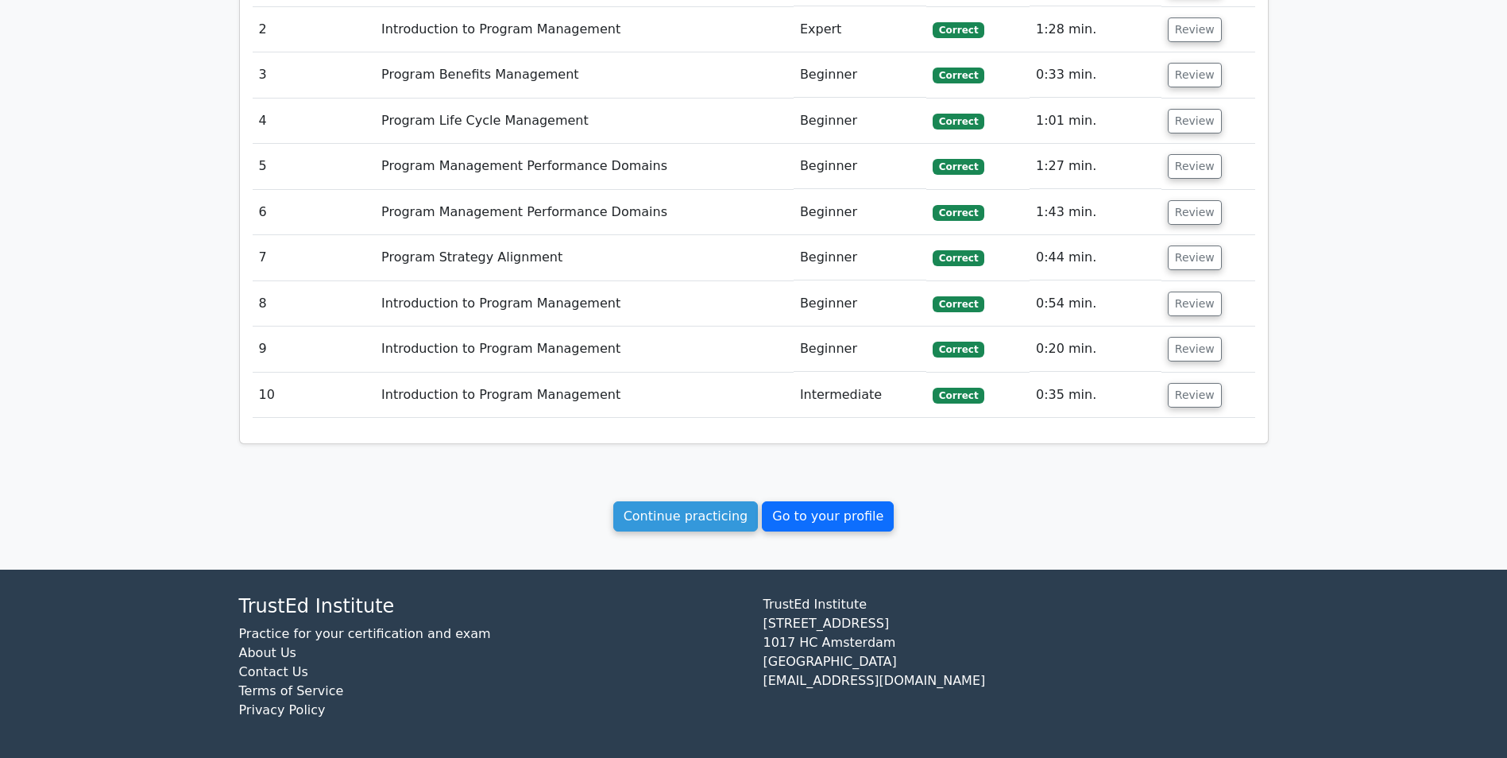
click at [790, 512] on link "Go to your profile" at bounding box center [828, 516] width 132 height 30
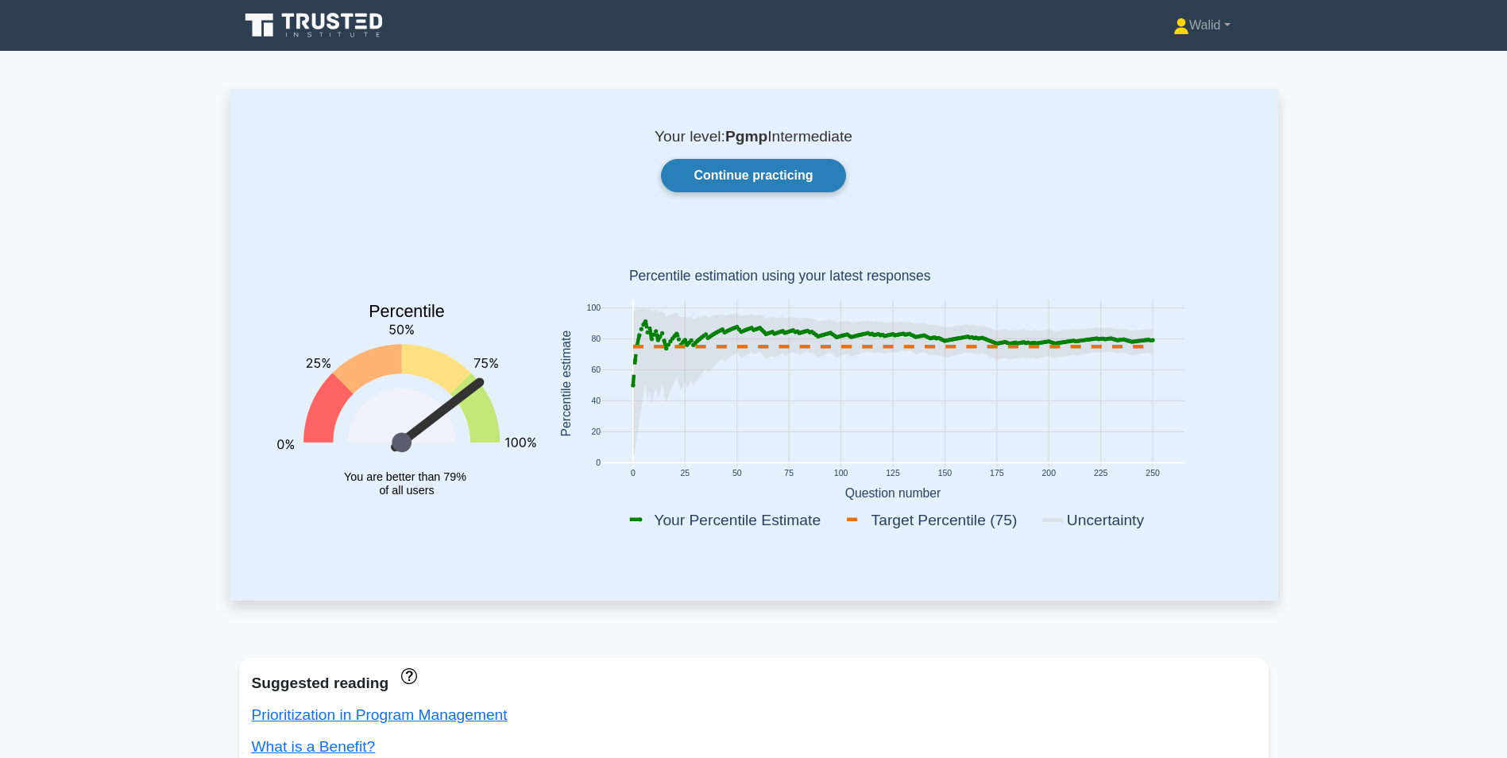
click at [737, 164] on link "Continue practicing" at bounding box center [753, 175] width 184 height 33
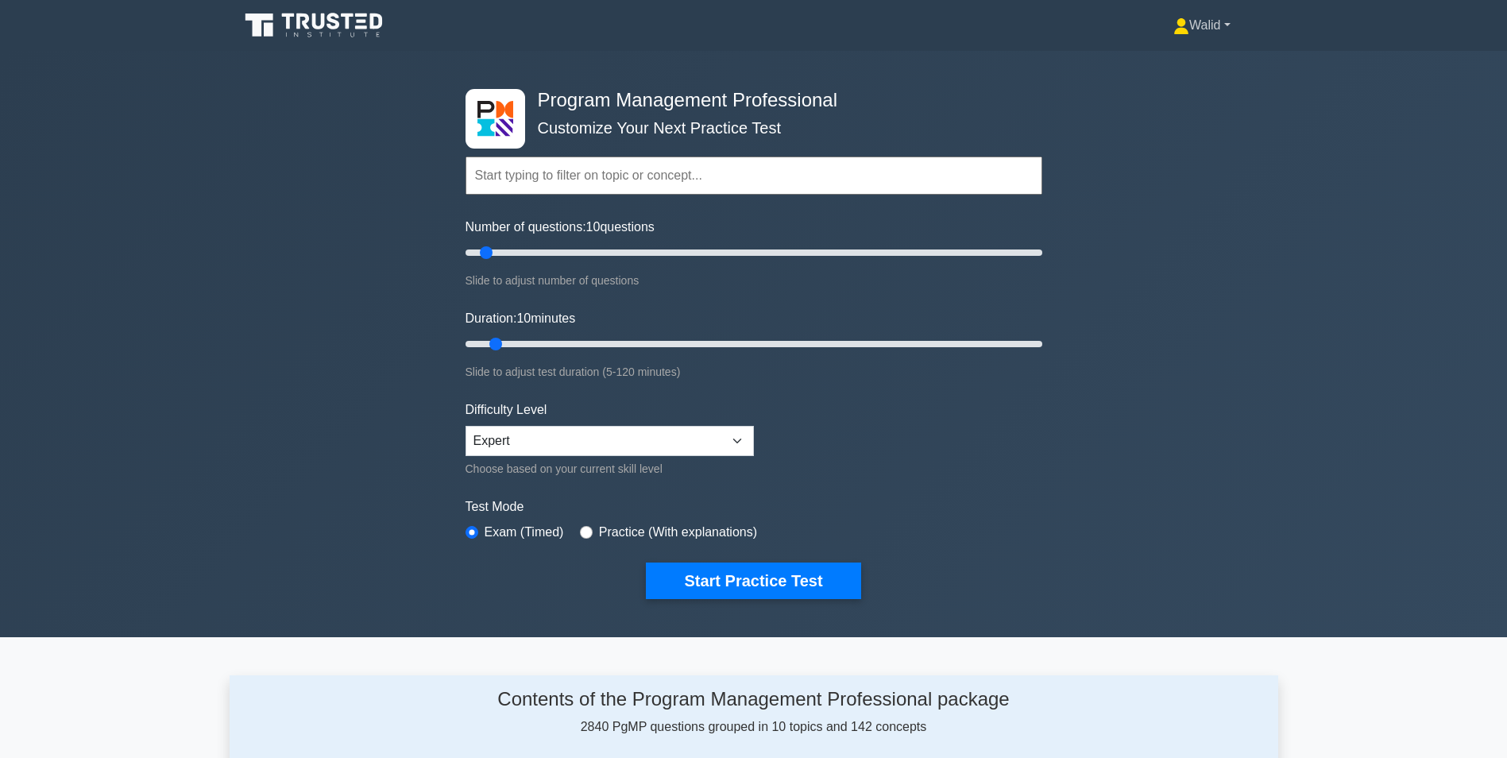
click at [1187, 22] on link "Walid" at bounding box center [1201, 26] width 133 height 32
click at [1174, 97] on link "Settings" at bounding box center [1199, 87] width 126 height 25
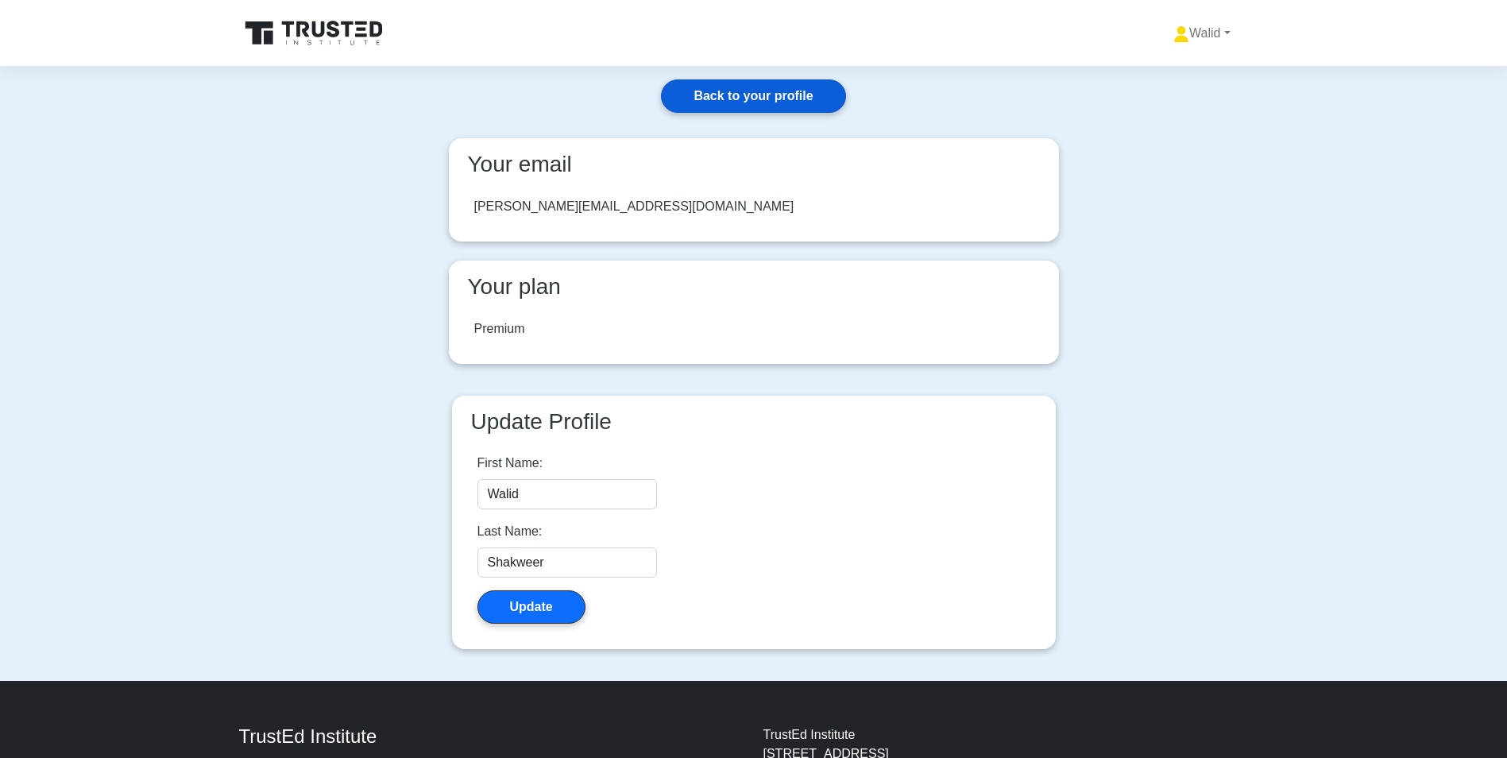
click at [727, 89] on link "Back to your profile" at bounding box center [753, 95] width 184 height 33
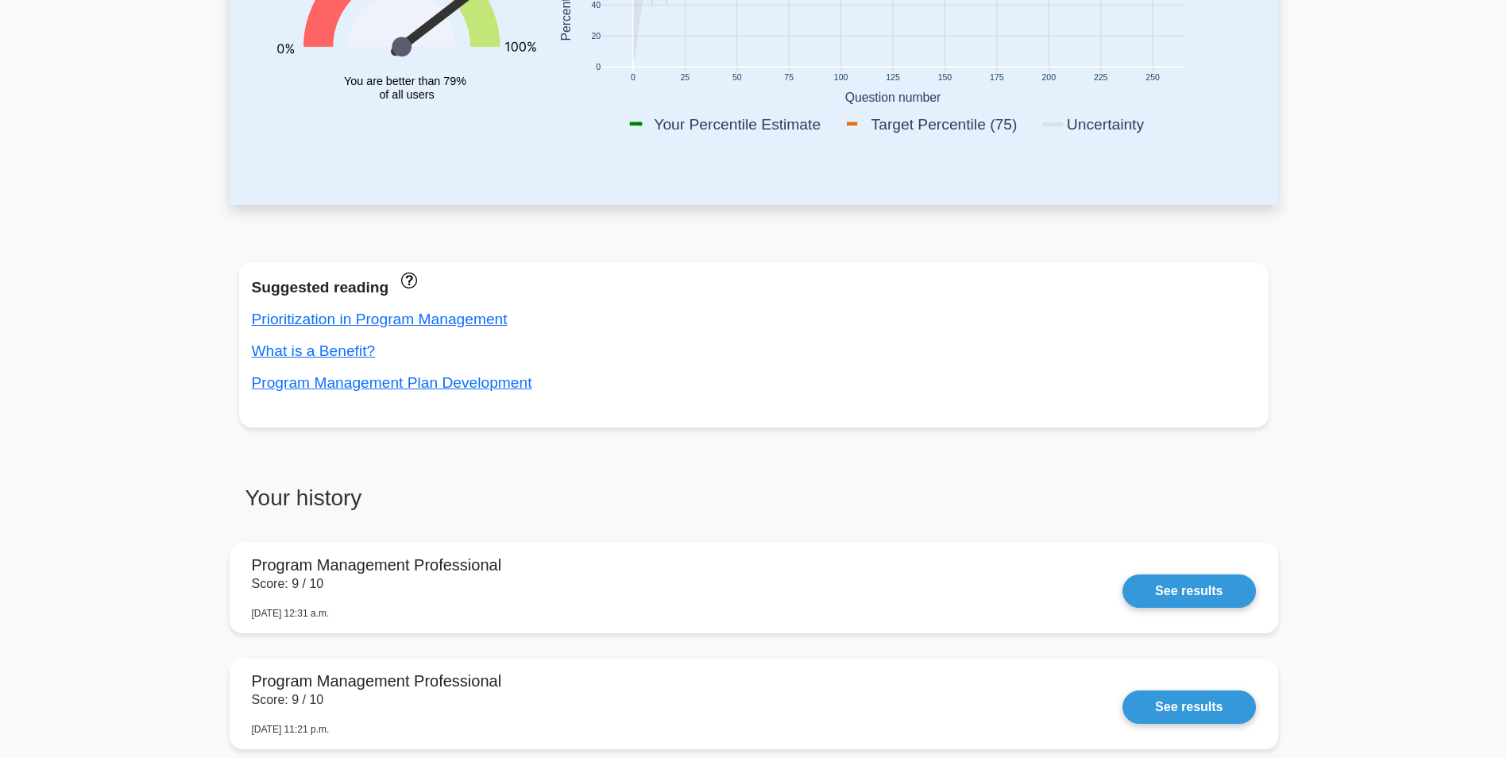
scroll to position [636, 0]
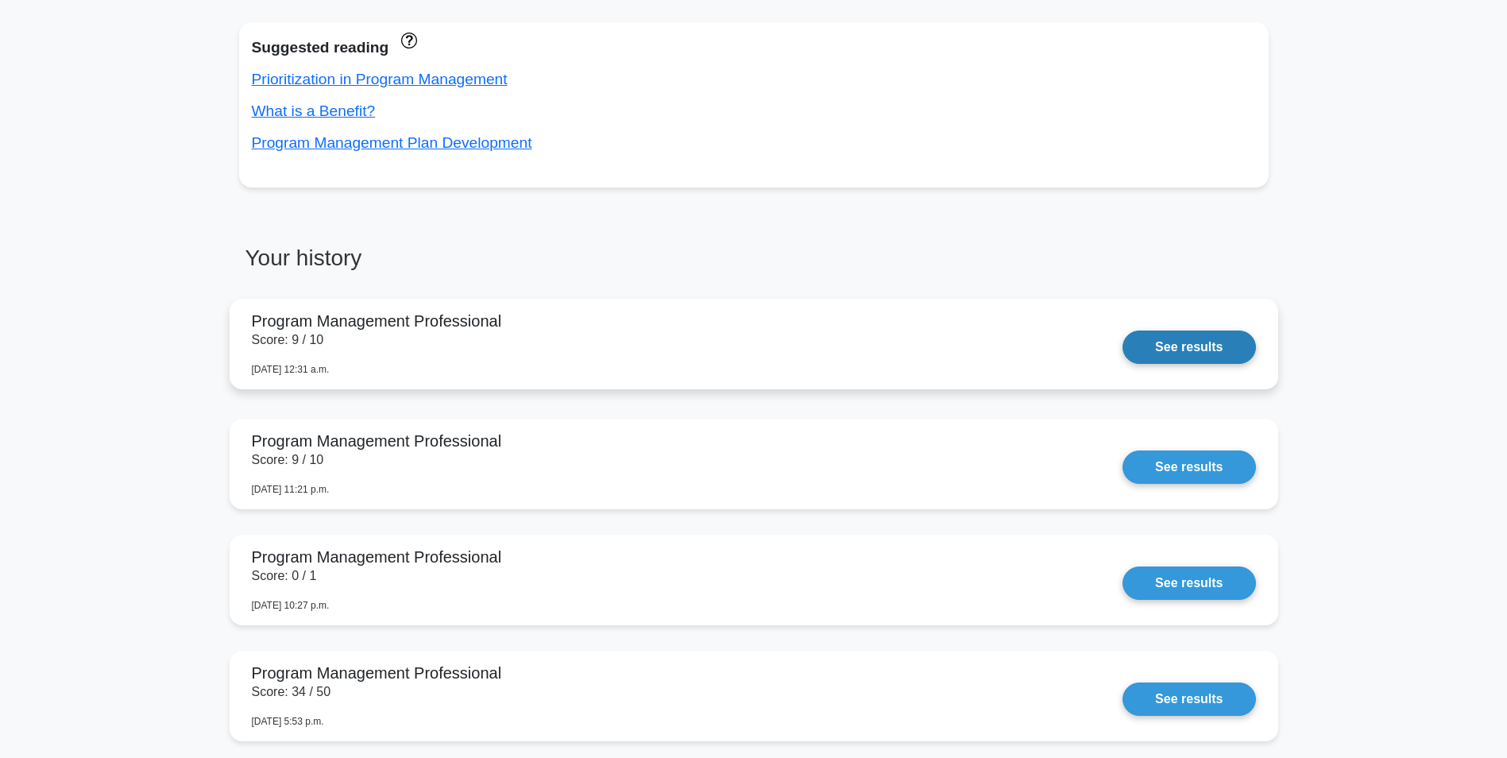
click at [1206, 347] on link "See results" at bounding box center [1189, 347] width 133 height 33
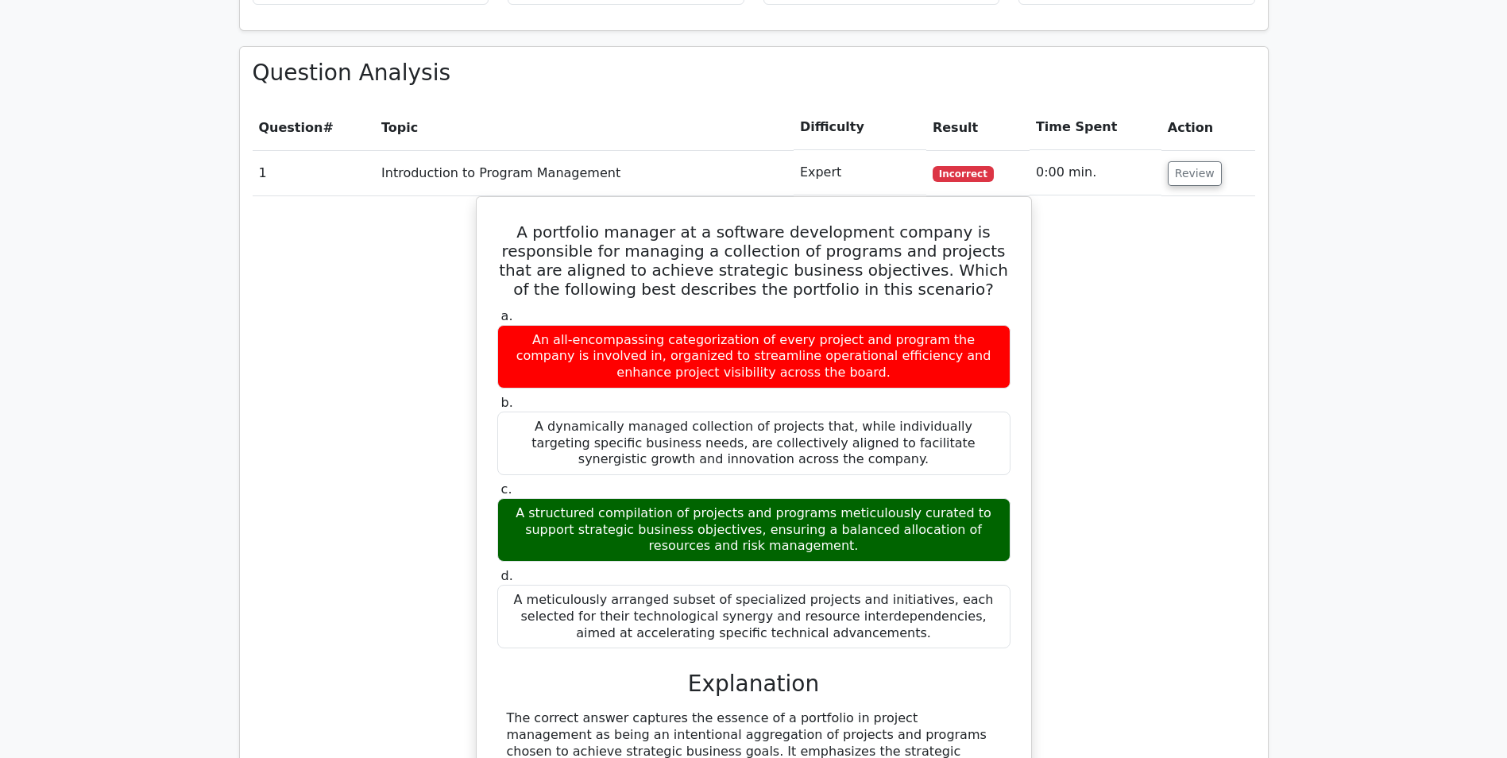
scroll to position [477, 0]
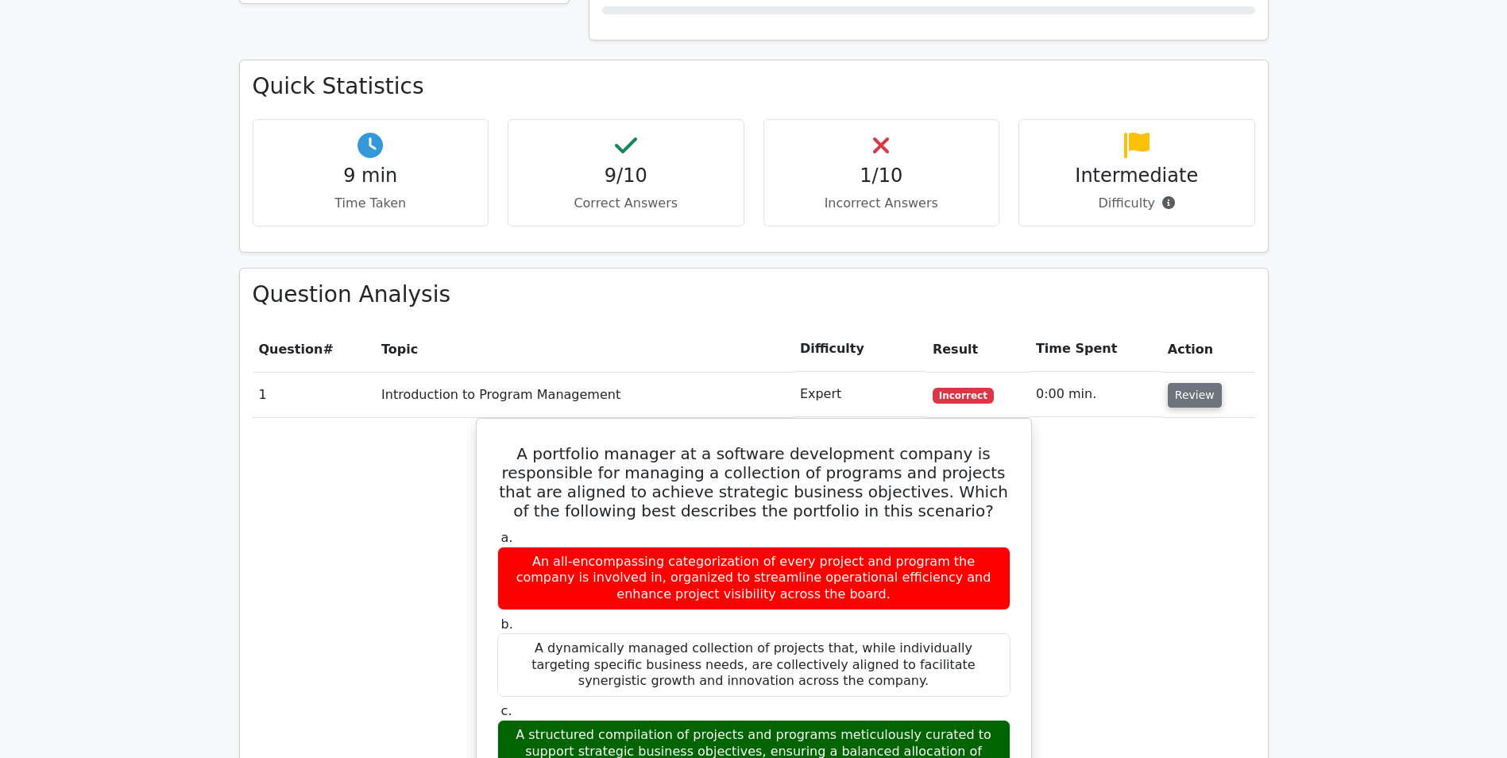
click at [1190, 404] on button "Review" at bounding box center [1195, 395] width 54 height 25
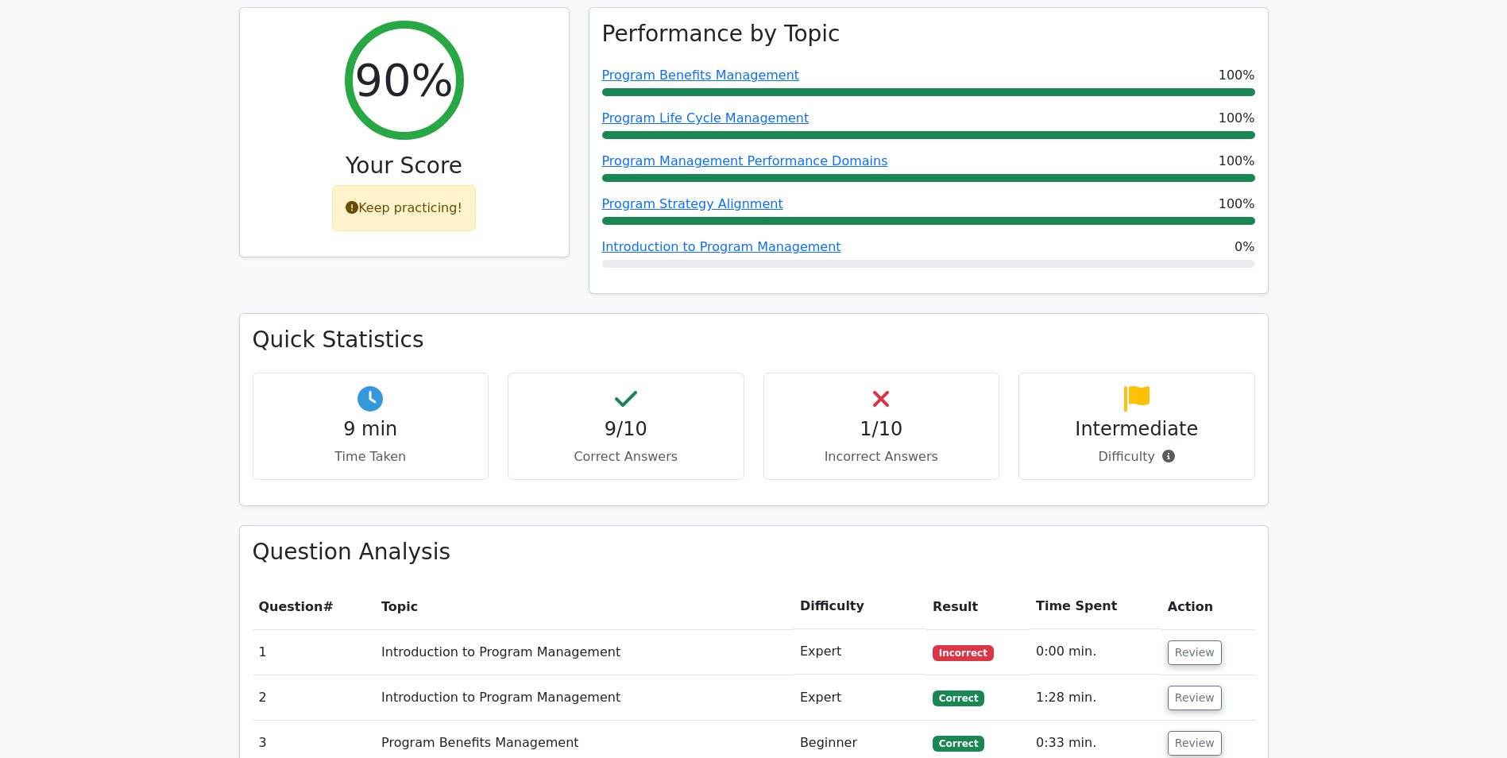
scroll to position [0, 0]
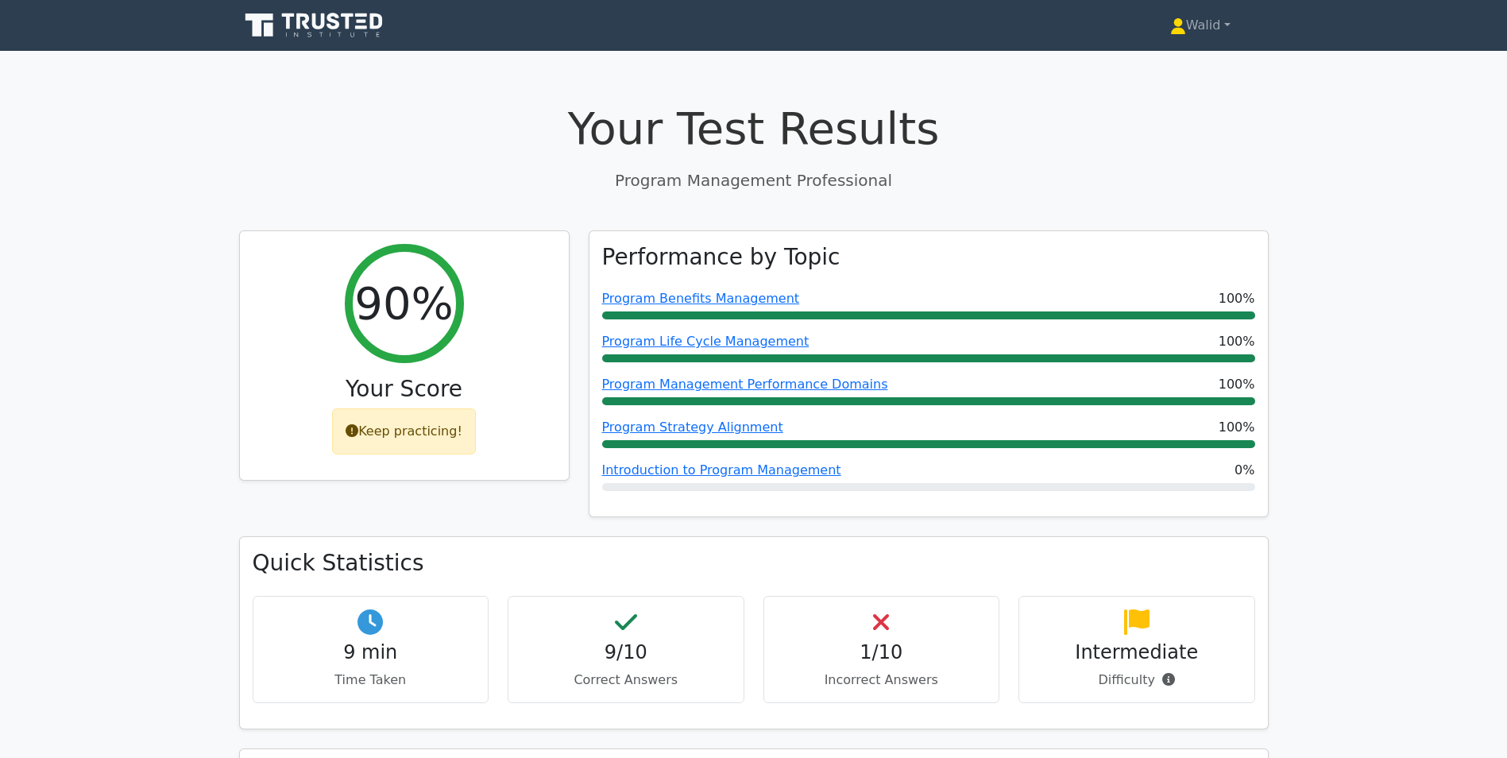
click at [1447, 100] on main "Your Test Results Program Management Professional 90% Your Score Keep practicin…" at bounding box center [753, 756] width 1507 height 1410
click at [1230, 25] on link "Walid" at bounding box center [1200, 26] width 137 height 32
click at [1193, 86] on link "Settings" at bounding box center [1196, 87] width 126 height 25
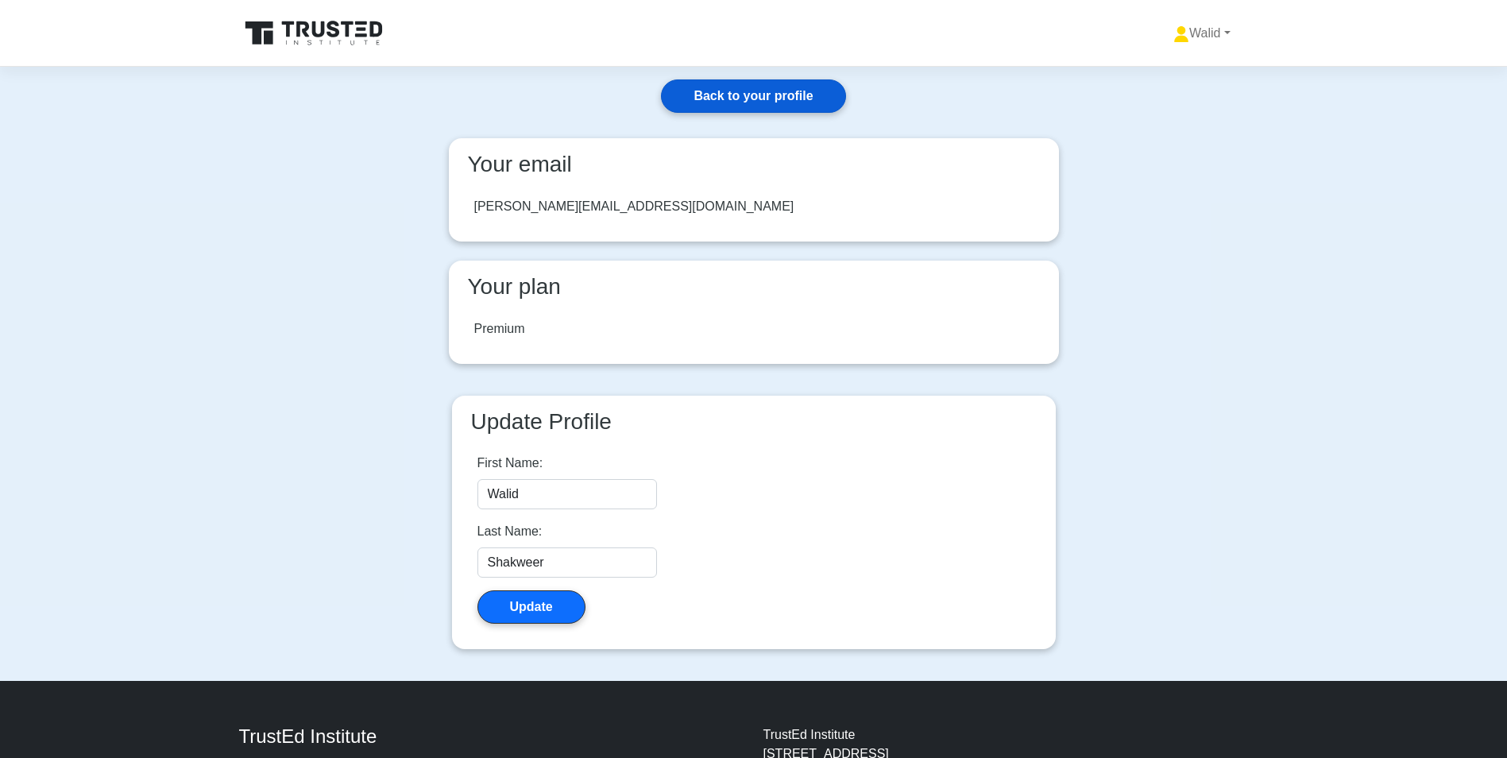
click at [717, 95] on link "Back to your profile" at bounding box center [753, 95] width 184 height 33
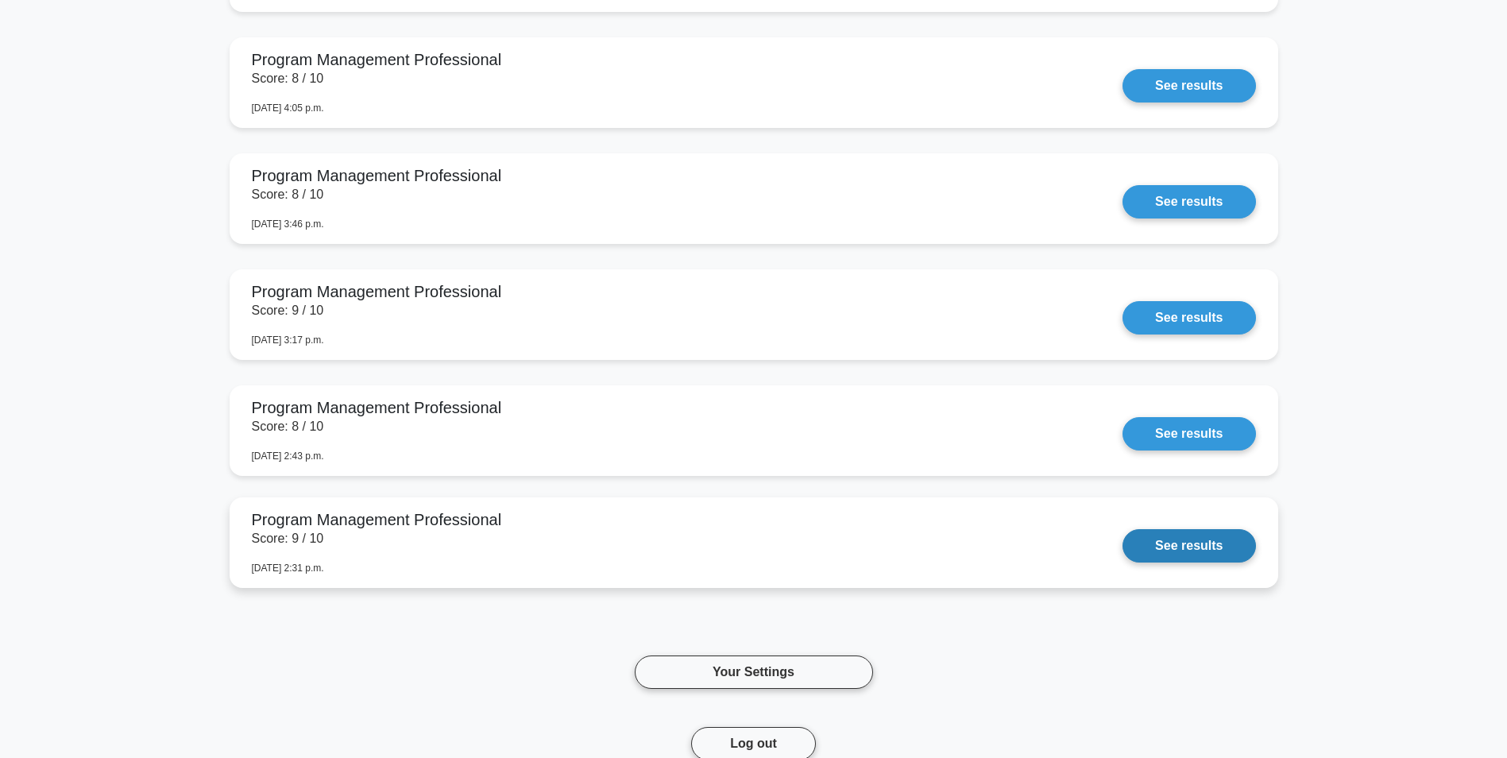
scroll to position [3180, 0]
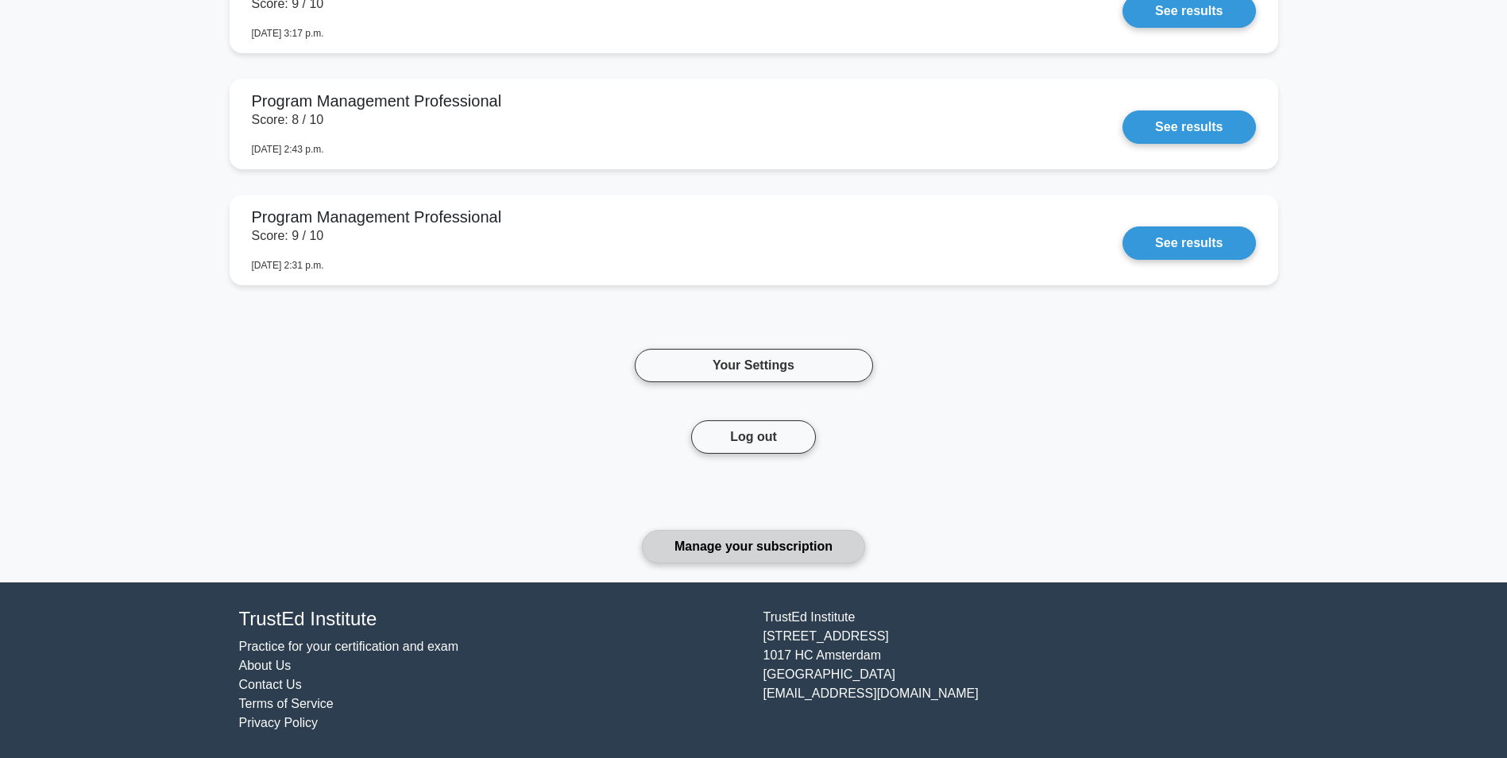
click at [779, 547] on link "Manage your subscription" at bounding box center [753, 546] width 223 height 33
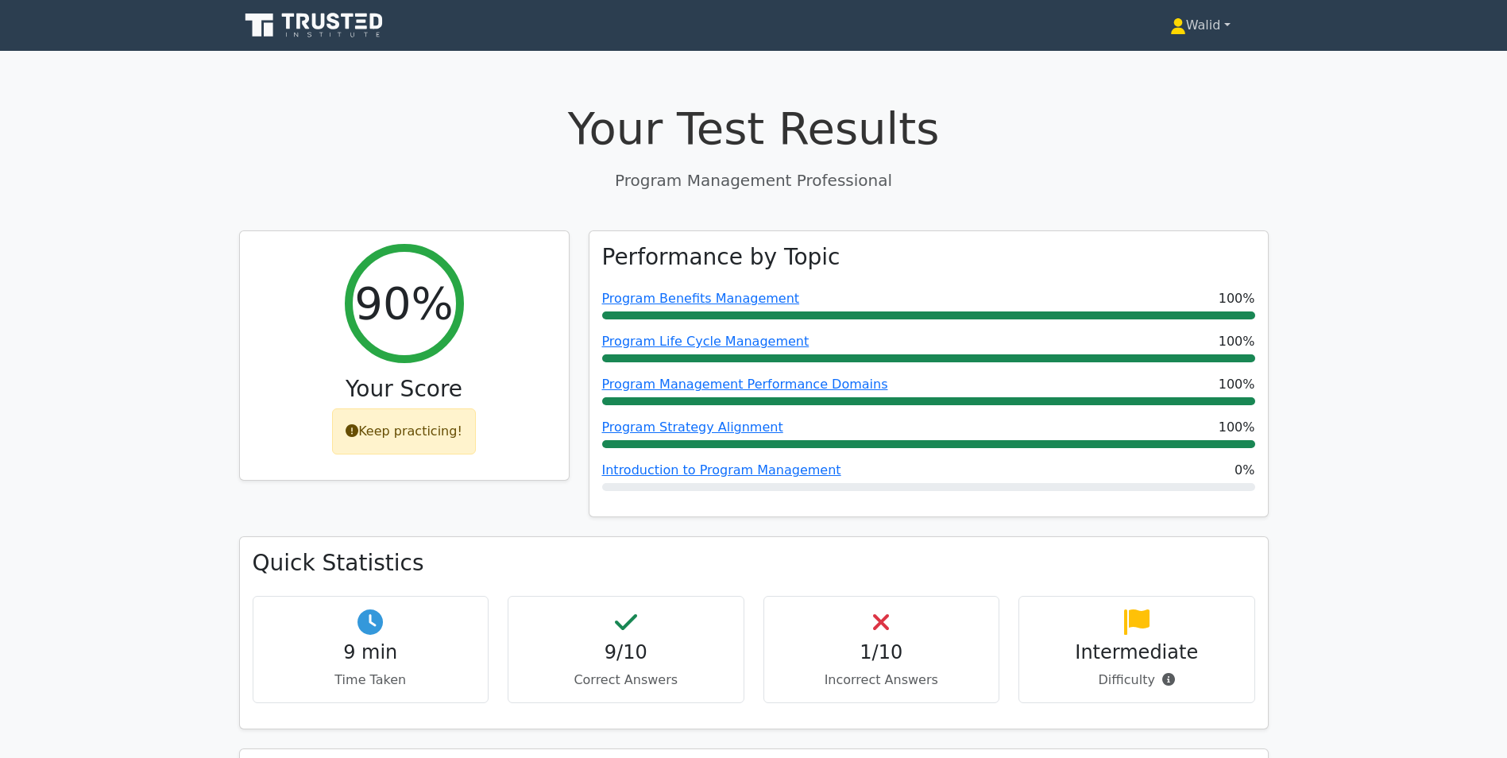
click at [1200, 27] on link "Walid" at bounding box center [1200, 26] width 137 height 32
click at [1190, 55] on link "Profile" at bounding box center [1196, 62] width 126 height 25
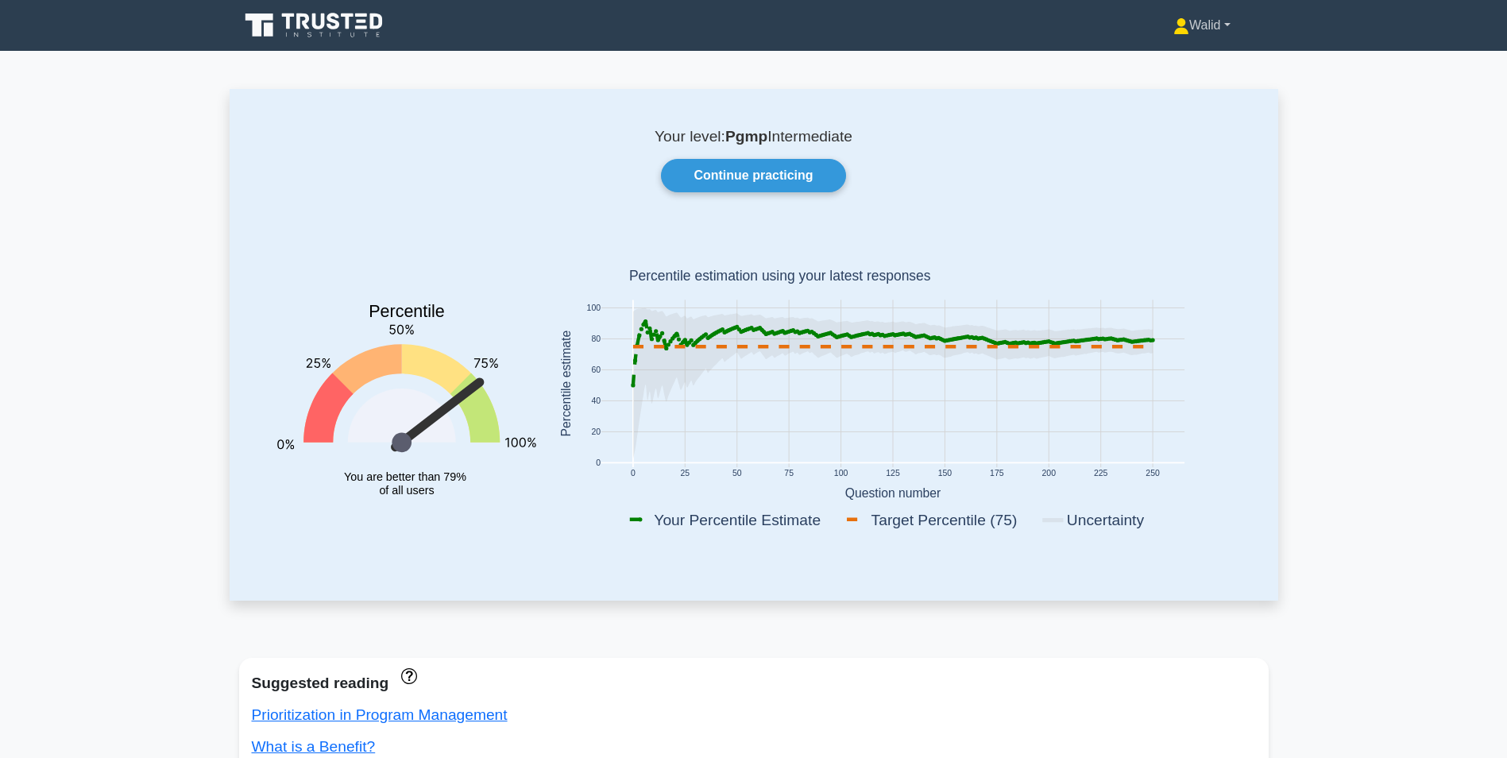
click at [1232, 24] on link "Walid" at bounding box center [1201, 26] width 133 height 32
click at [1182, 58] on link "Profile" at bounding box center [1199, 62] width 126 height 25
click at [1202, 29] on link "Walid" at bounding box center [1201, 26] width 133 height 32
click at [1193, 86] on link "Settings" at bounding box center [1199, 87] width 126 height 25
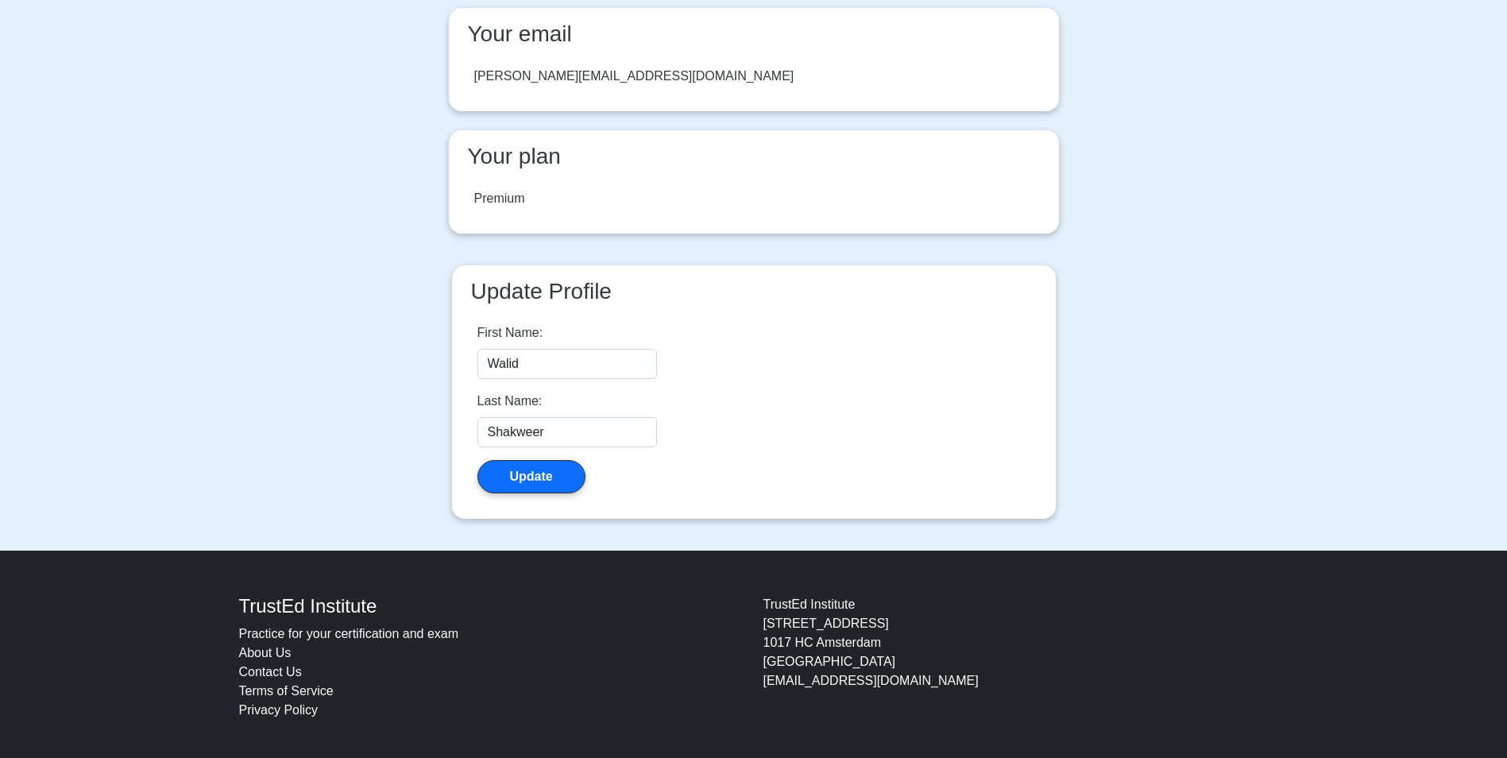
scroll to position [137, 0]
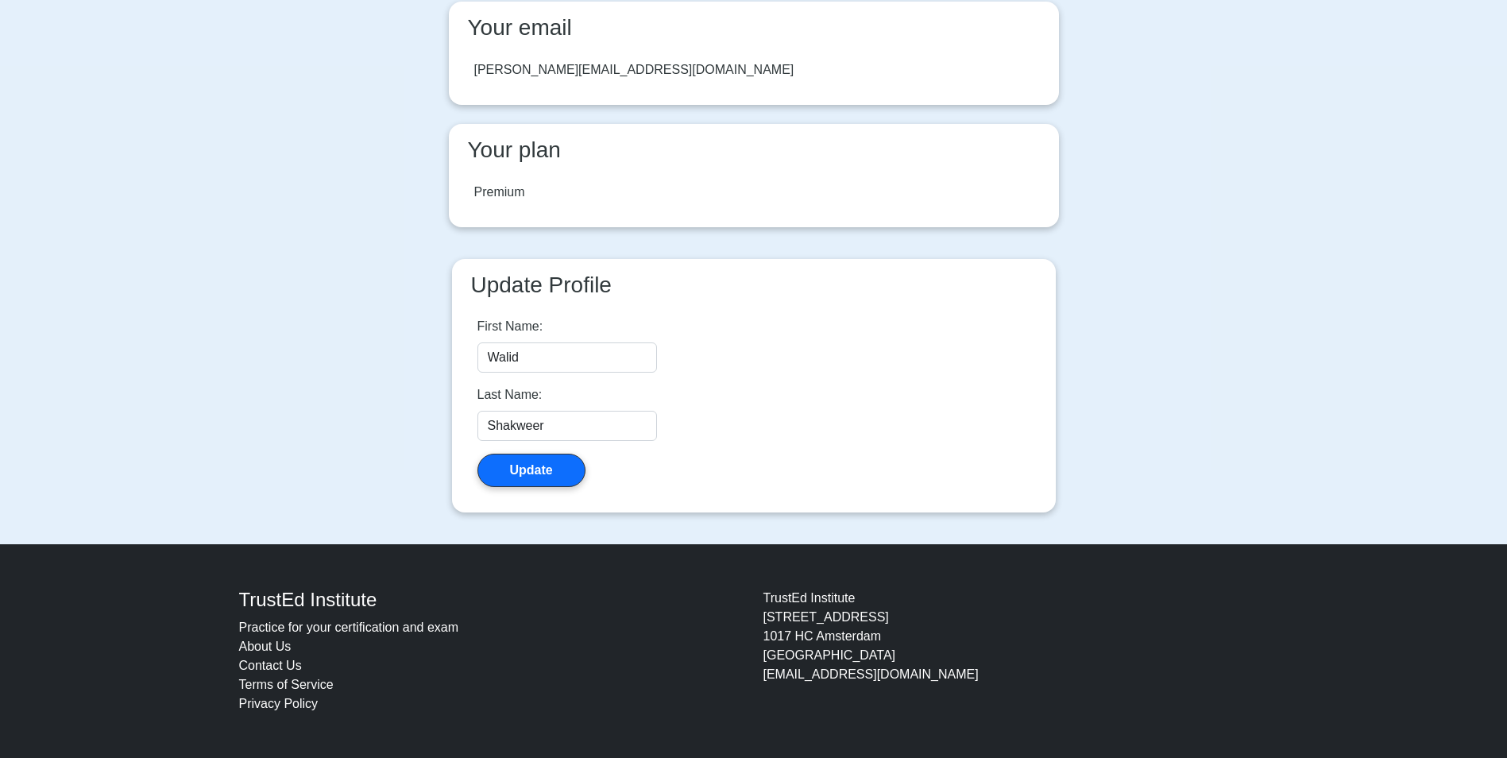
click at [276, 661] on link "Contact Us" at bounding box center [270, 666] width 63 height 14
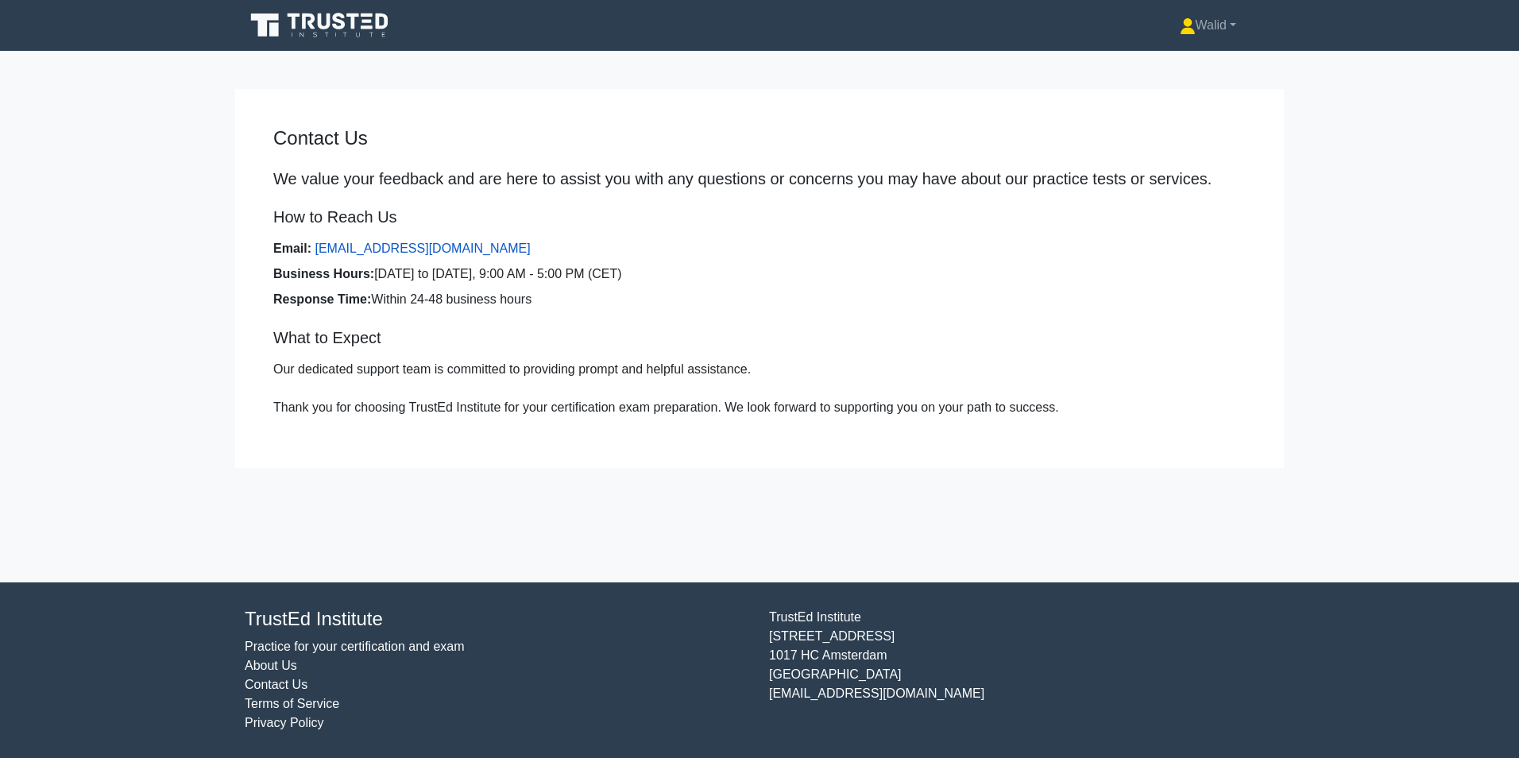
click at [407, 246] on link "[EMAIL_ADDRESS][DOMAIN_NAME]" at bounding box center [422, 249] width 215 height 14
click at [426, 244] on link "[EMAIL_ADDRESS][DOMAIN_NAME]" at bounding box center [422, 249] width 215 height 14
click at [1211, 29] on link "Walid" at bounding box center [1208, 26] width 133 height 32
click at [1175, 61] on link "Profile" at bounding box center [1206, 62] width 126 height 25
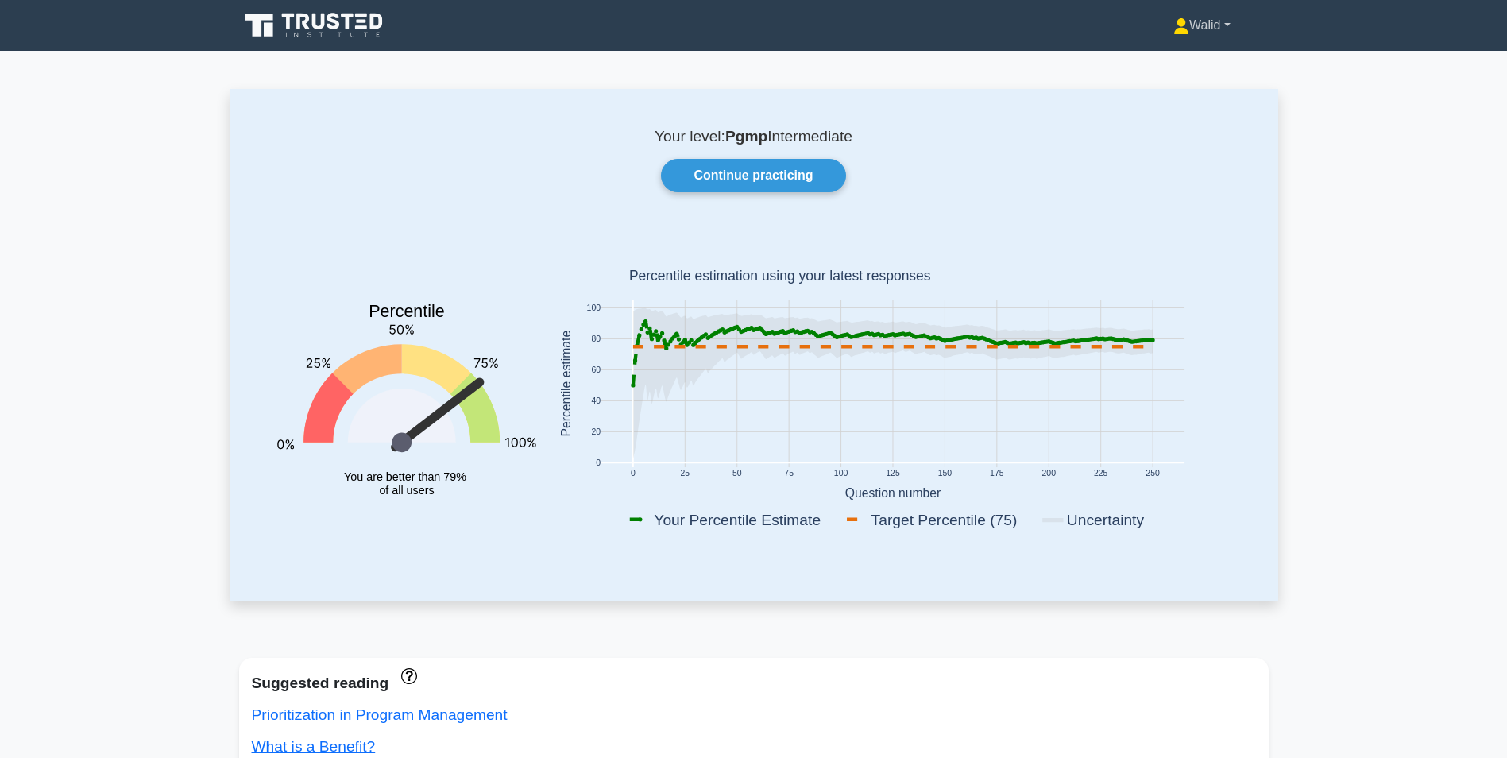
click at [1194, 17] on link "Walid" at bounding box center [1201, 26] width 133 height 32
click at [1179, 82] on link "Settings" at bounding box center [1199, 87] width 126 height 25
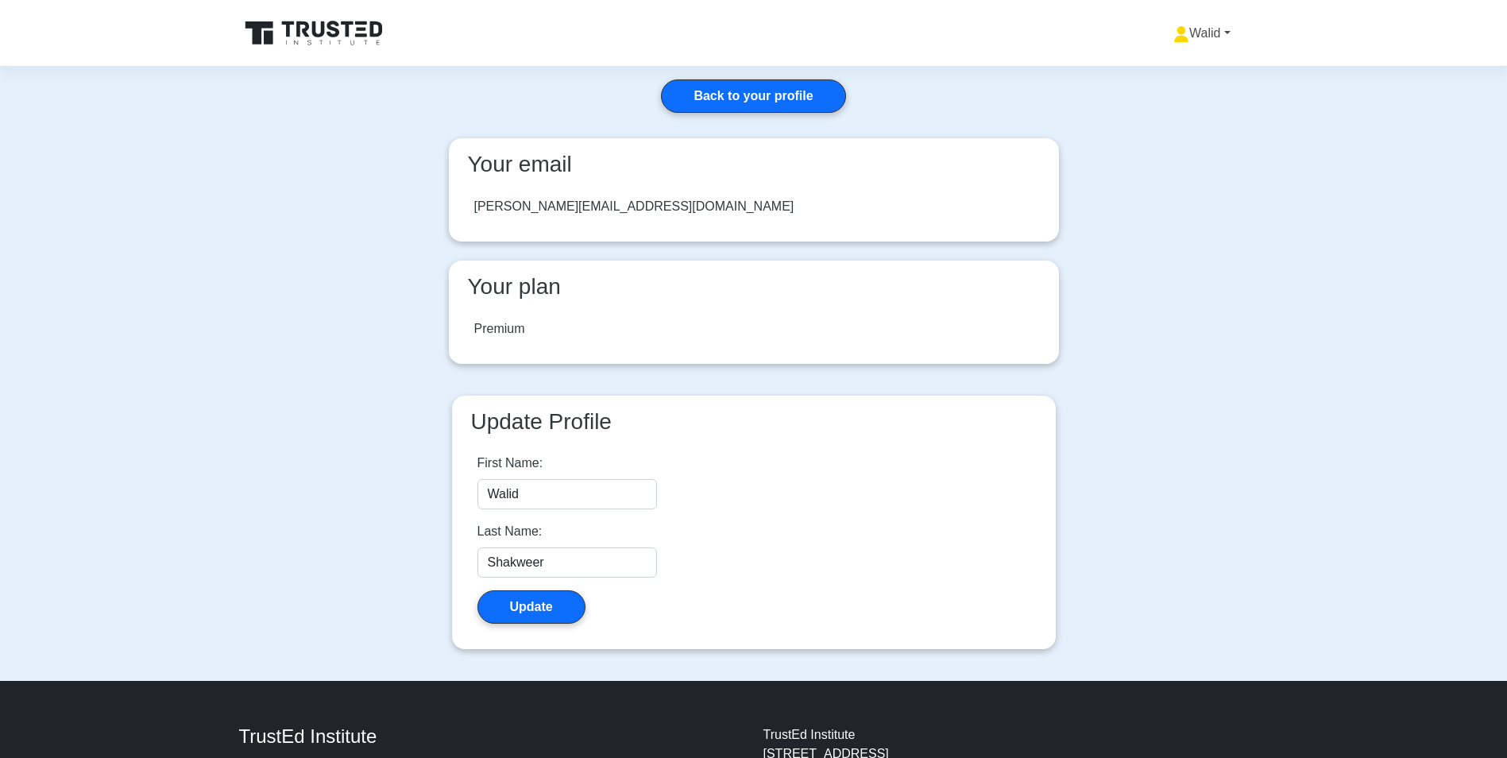
click at [1207, 33] on link "Walid" at bounding box center [1201, 33] width 133 height 32
click at [1190, 59] on link "Profile" at bounding box center [1199, 70] width 126 height 25
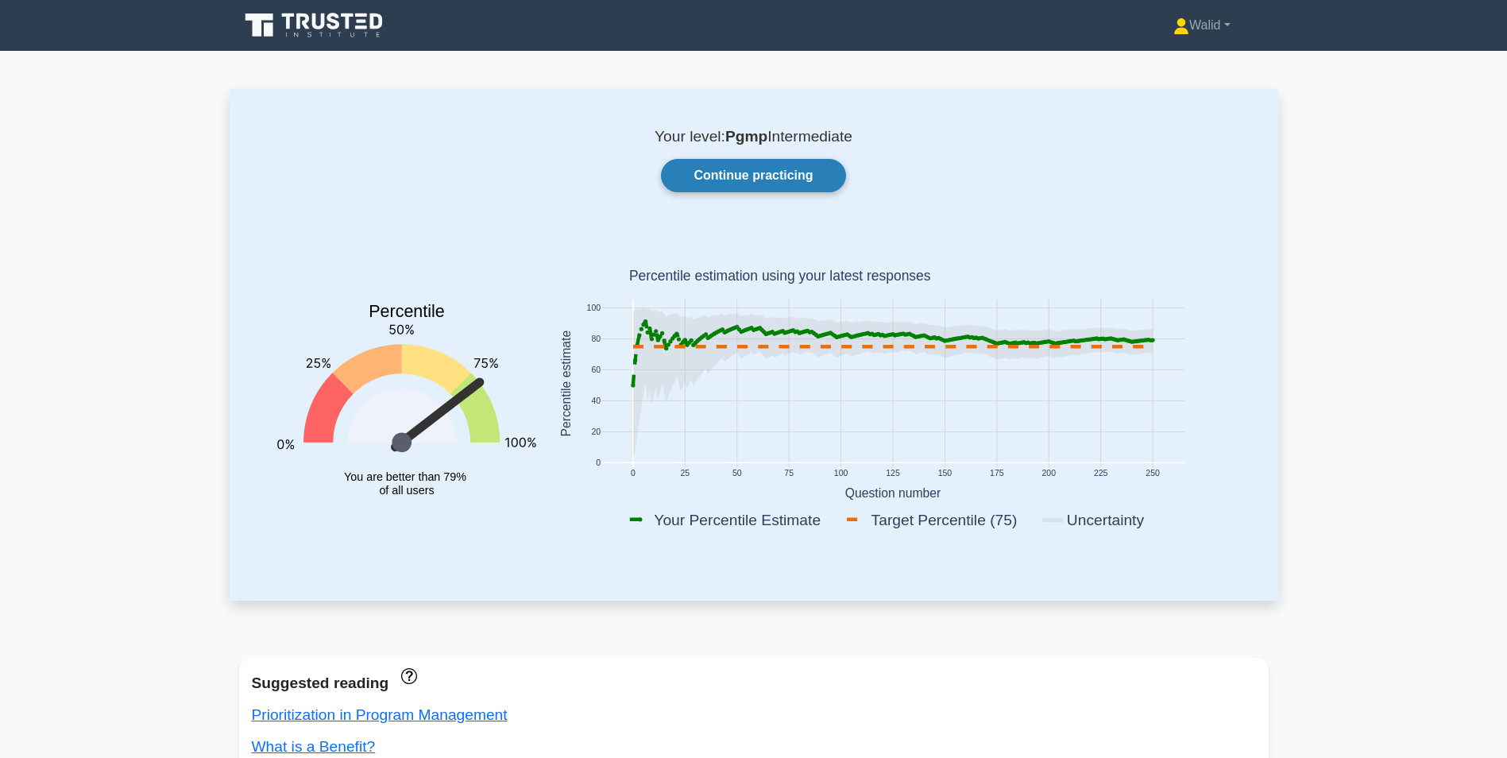
click at [702, 173] on link "Continue practicing" at bounding box center [753, 175] width 184 height 33
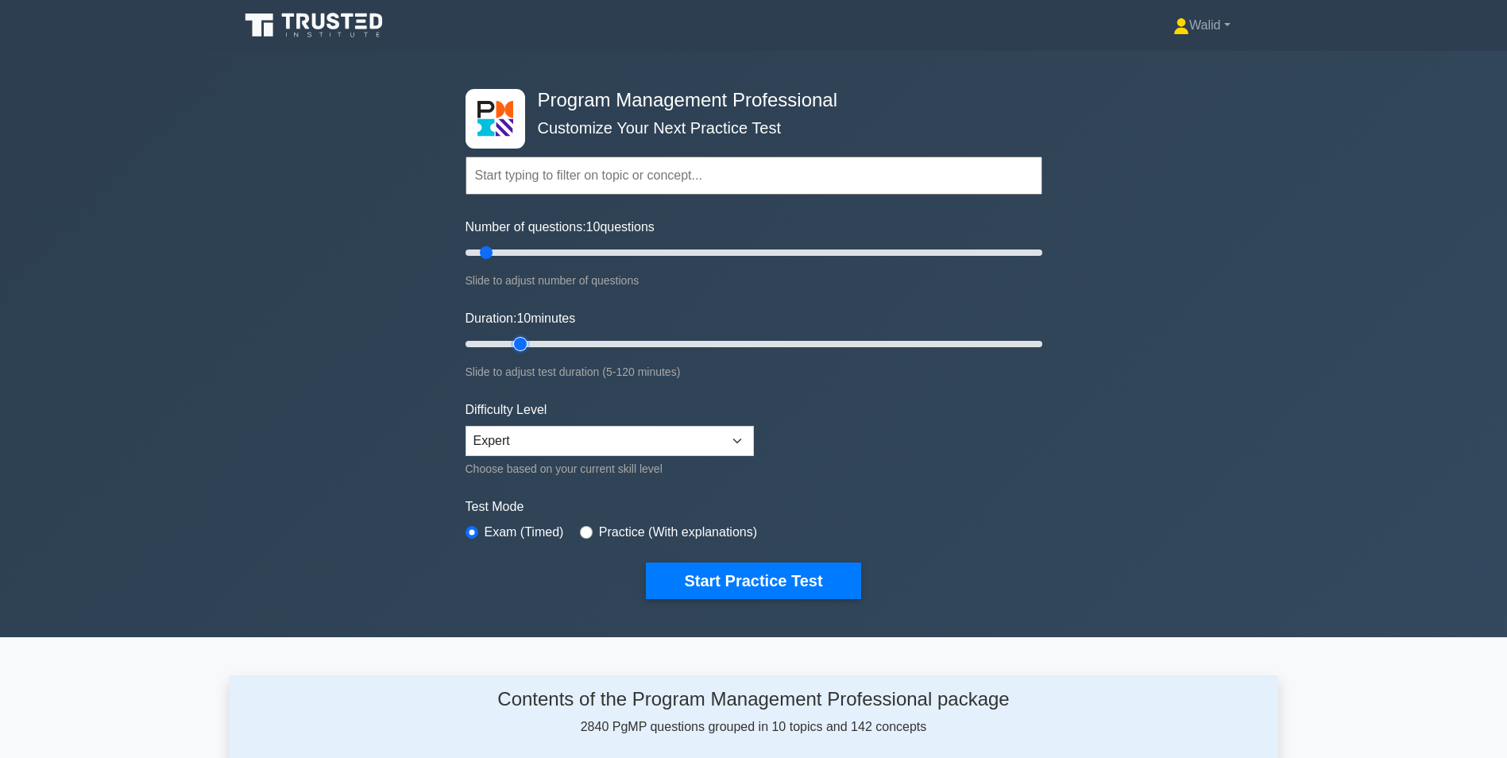
type input "15"
click at [516, 341] on input "Duration: 10 minutes" at bounding box center [754, 344] width 577 height 19
click at [741, 580] on button "Start Practice Test" at bounding box center [753, 581] width 215 height 37
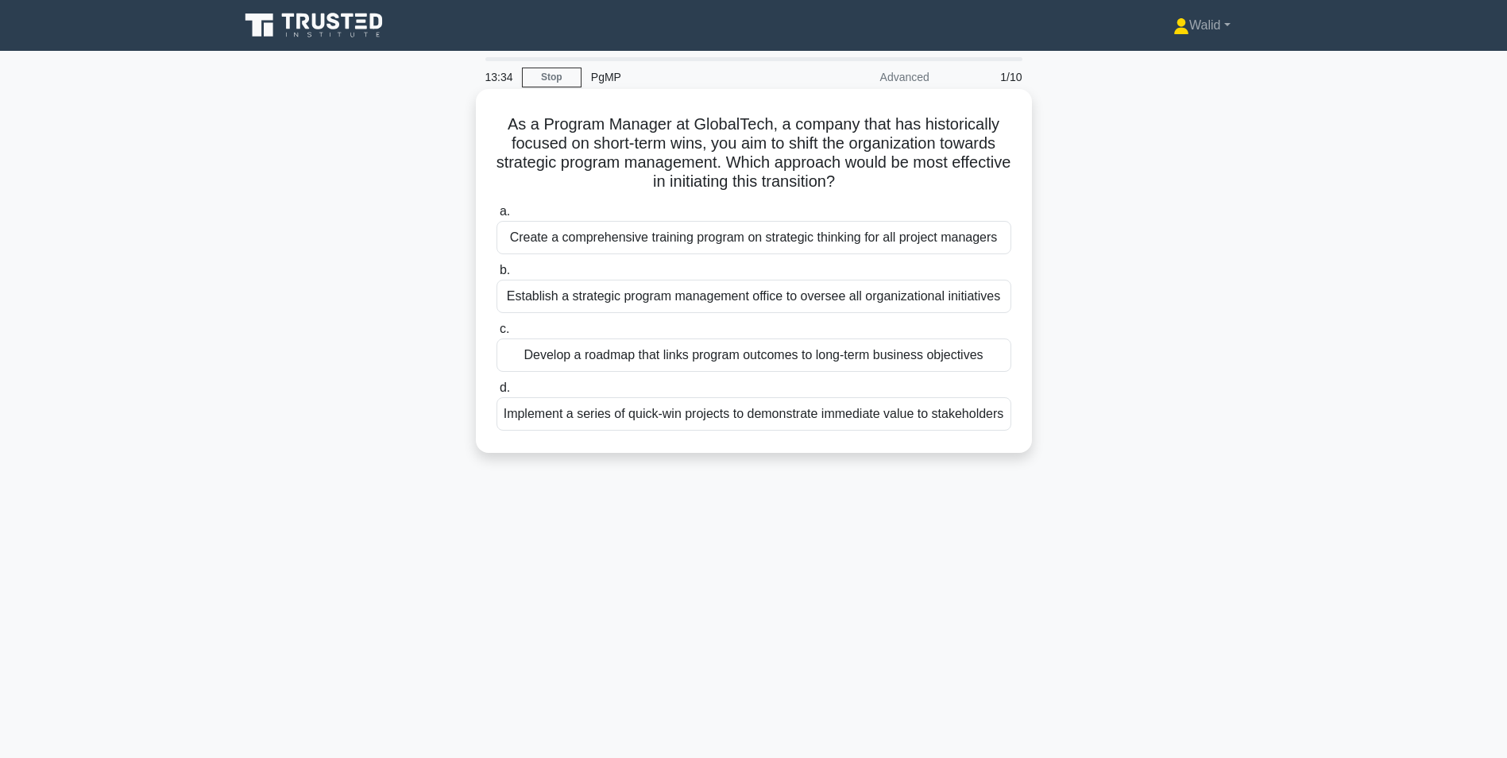
click at [702, 299] on div "Establish a strategic program management office to oversee all organizational i…" at bounding box center [754, 296] width 515 height 33
click at [497, 276] on input "b. Establish a strategic program management office to oversee all organizationa…" at bounding box center [497, 270] width 0 height 10
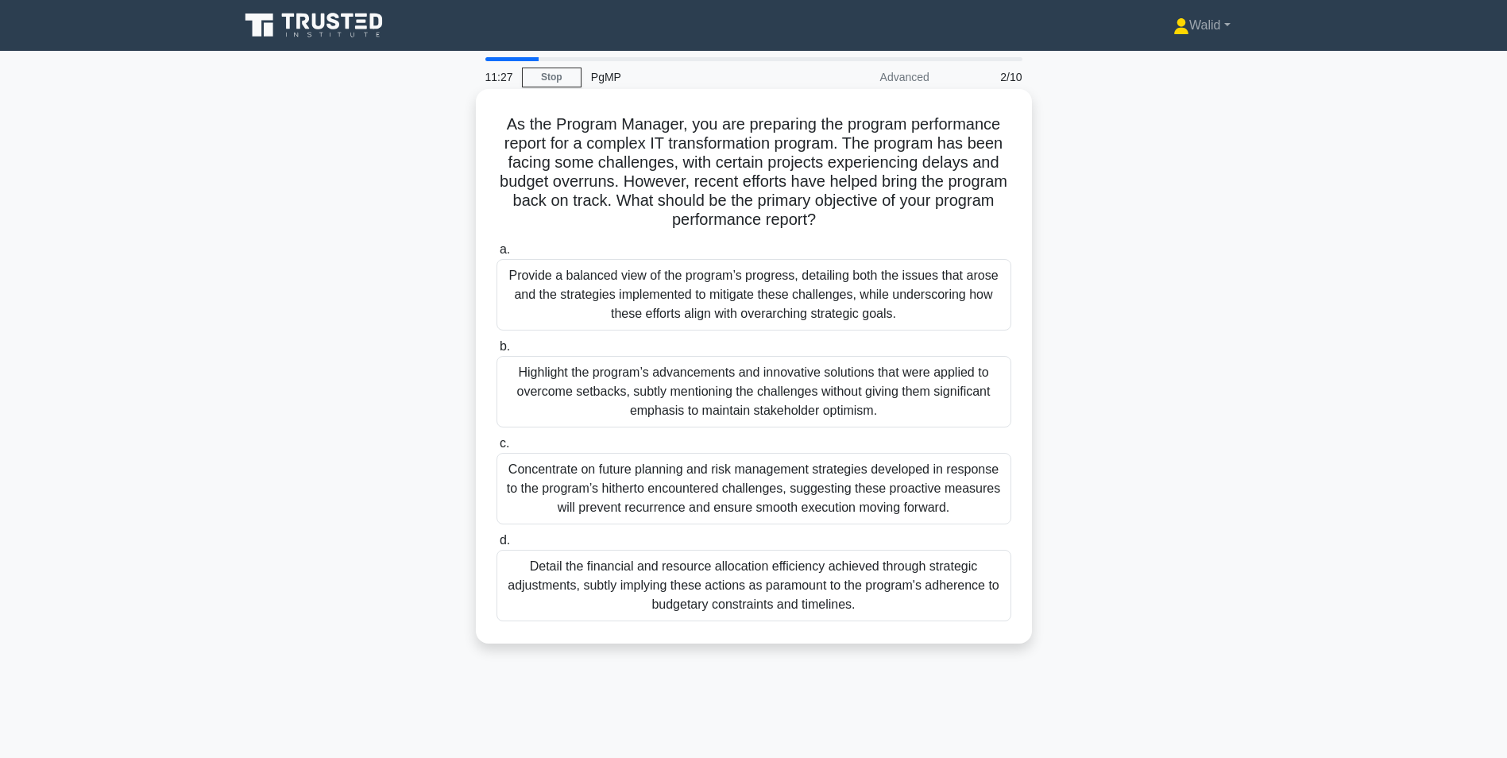
click at [665, 391] on div "Highlight the program’s advancements and innovative solutions that were applied…" at bounding box center [754, 392] width 515 height 72
click at [497, 352] on input "b. Highlight the program’s advancements and innovative solutions that were appl…" at bounding box center [497, 347] width 0 height 10
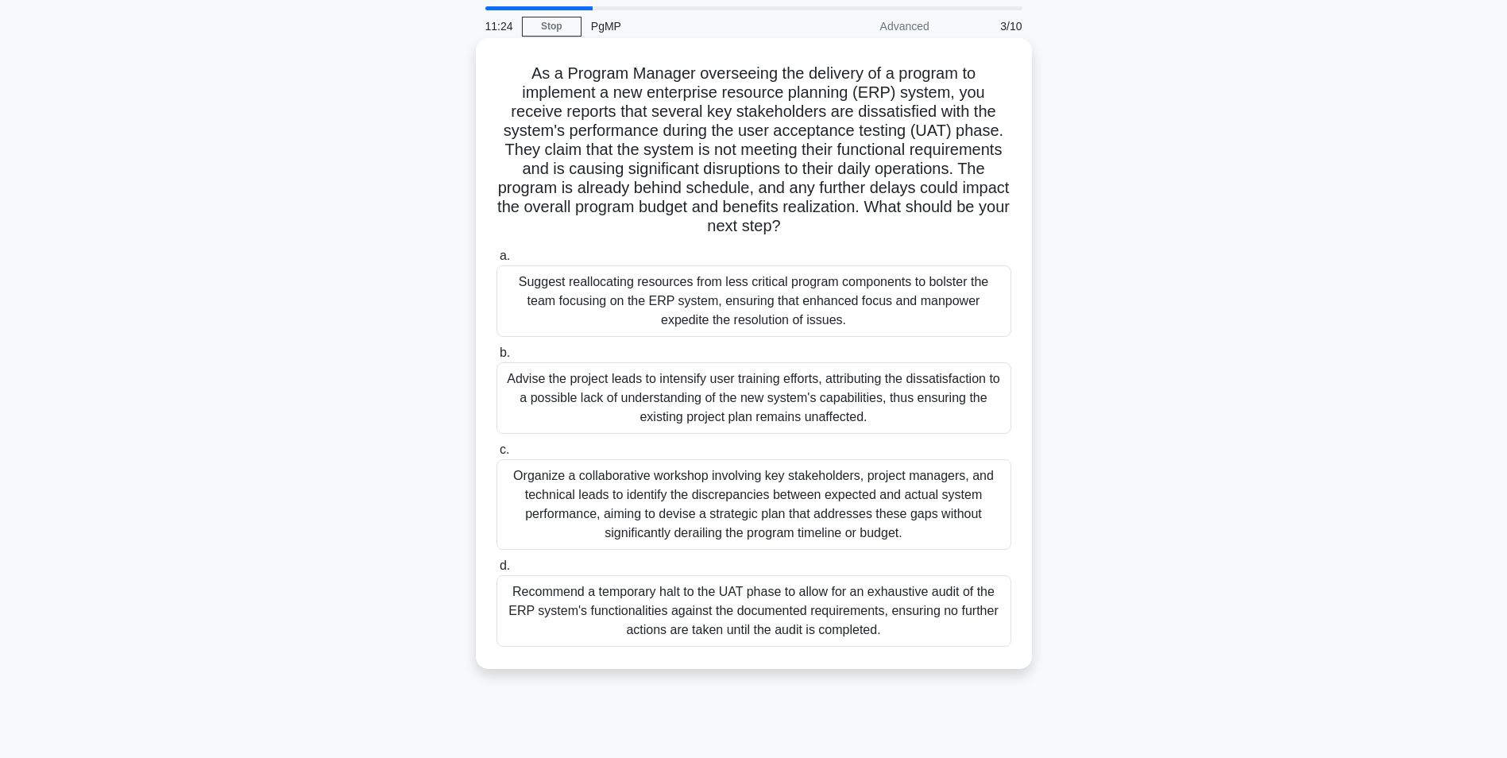
scroll to position [79, 0]
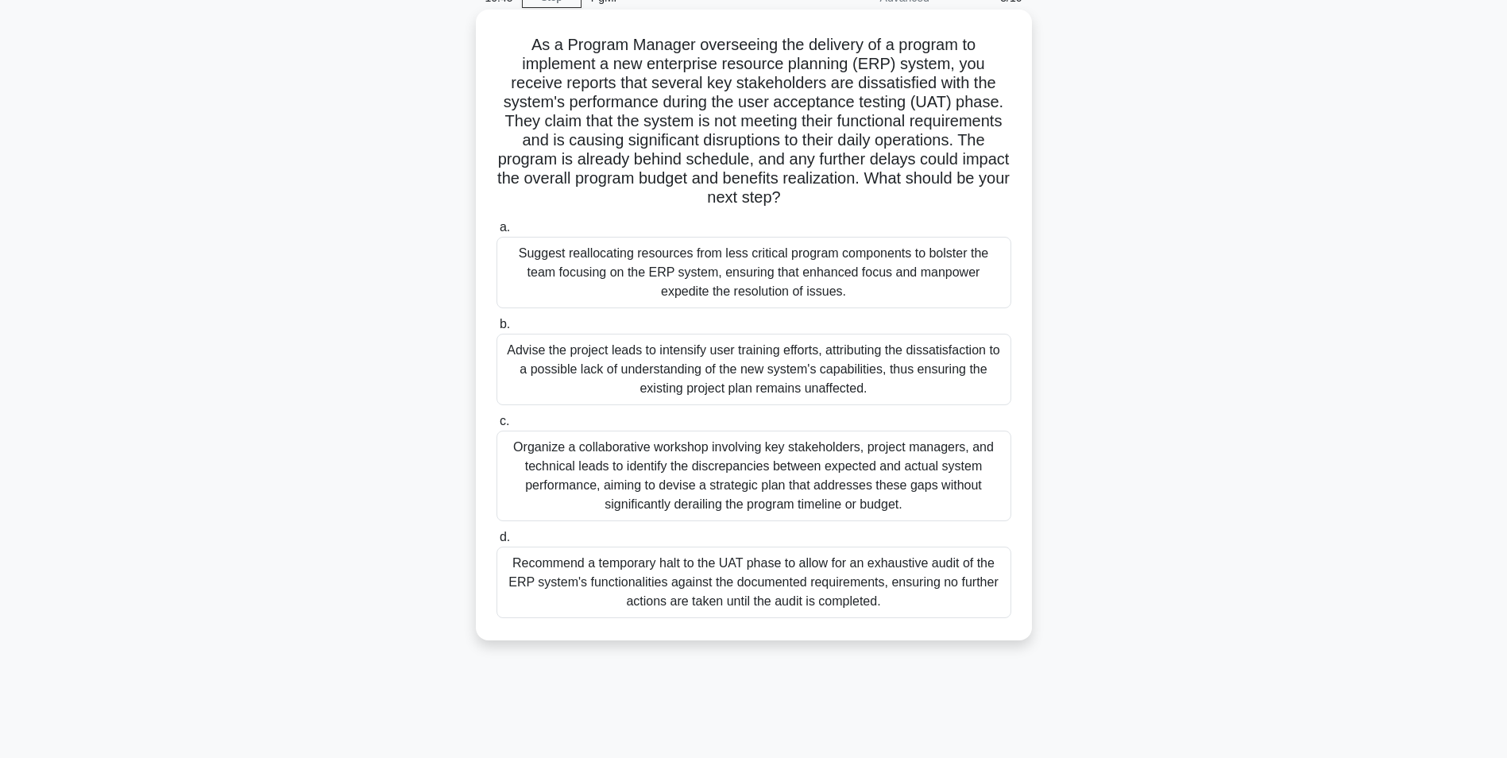
click at [768, 478] on div "Organize a collaborative workshop involving key stakeholders, project managers,…" at bounding box center [754, 476] width 515 height 91
click at [497, 427] on input "c. Organize a collaborative workshop involving key stakeholders, project manage…" at bounding box center [497, 421] width 0 height 10
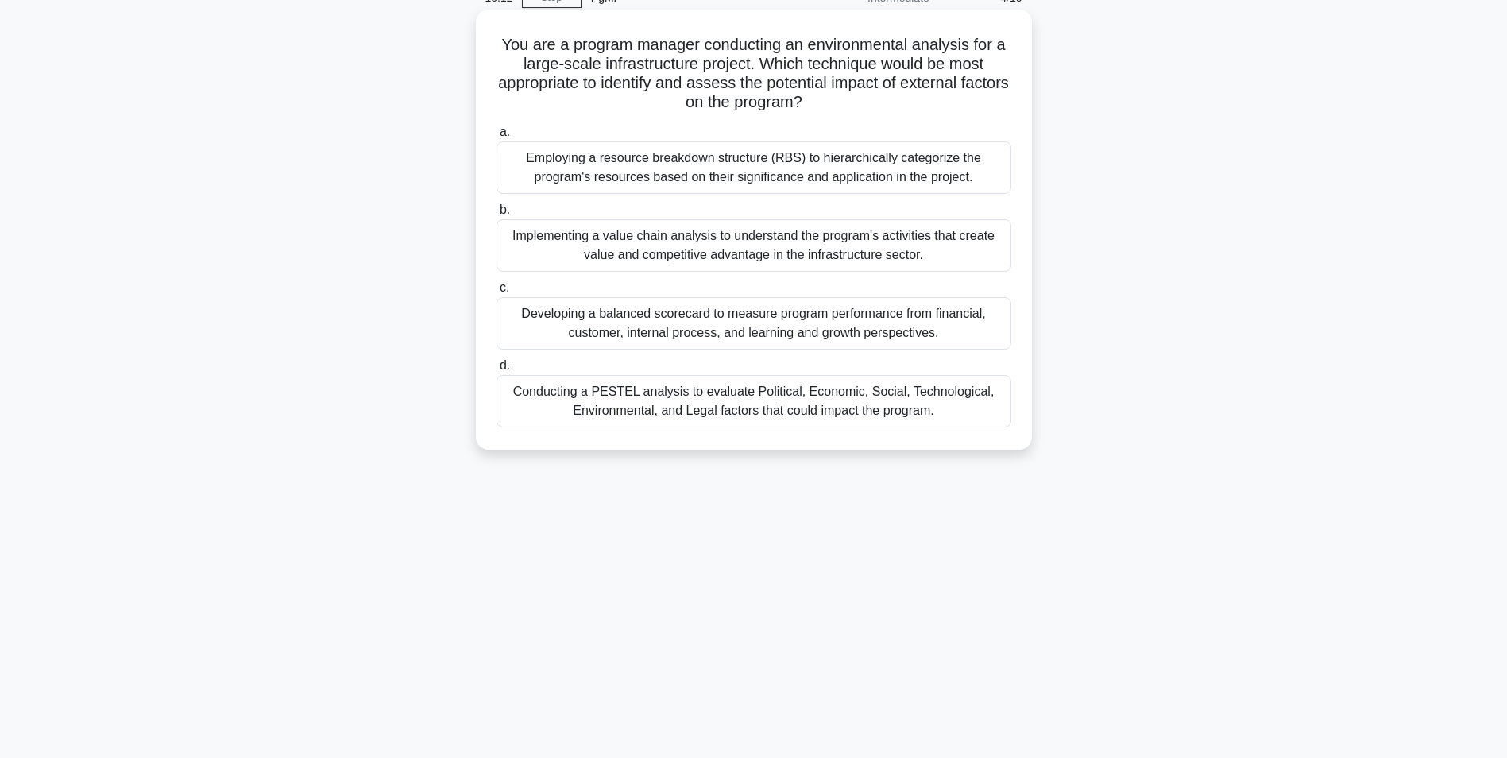
click at [718, 412] on div "Conducting a PESTEL analysis to evaluate Political, Economic, Social, Technolog…" at bounding box center [754, 401] width 515 height 52
click at [497, 371] on input "d. Conducting a PESTEL analysis to evaluate Political, Economic, Social, Techno…" at bounding box center [497, 366] width 0 height 10
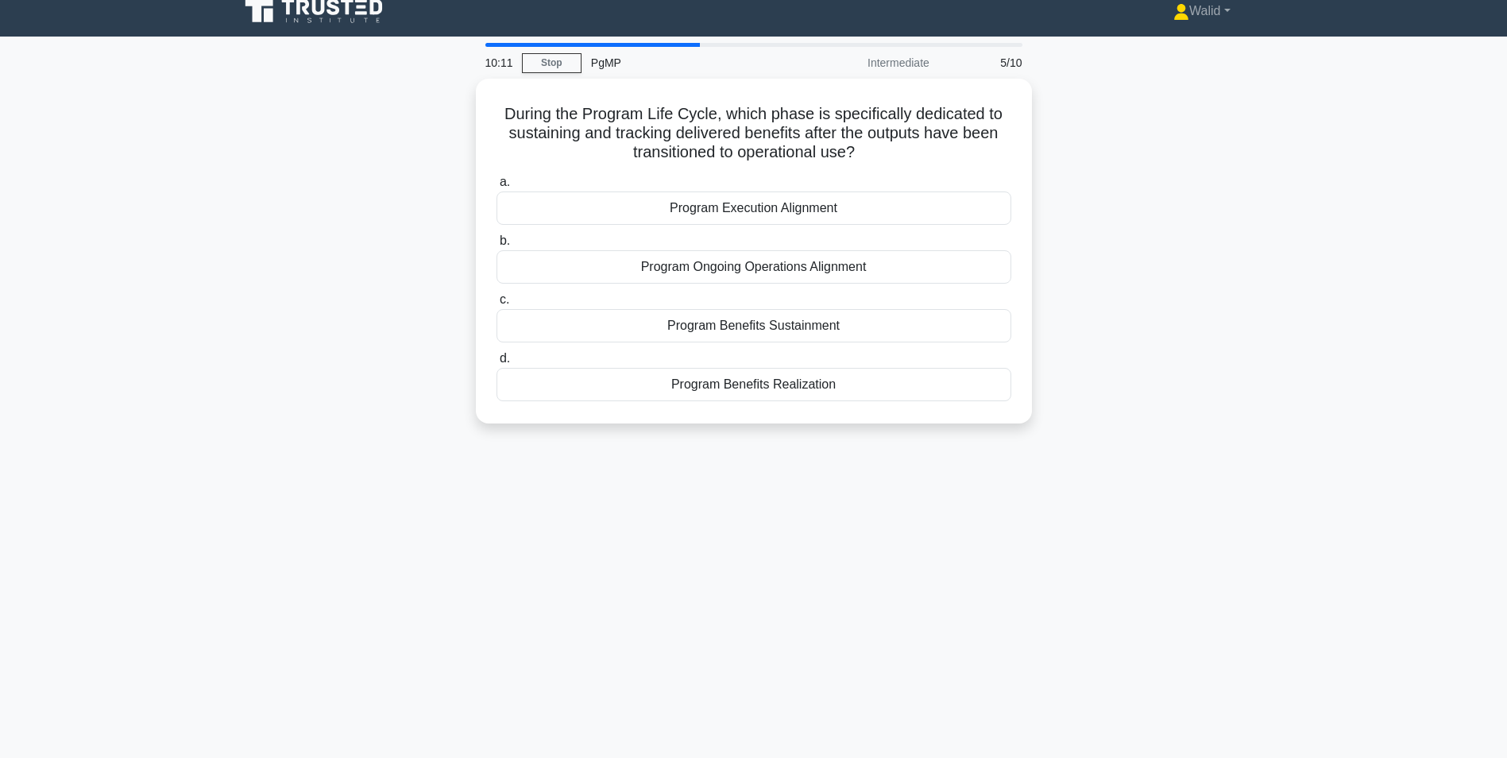
scroll to position [0, 0]
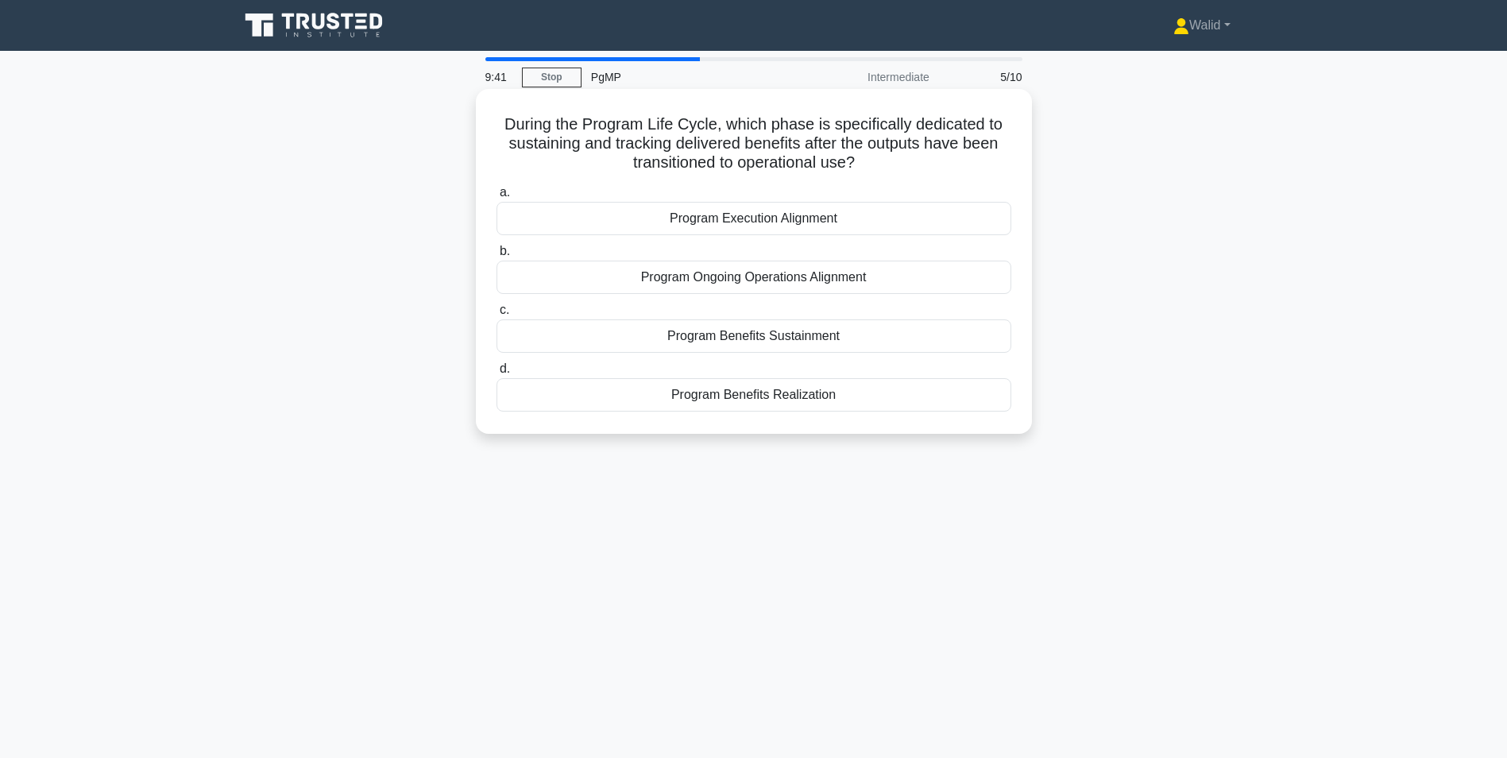
click at [786, 338] on div "Program Benefits Sustainment" at bounding box center [754, 335] width 515 height 33
click at [497, 315] on input "c. Program Benefits Sustainment" at bounding box center [497, 310] width 0 height 10
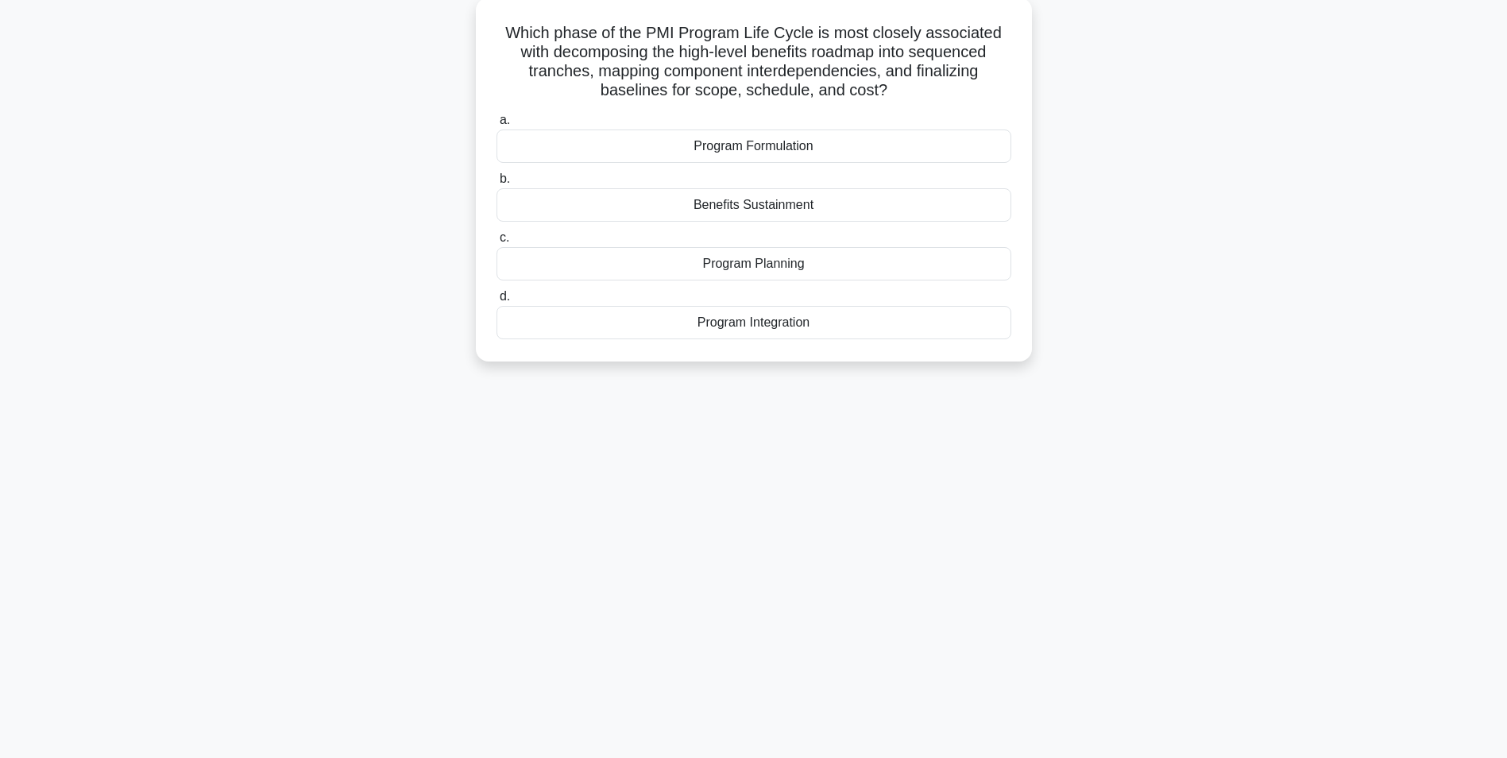
scroll to position [100, 0]
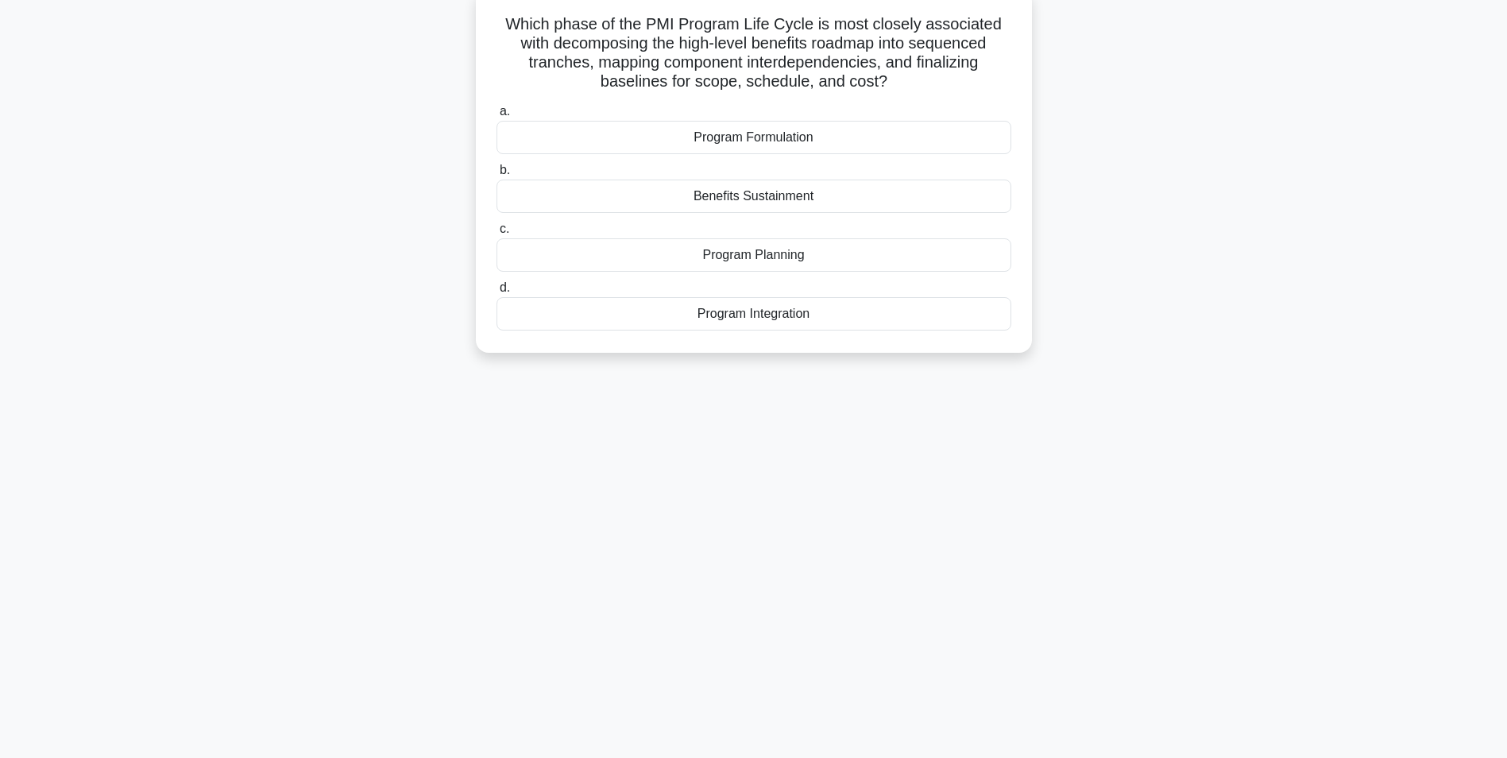
click at [718, 261] on div "Program Planning" at bounding box center [754, 254] width 515 height 33
click at [497, 234] on input "c. Program Planning" at bounding box center [497, 229] width 0 height 10
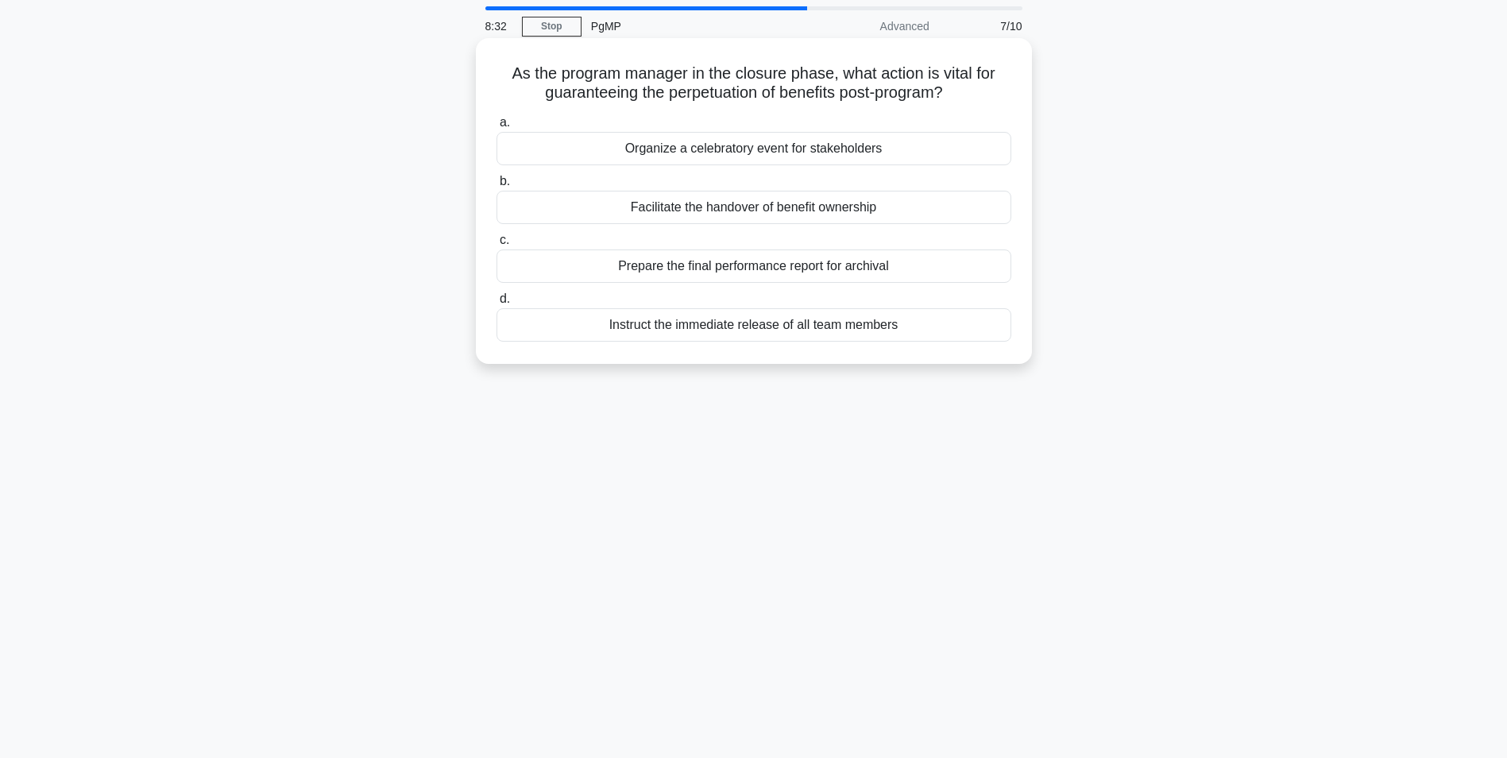
scroll to position [79, 0]
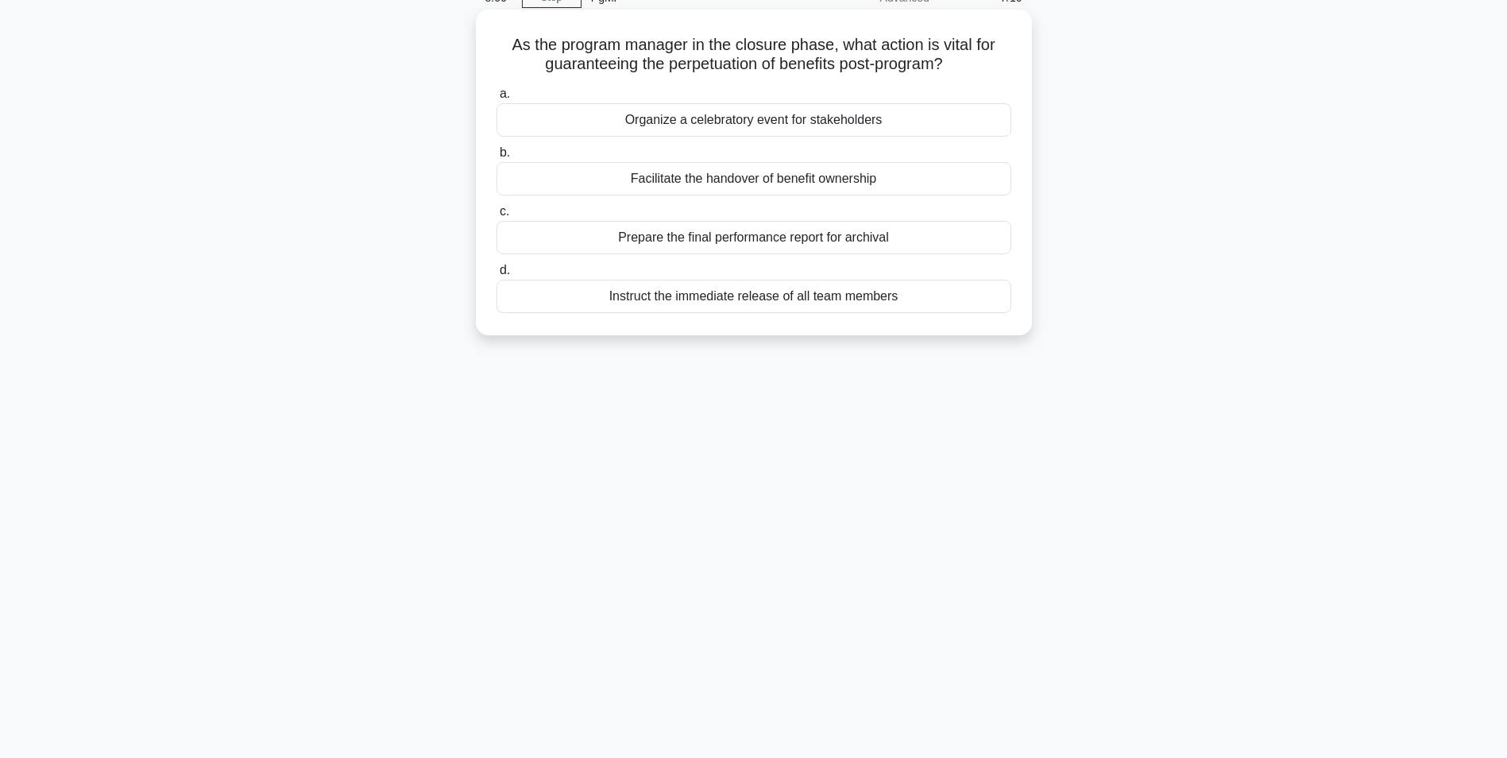
click at [726, 178] on div "Facilitate the handover of benefit ownership" at bounding box center [754, 178] width 515 height 33
click at [497, 158] on input "b. Facilitate the handover of benefit ownership" at bounding box center [497, 153] width 0 height 10
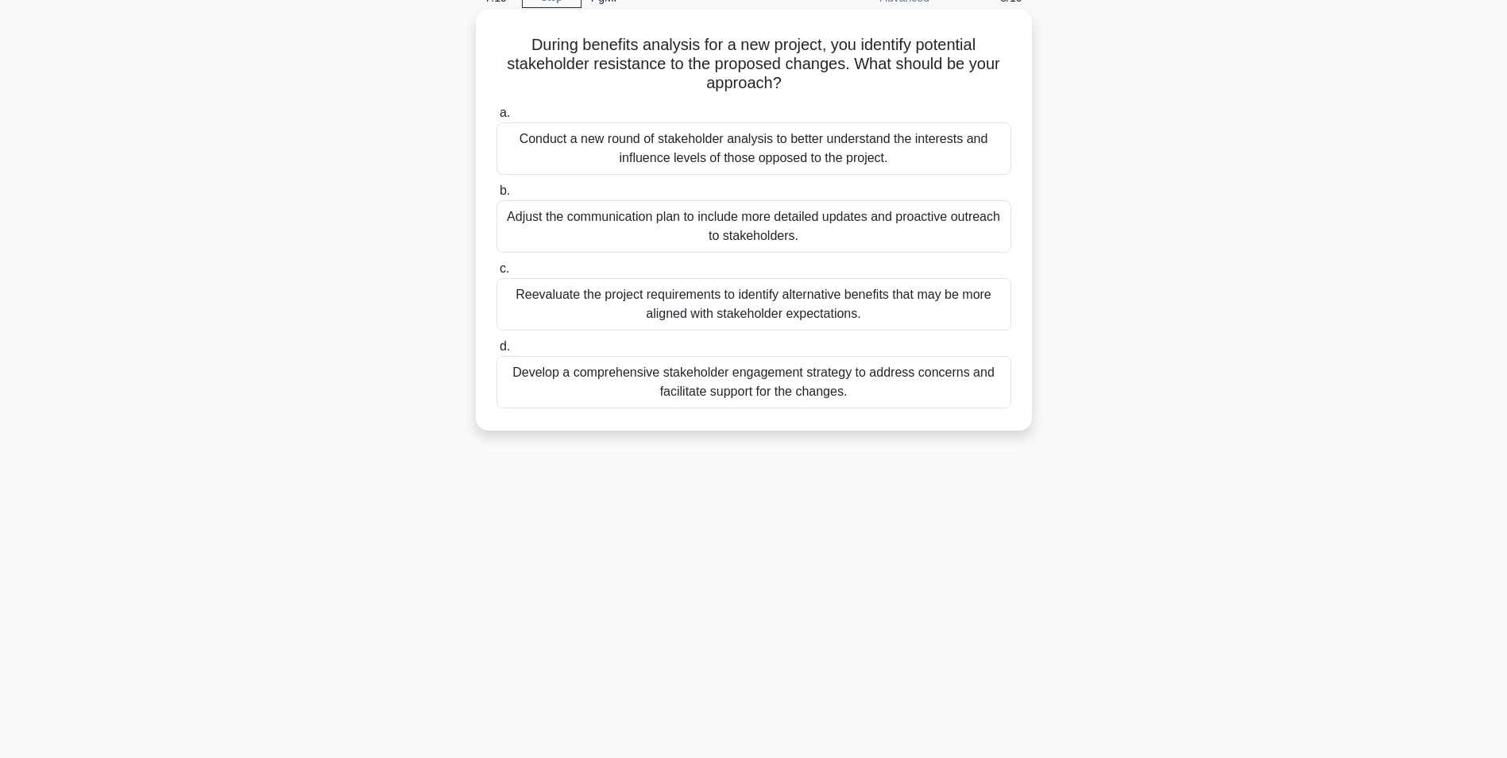
click at [717, 149] on div "Conduct a new round of stakeholder analysis to better understand the interests …" at bounding box center [754, 148] width 515 height 52
click at [497, 118] on input "a. Conduct a new round of stakeholder analysis to better understand the interes…" at bounding box center [497, 113] width 0 height 10
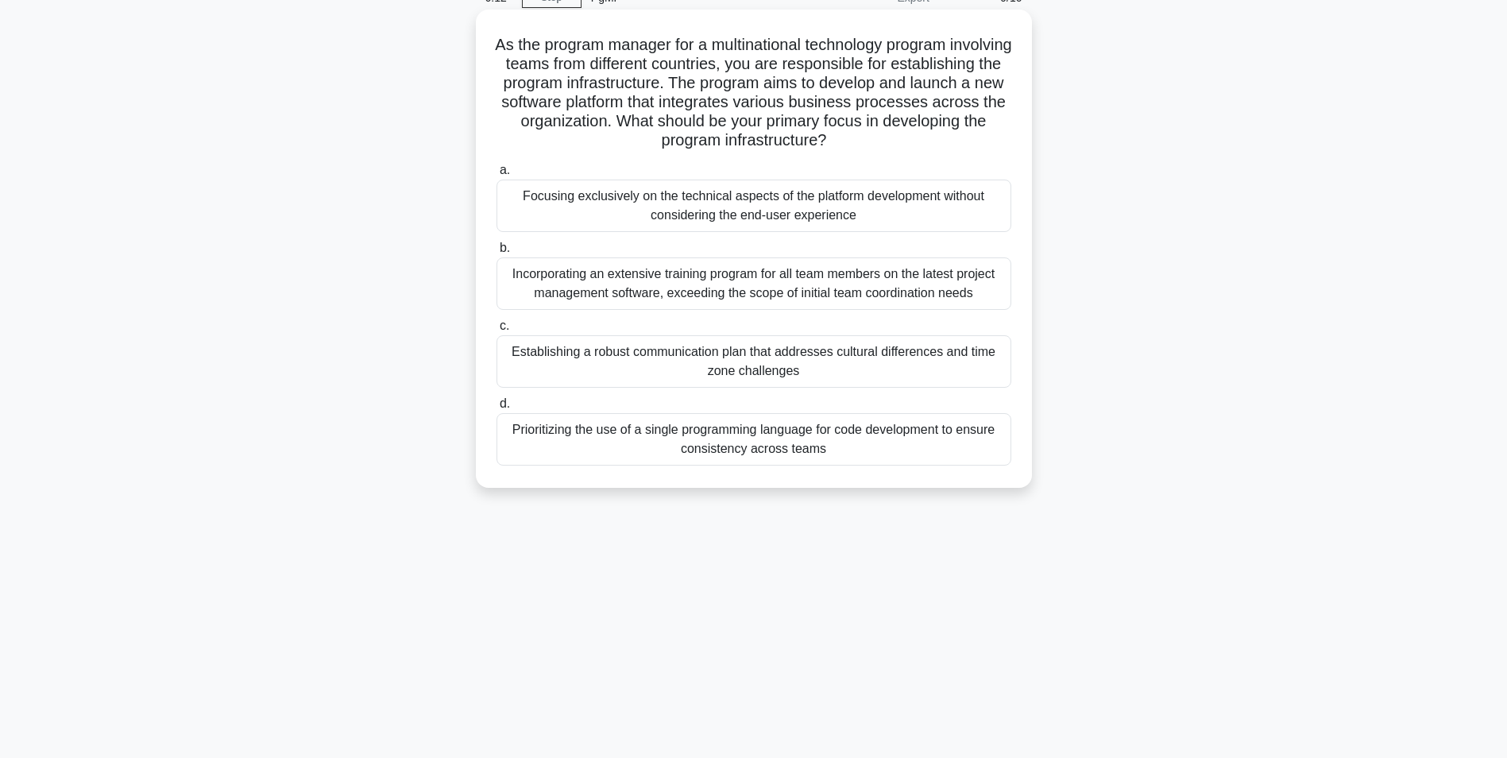
click at [737, 369] on div "Establishing a robust communication plan that addresses cultural differences an…" at bounding box center [754, 361] width 515 height 52
click at [497, 331] on input "c. Establishing a robust communication plan that addresses cultural differences…" at bounding box center [497, 326] width 0 height 10
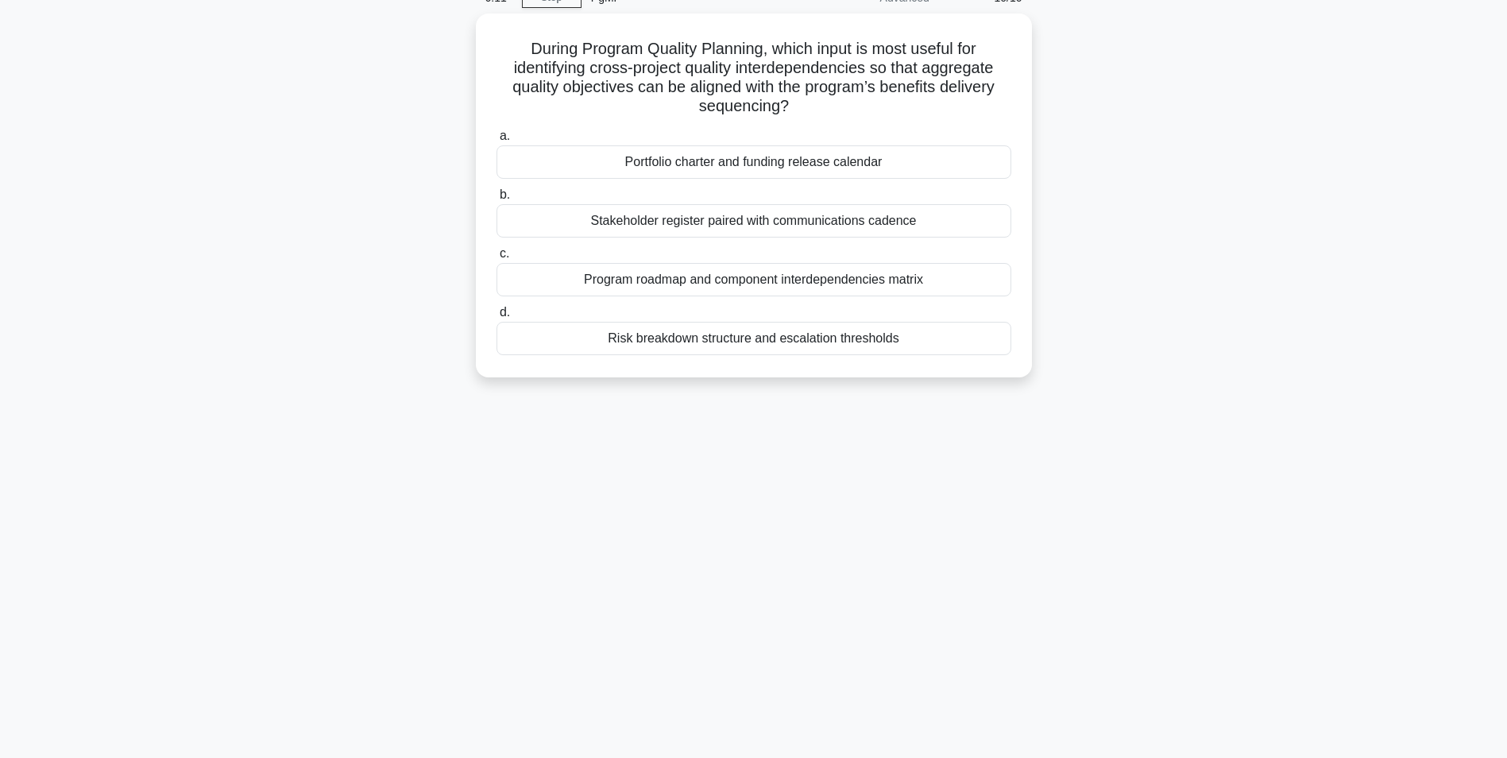
scroll to position [0, 0]
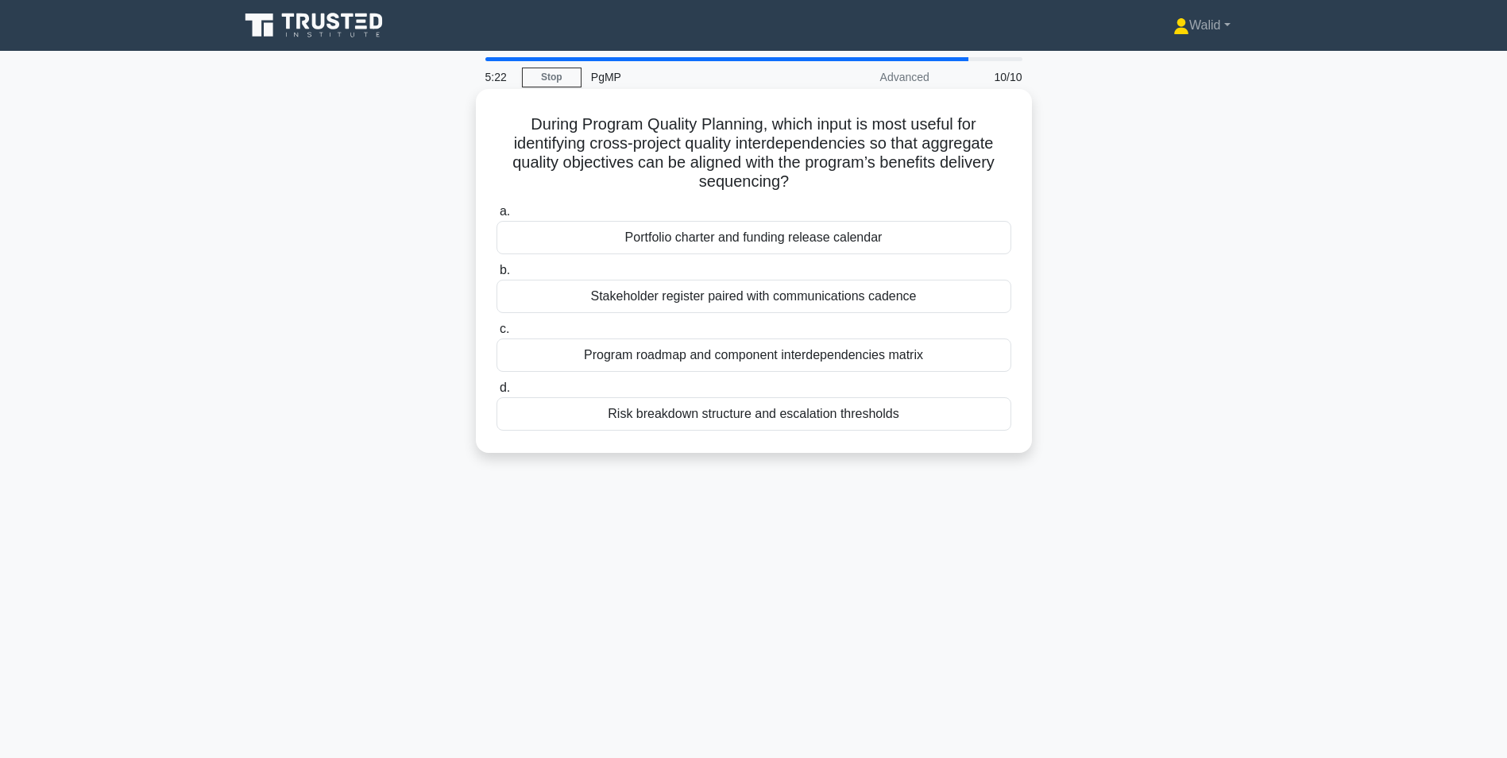
click at [659, 356] on div "Program roadmap and component interdependencies matrix" at bounding box center [754, 354] width 515 height 33
click at [497, 335] on input "c. Program roadmap and component interdependencies matrix" at bounding box center [497, 329] width 0 height 10
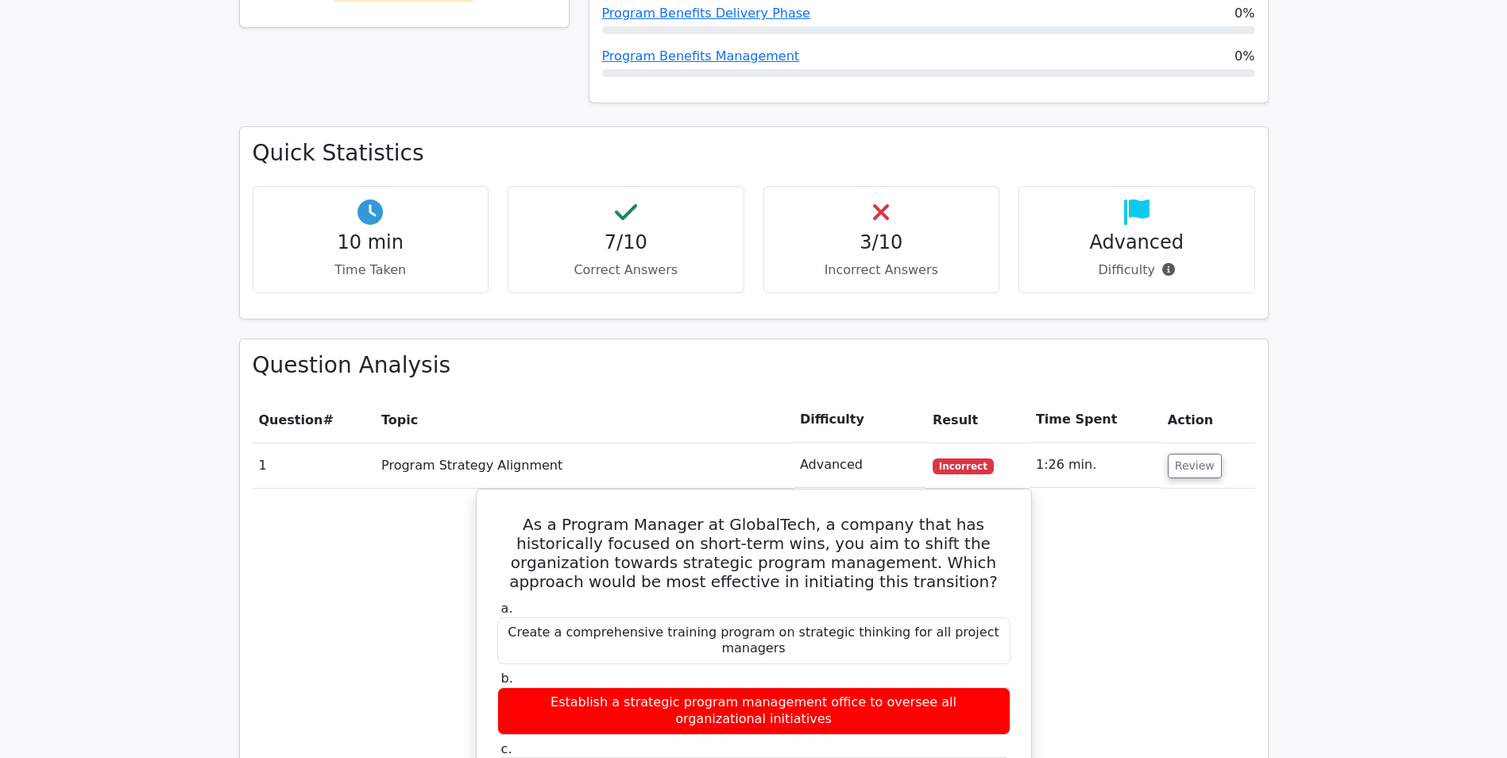
scroll to position [556, 0]
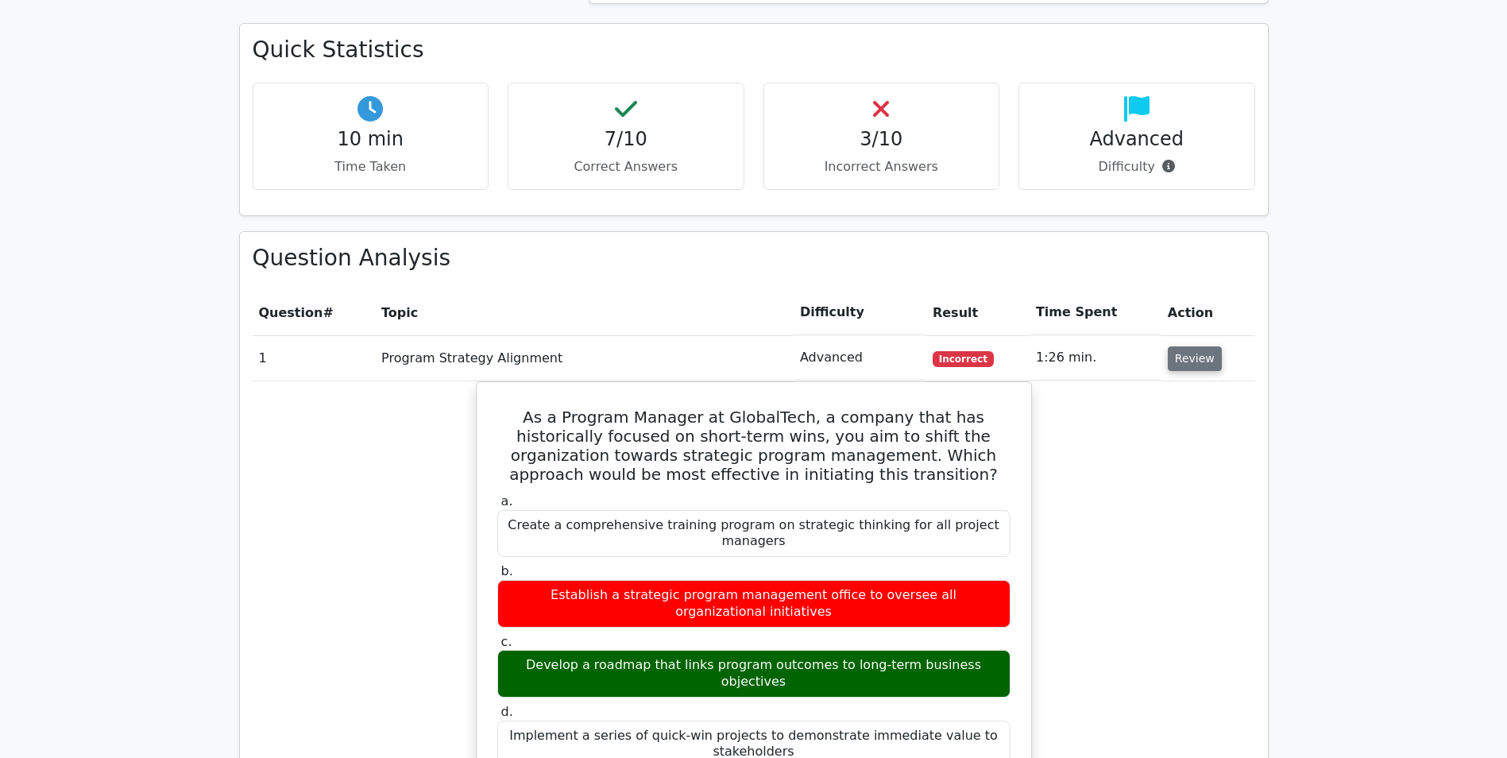
click at [1207, 356] on button "Review" at bounding box center [1195, 358] width 54 height 25
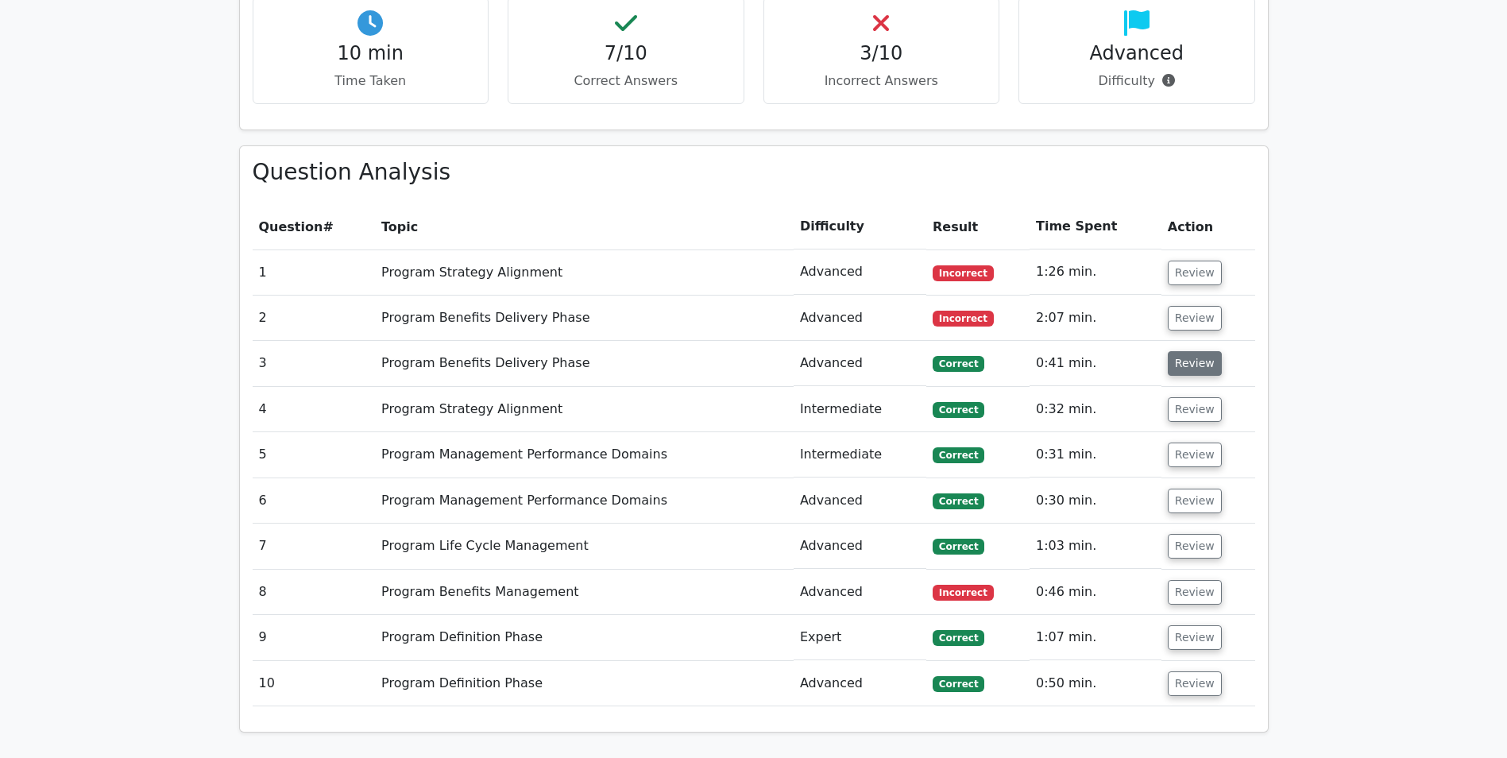
scroll to position [636, 0]
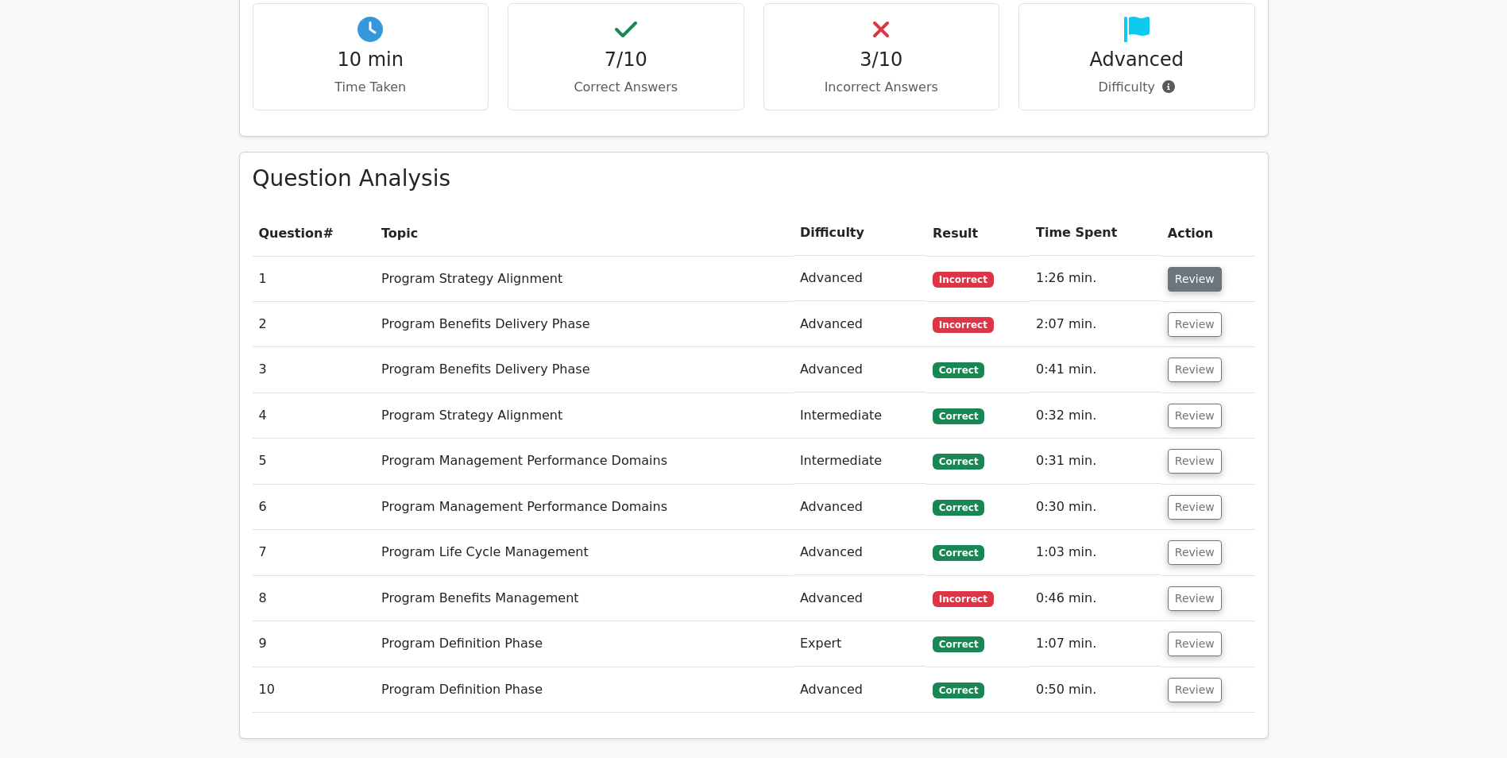
click at [1186, 289] on button "Review" at bounding box center [1195, 279] width 54 height 25
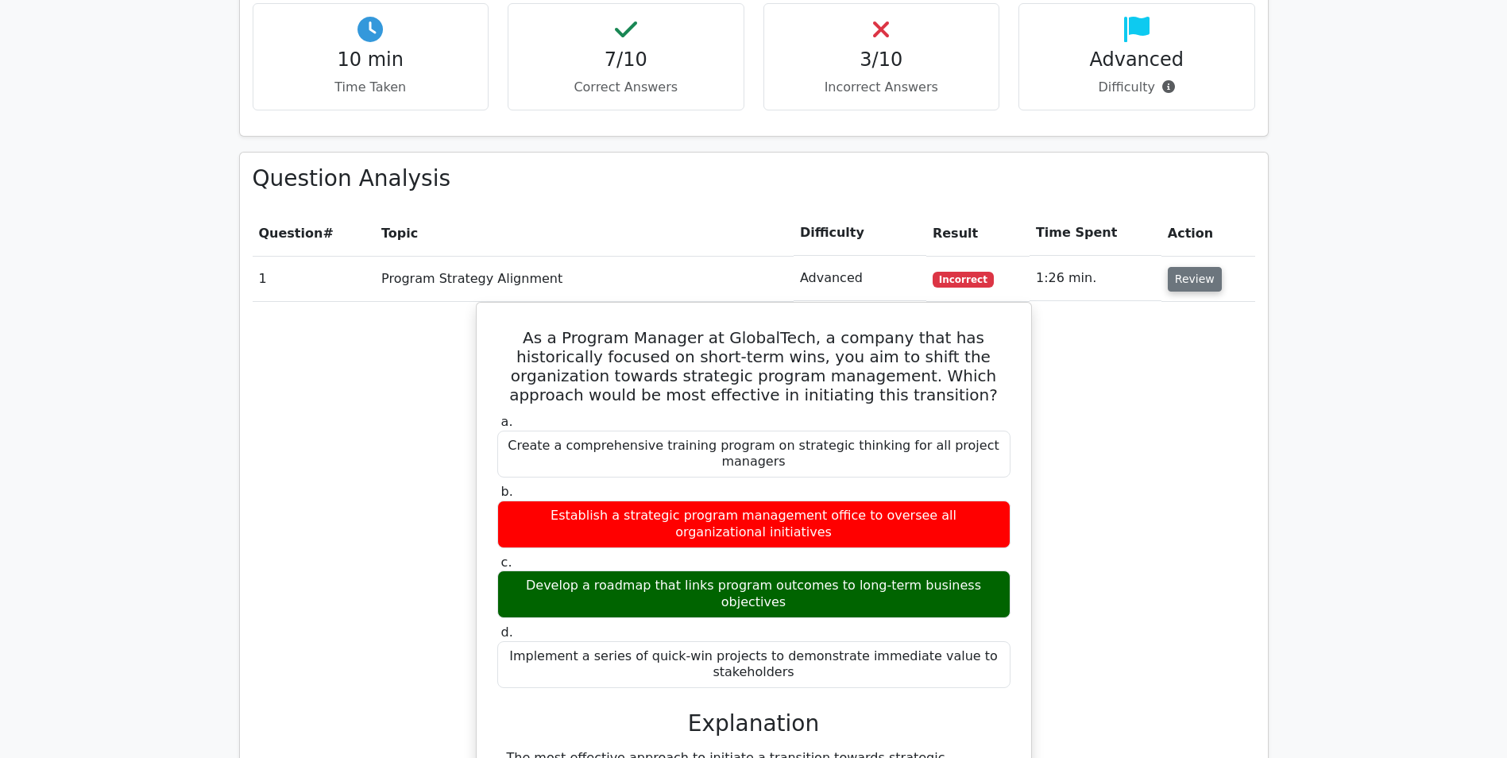
click at [1177, 277] on button "Review" at bounding box center [1195, 279] width 54 height 25
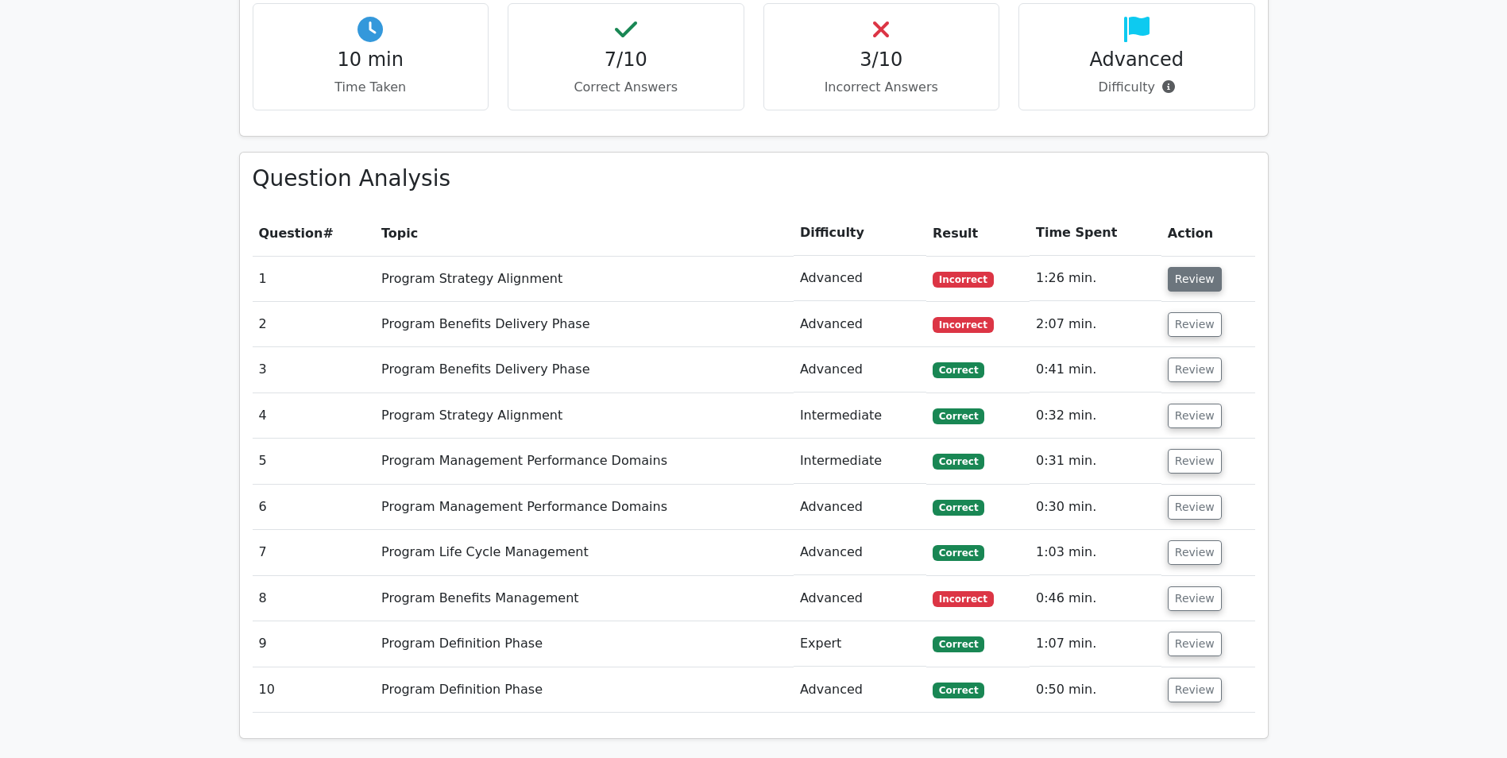
click at [1177, 286] on button "Review" at bounding box center [1195, 279] width 54 height 25
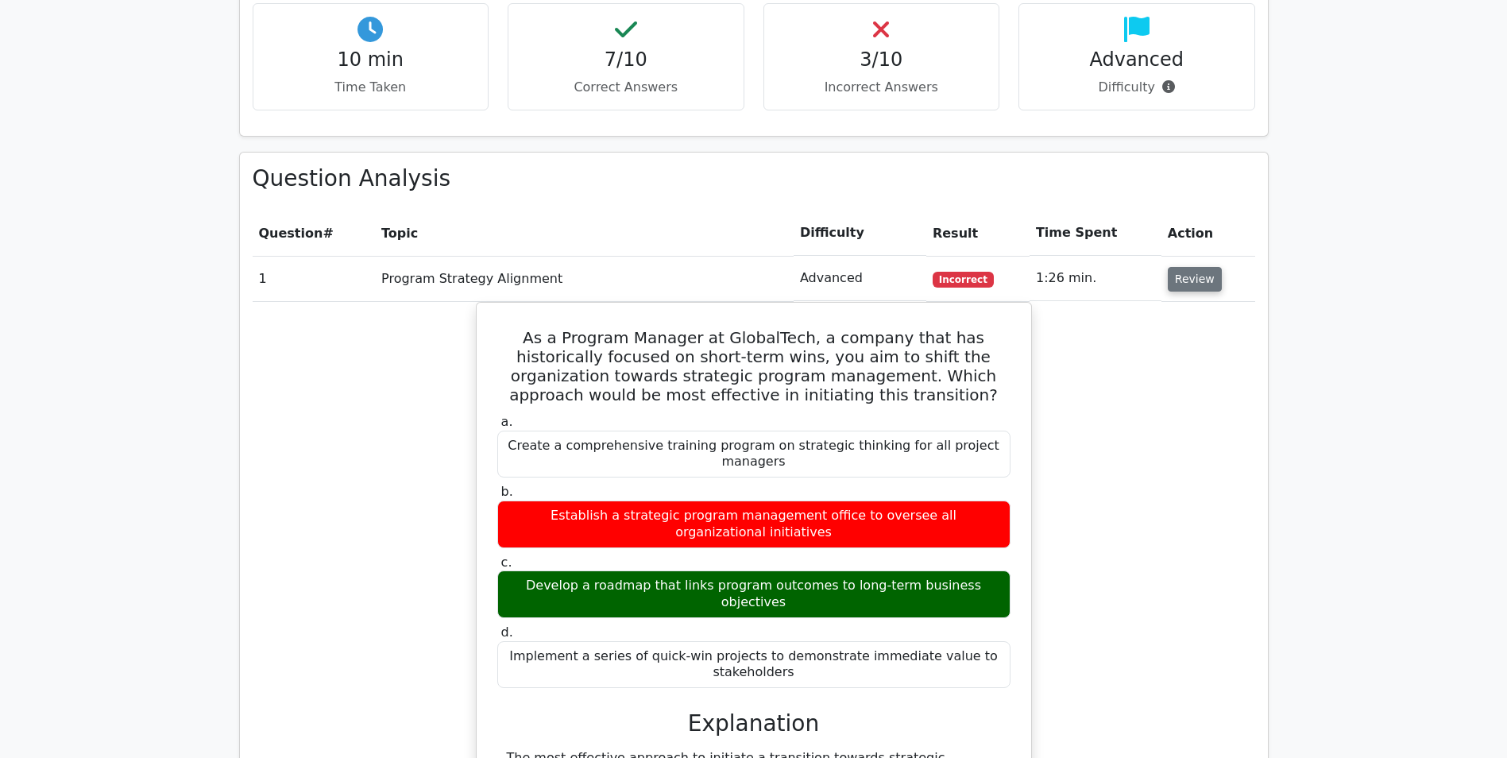
click at [1195, 277] on button "Review" at bounding box center [1195, 279] width 54 height 25
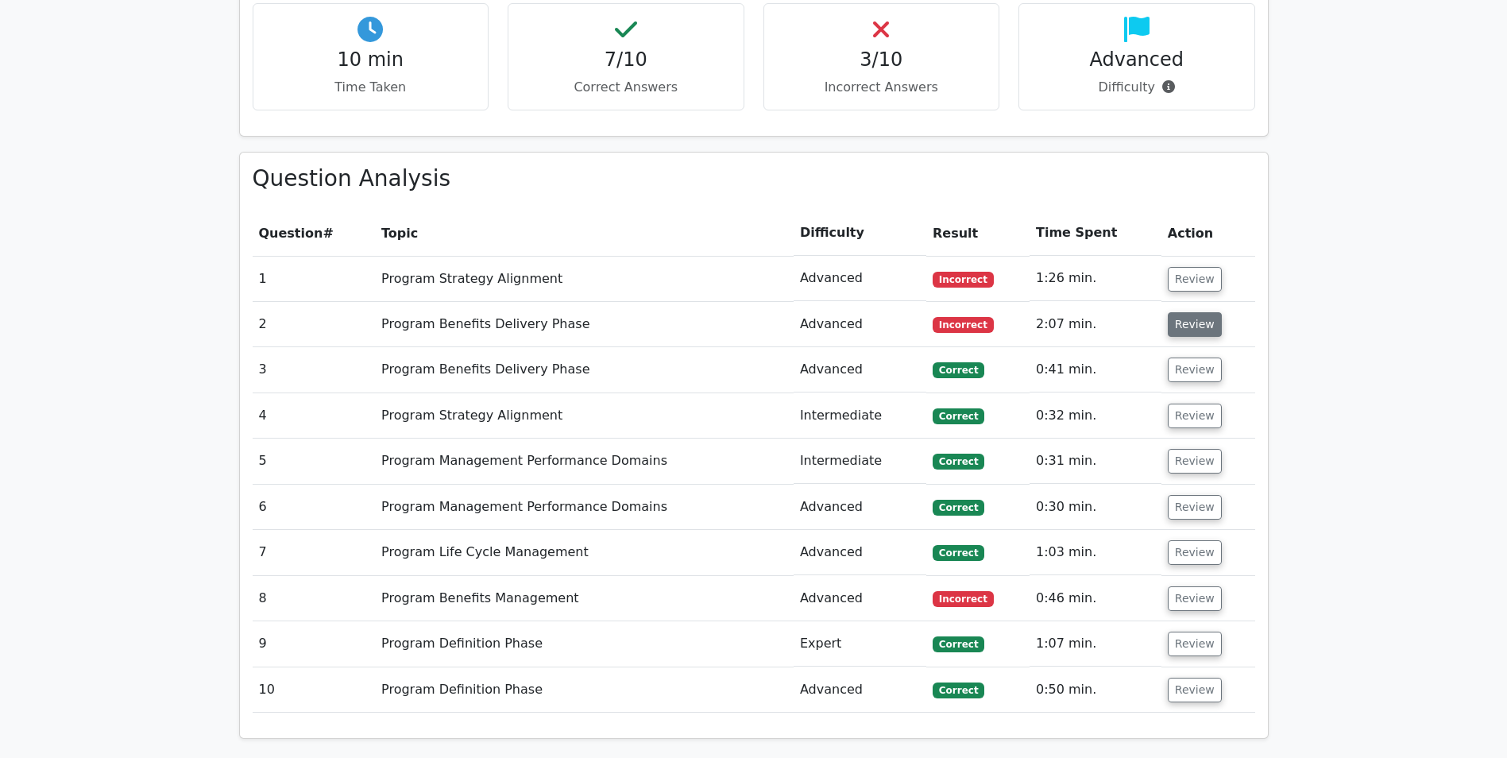
click at [1178, 325] on button "Review" at bounding box center [1195, 324] width 54 height 25
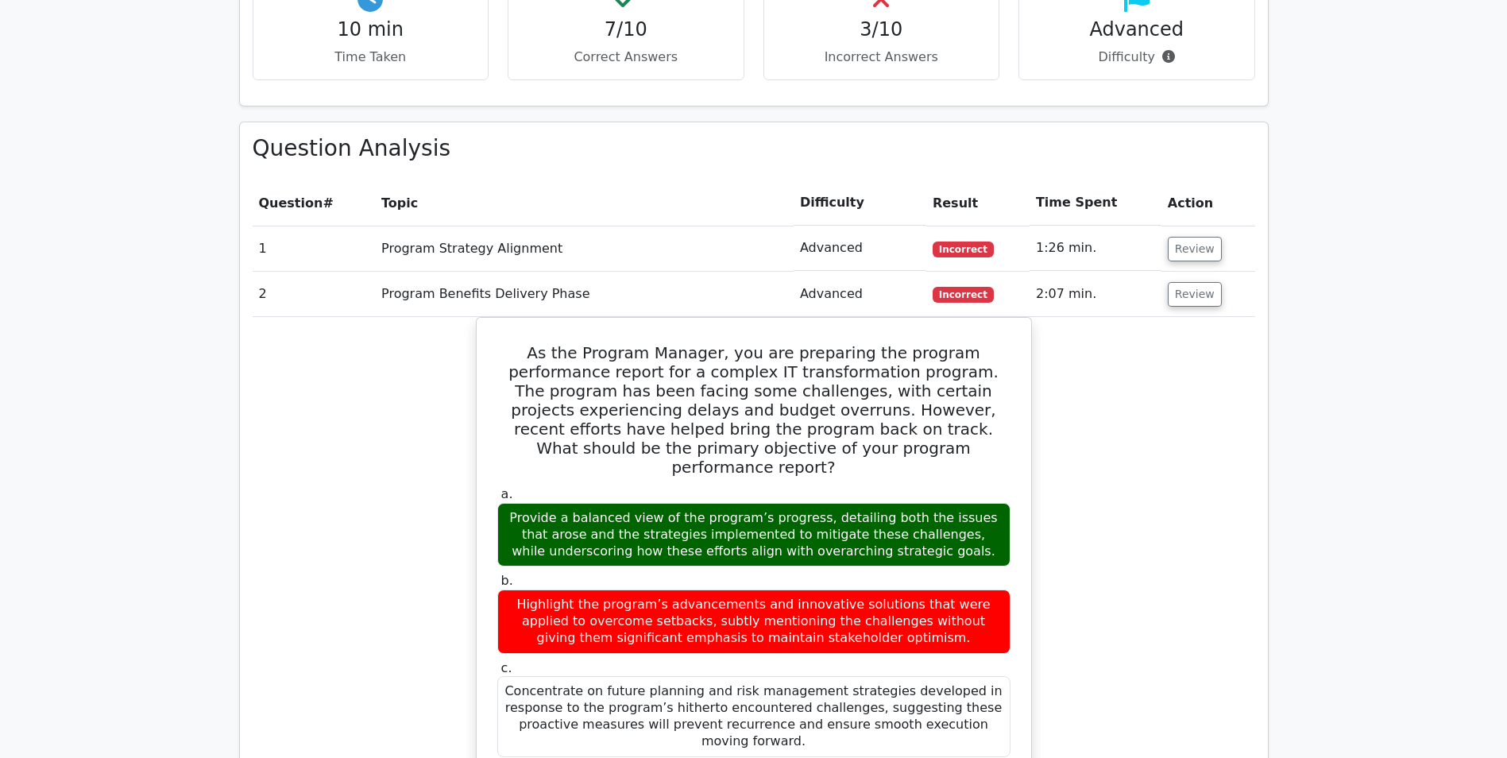
scroll to position [477, 0]
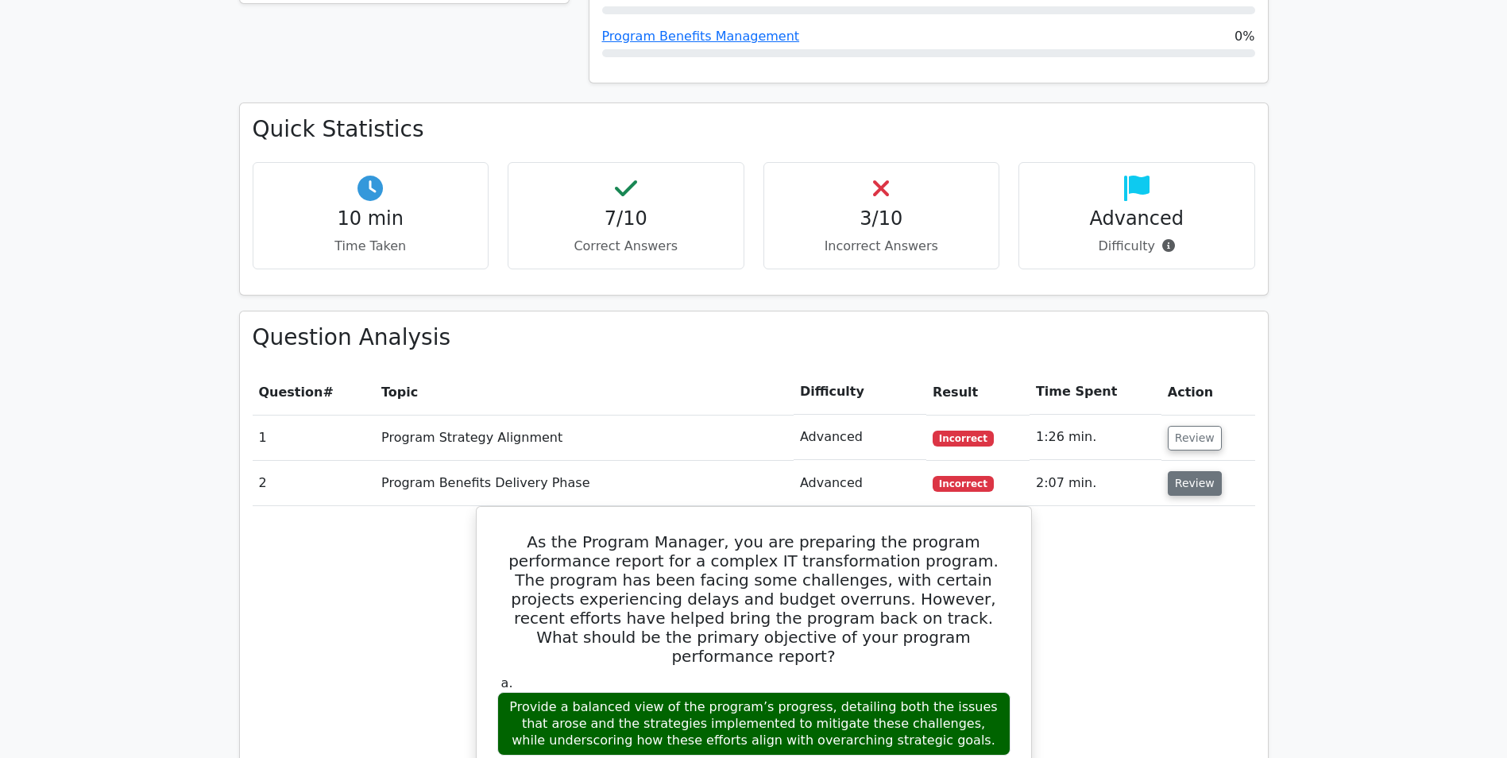
click at [1192, 480] on button "Review" at bounding box center [1195, 483] width 54 height 25
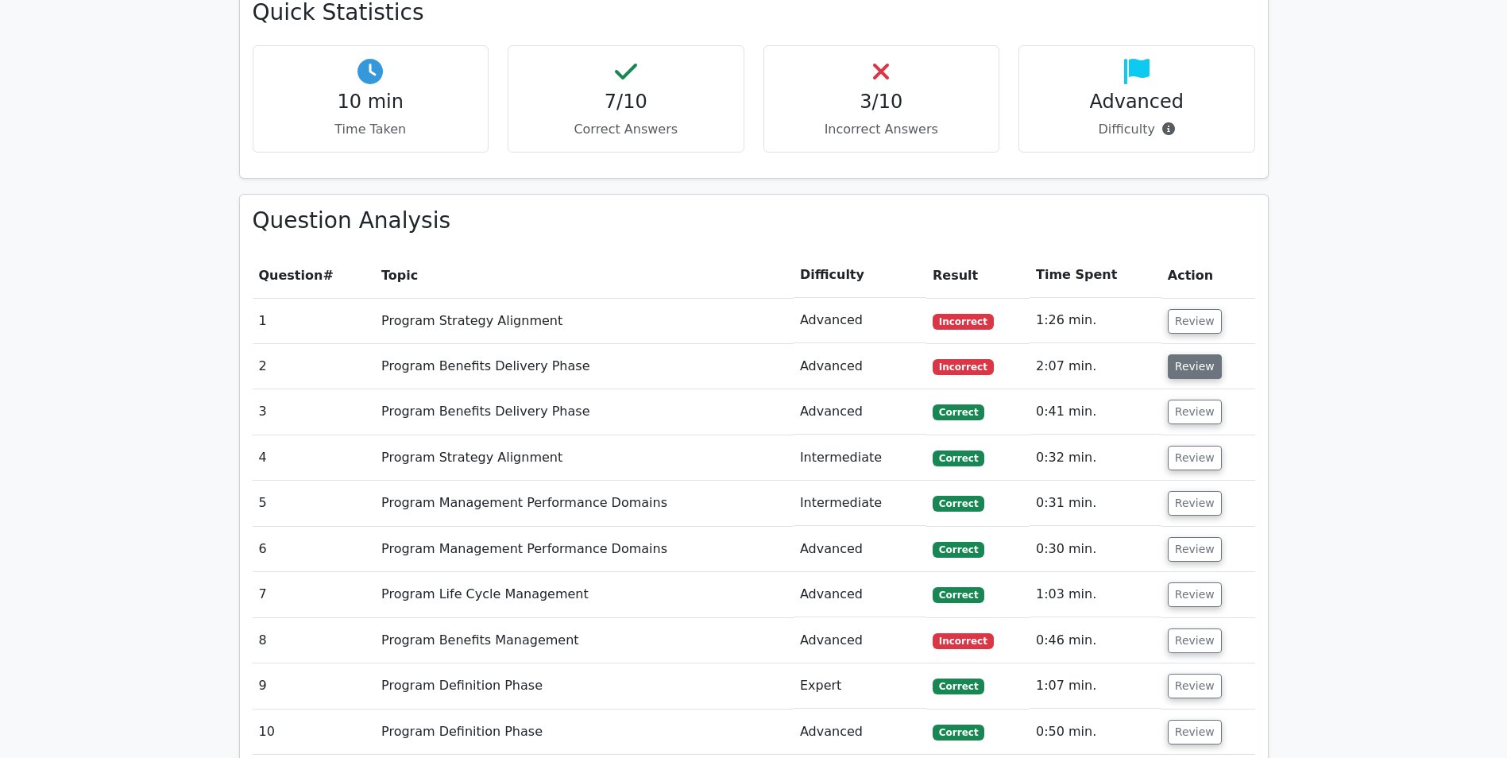
scroll to position [795, 0]
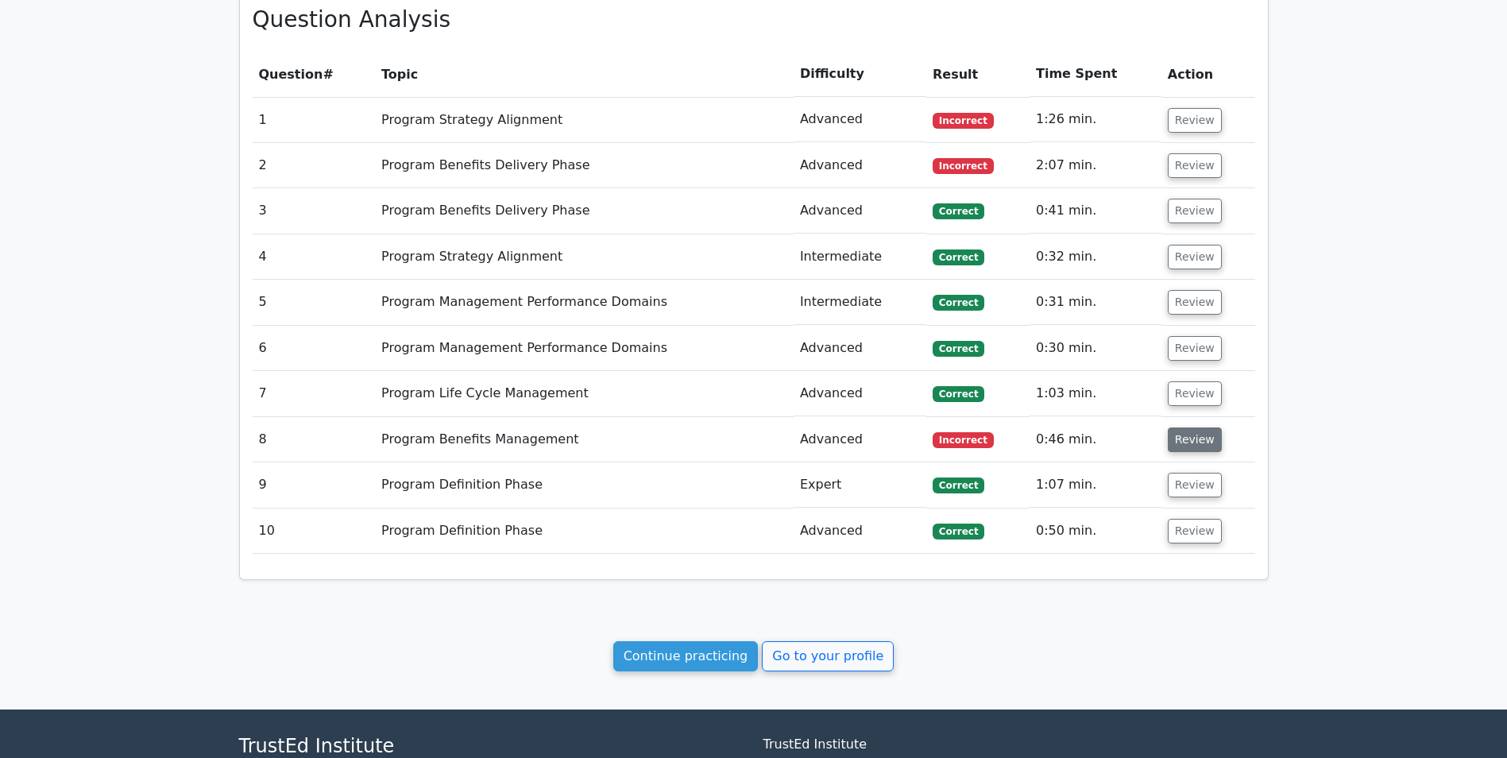
click at [1188, 447] on button "Review" at bounding box center [1195, 439] width 54 height 25
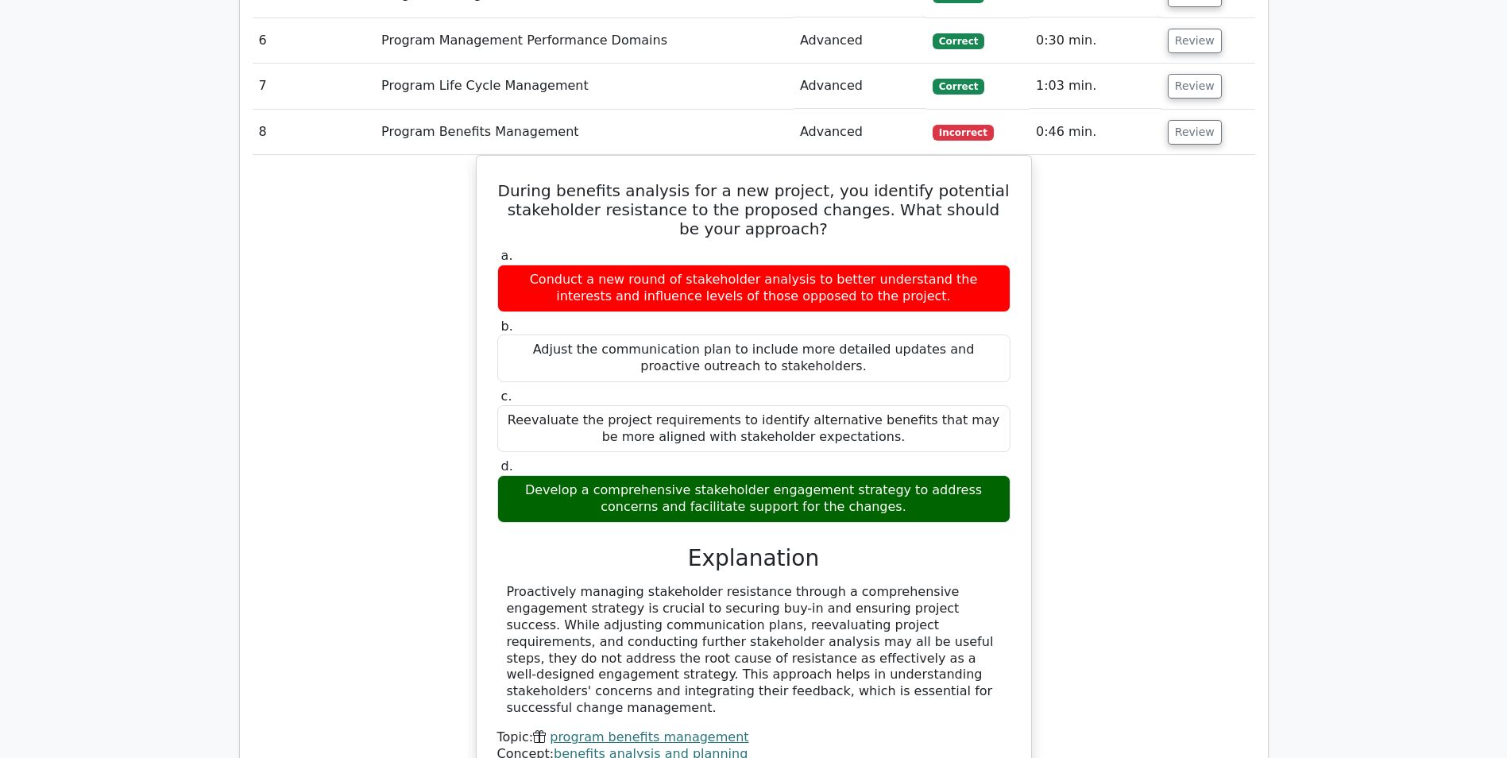
scroll to position [1112, 0]
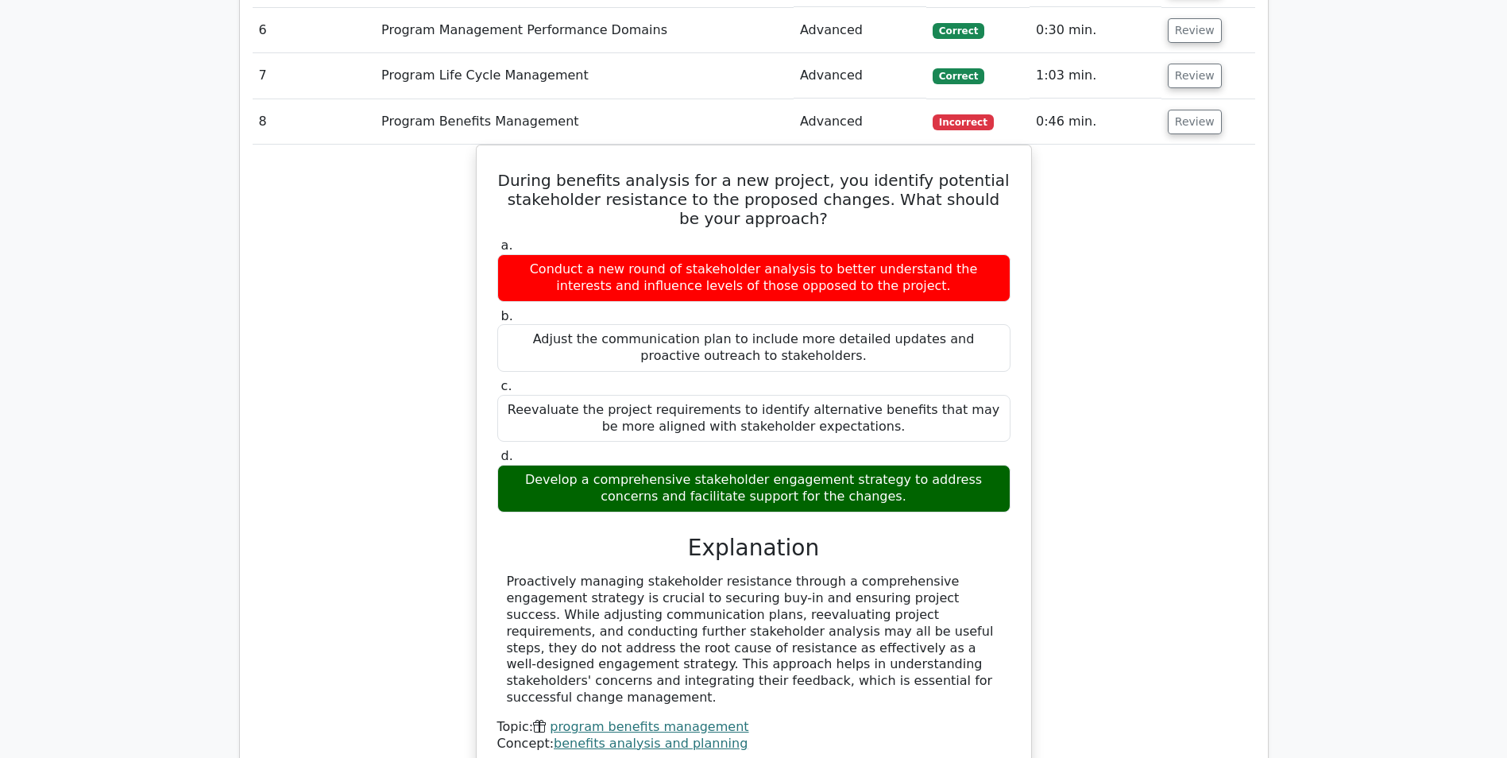
click at [1171, 121] on button "Review" at bounding box center [1195, 122] width 54 height 25
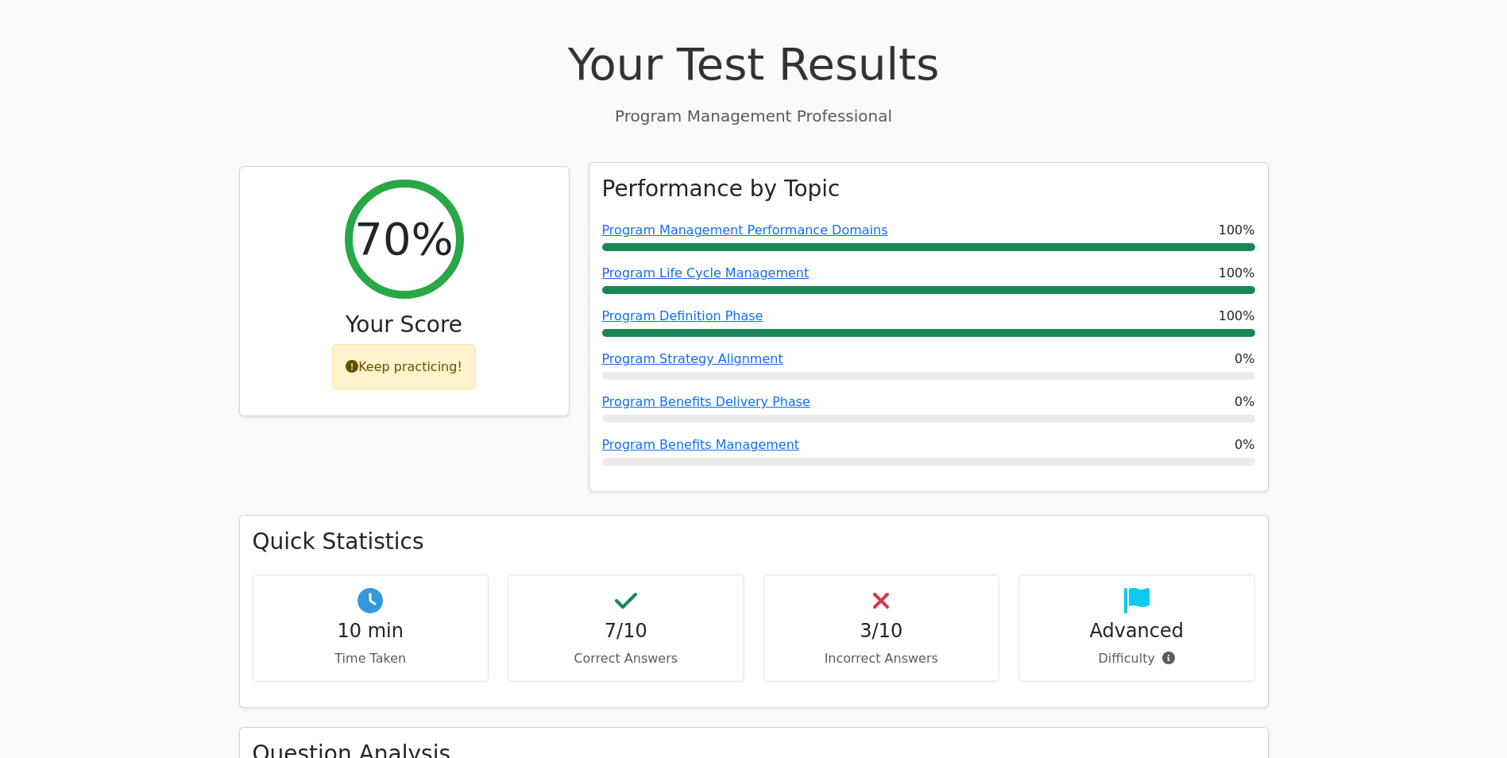
scroll to position [0, 0]
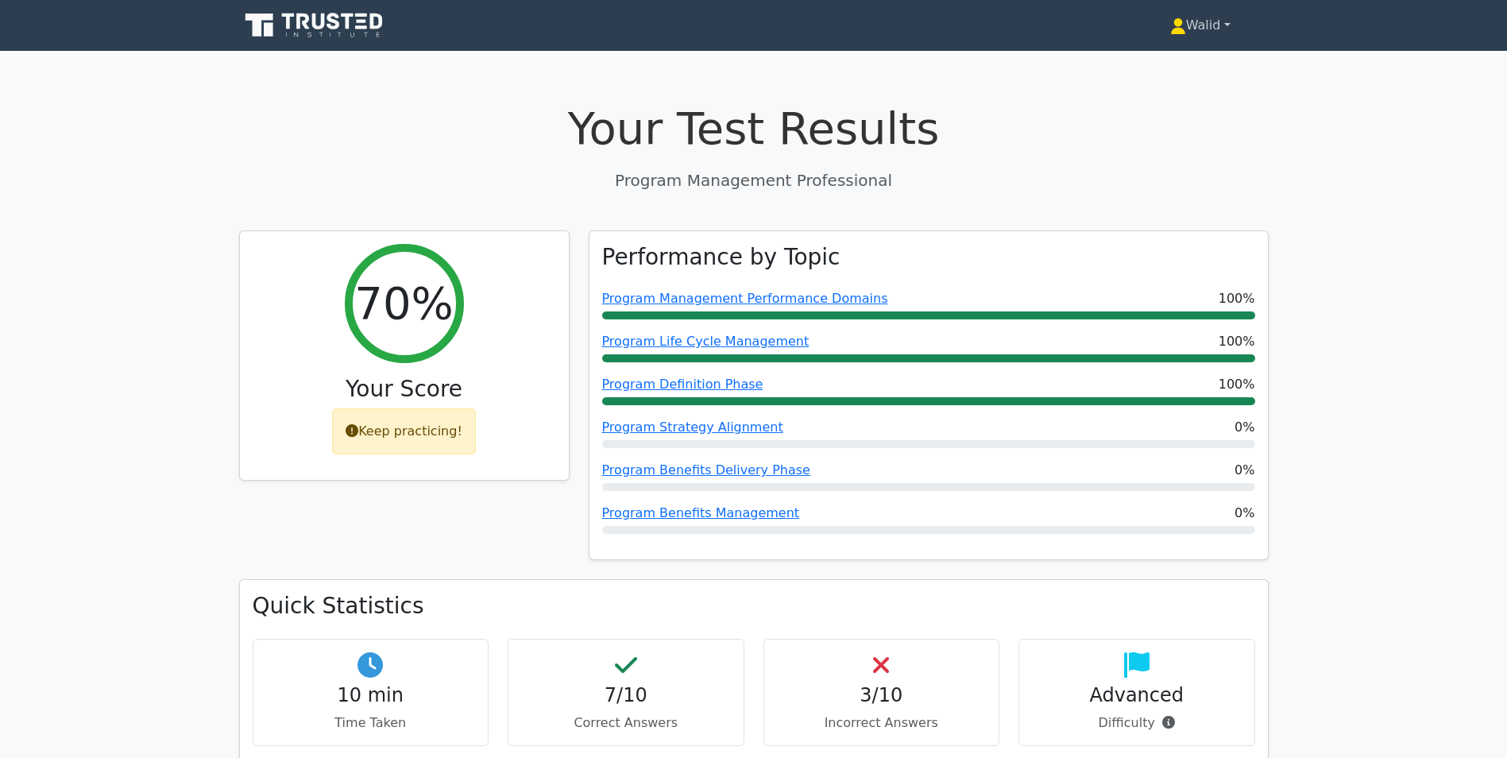
click at [1192, 23] on link "Walid" at bounding box center [1200, 26] width 137 height 32
click at [1174, 60] on link "Profile" at bounding box center [1196, 62] width 126 height 25
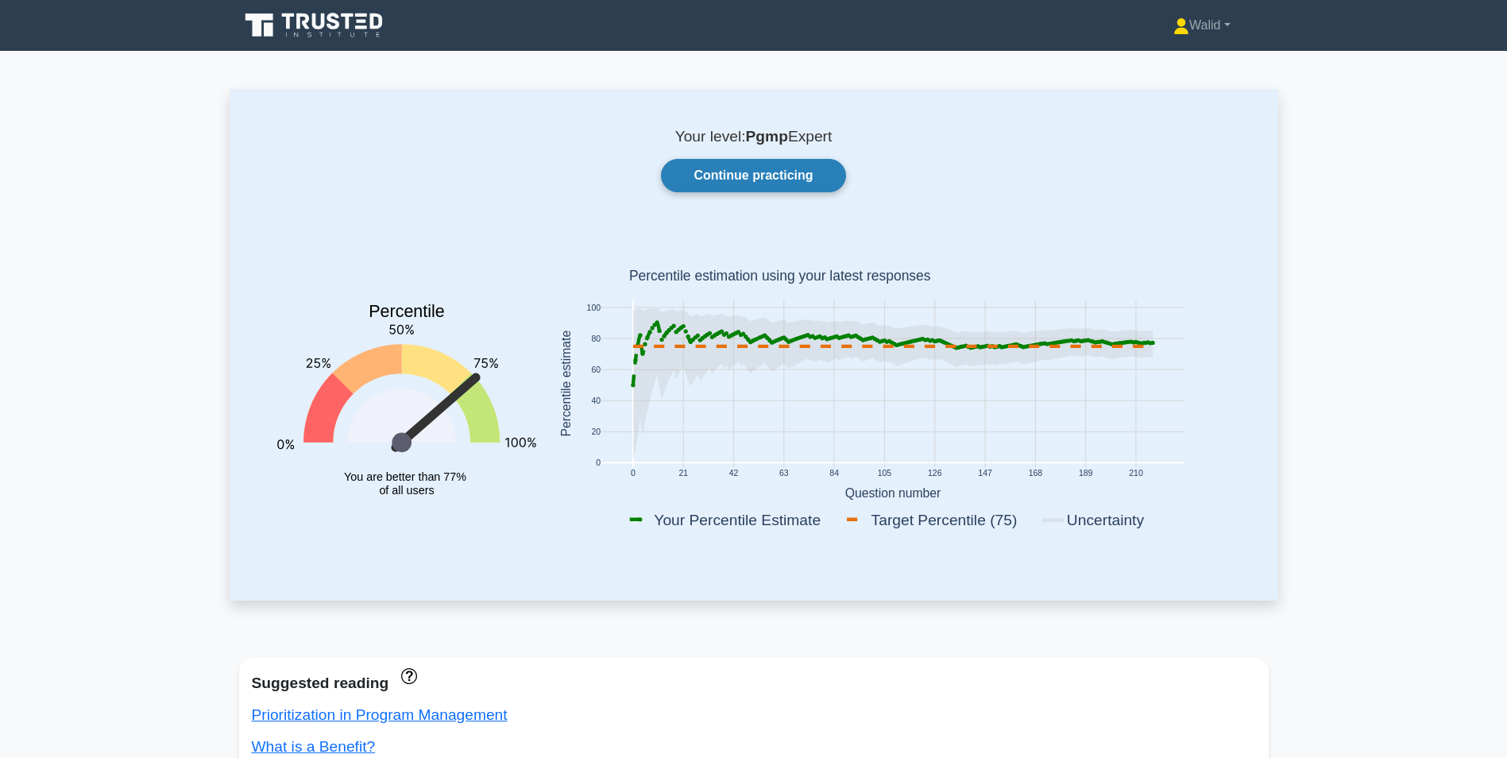
click at [748, 172] on link "Continue practicing" at bounding box center [753, 175] width 184 height 33
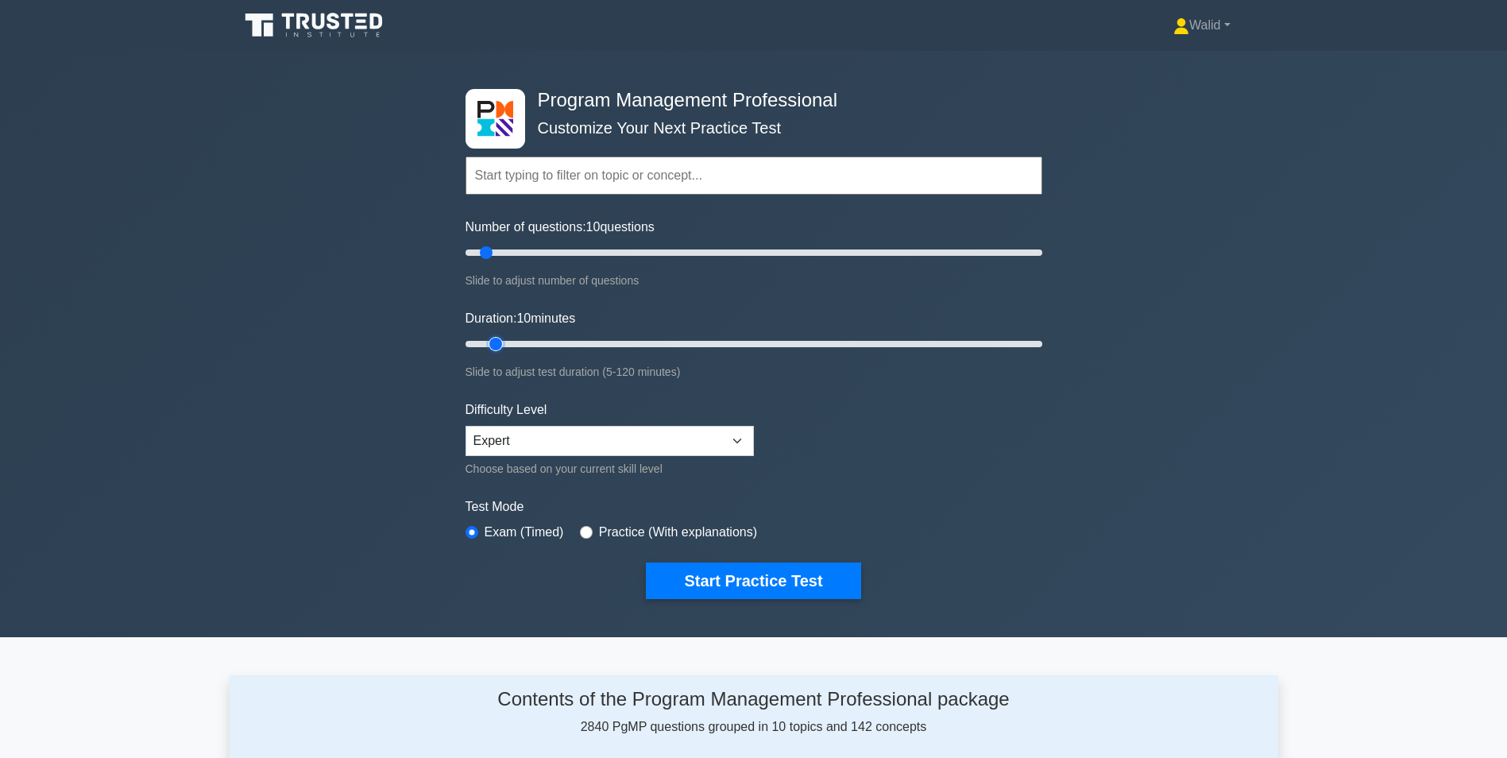
click at [501, 342] on input "Duration: 10 minutes" at bounding box center [754, 344] width 577 height 19
click at [503, 342] on input "Duration: 10 minutes" at bounding box center [754, 344] width 577 height 19
click at [507, 340] on input "Duration: 10 minutes" at bounding box center [754, 344] width 577 height 19
type input "15"
click at [511, 340] on input "Duration: 10 minutes" at bounding box center [754, 344] width 577 height 19
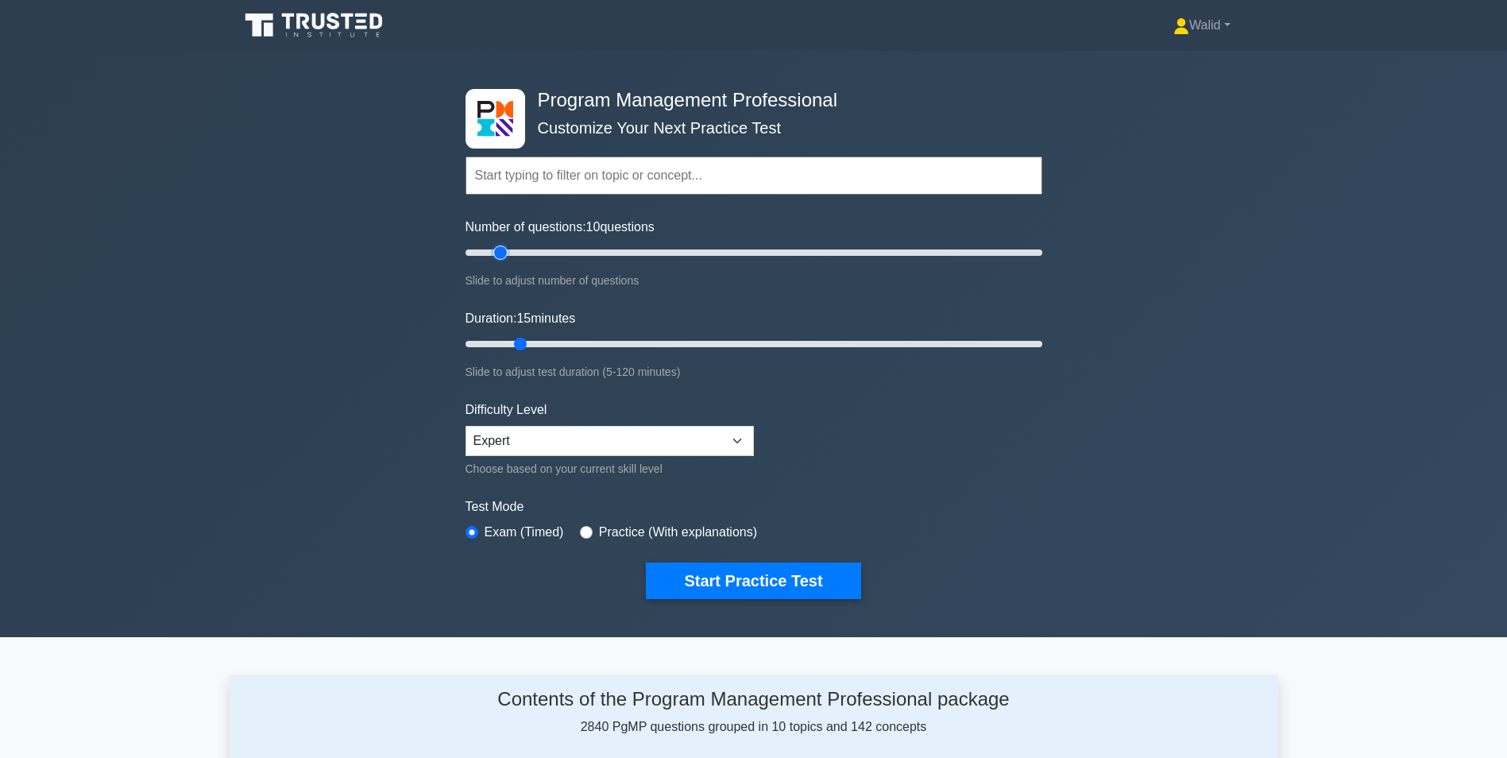
click at [497, 252] on input "Number of questions: 10 questions" at bounding box center [754, 252] width 577 height 19
type input "10"
click at [492, 250] on input "Number of questions: 15 questions" at bounding box center [754, 252] width 577 height 19
click at [752, 575] on button "Start Practice Test" at bounding box center [753, 581] width 215 height 37
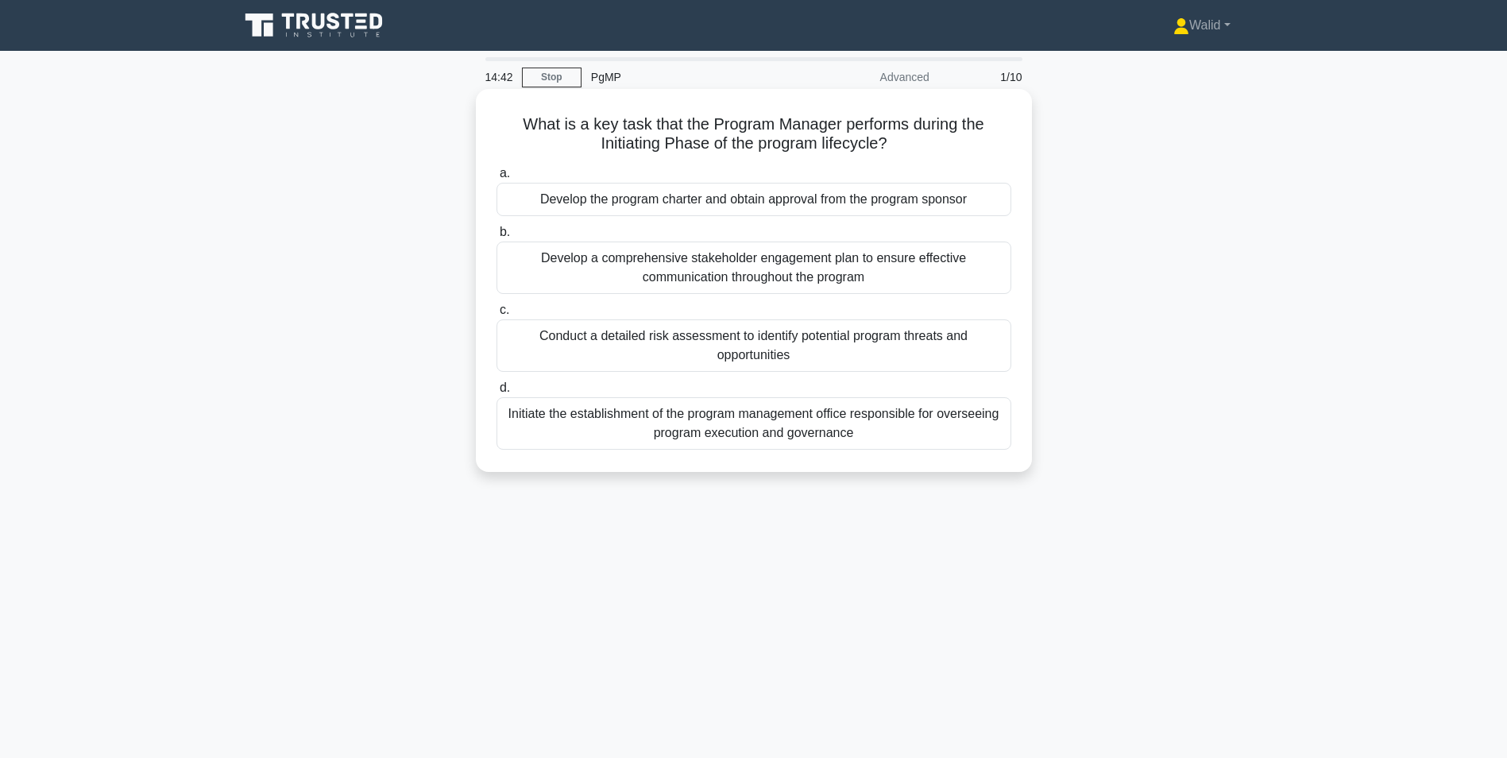
click at [810, 203] on div "Develop the program charter and obtain approval from the program sponsor" at bounding box center [754, 199] width 515 height 33
click at [497, 179] on input "a. Develop the program charter and obtain approval from the program sponsor" at bounding box center [497, 173] width 0 height 10
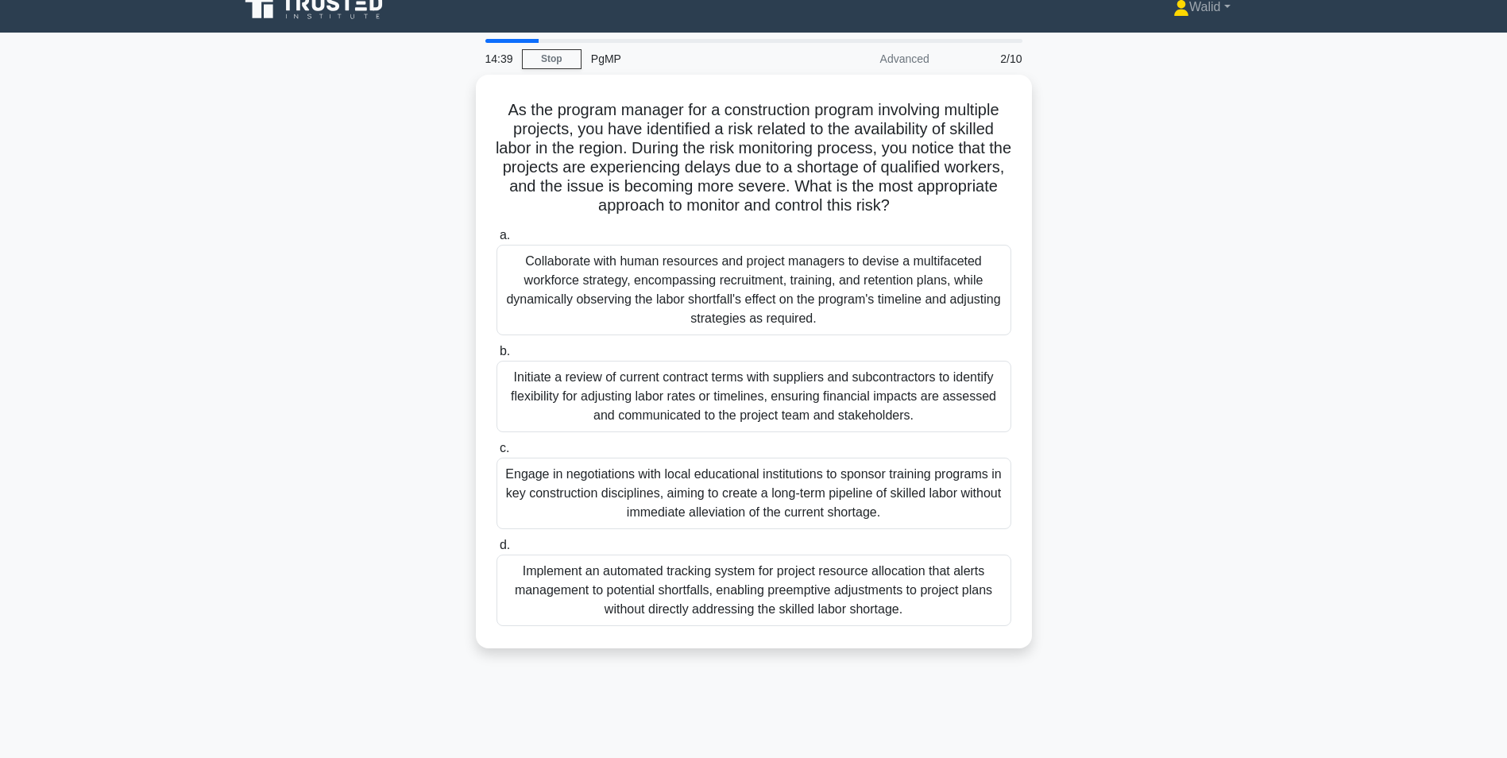
scroll to position [79, 0]
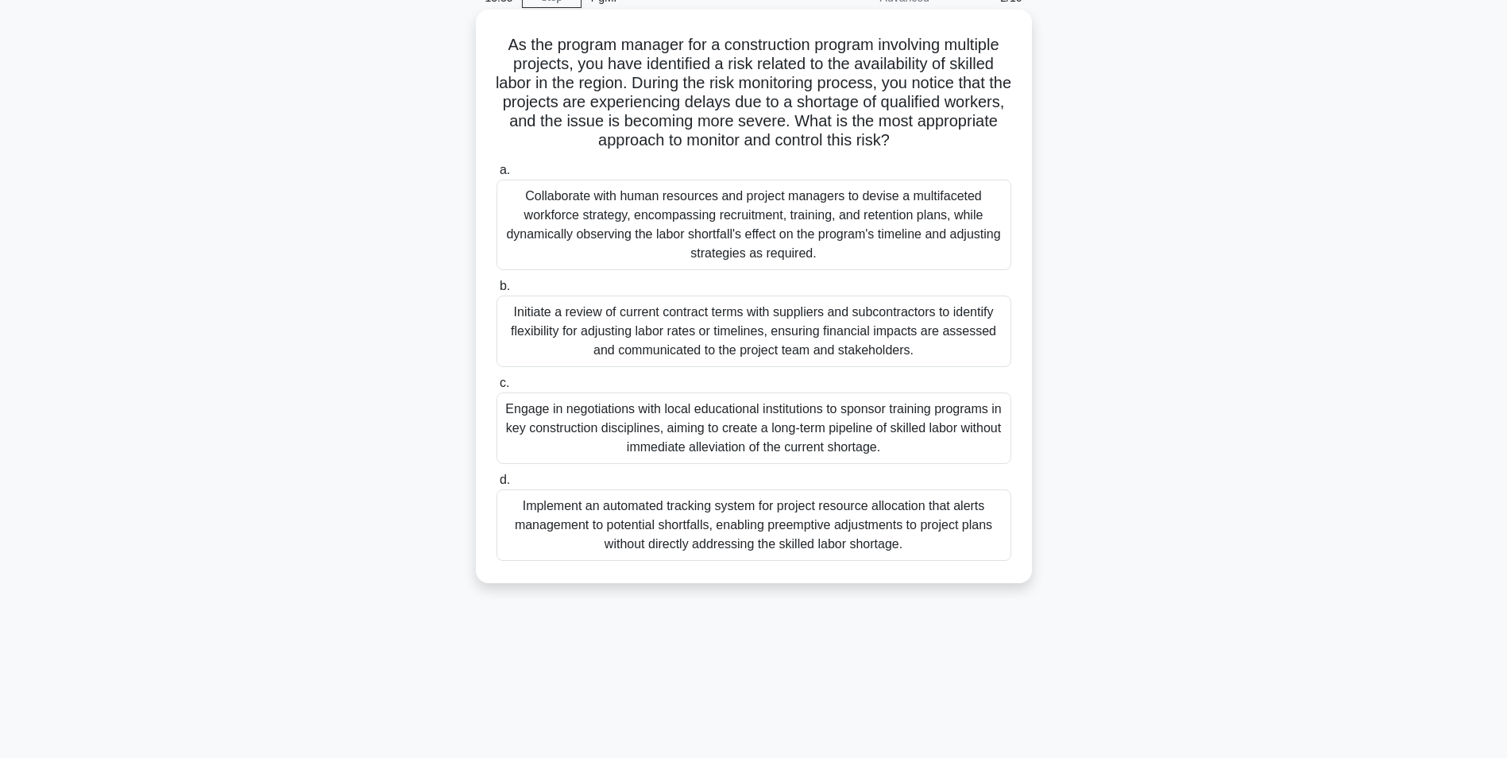
click at [689, 210] on div "Collaborate with human resources and project managers to devise a multifaceted …" at bounding box center [754, 225] width 515 height 91
click at [497, 176] on input "a. Collaborate with human resources and project managers to devise a multifacet…" at bounding box center [497, 170] width 0 height 10
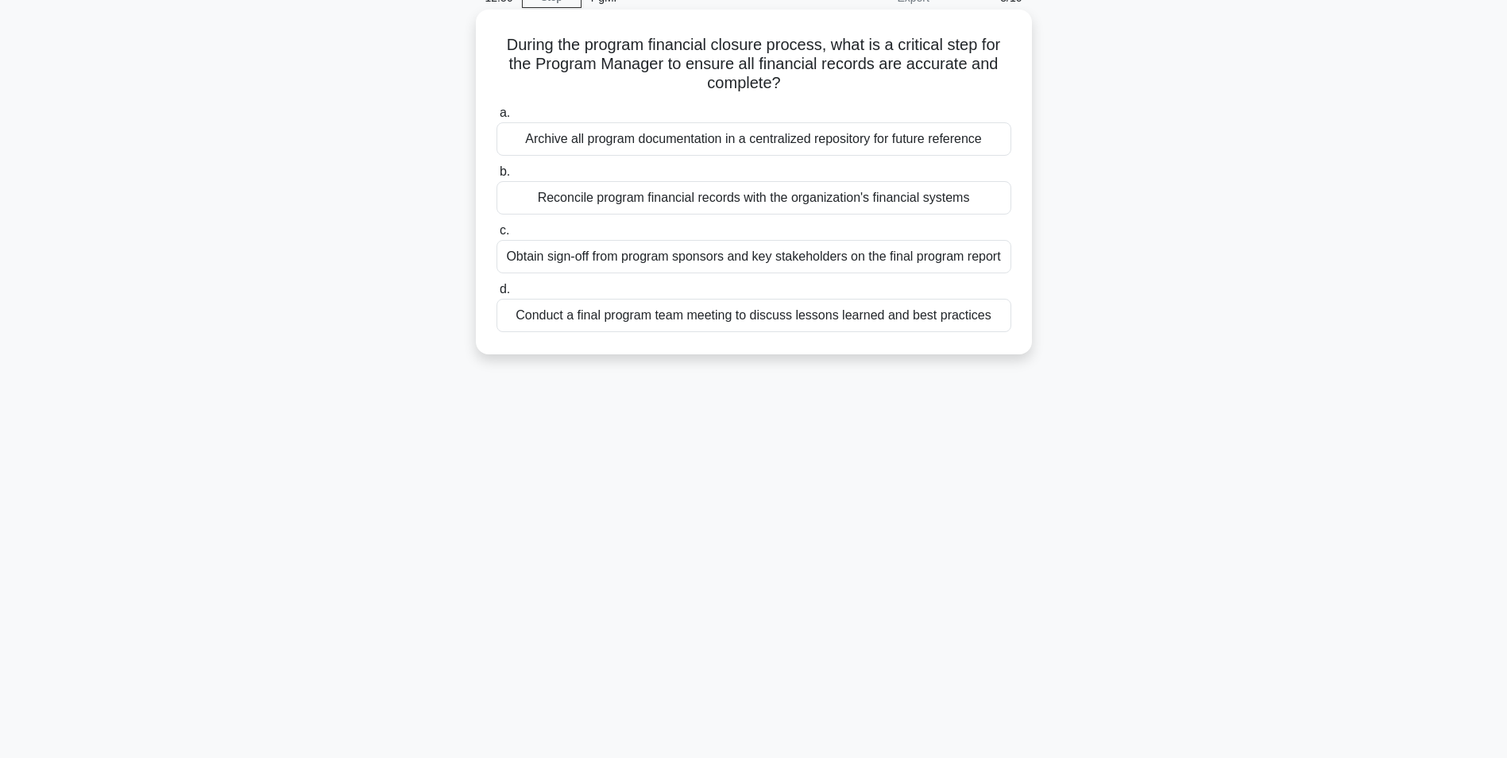
click at [574, 191] on div "Reconcile program financial records with the organization's financial systems" at bounding box center [754, 197] width 515 height 33
click at [497, 177] on input "b. Reconcile program financial records with the organization's financial systems" at bounding box center [497, 172] width 0 height 10
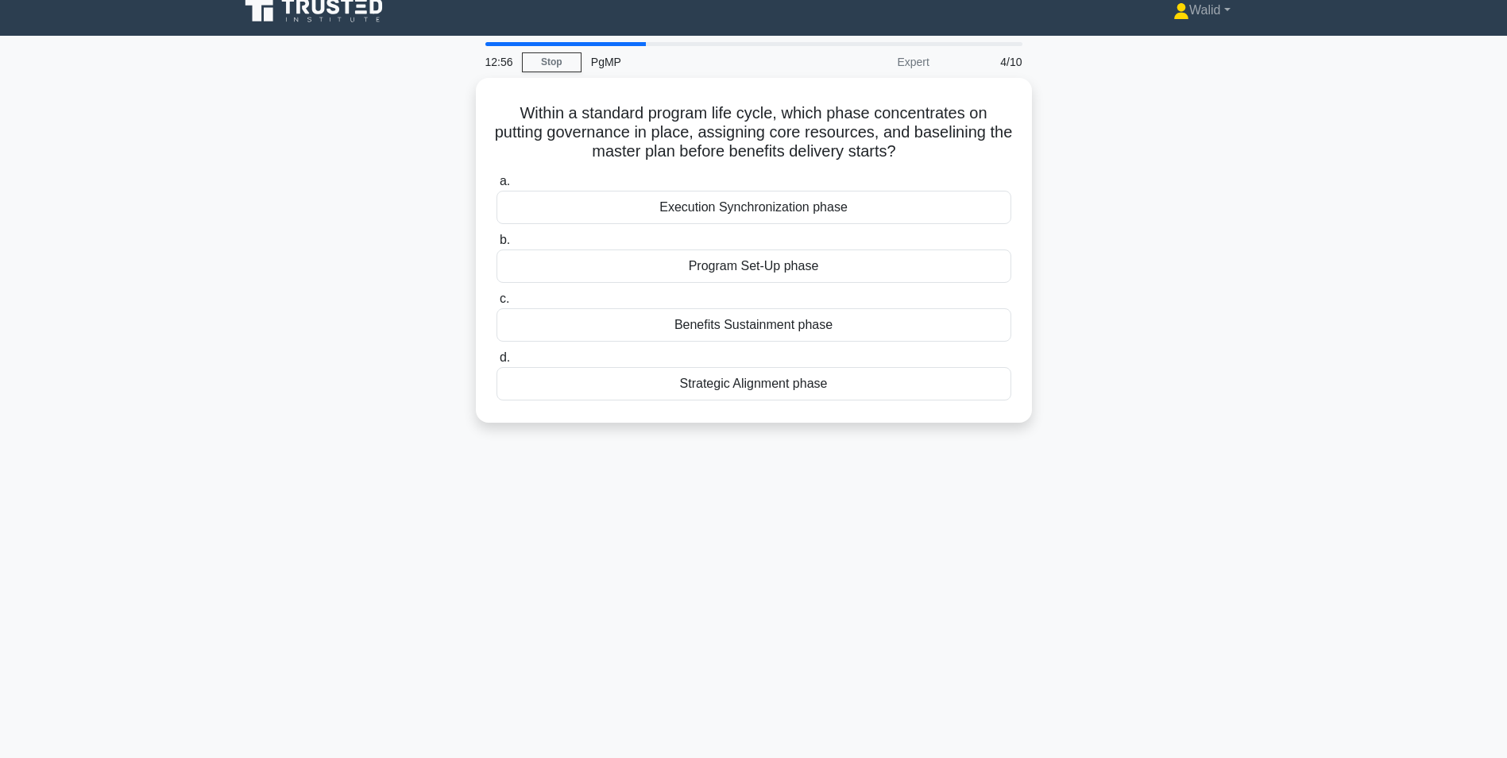
scroll to position [0, 0]
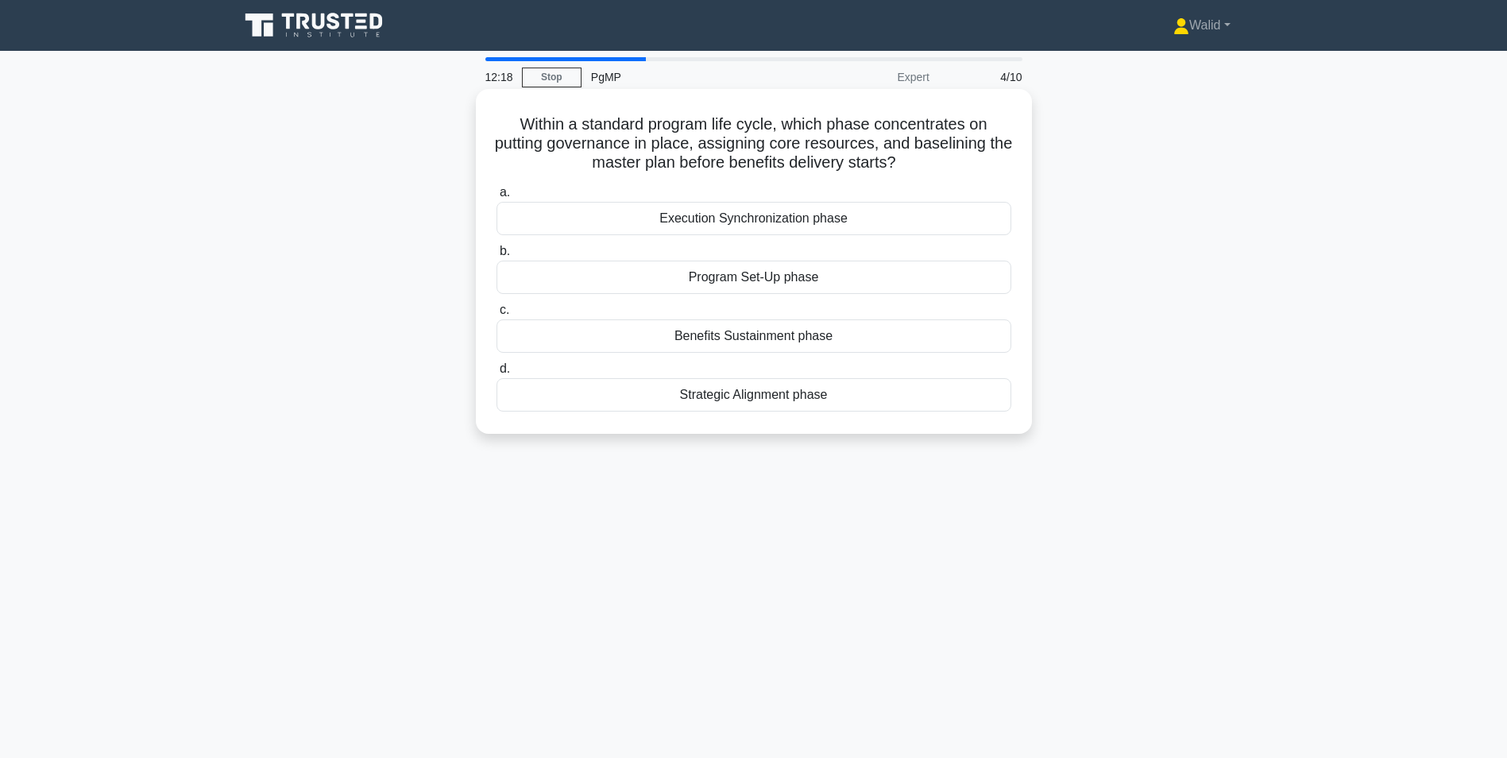
click at [677, 277] on div "Program Set-Up phase" at bounding box center [754, 277] width 515 height 33
click at [497, 257] on input "b. Program Set-Up phase" at bounding box center [497, 251] width 0 height 10
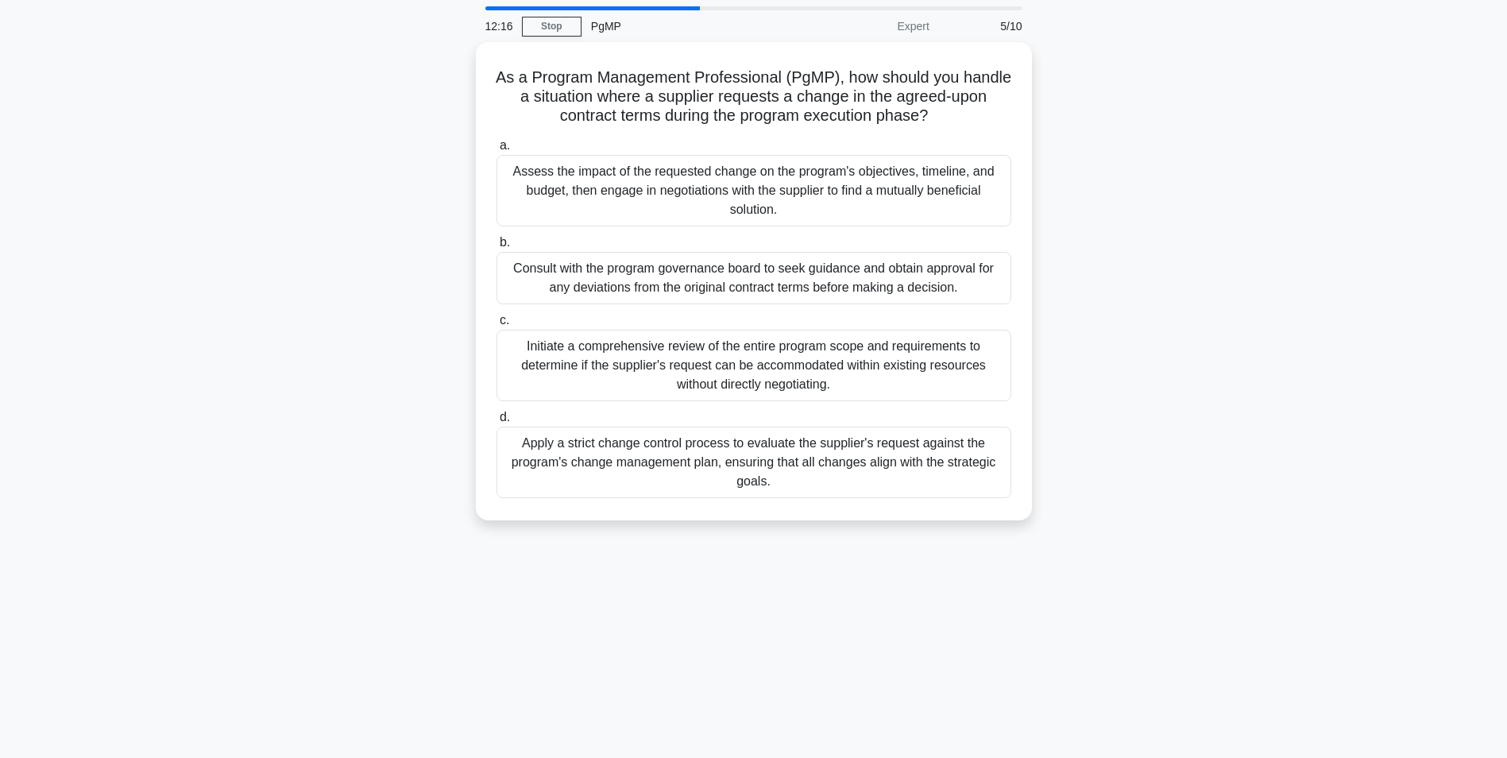
scroll to position [79, 0]
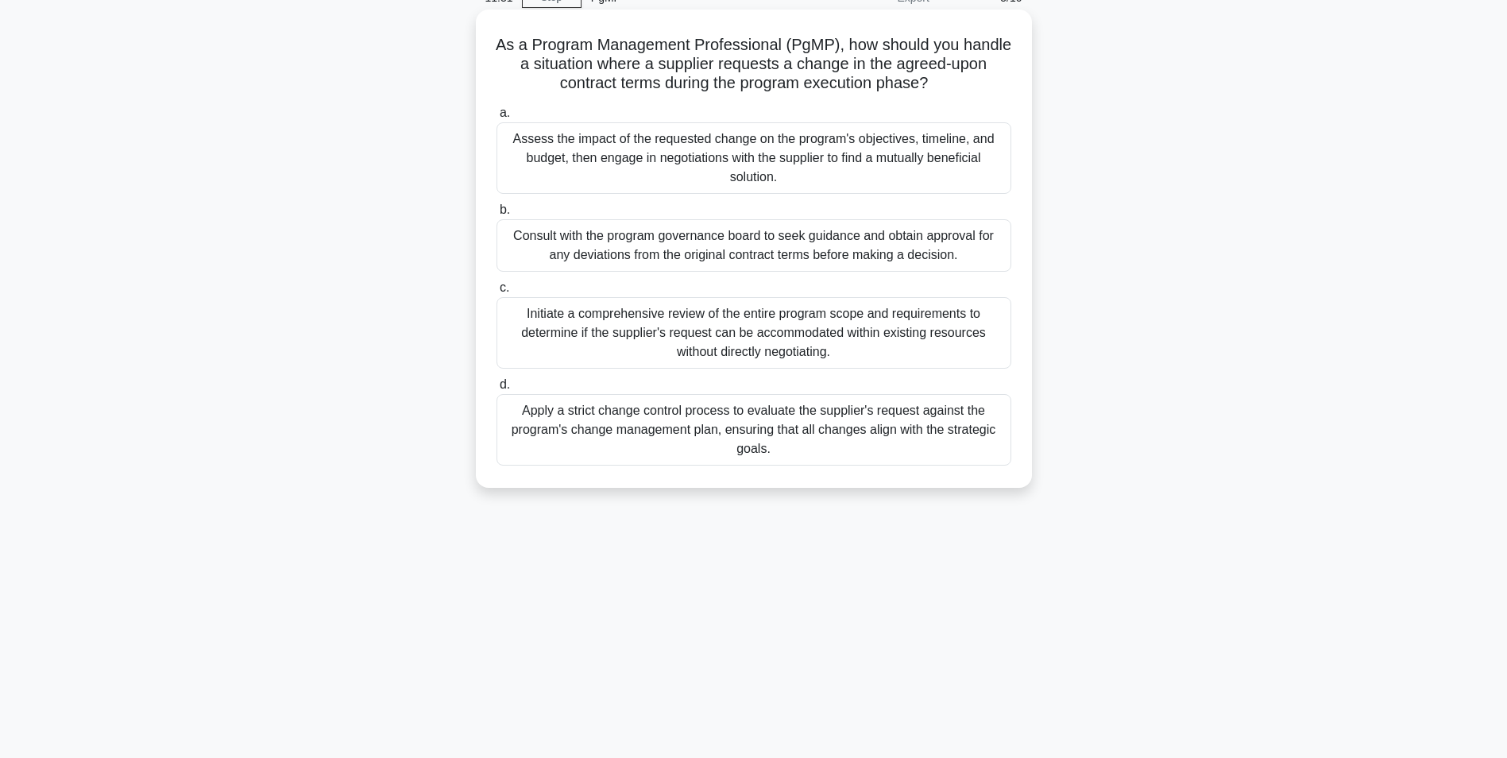
click at [659, 431] on div "Apply a strict change control process to evaluate the supplier's request agains…" at bounding box center [754, 430] width 515 height 72
click at [497, 390] on input "d. Apply a strict change control process to evaluate the supplier's request aga…" at bounding box center [497, 385] width 0 height 10
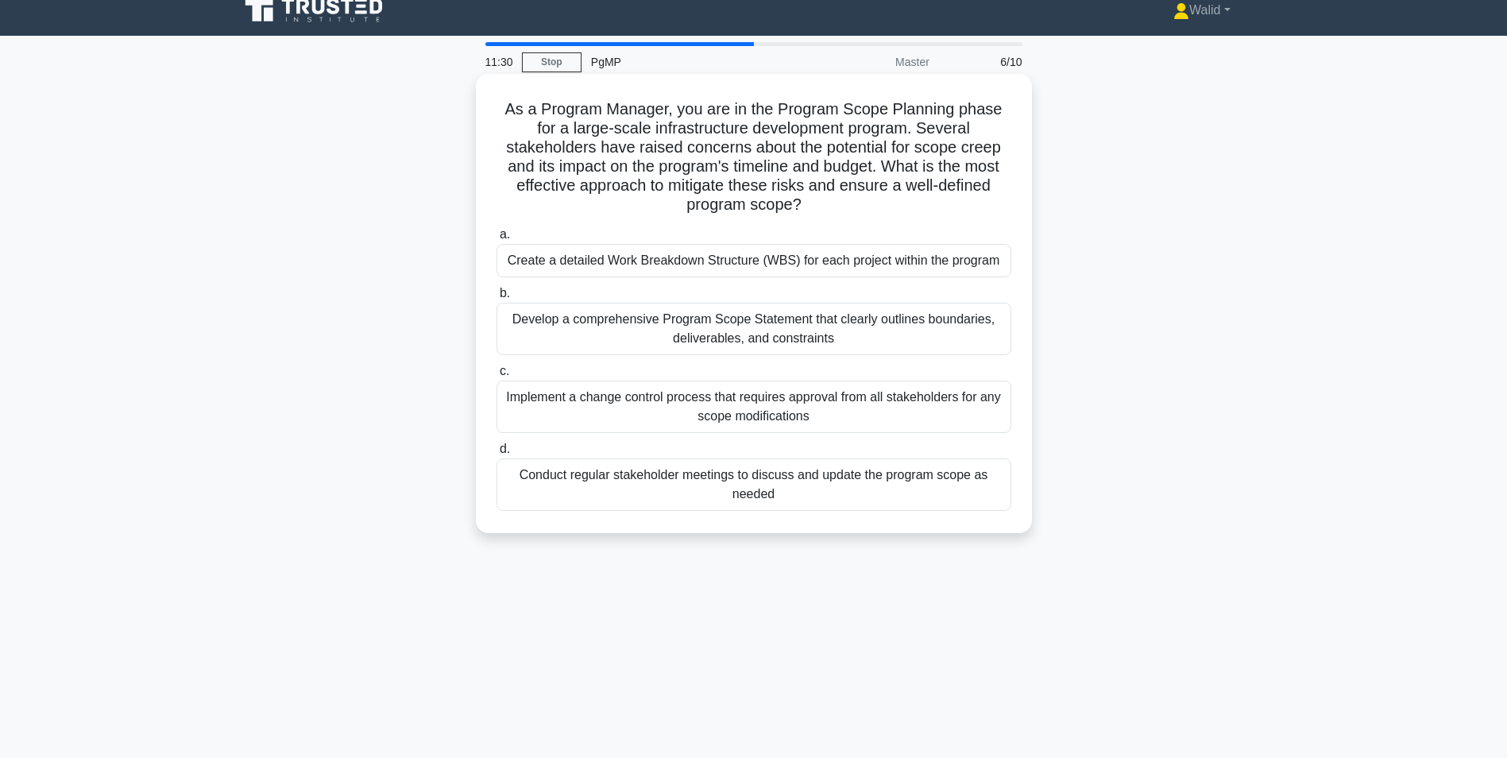
scroll to position [0, 0]
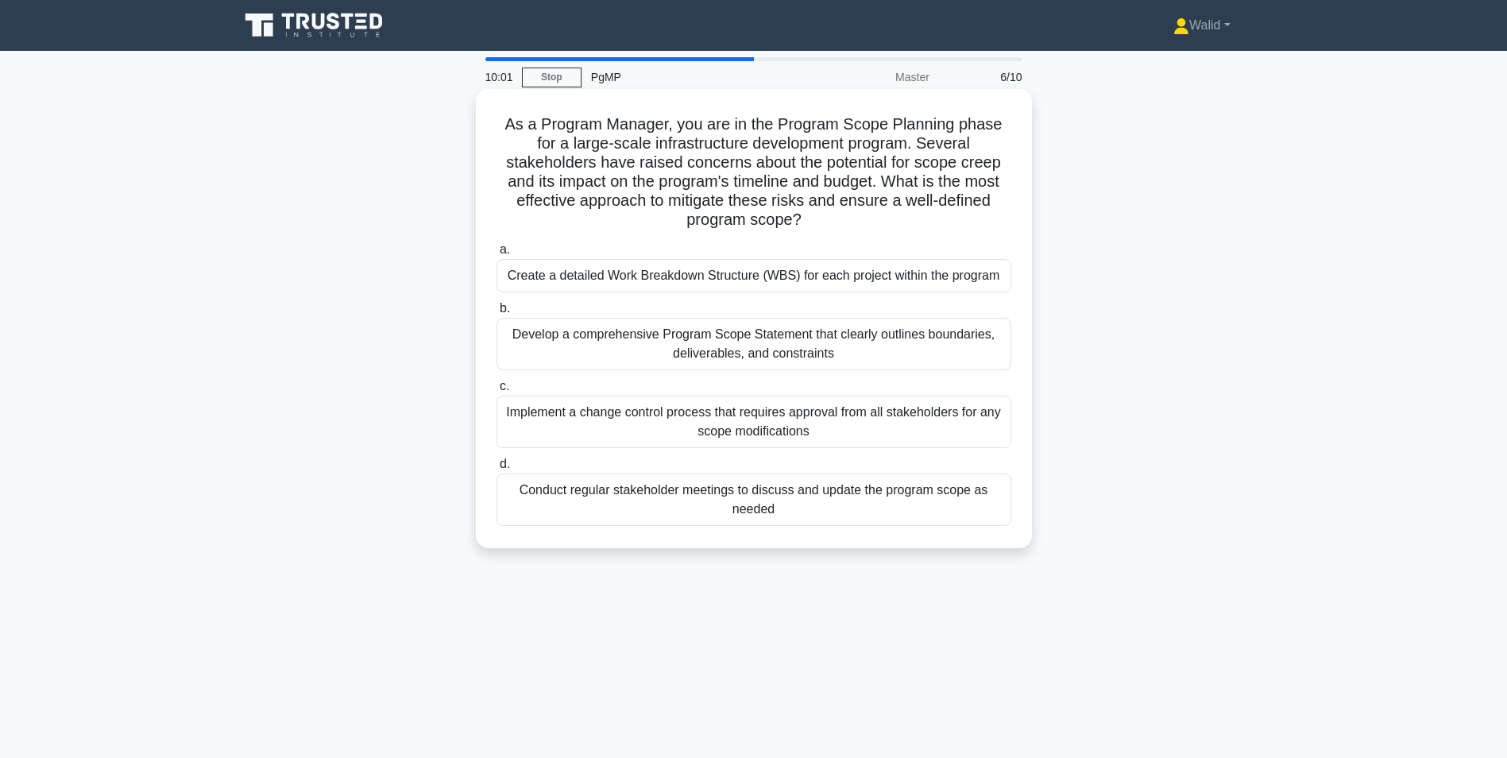
click at [679, 348] on div "Develop a comprehensive Program Scope Statement that clearly outlines boundarie…" at bounding box center [754, 344] width 515 height 52
click at [497, 314] on input "b. Develop a comprehensive Program Scope Statement that clearly outlines bounda…" at bounding box center [497, 309] width 0 height 10
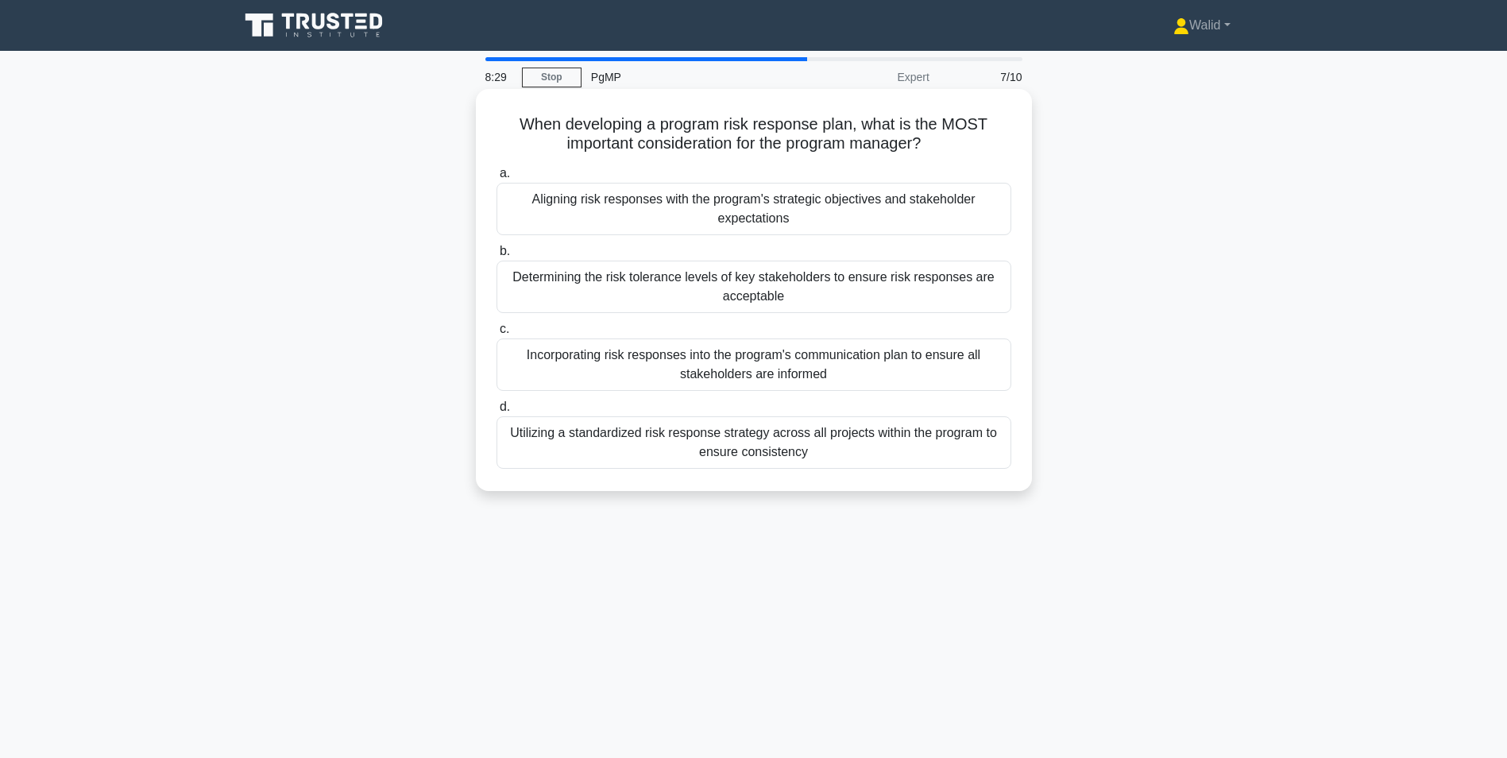
click at [582, 292] on div "Determining the risk tolerance levels of key stakeholders to ensure risk respon…" at bounding box center [754, 287] width 515 height 52
click at [497, 257] on input "b. Determining the risk tolerance levels of key stakeholders to ensure risk res…" at bounding box center [497, 251] width 0 height 10
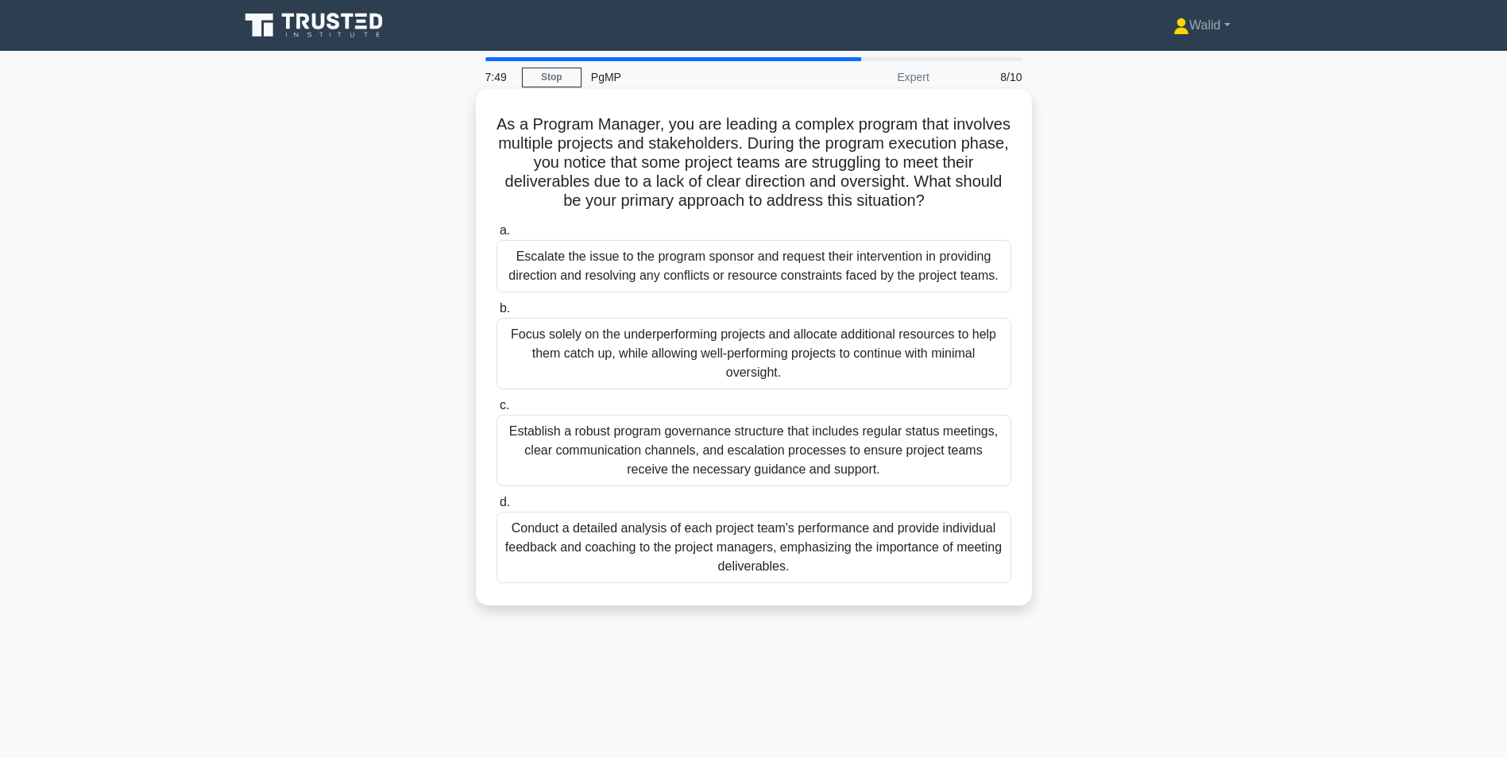
click at [764, 553] on div "Conduct a detailed analysis of each project team's performance and provide indi…" at bounding box center [754, 548] width 515 height 72
click at [497, 508] on input "d. Conduct a detailed analysis of each project team's performance and provide i…" at bounding box center [497, 502] width 0 height 10
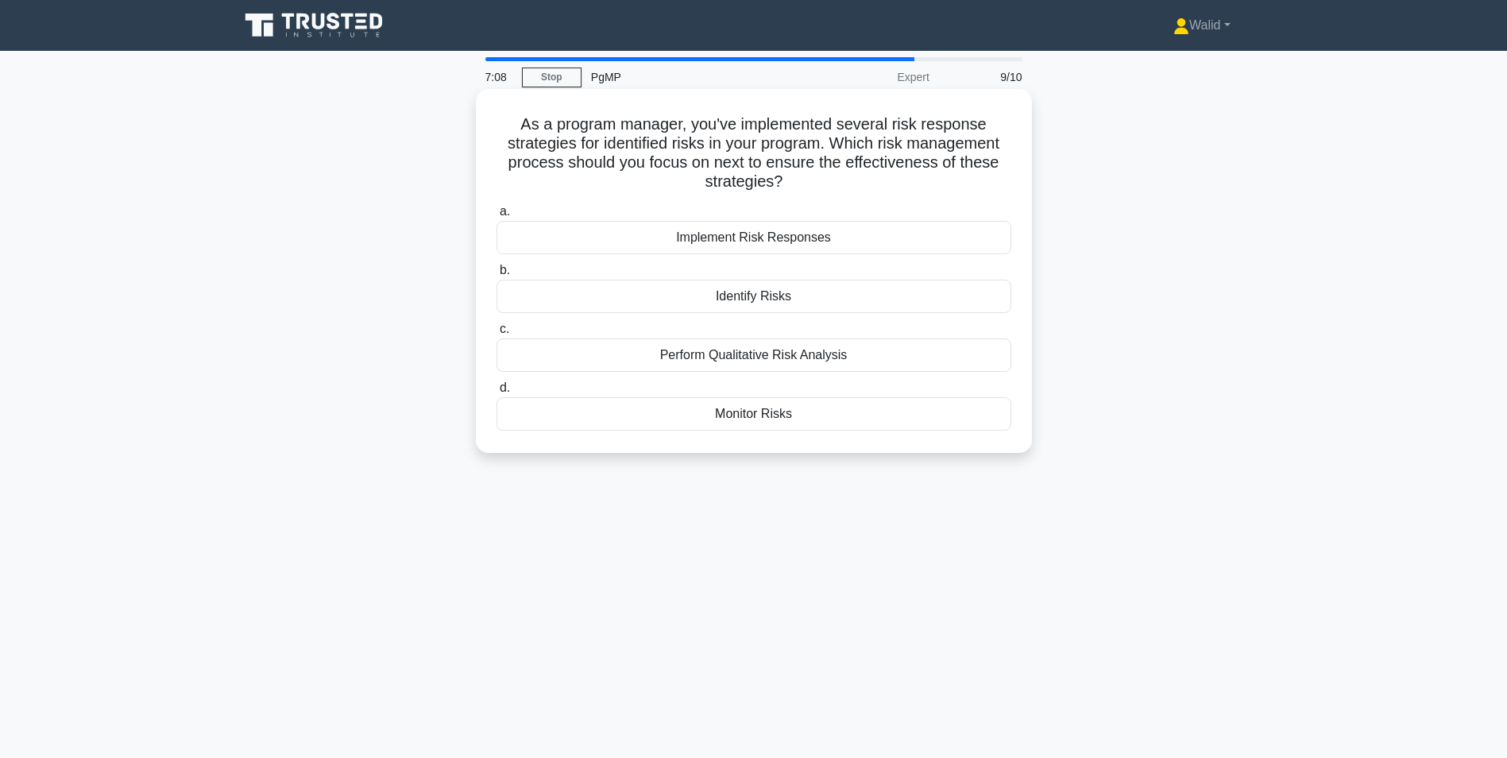
click at [787, 418] on div "Monitor Risks" at bounding box center [754, 413] width 515 height 33
click at [497, 393] on input "d. Monitor Risks" at bounding box center [497, 388] width 0 height 10
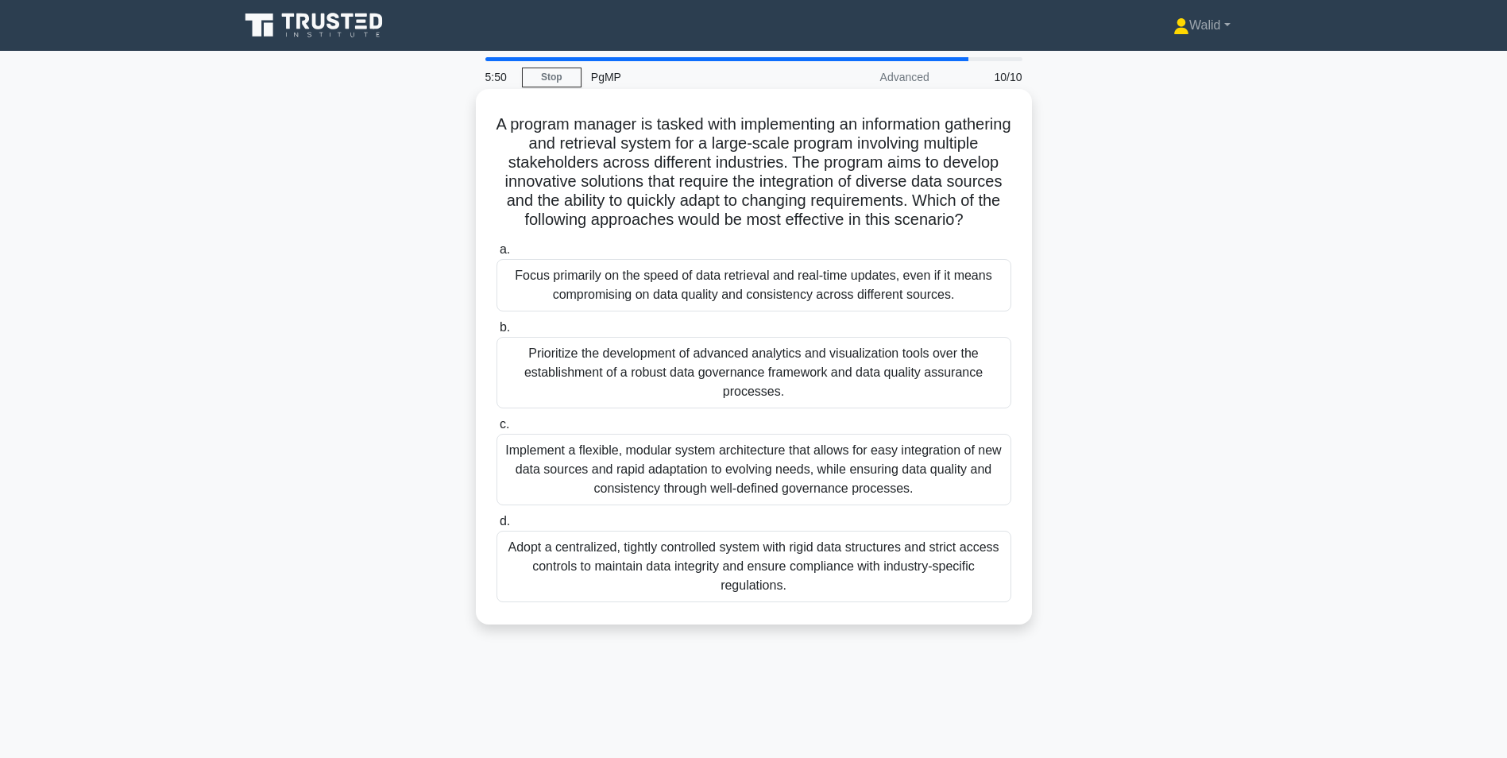
click at [630, 483] on div "Implement a flexible, modular system architecture that allows for easy integrat…" at bounding box center [754, 470] width 515 height 72
click at [497, 430] on input "c. Implement a flexible, modular system architecture that allows for easy integ…" at bounding box center [497, 425] width 0 height 10
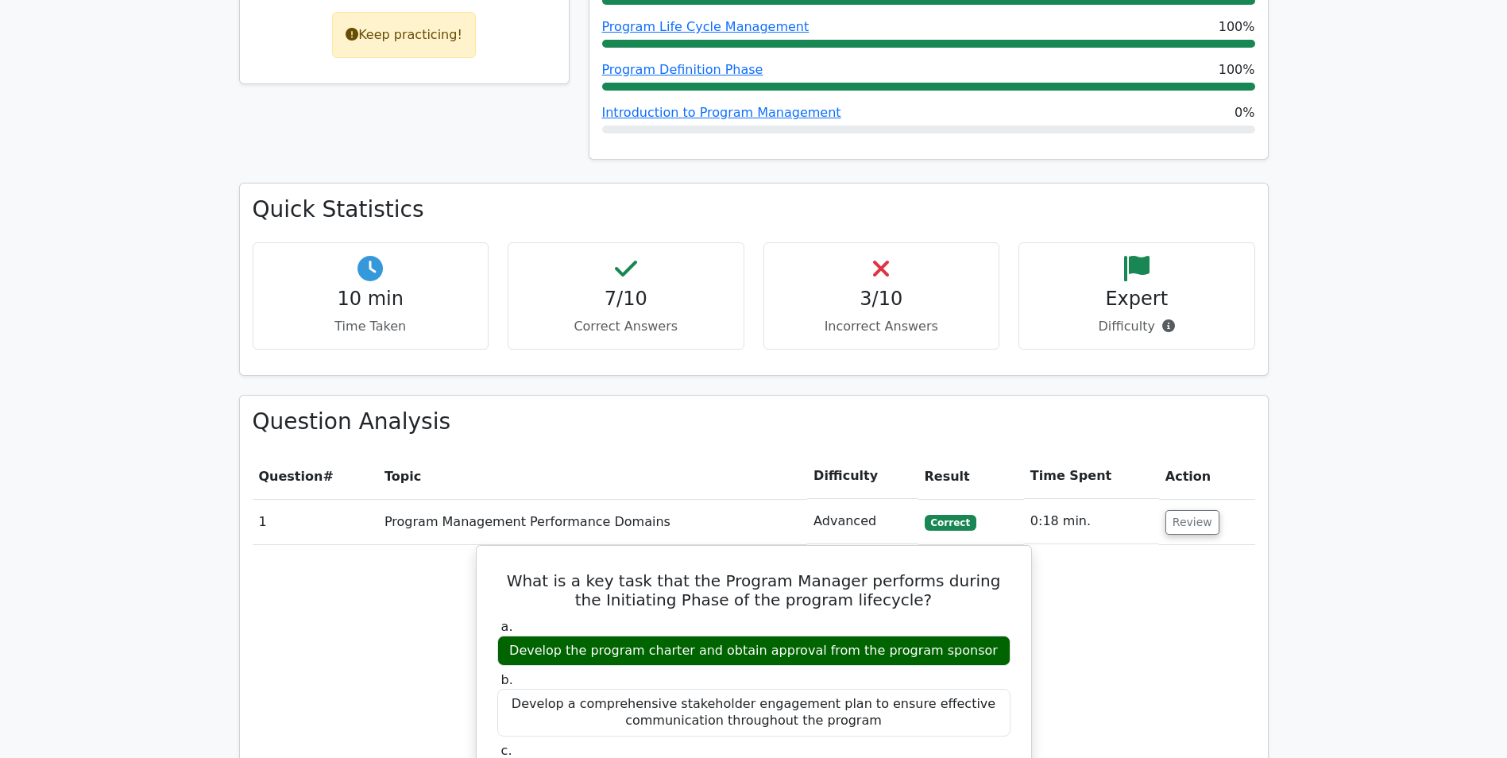
scroll to position [397, 0]
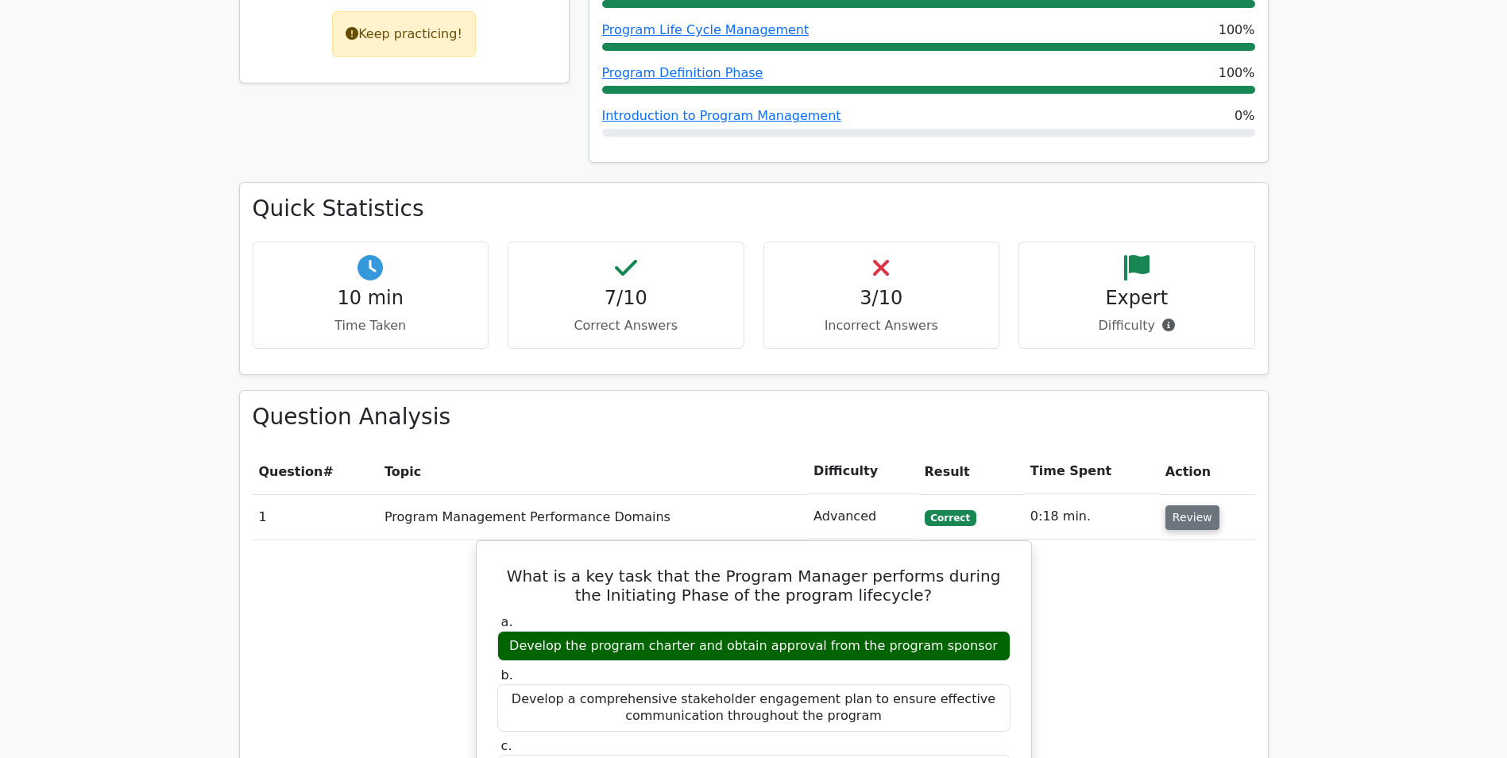
click at [1189, 516] on button "Review" at bounding box center [1193, 517] width 54 height 25
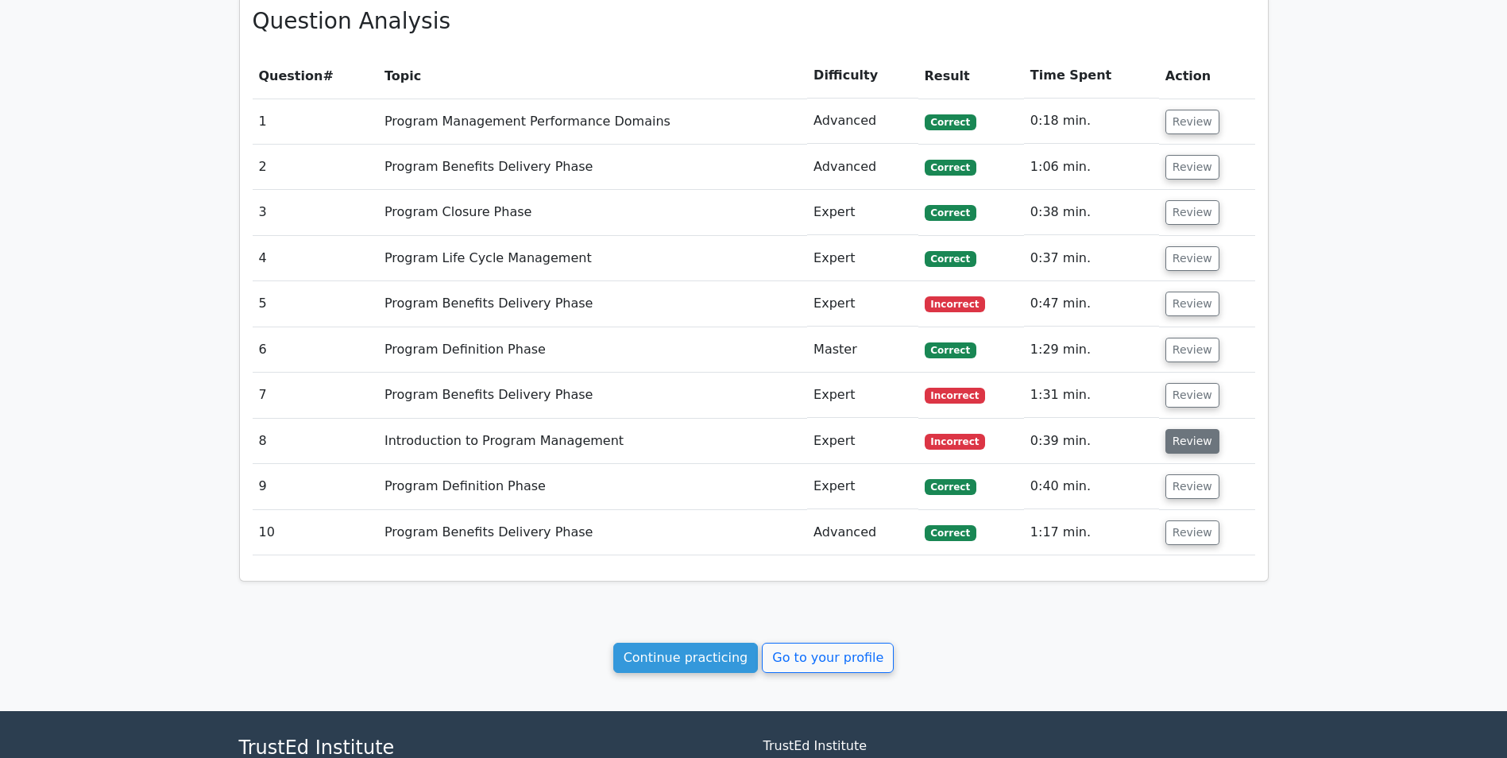
scroll to position [795, 0]
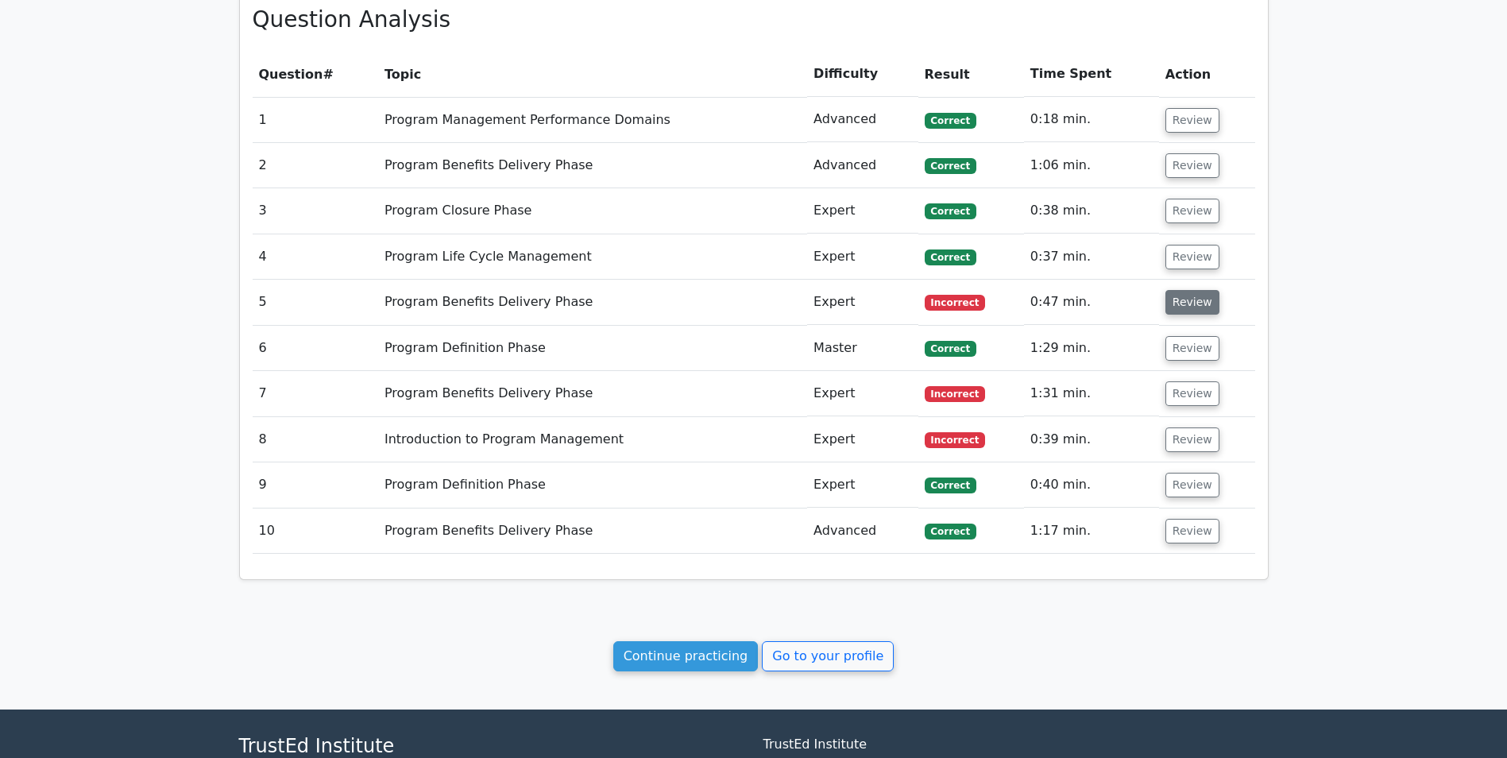
click at [1182, 302] on button "Review" at bounding box center [1193, 302] width 54 height 25
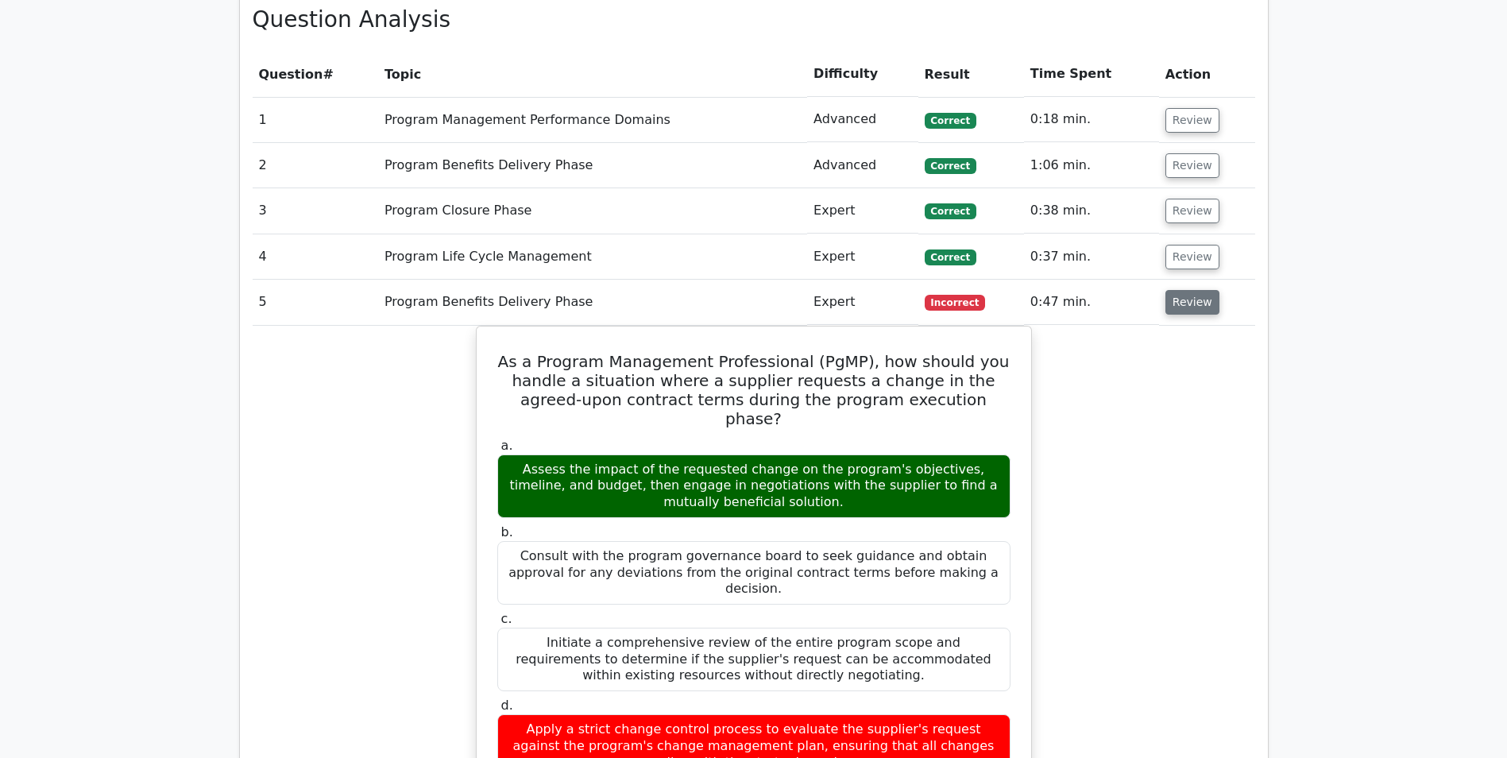
click at [1182, 301] on button "Review" at bounding box center [1193, 302] width 54 height 25
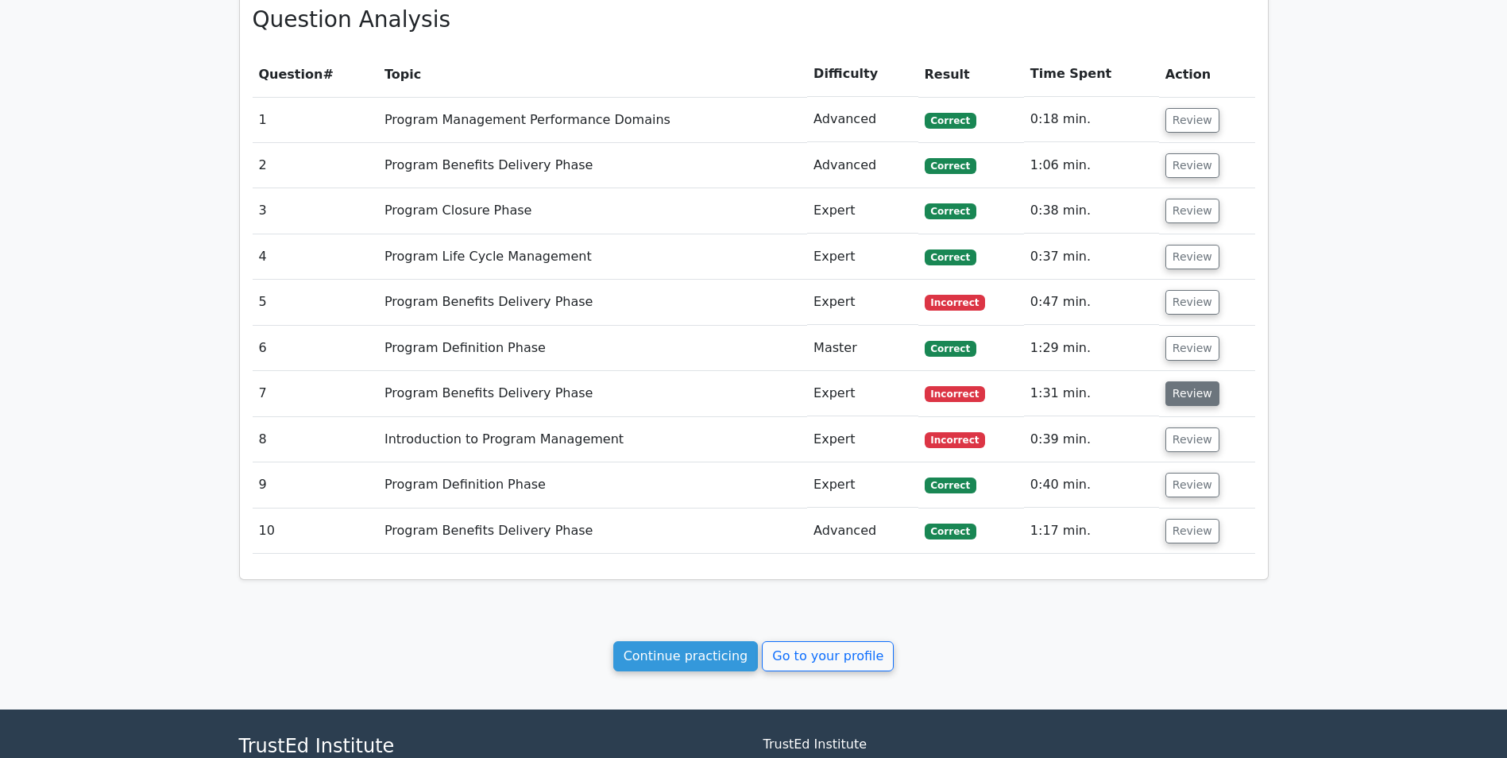
click at [1181, 393] on button "Review" at bounding box center [1193, 393] width 54 height 25
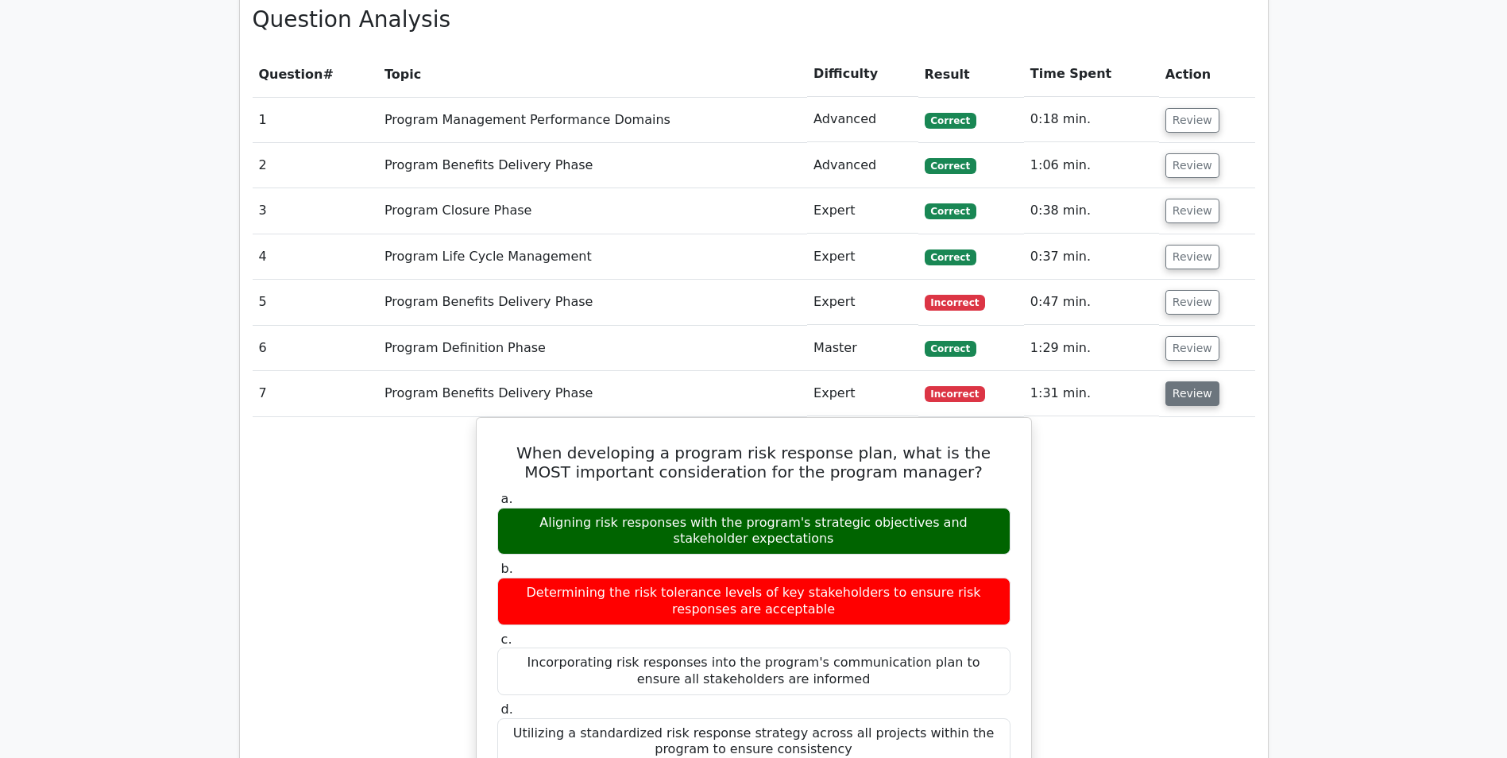
click at [1181, 390] on button "Review" at bounding box center [1193, 393] width 54 height 25
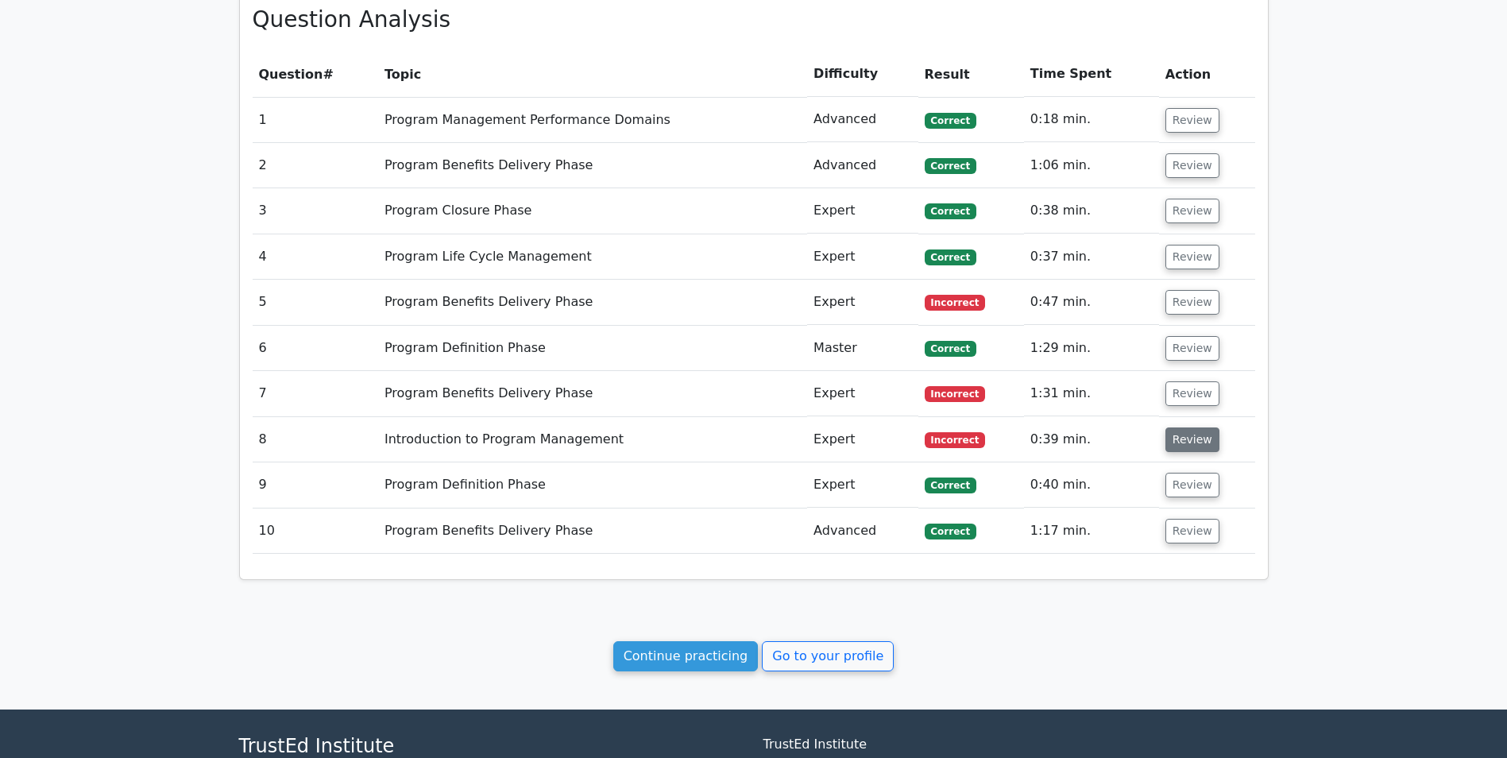
click at [1185, 444] on button "Review" at bounding box center [1193, 439] width 54 height 25
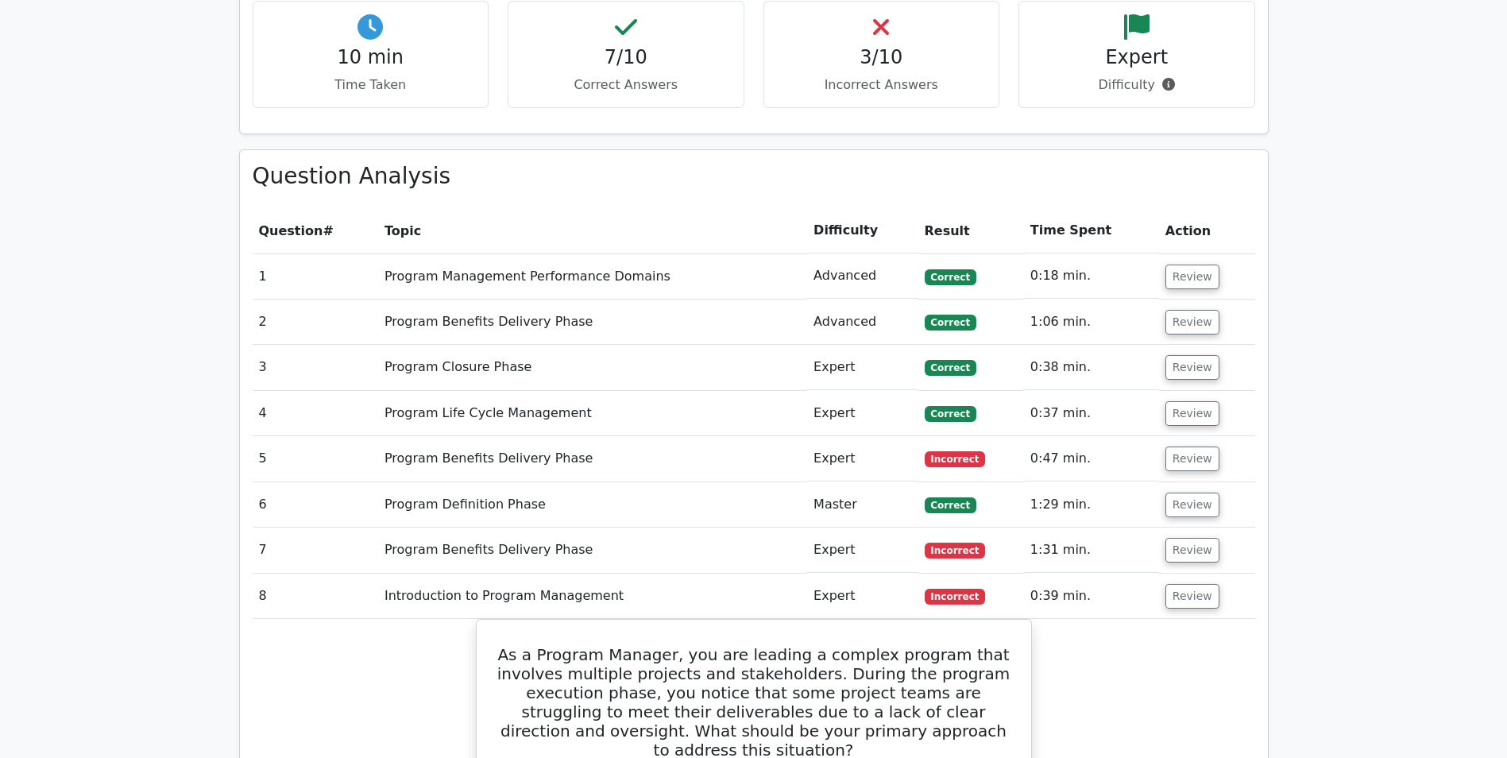
scroll to position [715, 0]
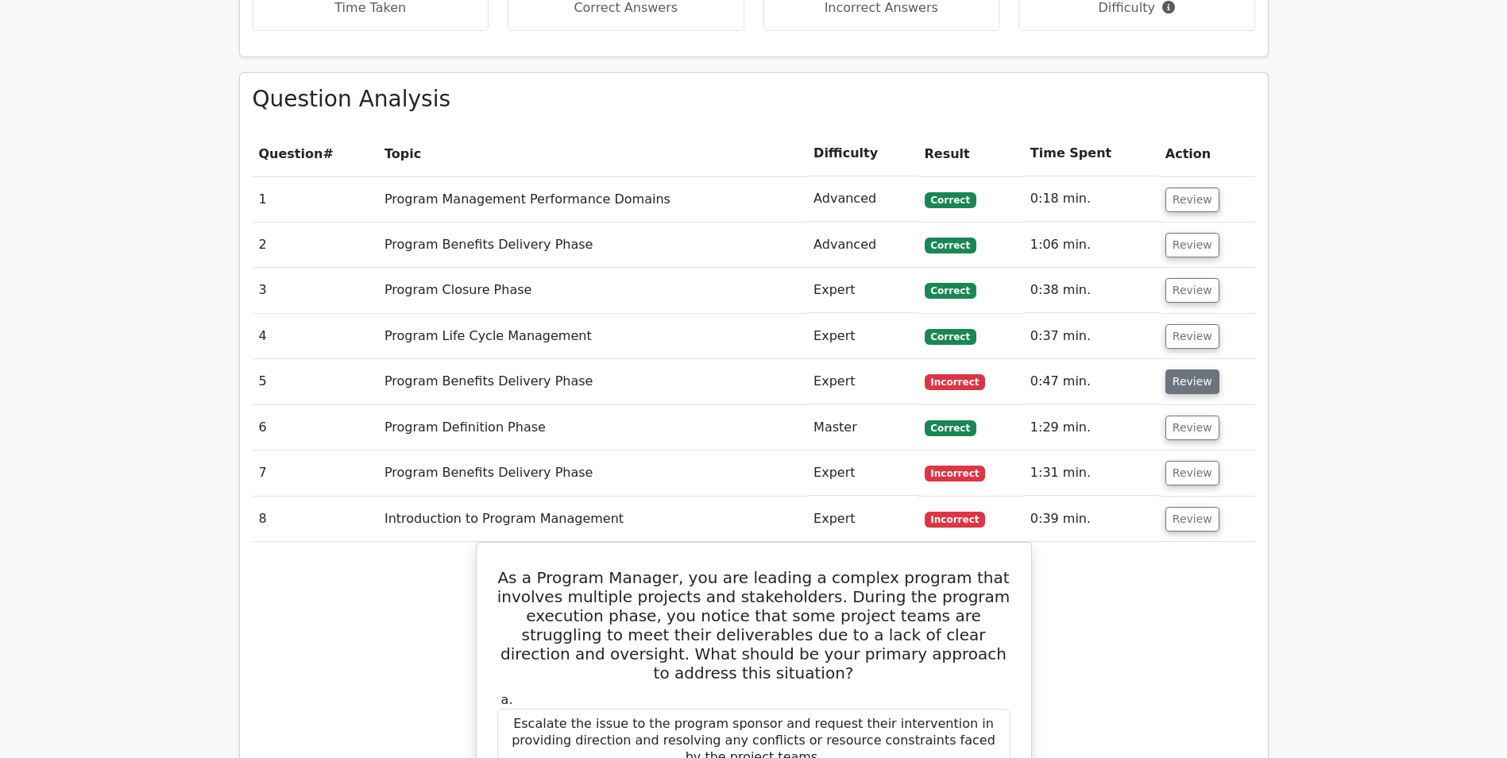
click at [1182, 380] on button "Review" at bounding box center [1193, 381] width 54 height 25
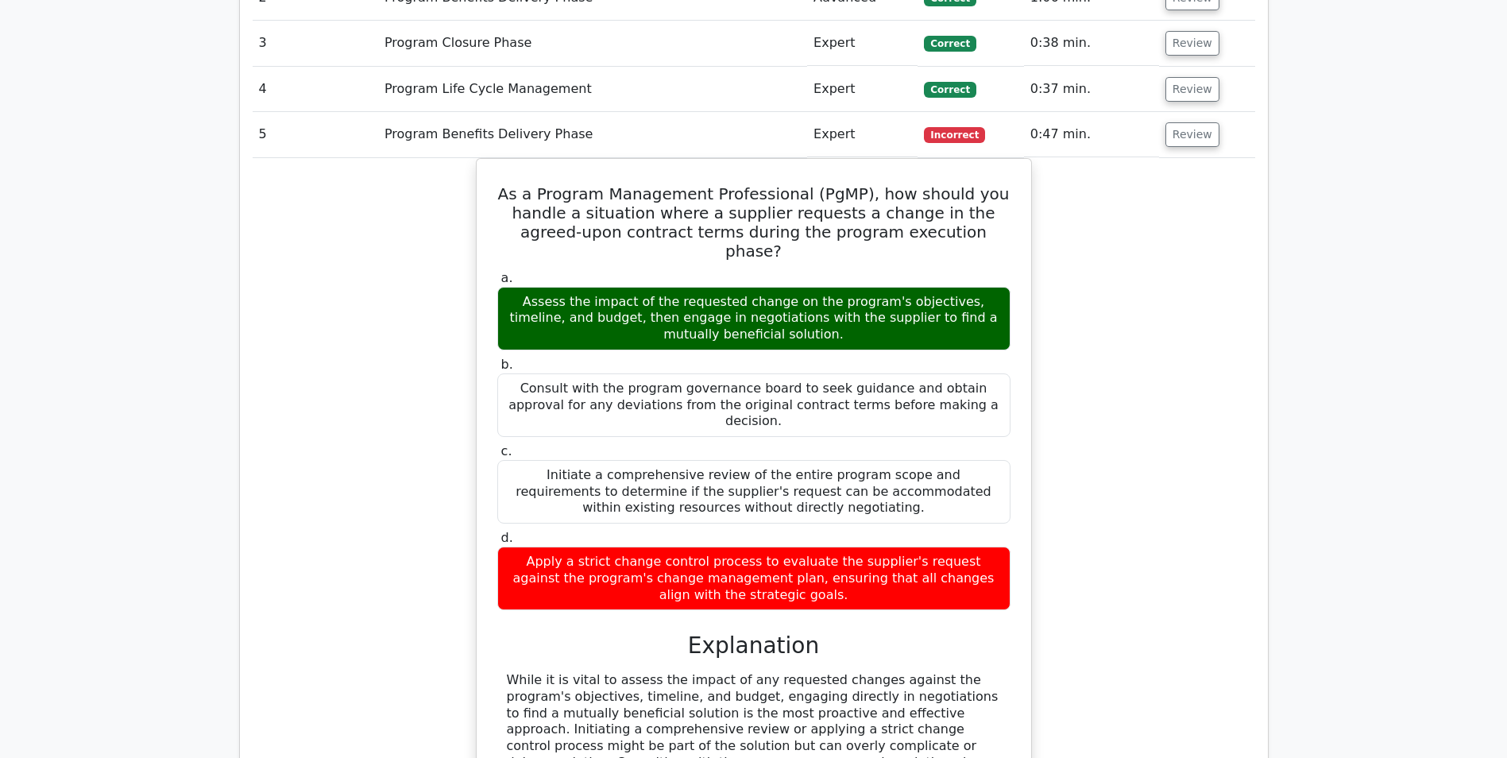
scroll to position [795, 0]
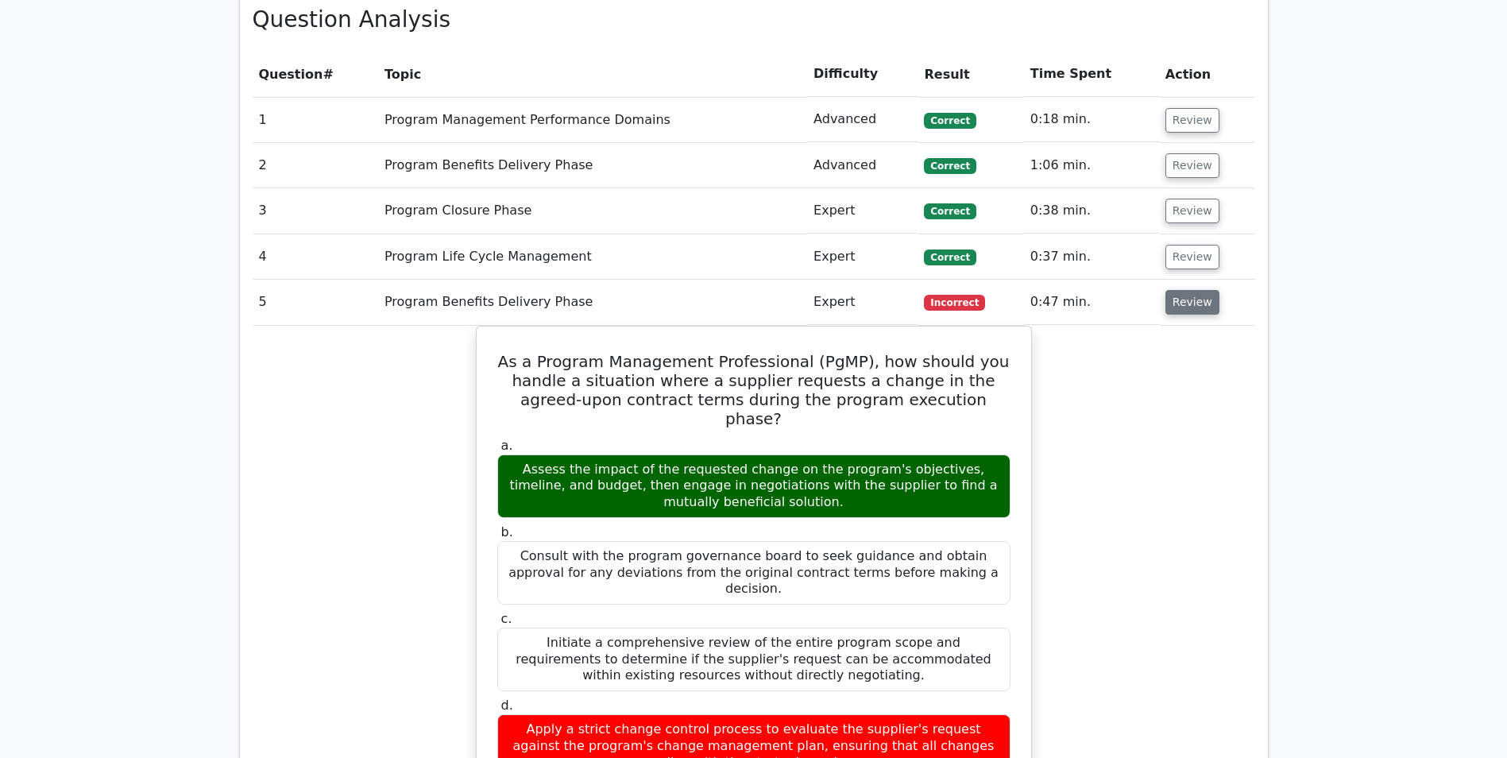
click at [1182, 292] on button "Review" at bounding box center [1193, 302] width 54 height 25
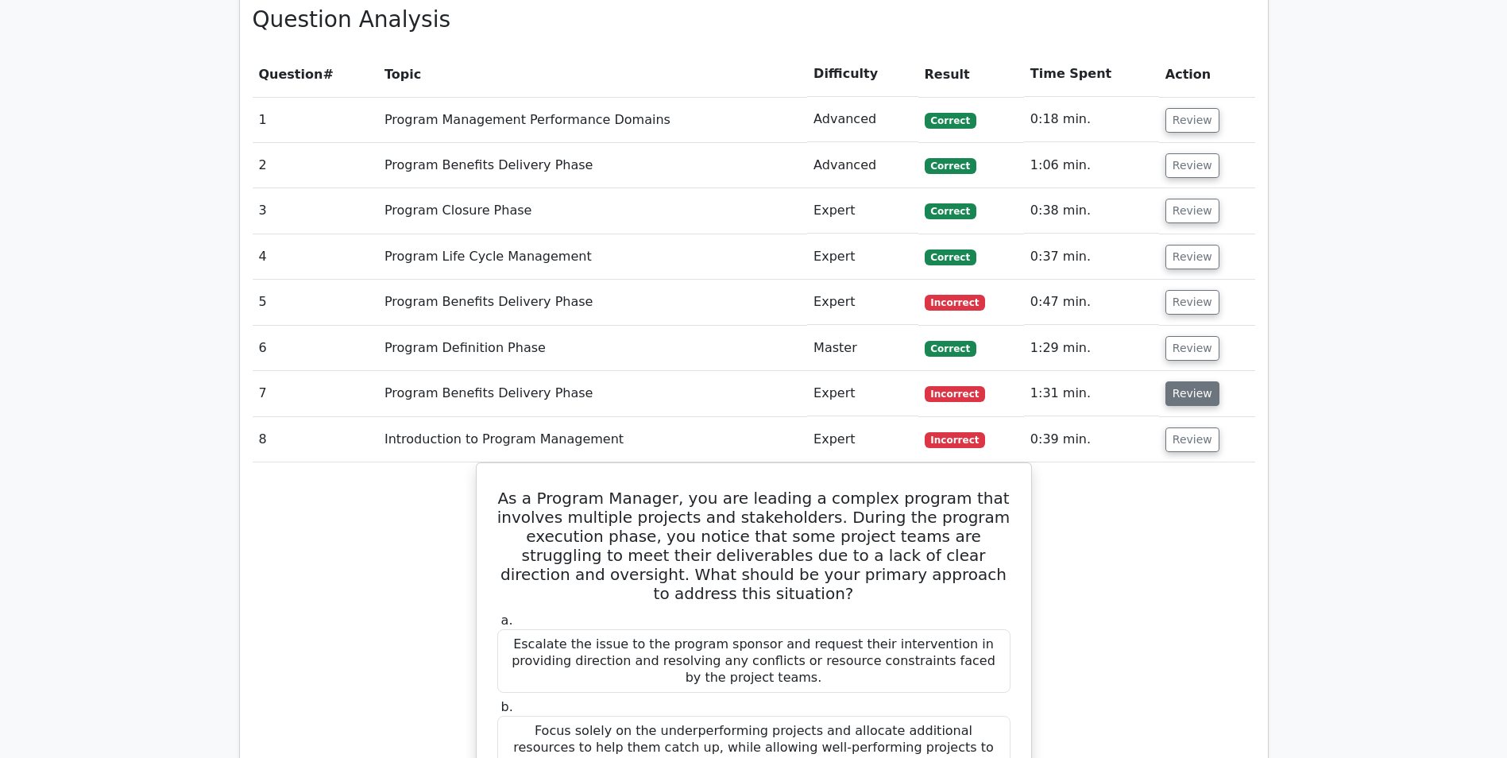
click at [1180, 393] on button "Review" at bounding box center [1193, 393] width 54 height 25
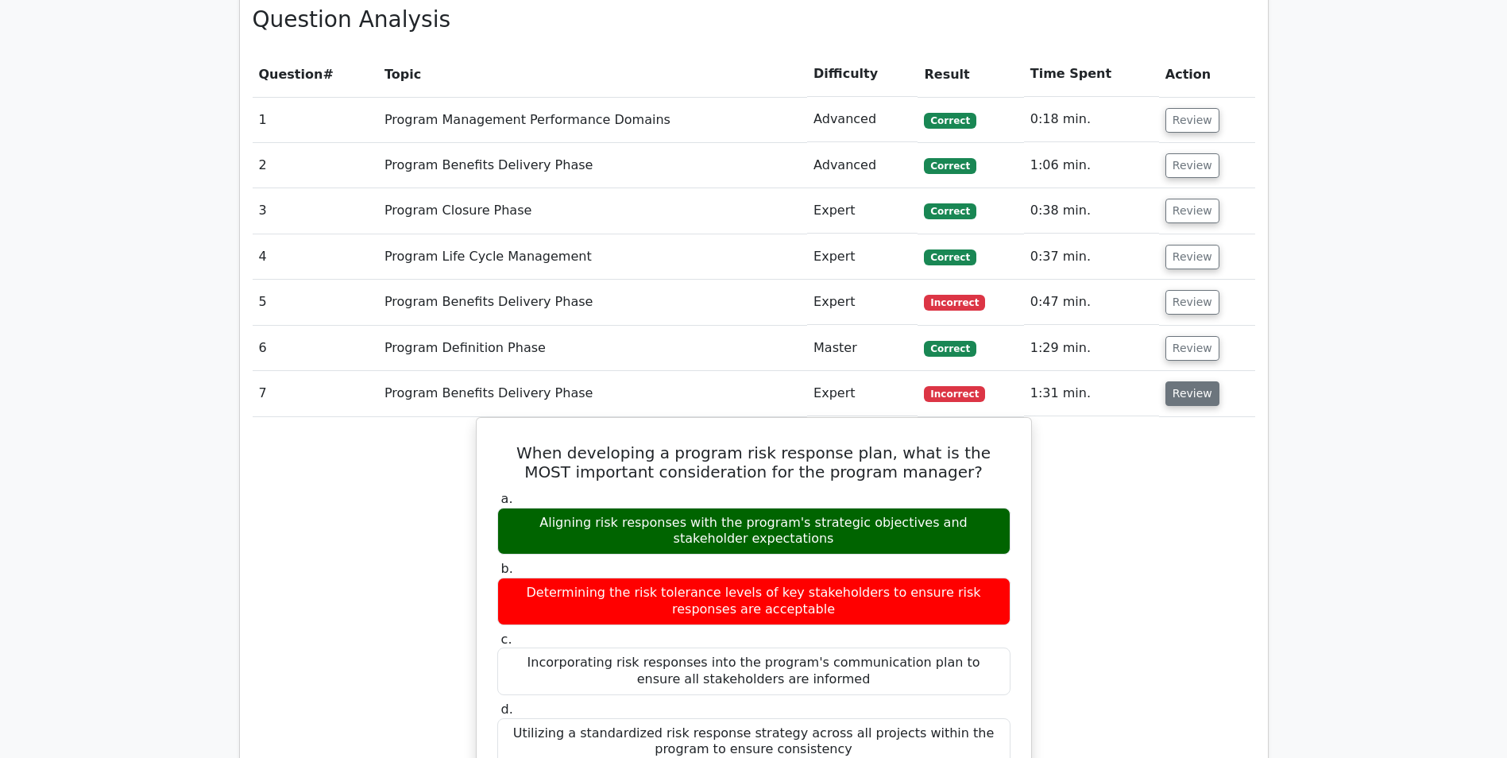
click at [1184, 395] on button "Review" at bounding box center [1193, 393] width 54 height 25
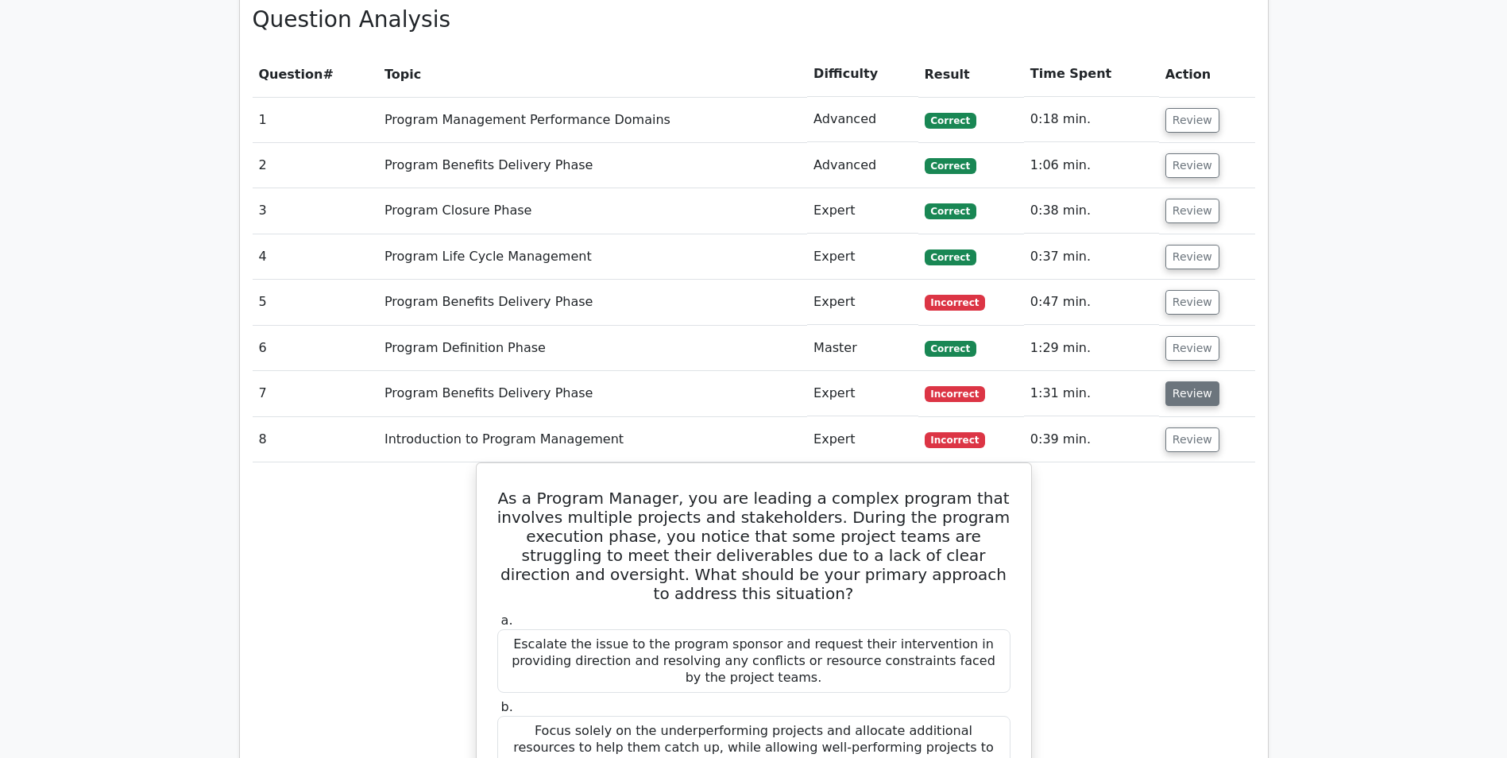
click at [1184, 395] on button "Review" at bounding box center [1193, 393] width 54 height 25
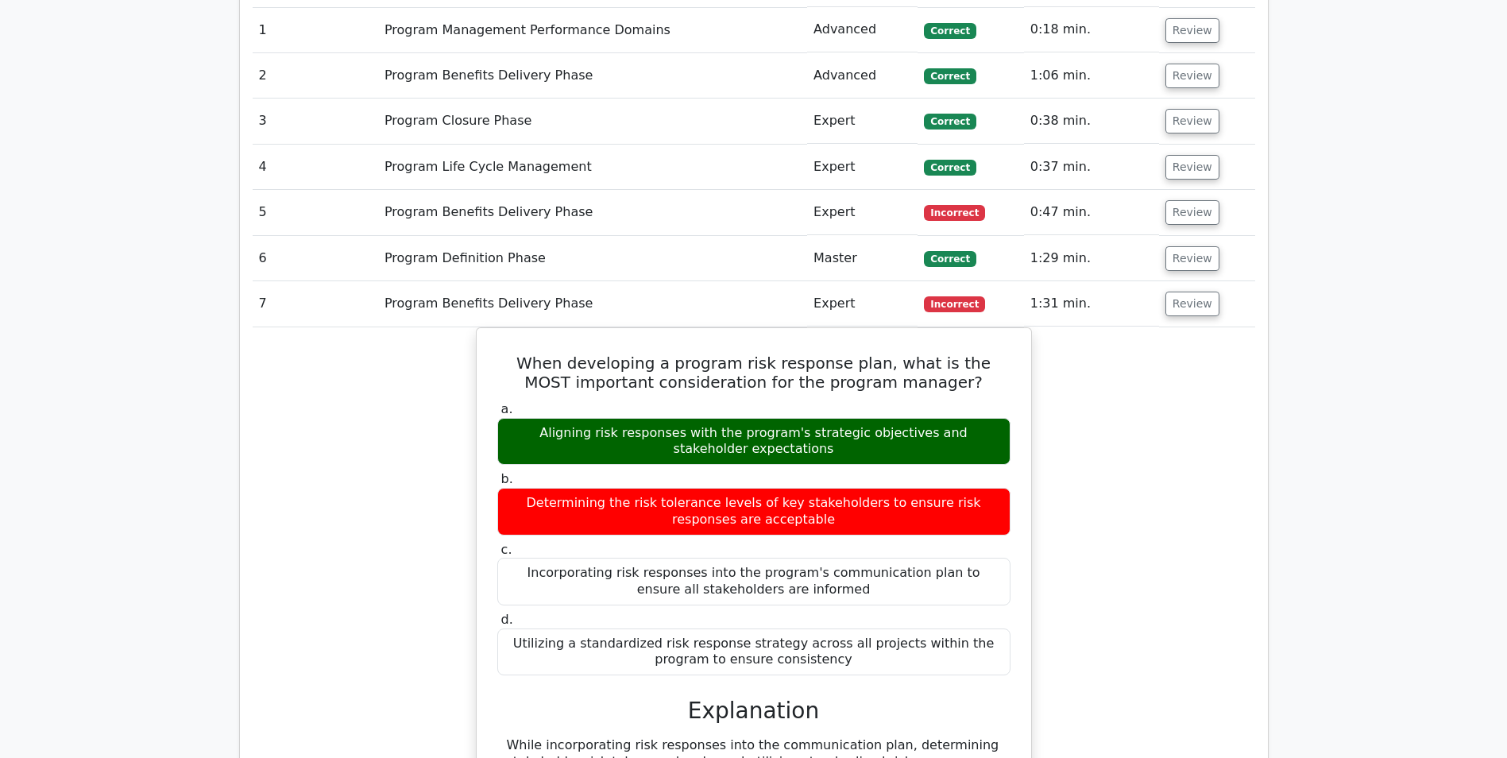
scroll to position [953, 0]
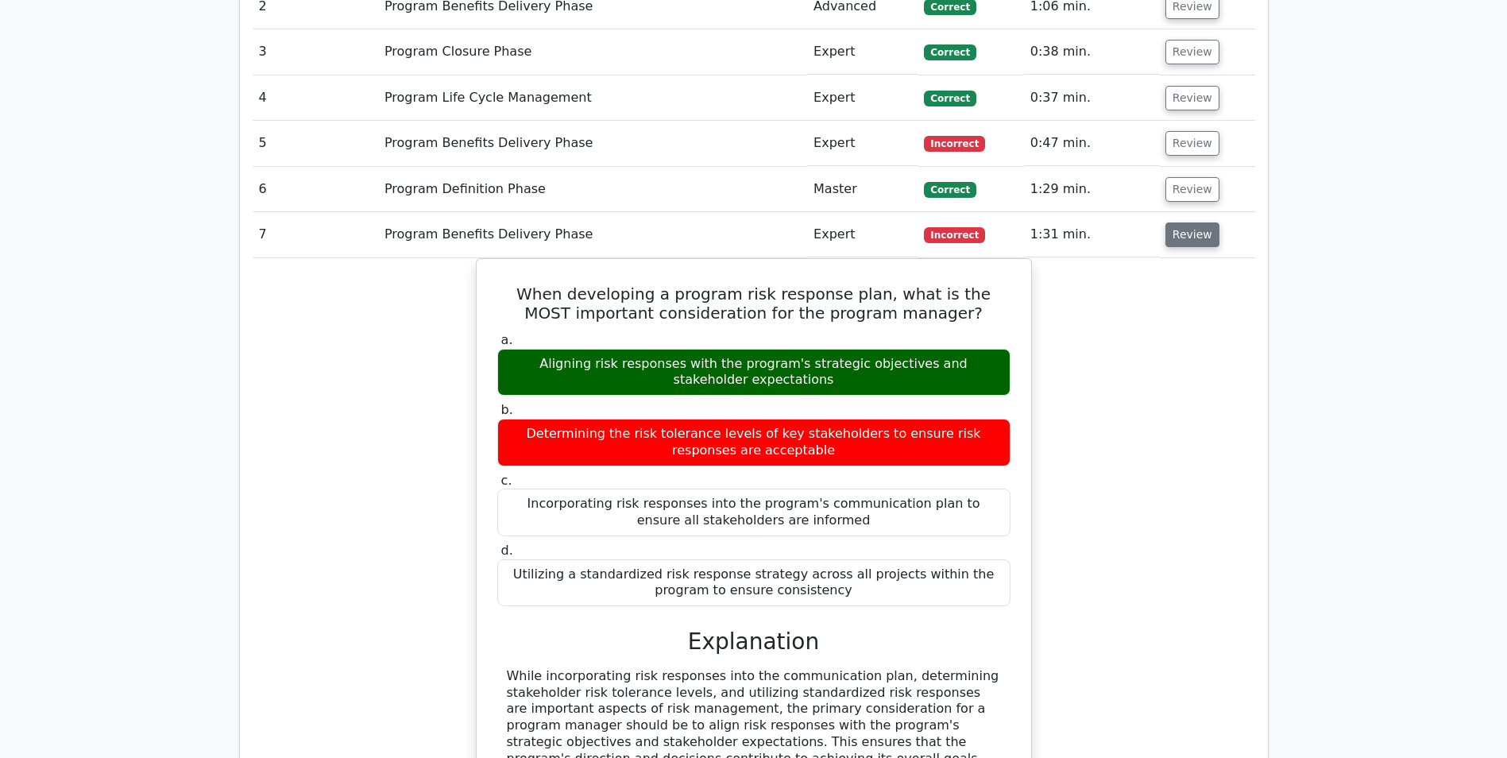
click at [1187, 230] on button "Review" at bounding box center [1193, 234] width 54 height 25
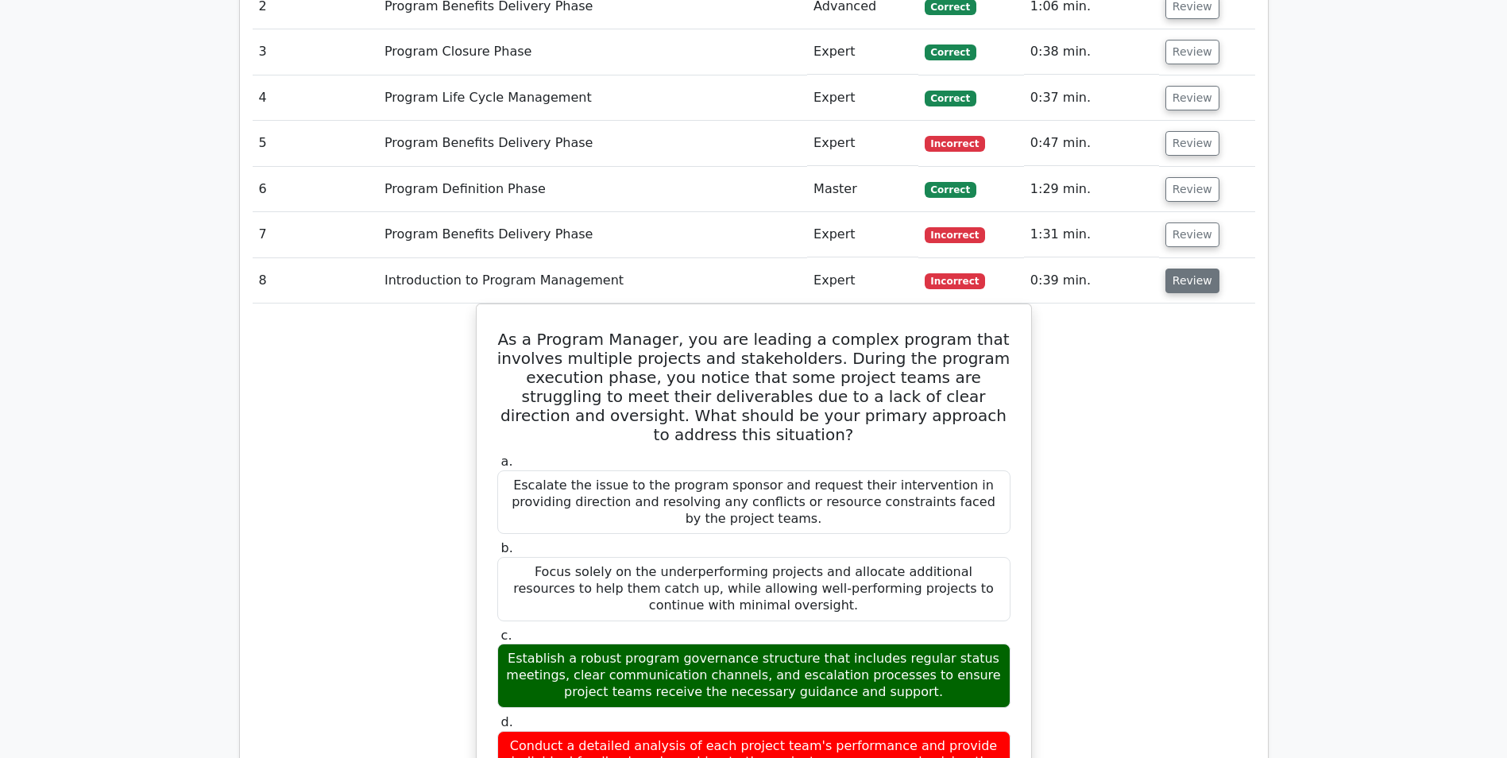
click at [1174, 283] on button "Review" at bounding box center [1193, 281] width 54 height 25
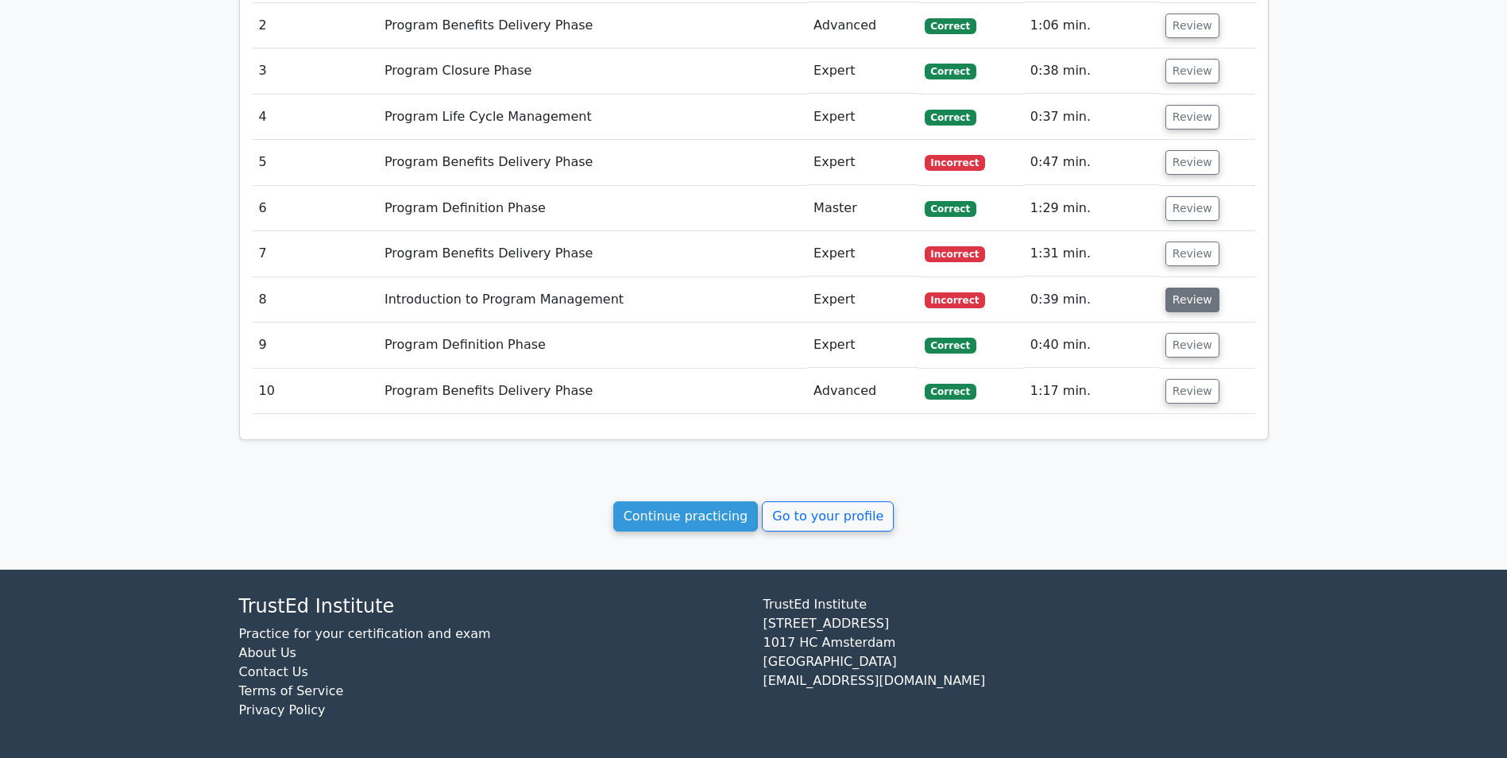
click at [1174, 293] on button "Review" at bounding box center [1193, 300] width 54 height 25
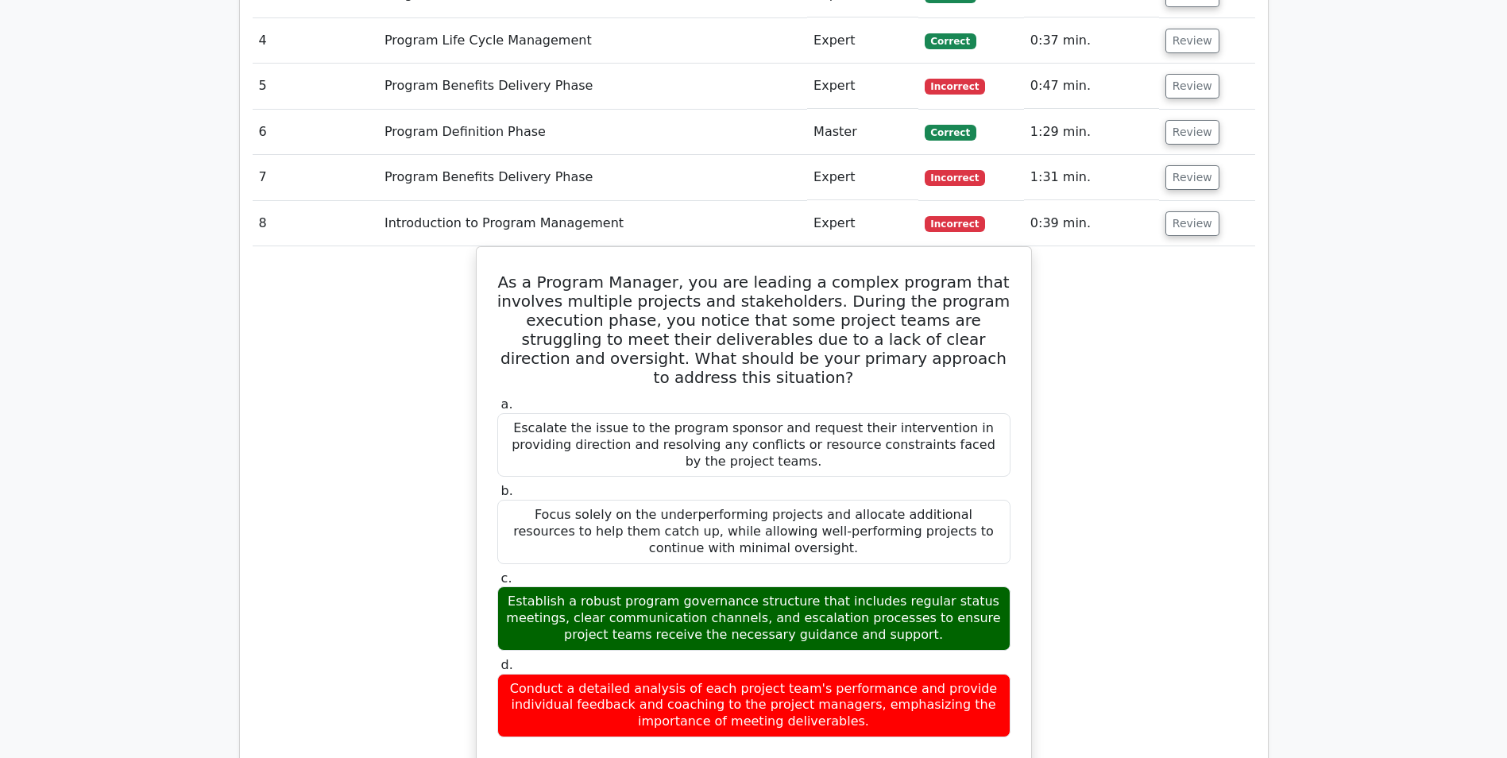
scroll to position [1112, 0]
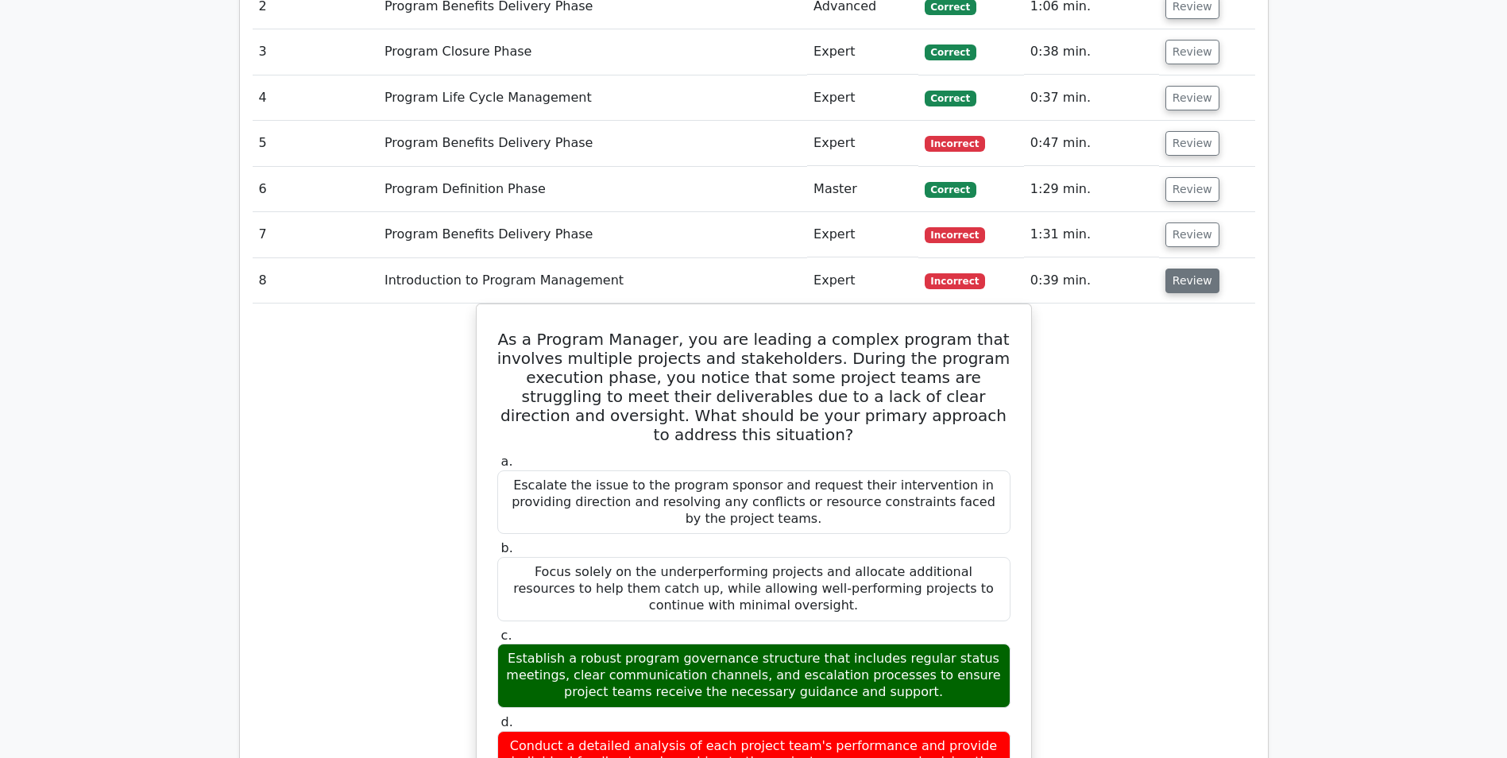
click at [1188, 279] on button "Review" at bounding box center [1193, 281] width 54 height 25
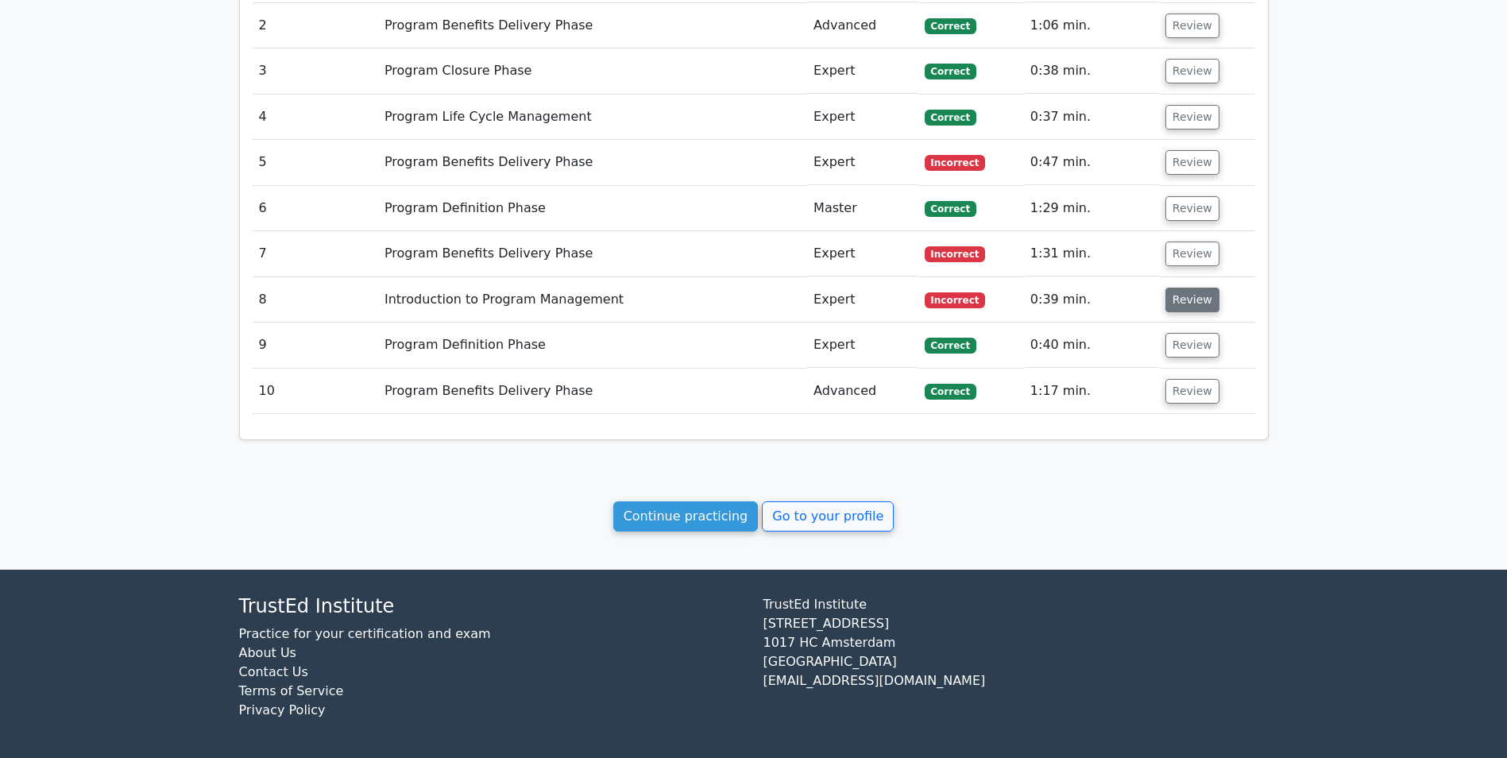
click at [1179, 298] on button "Review" at bounding box center [1193, 300] width 54 height 25
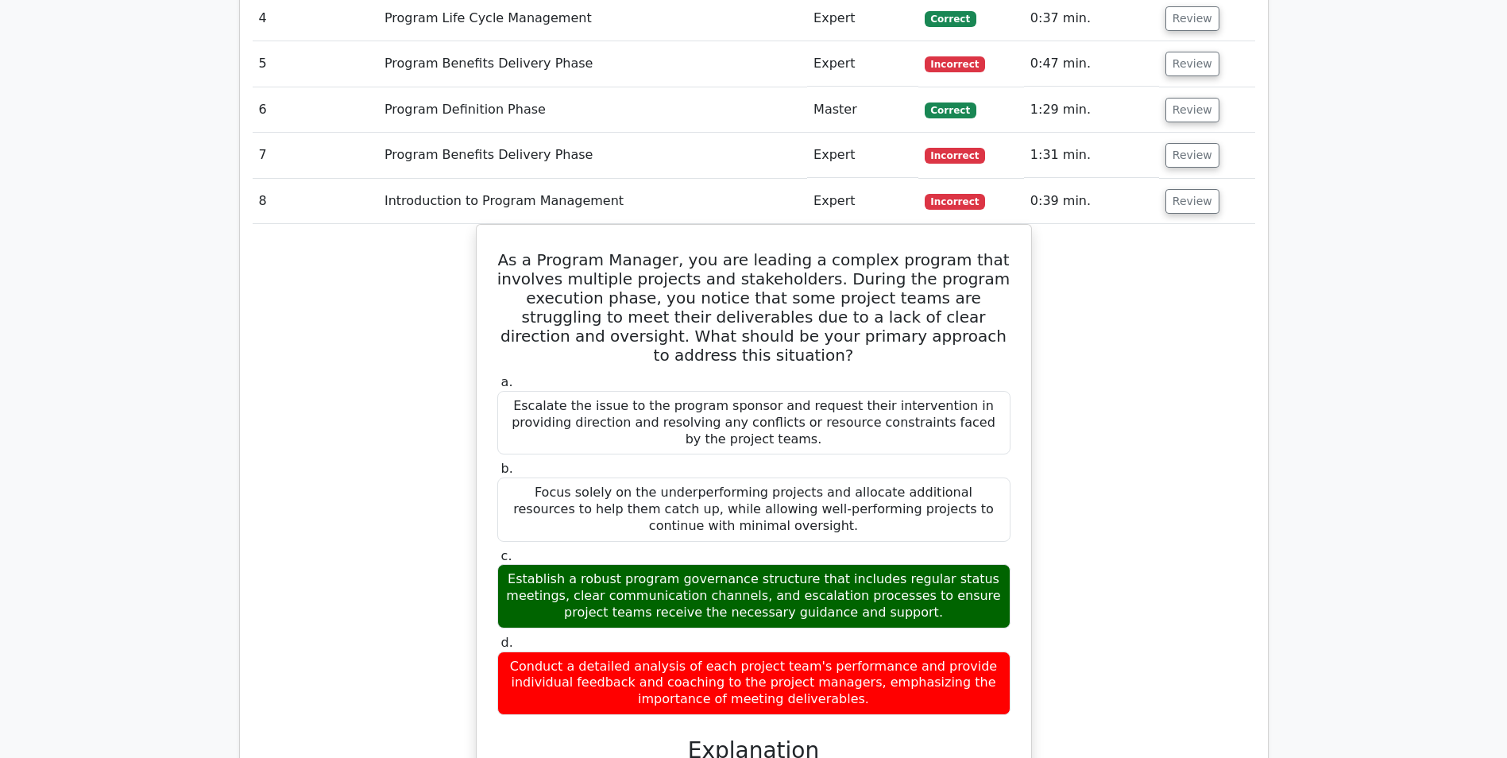
scroll to position [874, 0]
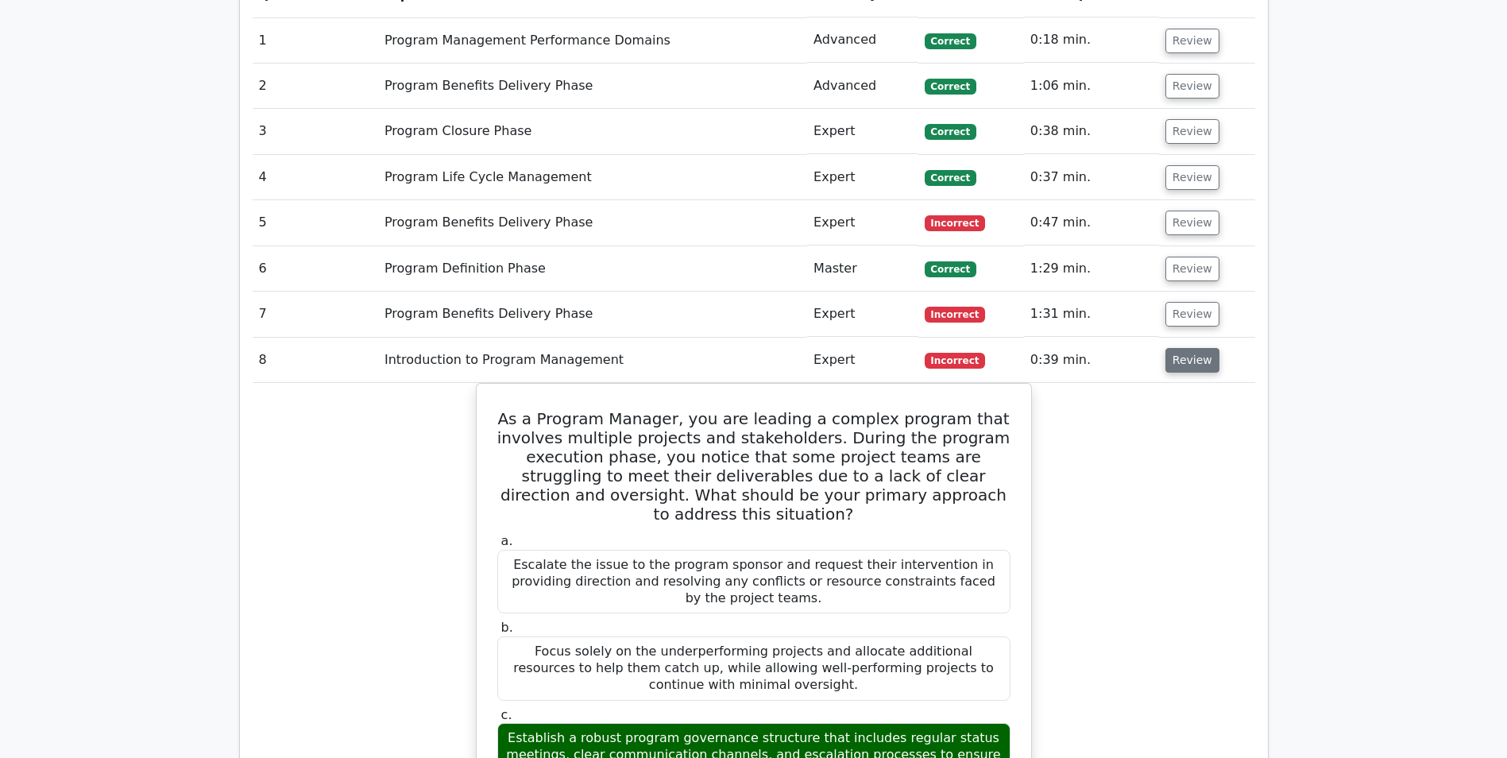
click at [1185, 359] on button "Review" at bounding box center [1193, 360] width 54 height 25
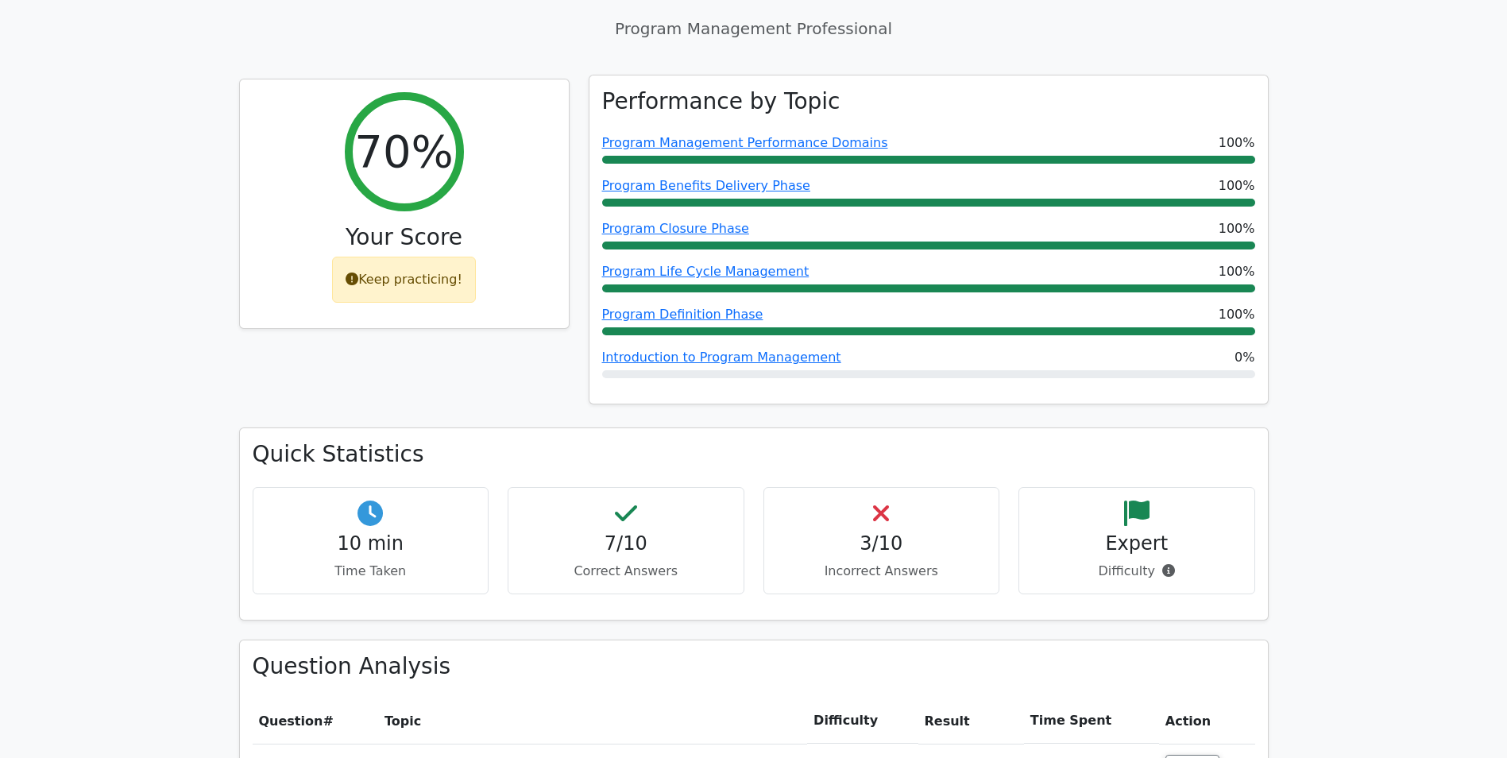
scroll to position [0, 0]
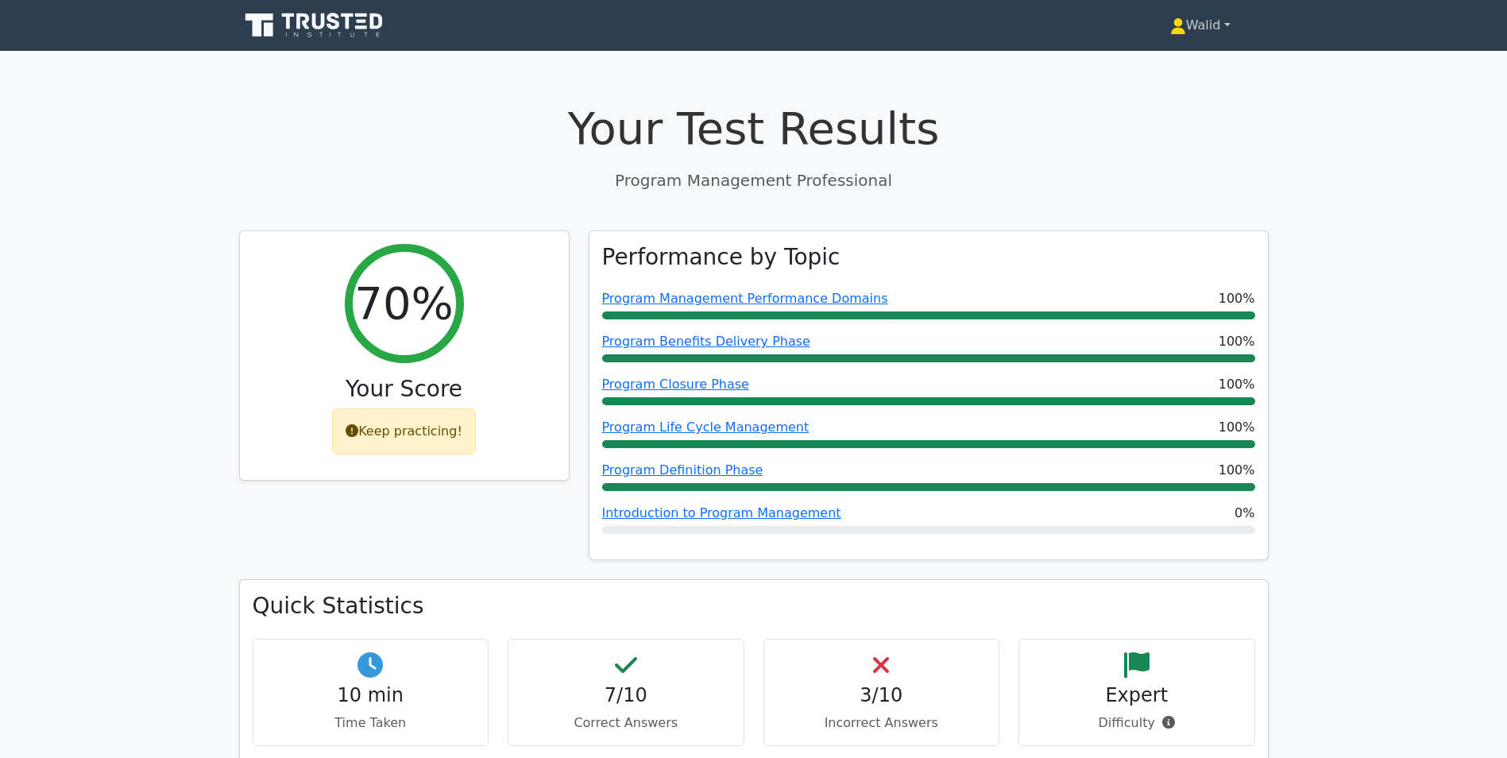
click at [1197, 26] on link "Walid" at bounding box center [1200, 26] width 137 height 32
click at [1158, 68] on link "Profile" at bounding box center [1196, 62] width 126 height 25
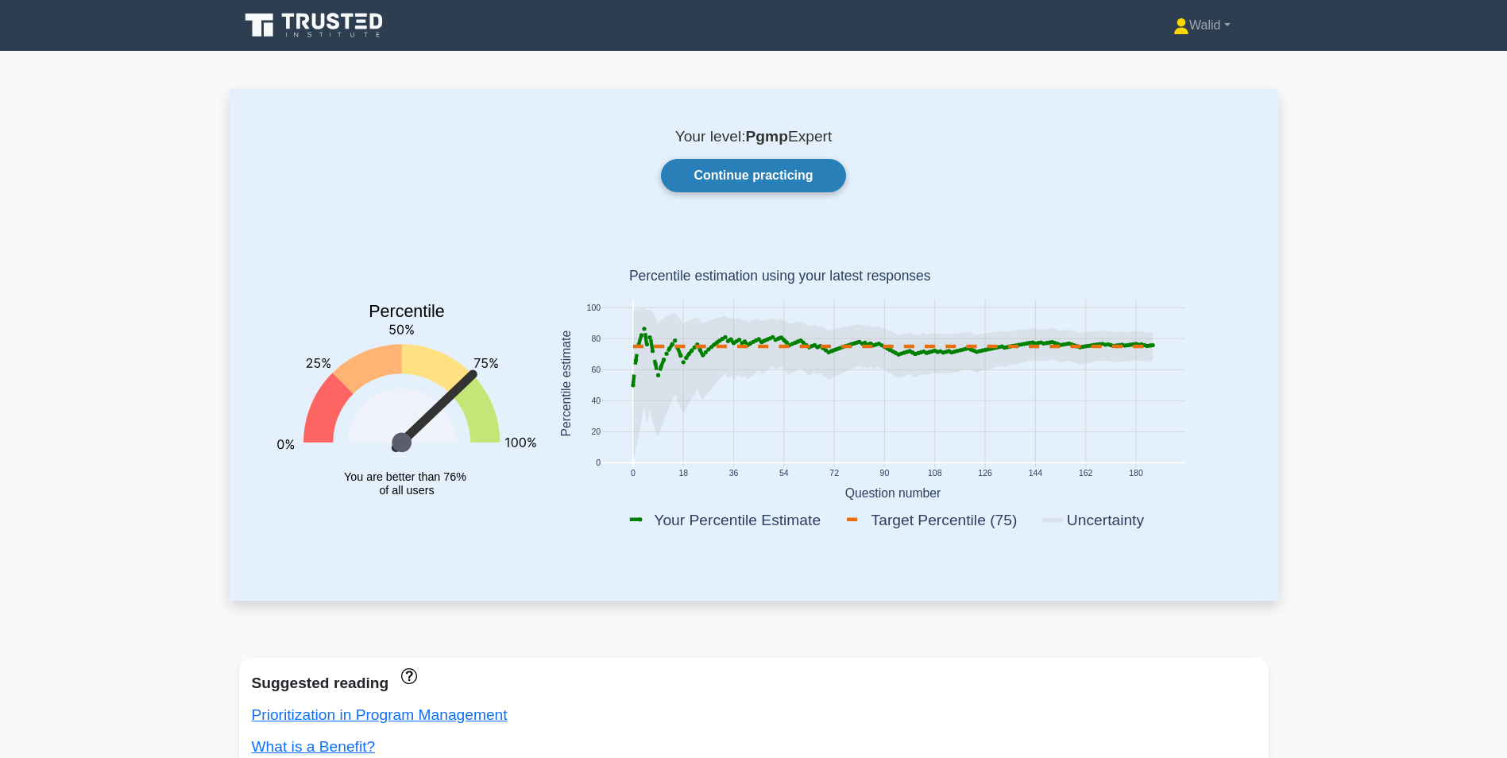
click at [775, 168] on link "Continue practicing" at bounding box center [753, 175] width 184 height 33
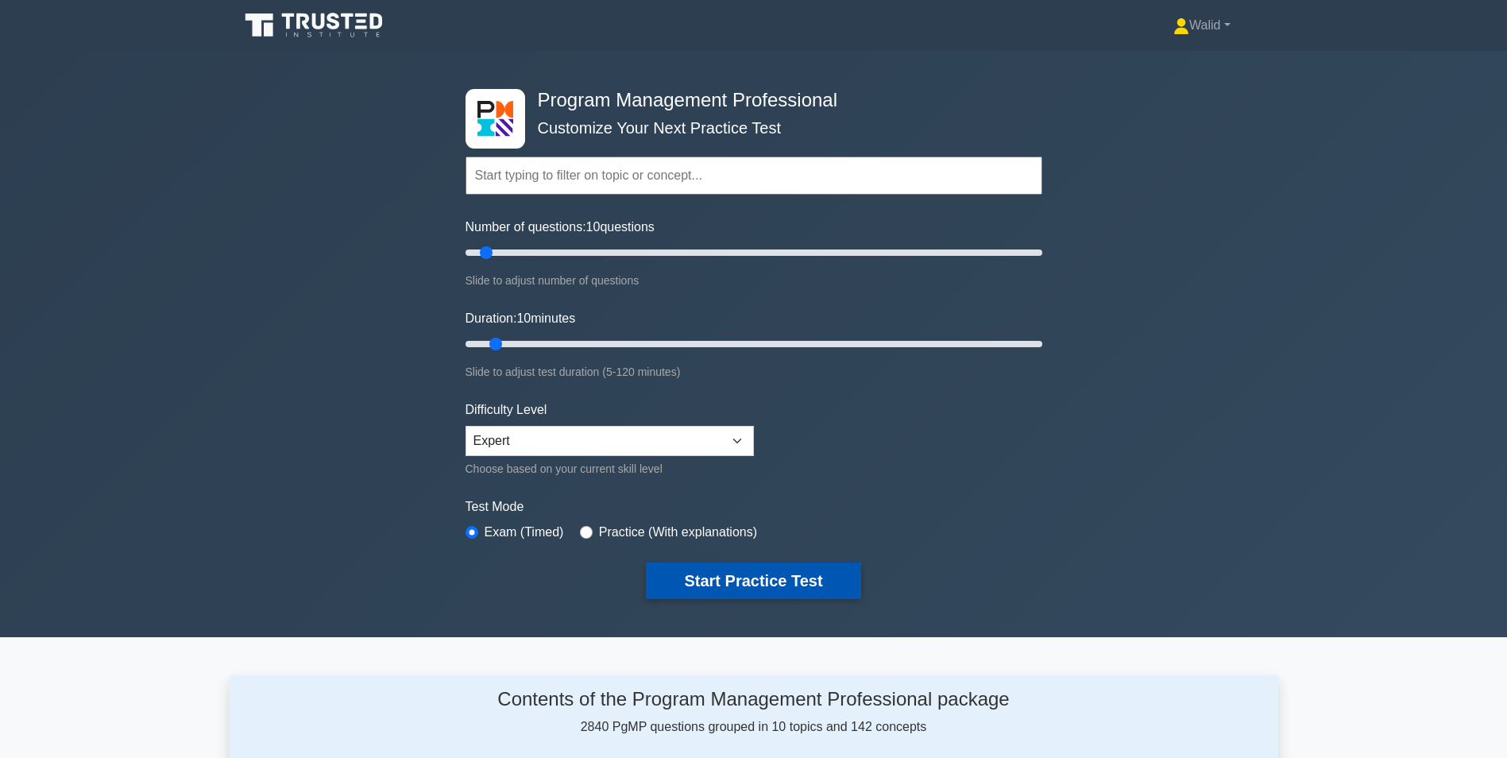
click at [797, 575] on button "Start Practice Test" at bounding box center [753, 581] width 215 height 37
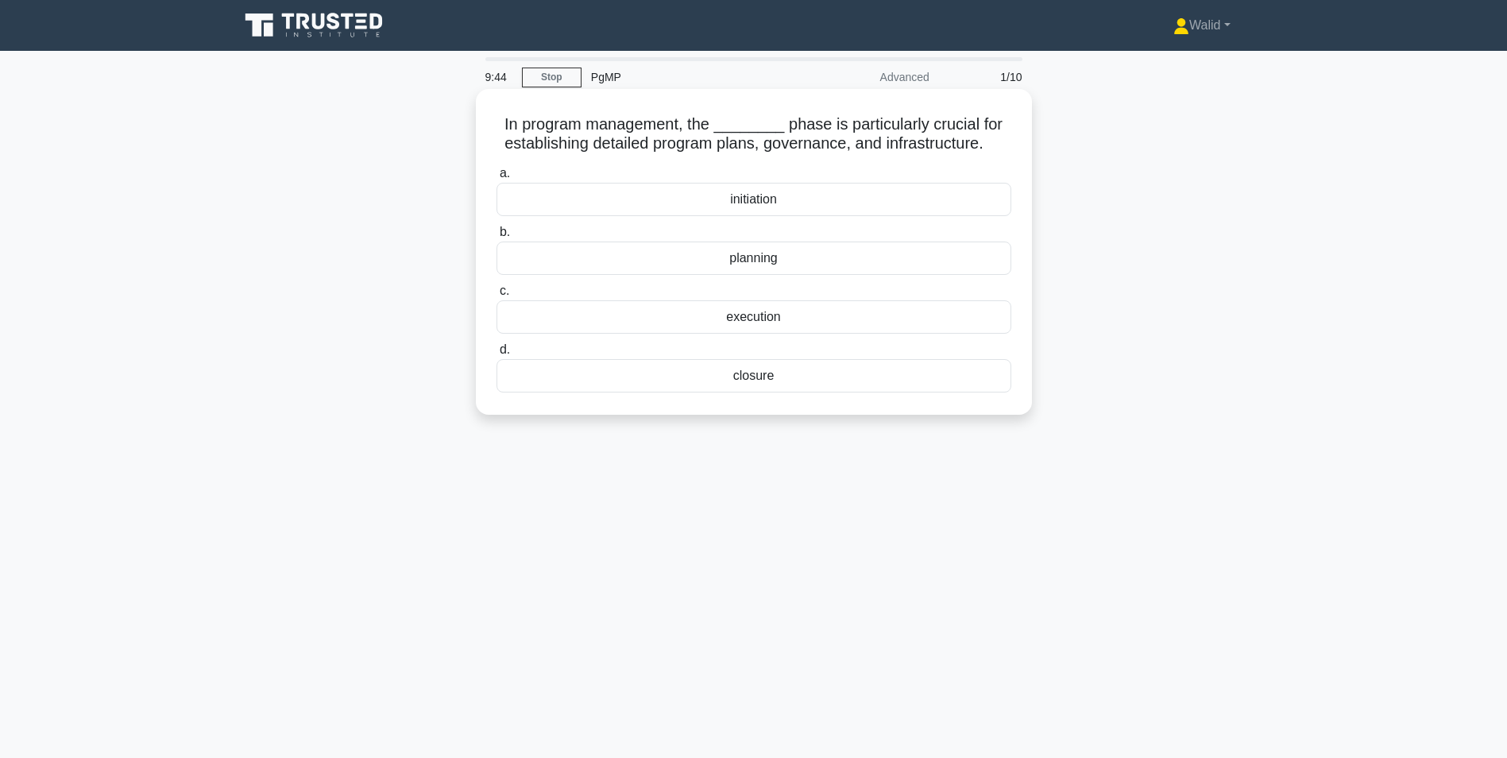
click at [734, 199] on div "initiation" at bounding box center [754, 199] width 515 height 33
click at [497, 179] on input "a. initiation" at bounding box center [497, 173] width 0 height 10
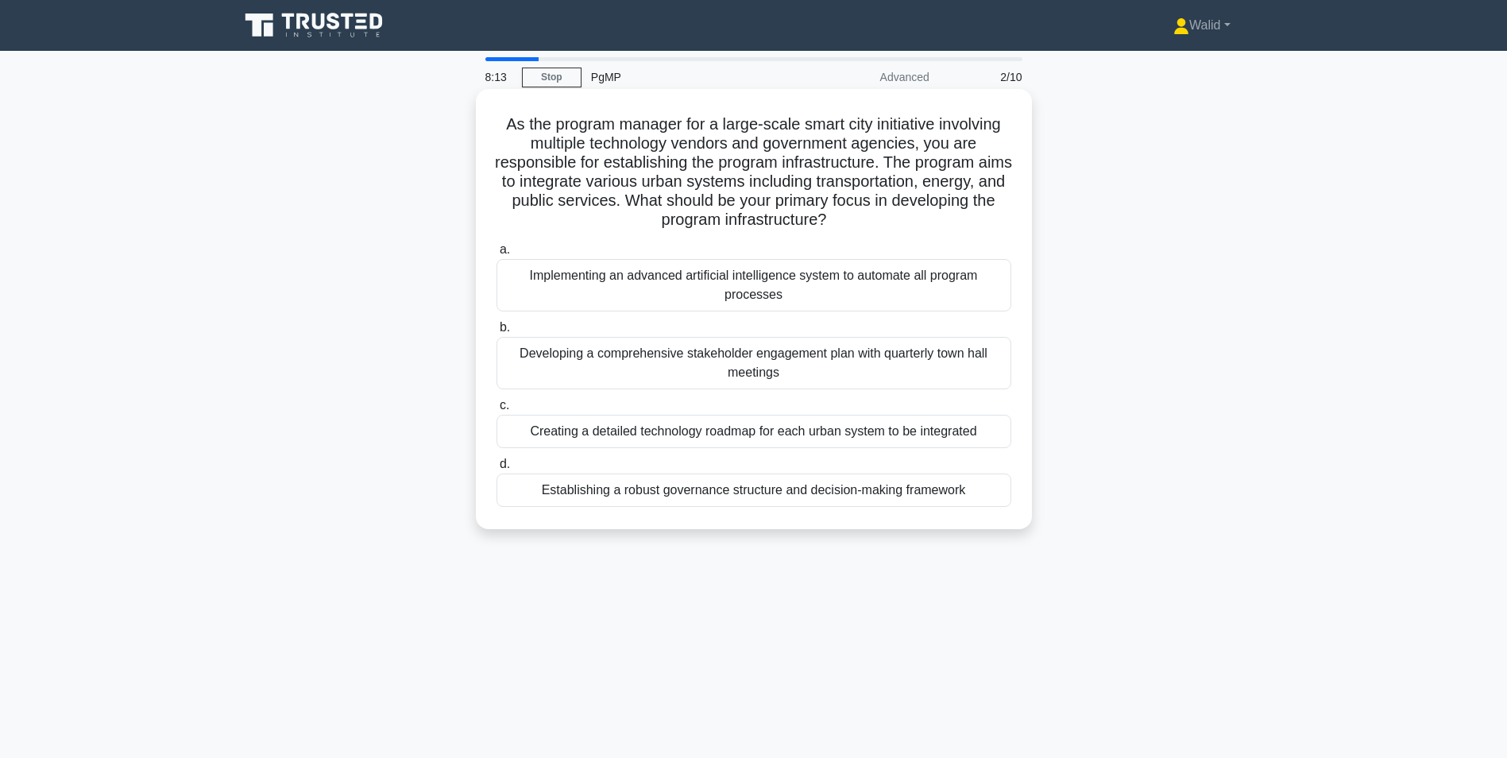
click at [778, 496] on div "Establishing a robust governance structure and decision-making framework" at bounding box center [754, 490] width 515 height 33
click at [497, 470] on input "d. Establishing a robust governance structure and decision-making framework" at bounding box center [497, 464] width 0 height 10
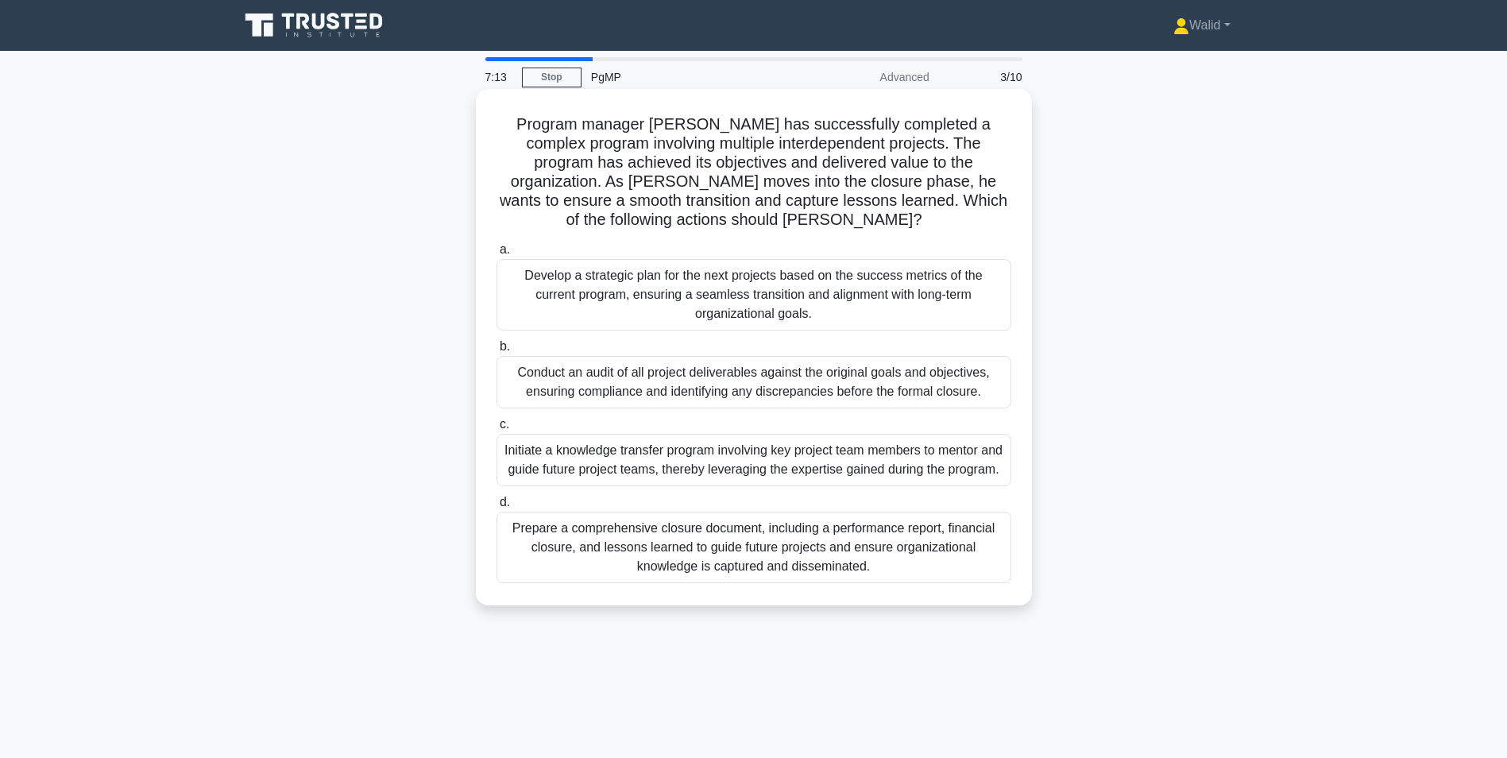
click at [803, 579] on div "Prepare a comprehensive closure document, including a performance report, finan…" at bounding box center [754, 548] width 515 height 72
click at [497, 508] on input "d. Prepare a comprehensive closure document, including a performance report, fi…" at bounding box center [497, 502] width 0 height 10
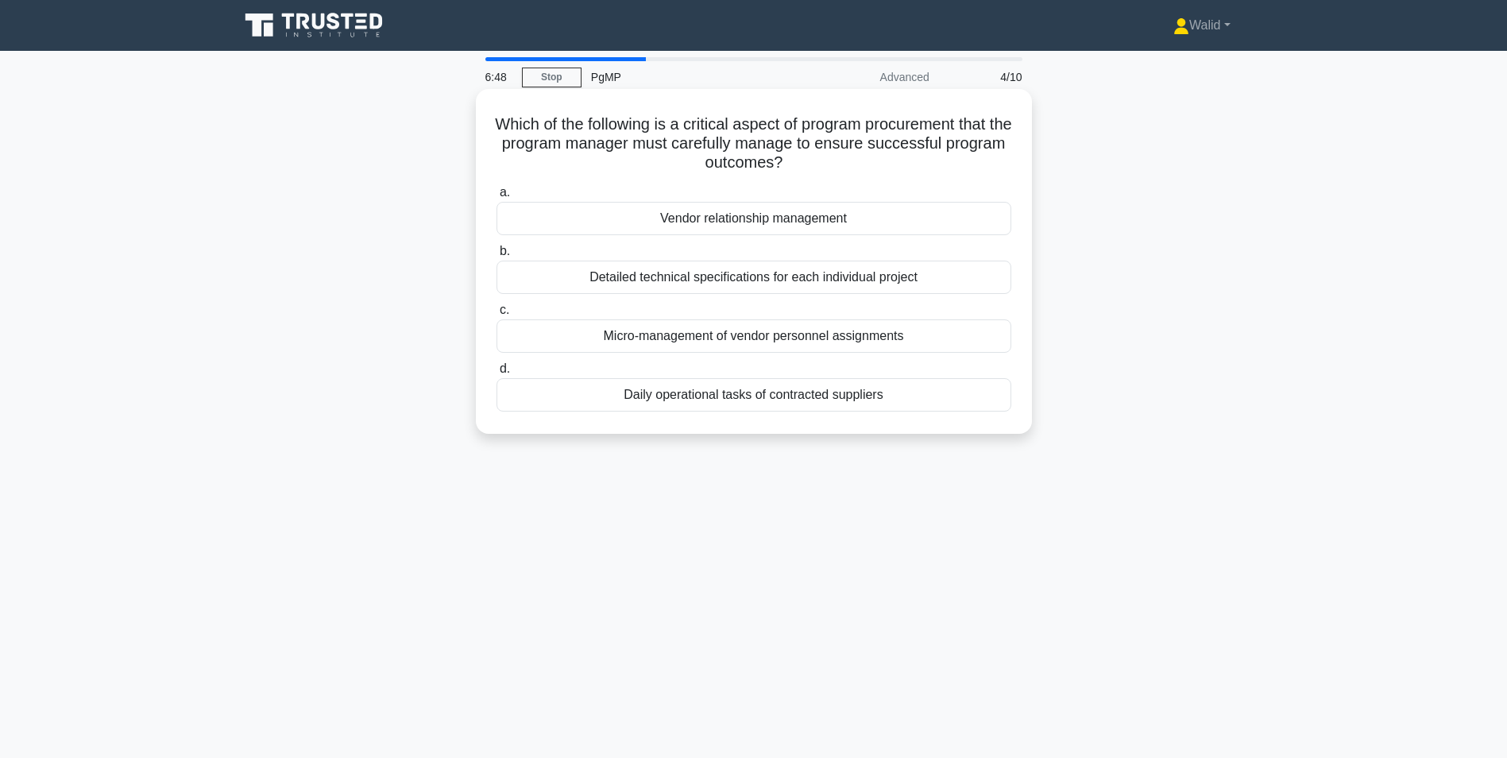
click at [779, 219] on div "Vendor relationship management" at bounding box center [754, 218] width 515 height 33
click at [497, 198] on input "a. Vendor relationship management" at bounding box center [497, 193] width 0 height 10
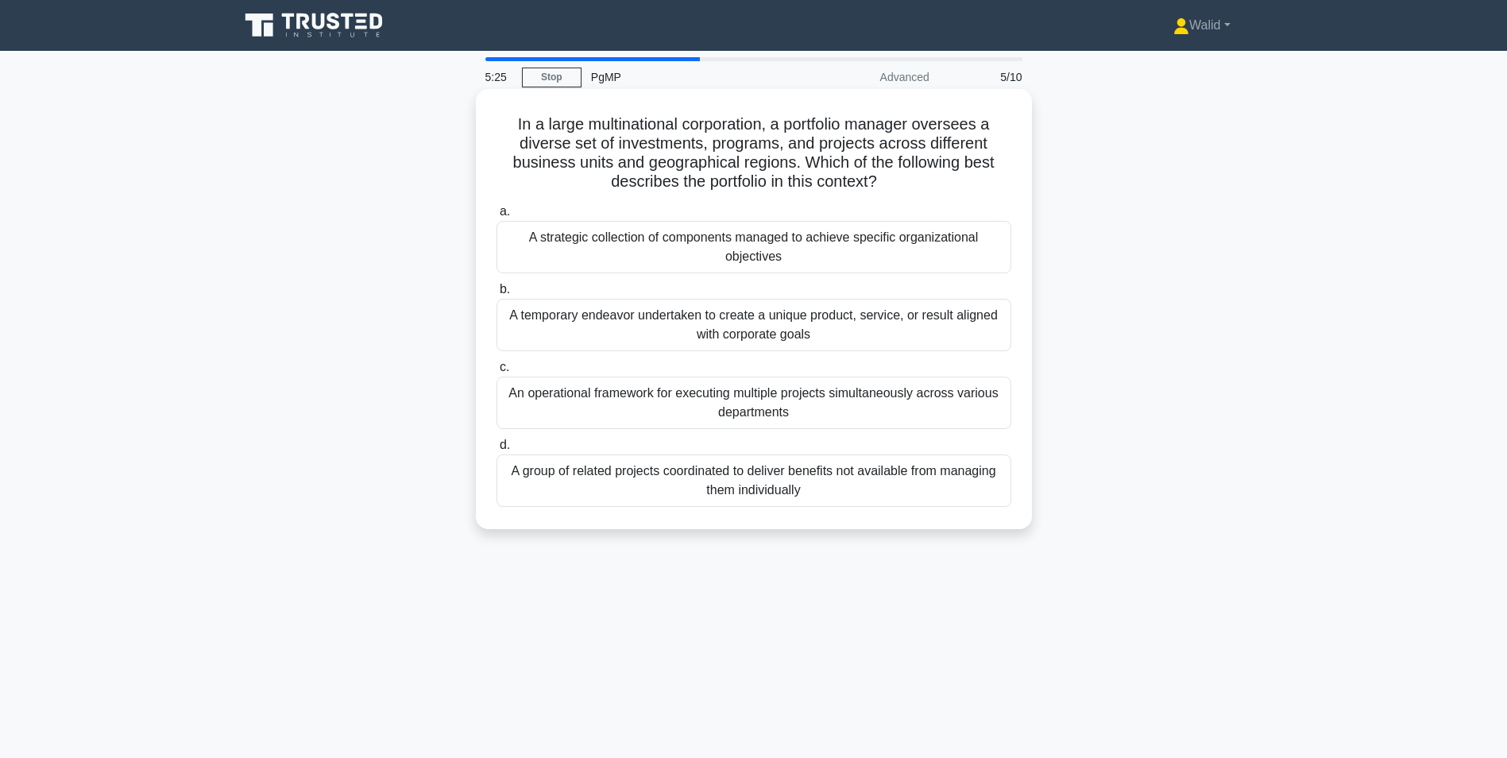
click at [658, 246] on div "A strategic collection of components managed to achieve specific organizational…" at bounding box center [754, 247] width 515 height 52
click at [497, 217] on input "a. A strategic collection of components managed to achieve specific organizatio…" at bounding box center [497, 212] width 0 height 10
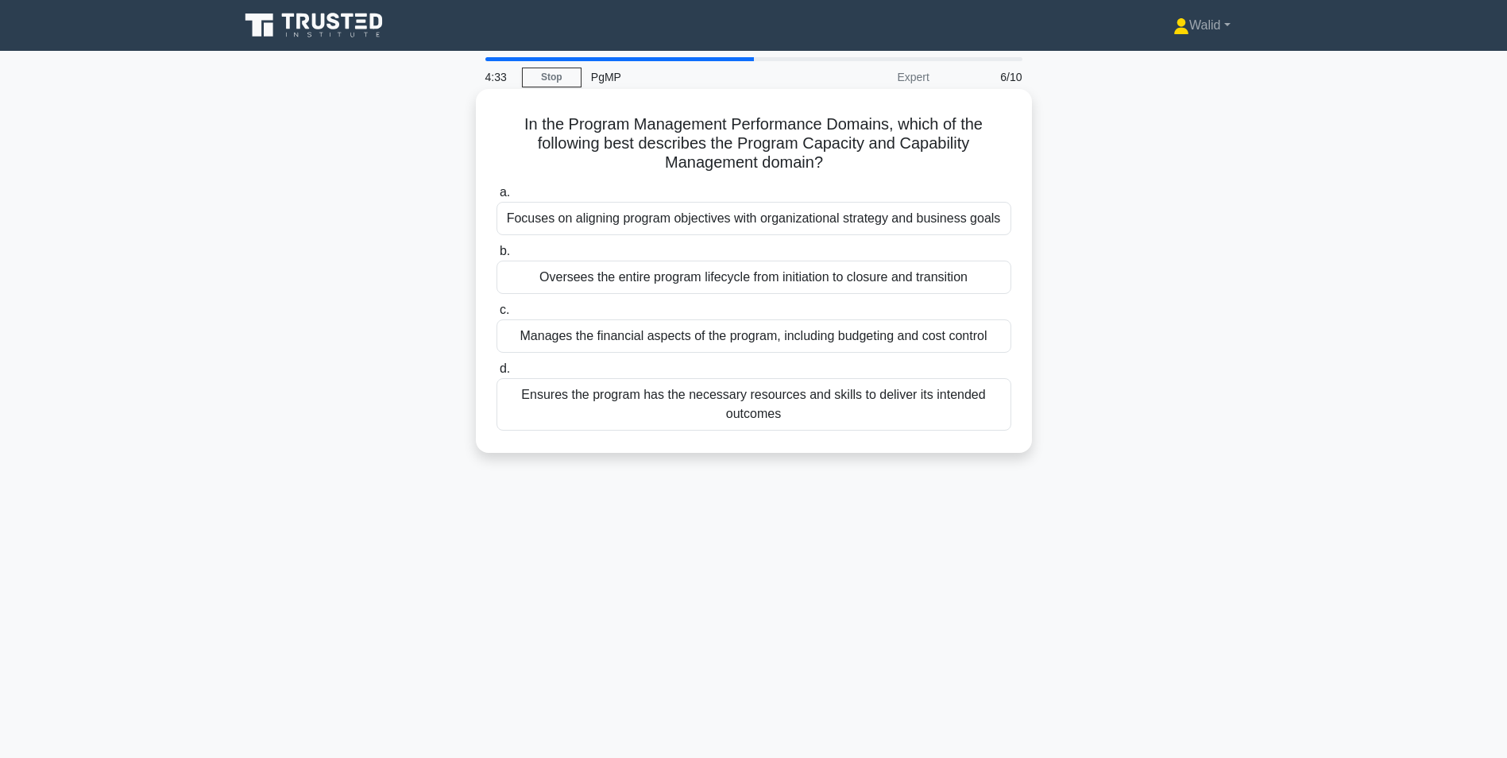
click at [792, 404] on div "Ensures the program has the necessary resources and skills to deliver its inten…" at bounding box center [754, 404] width 515 height 52
click at [497, 374] on input "d. Ensures the program has the necessary resources and skills to deliver its in…" at bounding box center [497, 369] width 0 height 10
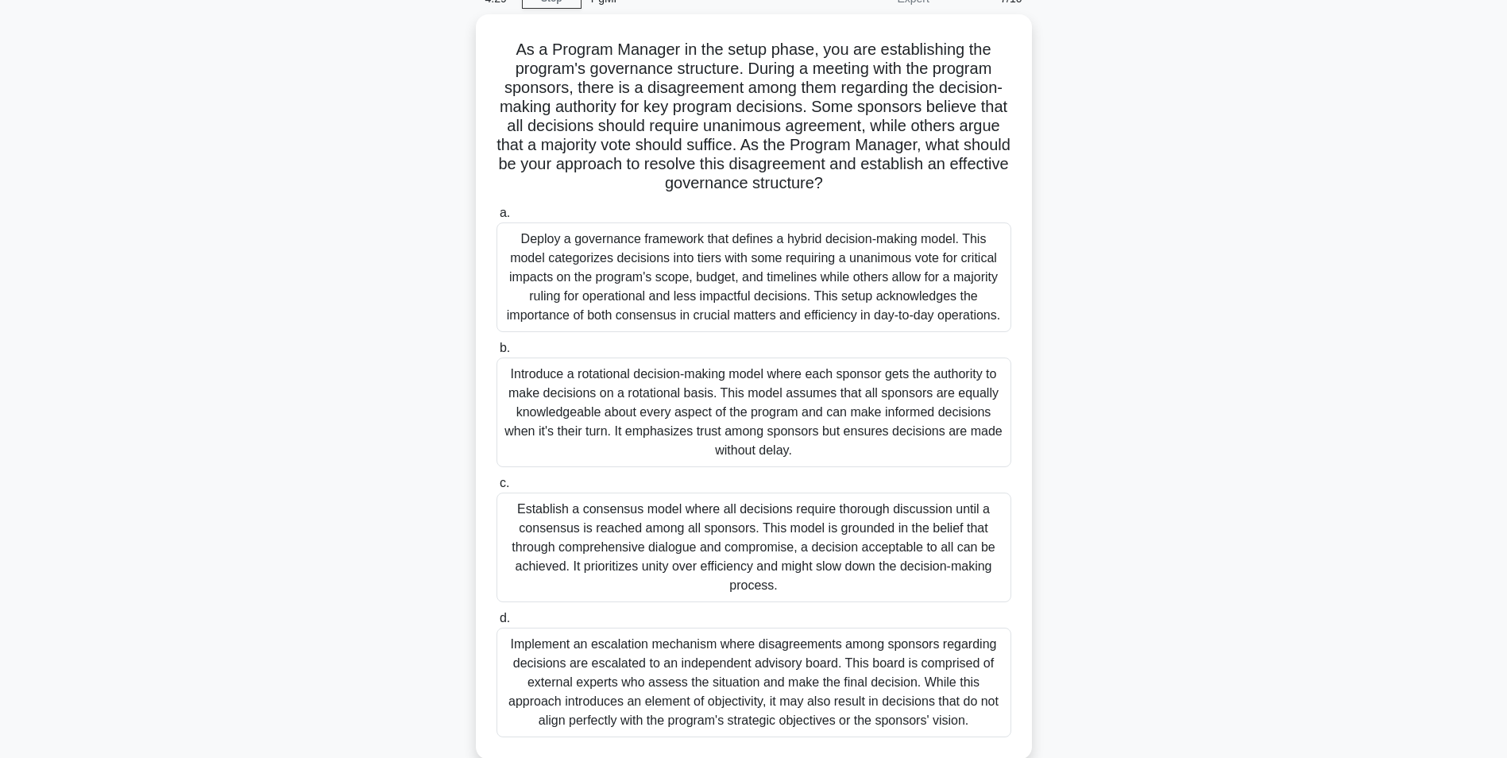
scroll to position [79, 0]
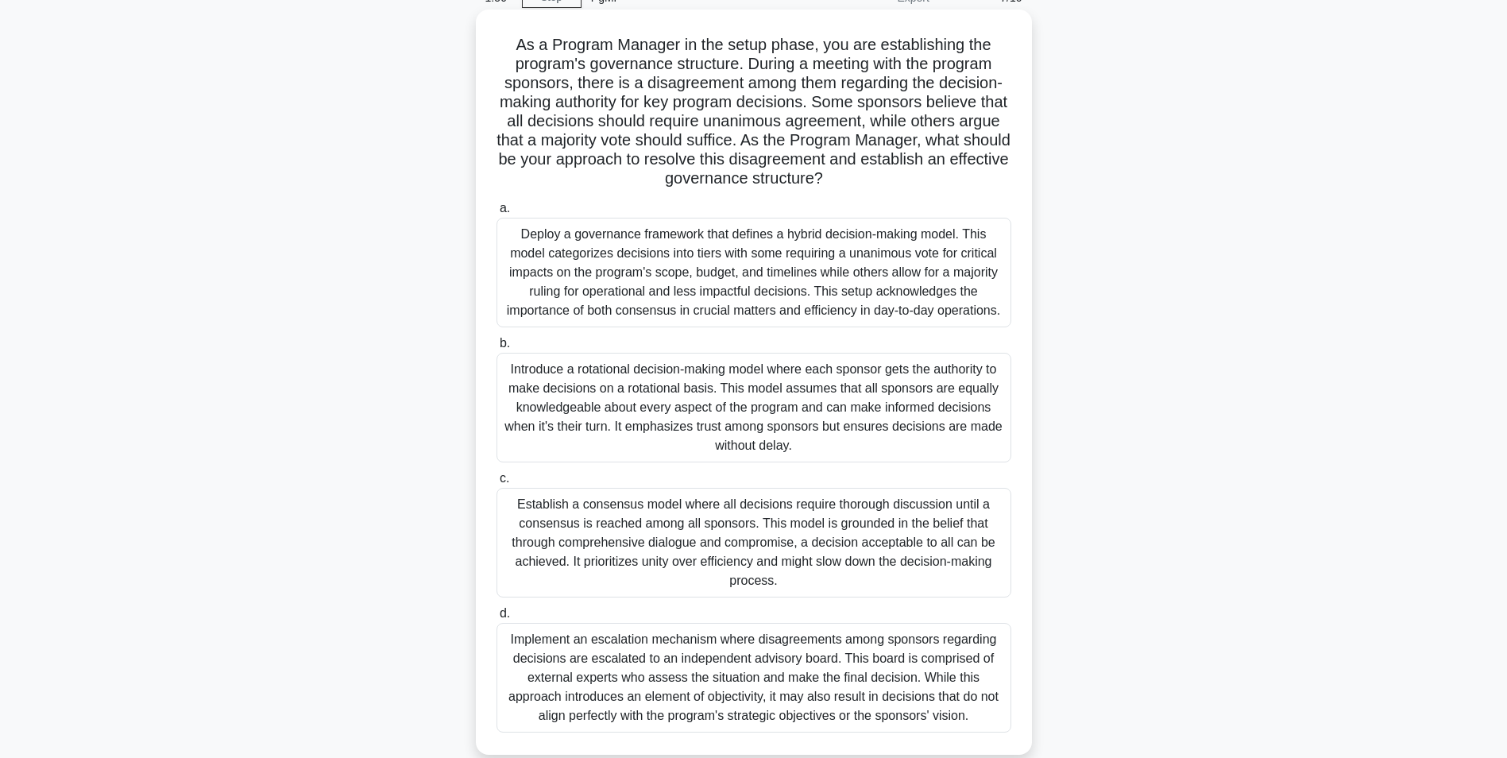
click at [805, 413] on div "Introduce a rotational decision-making model where each sponsor gets the author…" at bounding box center [754, 408] width 515 height 110
click at [497, 349] on input "b. Introduce a rotational decision-making model where each sponsor gets the aut…" at bounding box center [497, 343] width 0 height 10
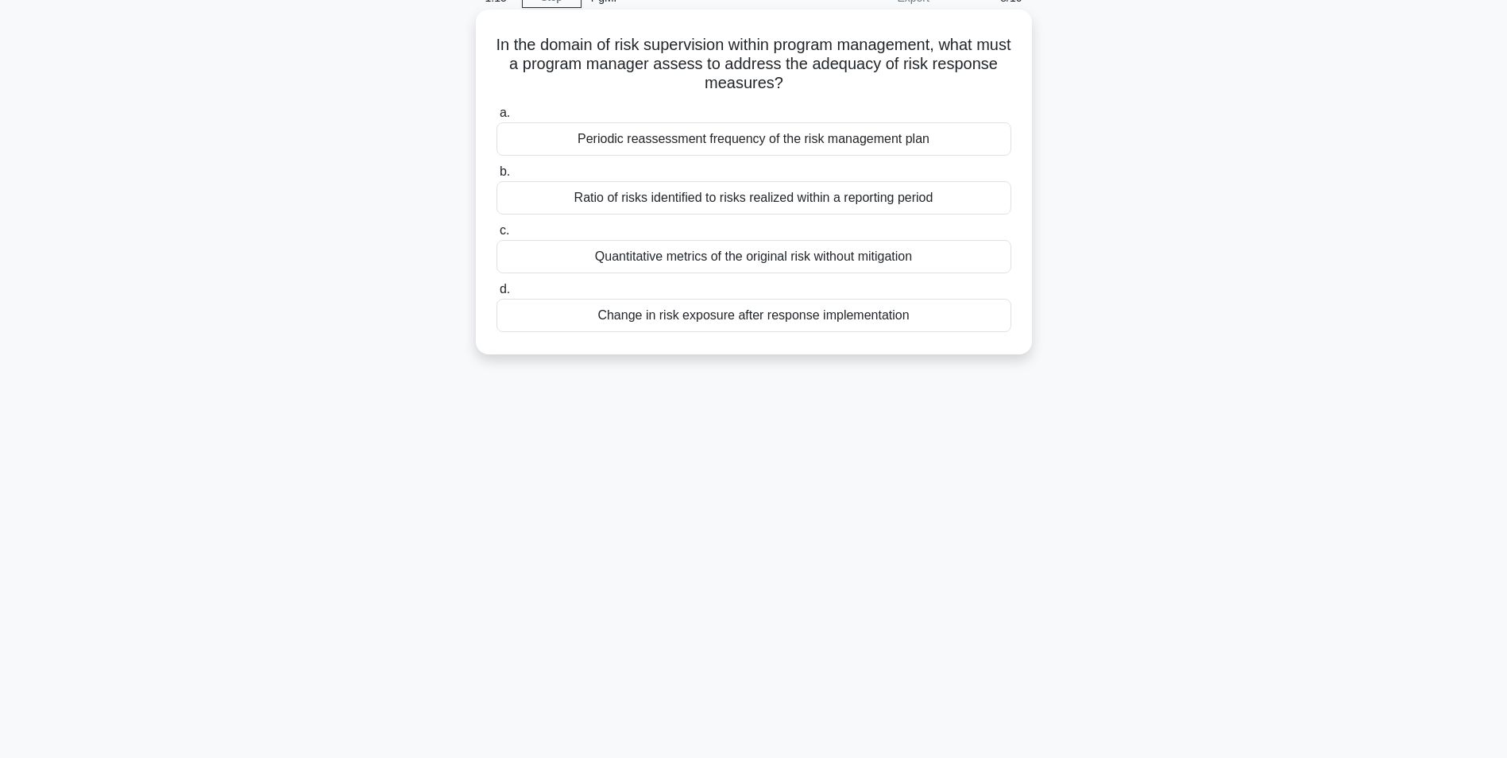
click at [718, 141] on div "Periodic reassessment frequency of the risk management plan" at bounding box center [754, 138] width 515 height 33
click at [497, 118] on input "a. Periodic reassessment frequency of the risk management plan" at bounding box center [497, 113] width 0 height 10
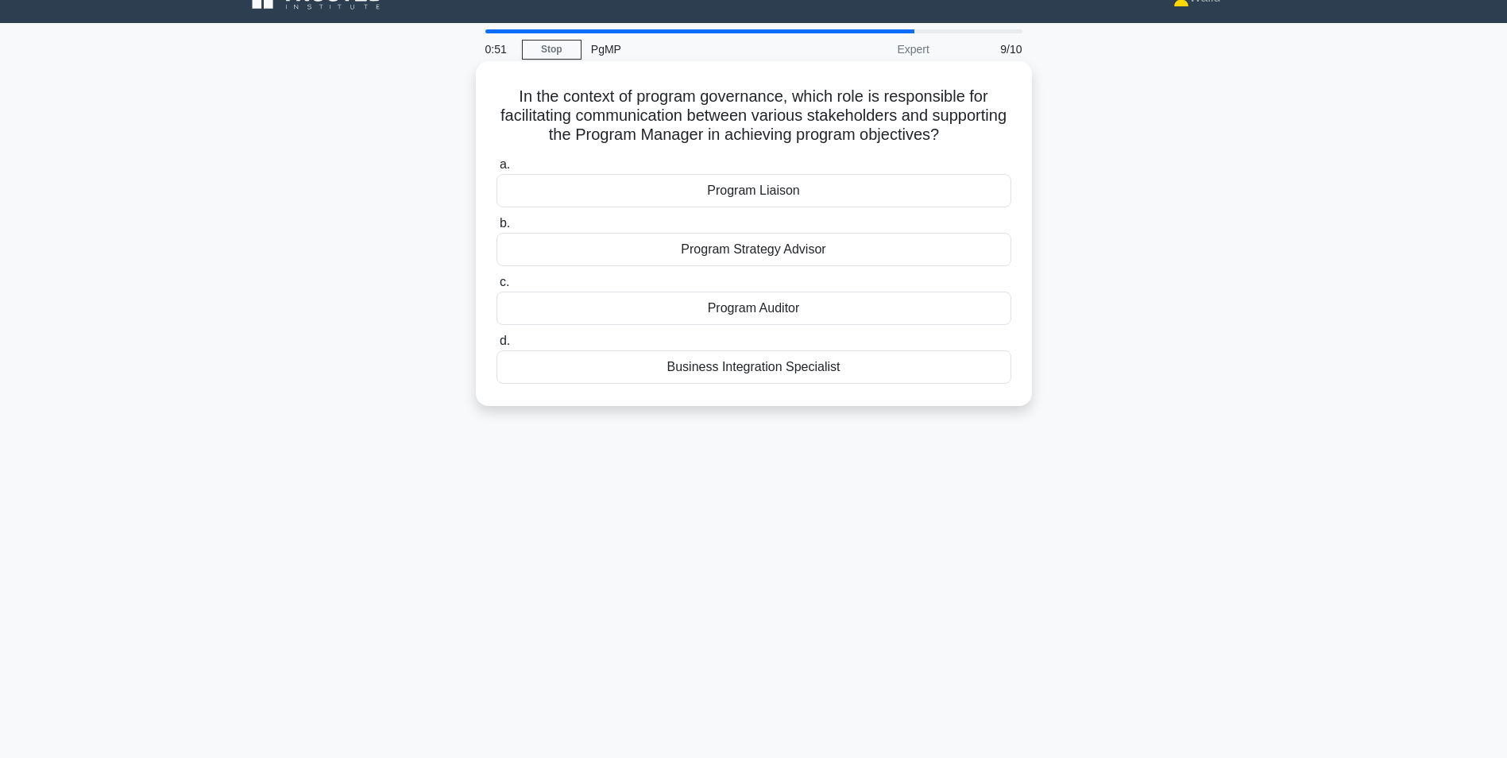
scroll to position [0, 0]
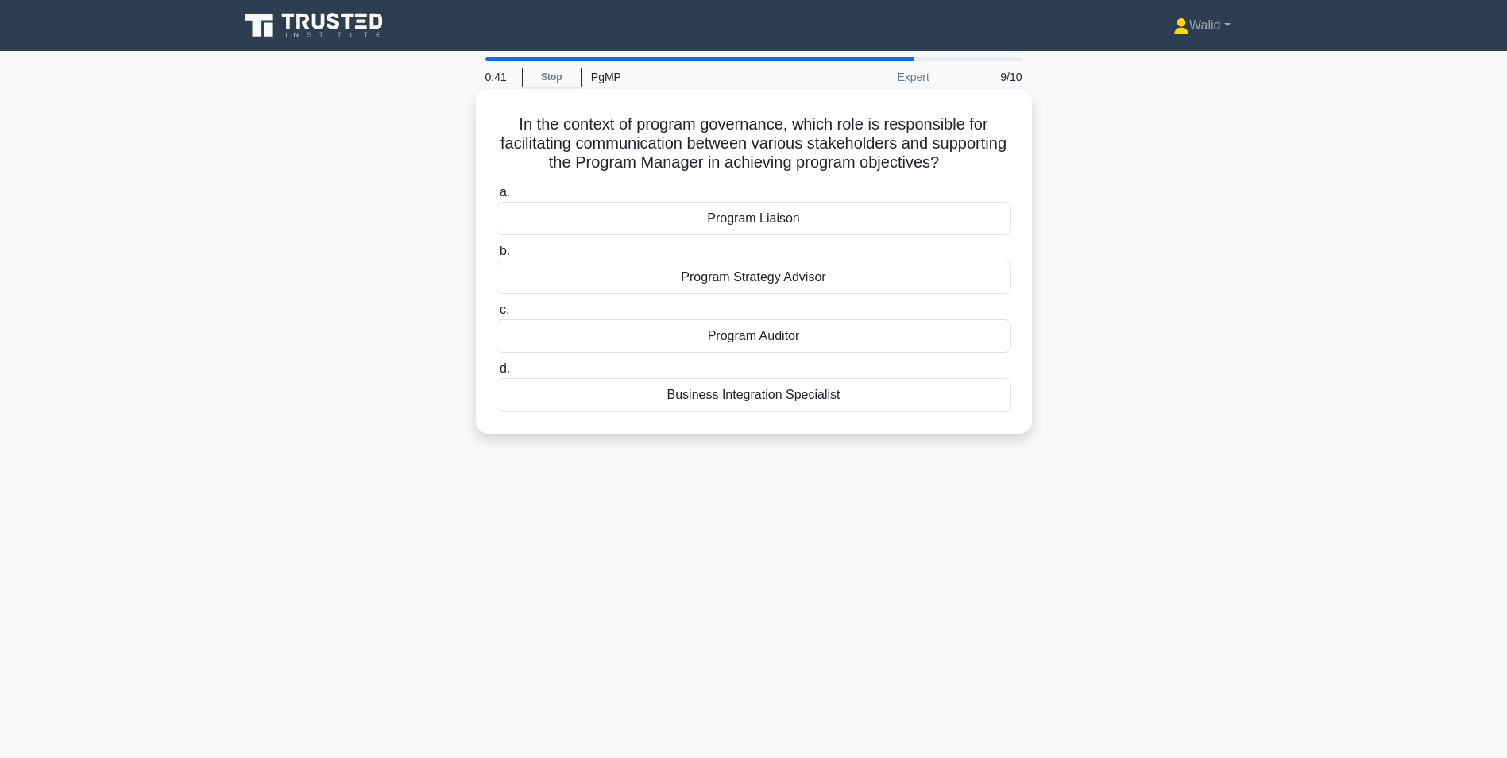
click at [808, 221] on div "Program Liaison" at bounding box center [754, 218] width 515 height 33
click at [497, 198] on input "a. Program Liaison" at bounding box center [497, 193] width 0 height 10
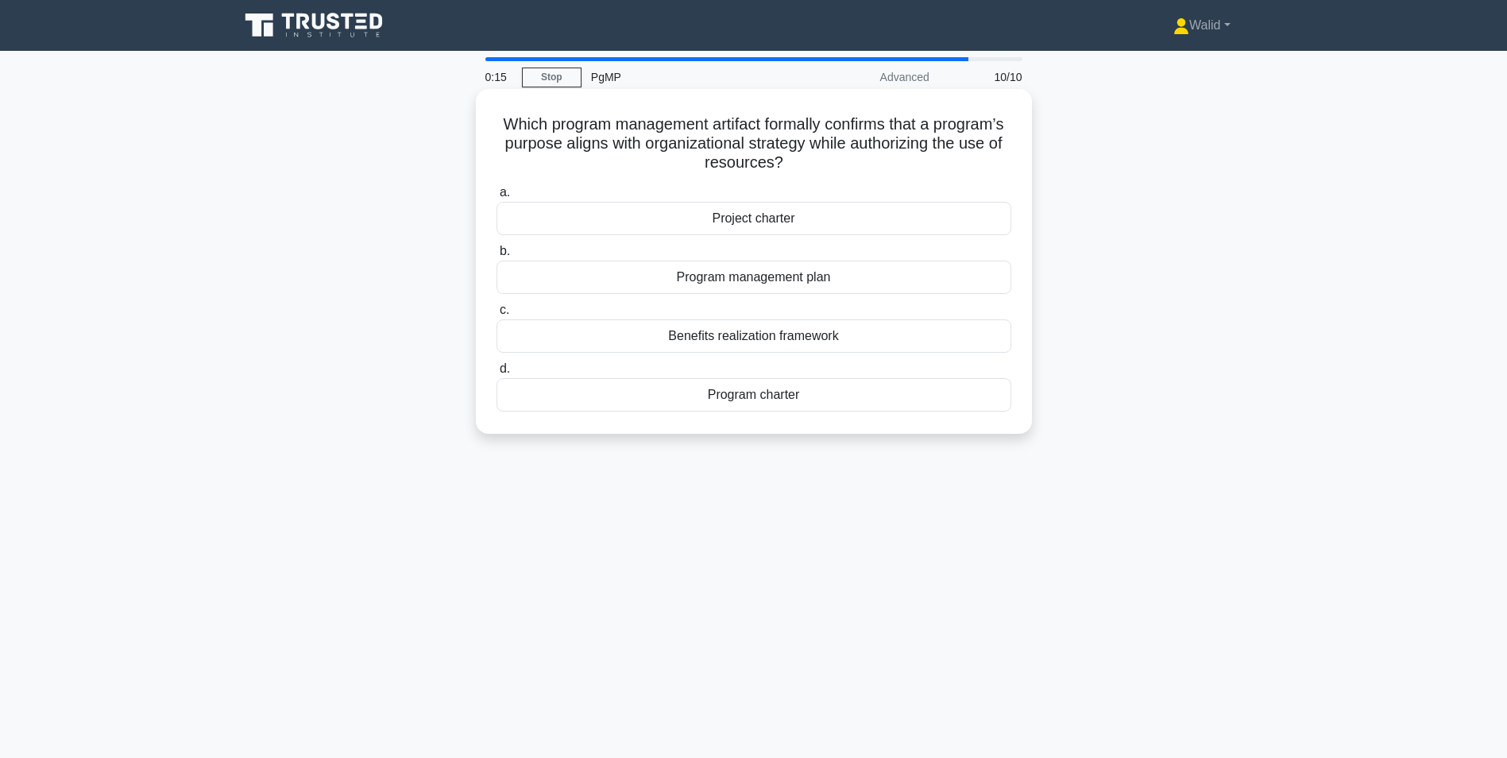
click at [771, 400] on div "Program charter" at bounding box center [754, 394] width 515 height 33
click at [497, 374] on input "d. Program charter" at bounding box center [497, 369] width 0 height 10
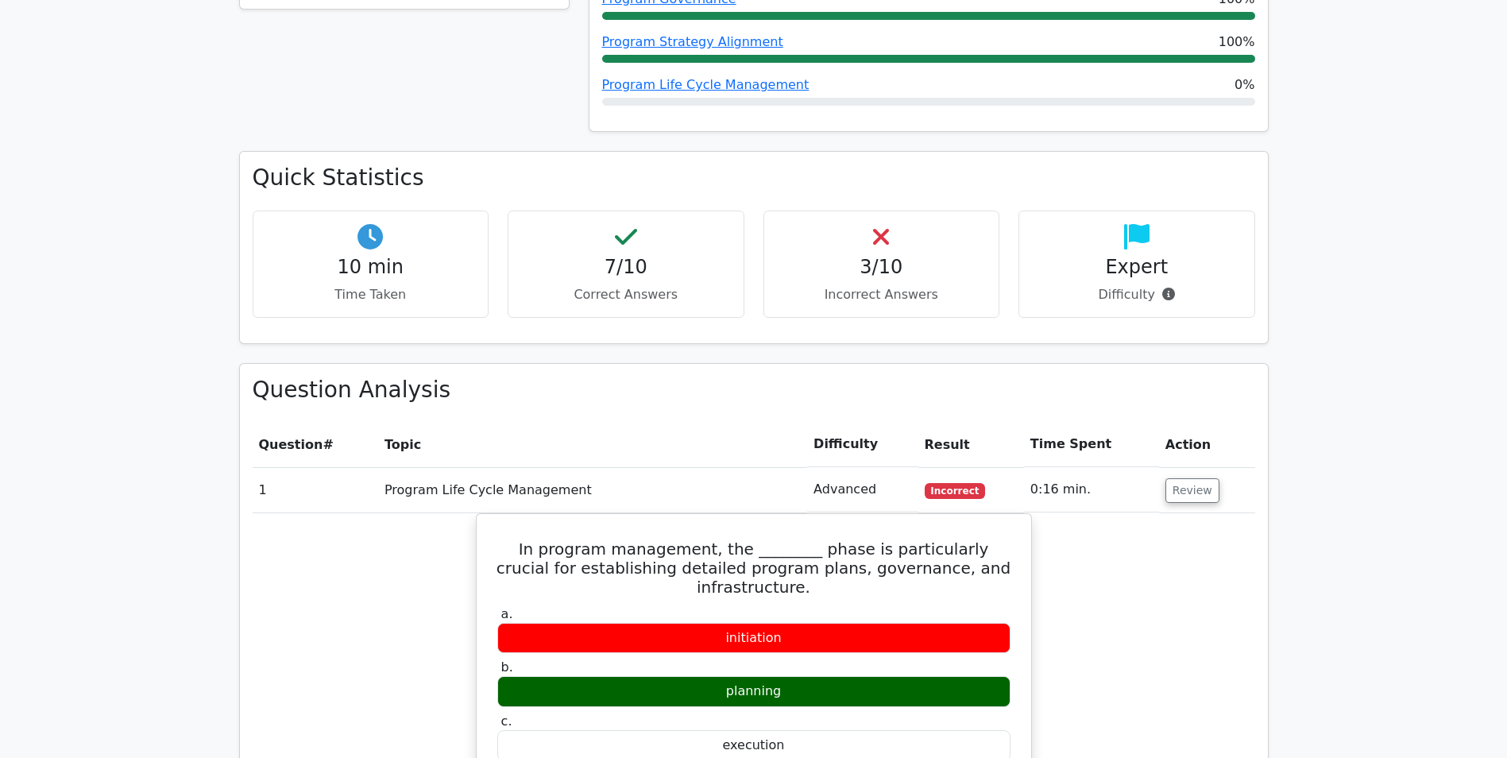
scroll to position [556, 0]
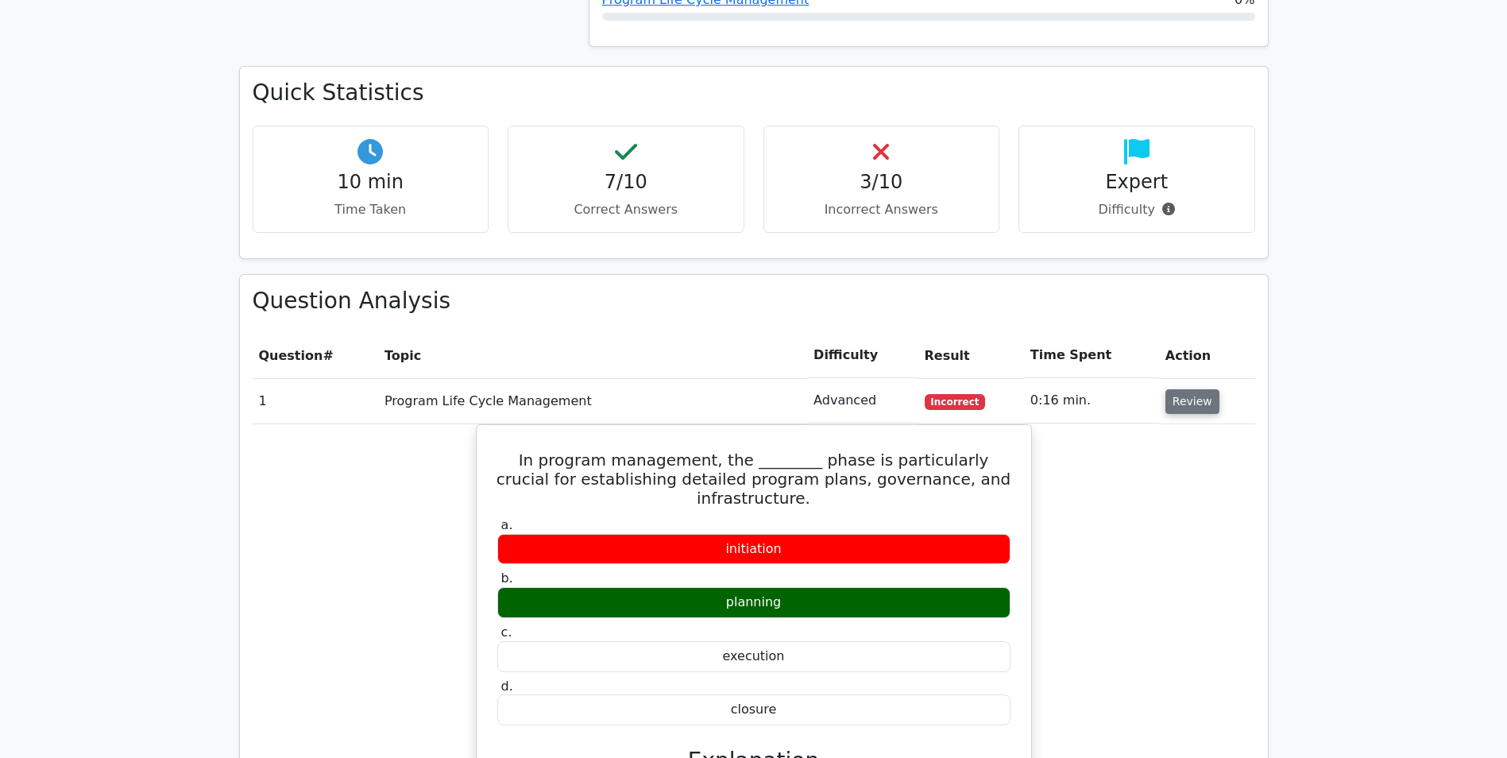
click at [1201, 403] on button "Review" at bounding box center [1193, 401] width 54 height 25
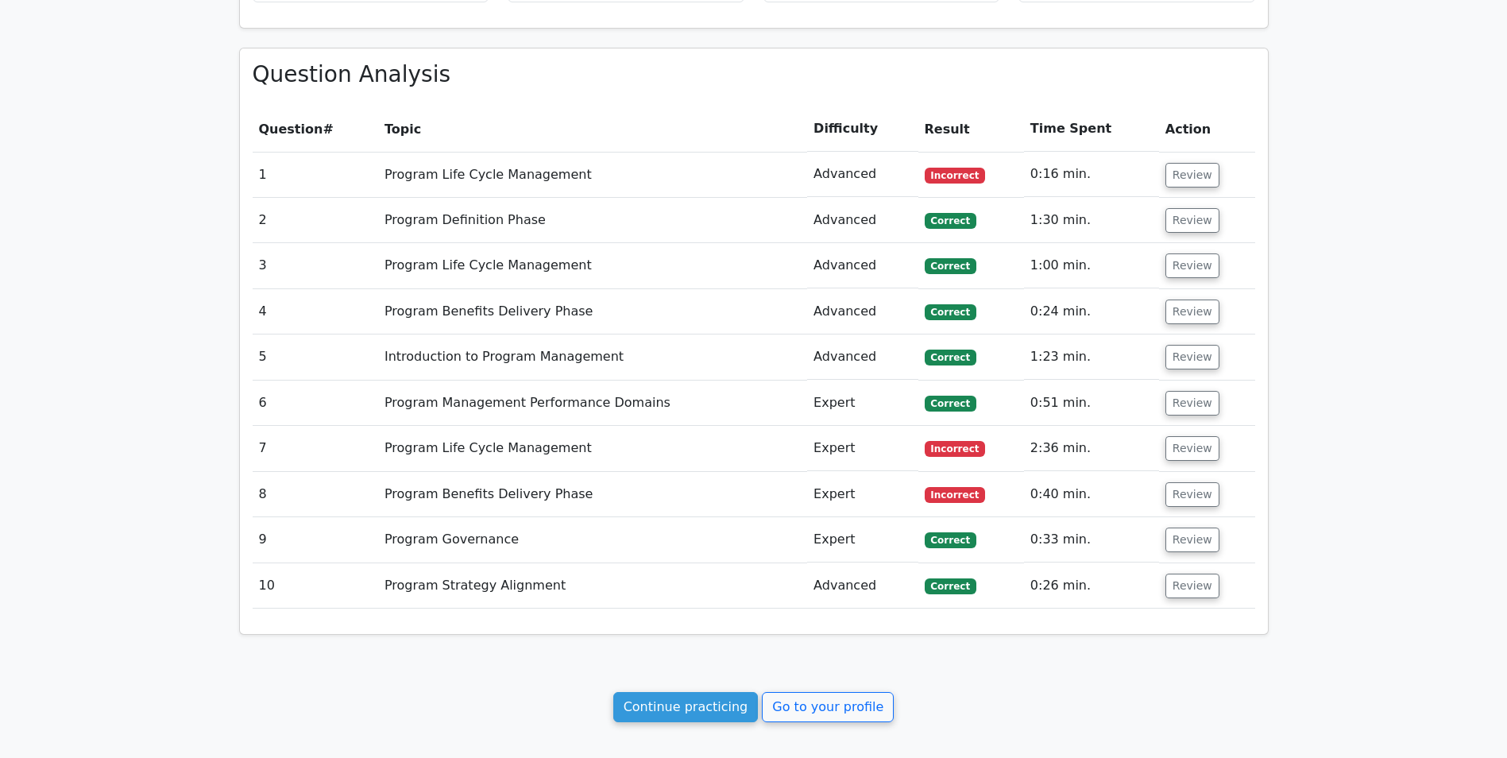
scroll to position [795, 0]
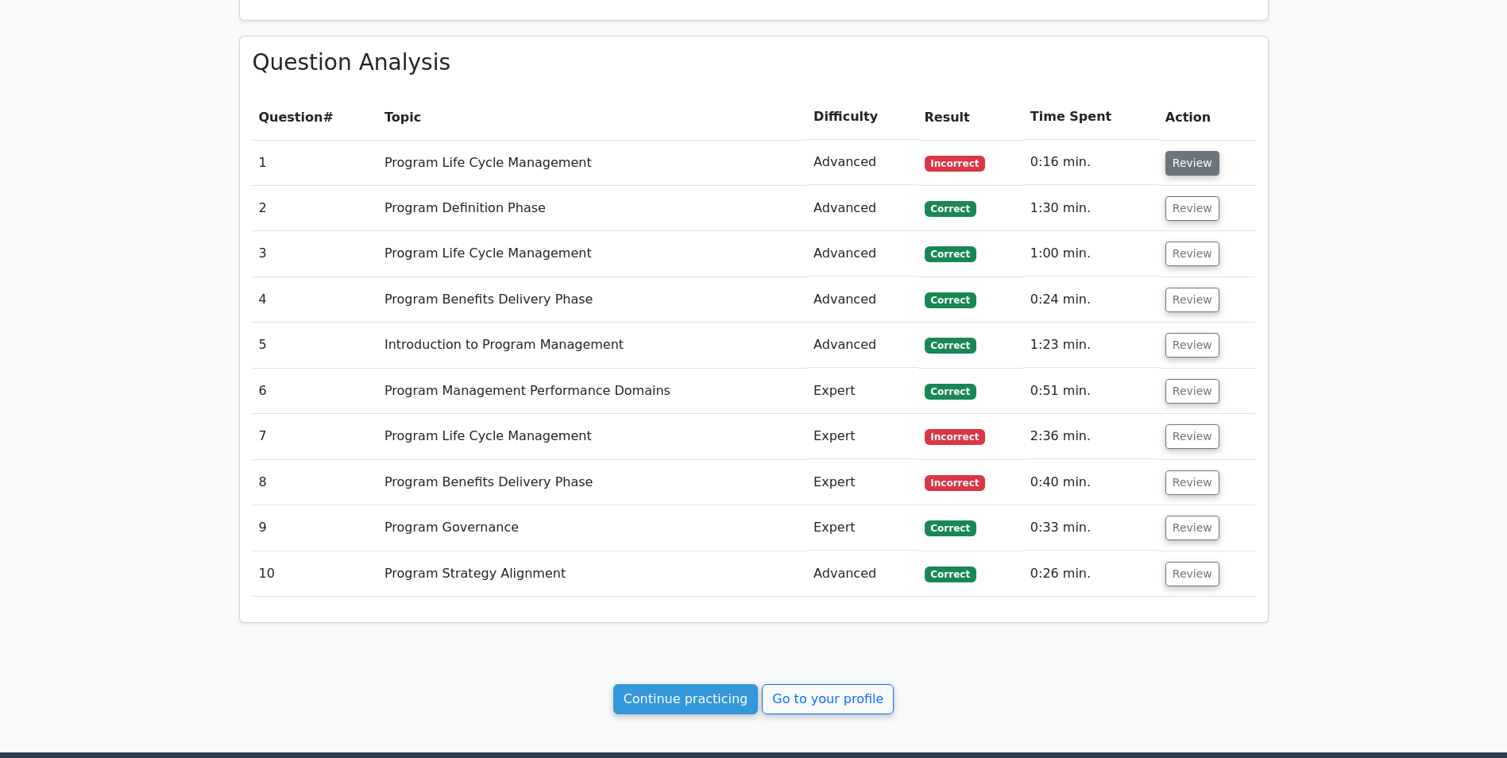
click at [1183, 168] on button "Review" at bounding box center [1193, 163] width 54 height 25
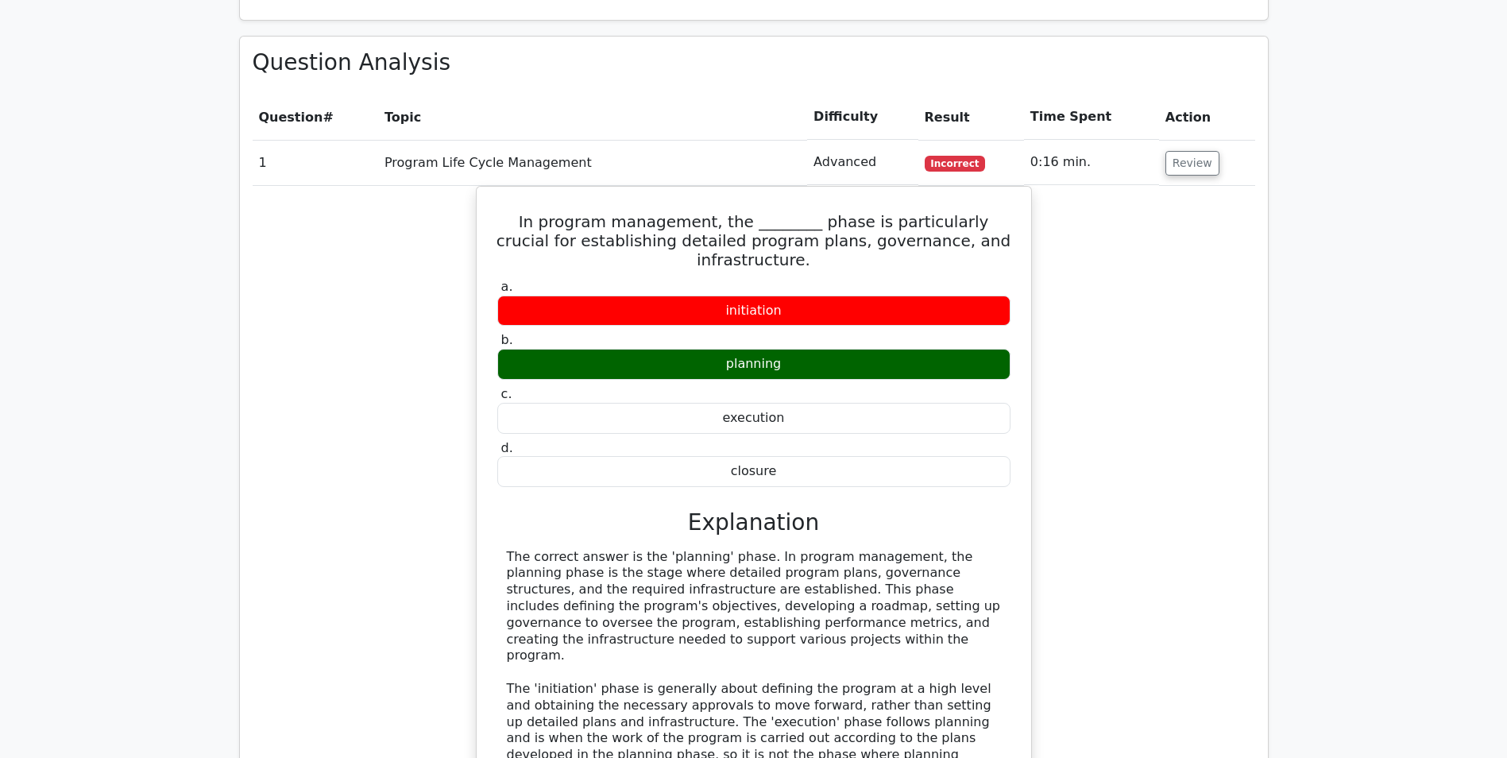
click at [1159, 164] on td "Review" at bounding box center [1207, 162] width 96 height 45
click at [1187, 158] on button "Review" at bounding box center [1193, 163] width 54 height 25
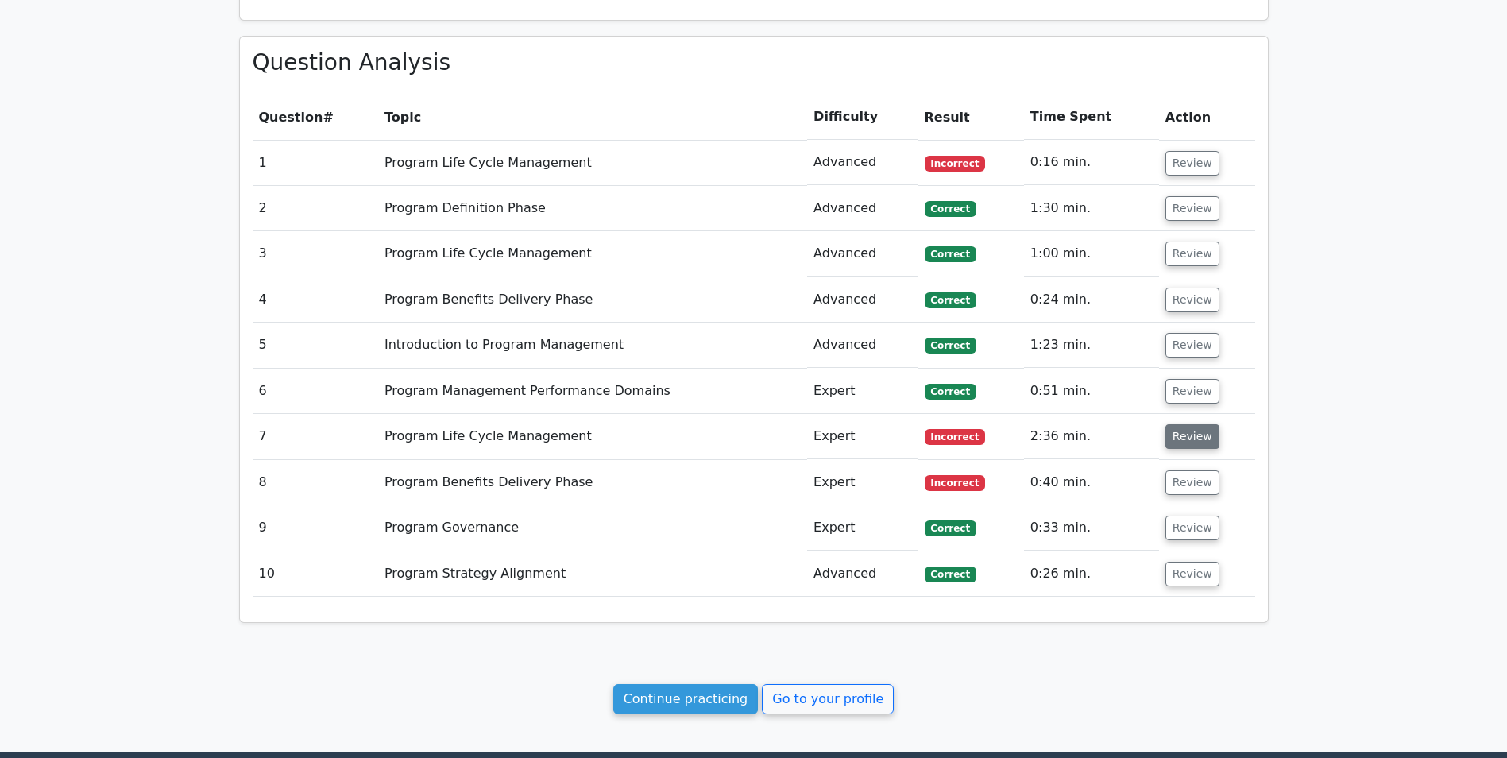
click at [1174, 436] on button "Review" at bounding box center [1193, 436] width 54 height 25
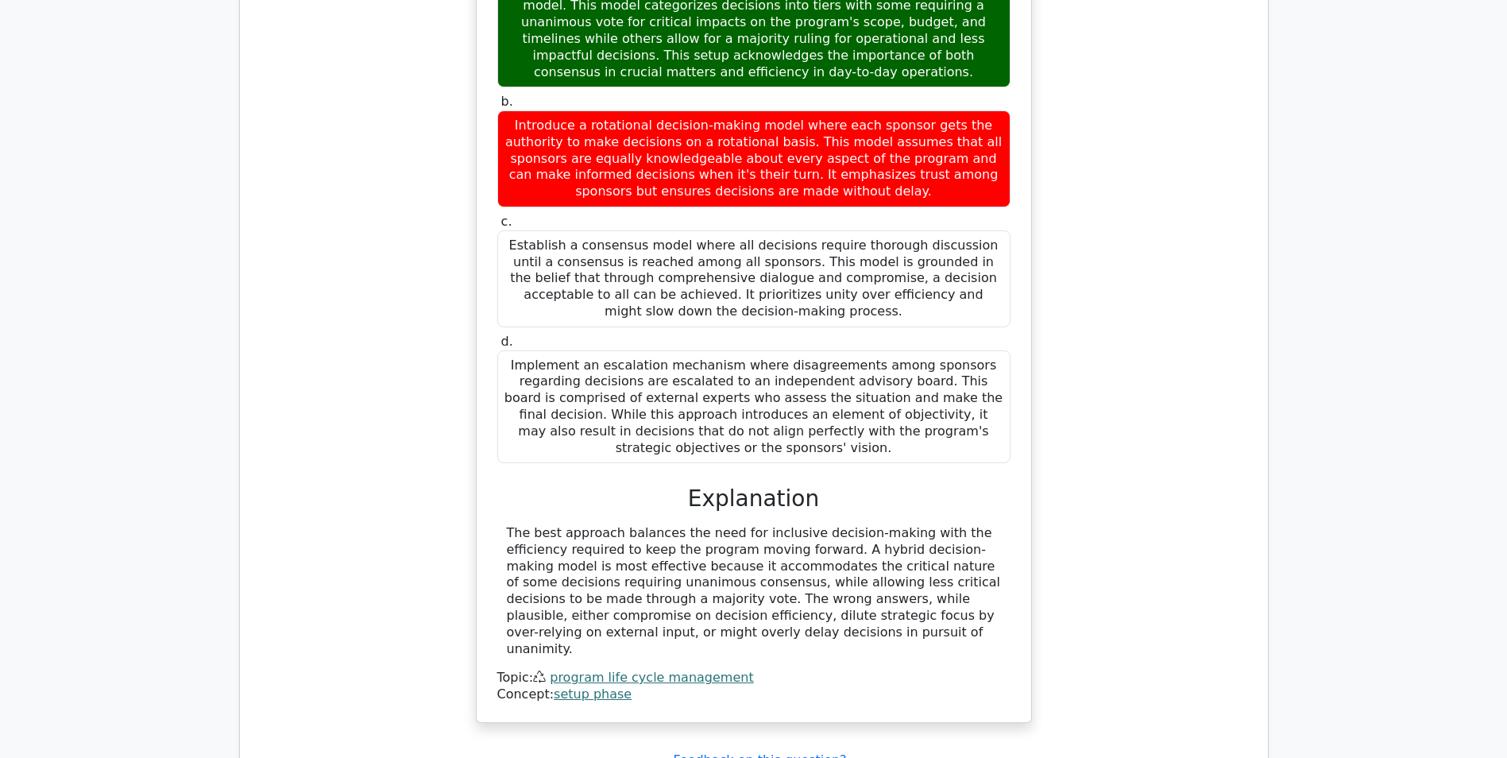
scroll to position [1510, 0]
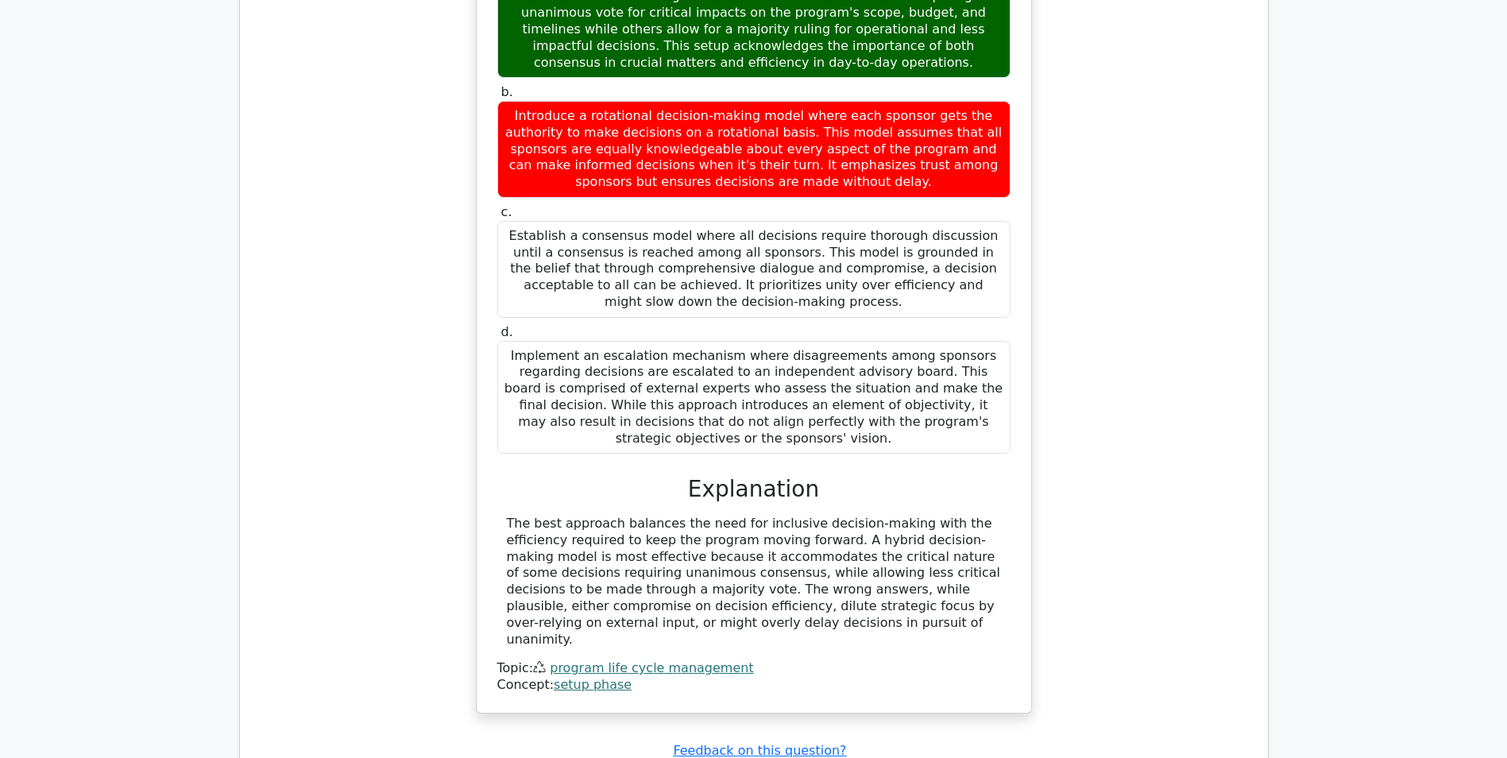
drag, startPoint x: 507, startPoint y: 489, endPoint x: 714, endPoint y: 590, distance: 231.0
click at [714, 590] on div "The best approach balances the need for inclusive decision-making with the effi…" at bounding box center [754, 582] width 494 height 132
drag, startPoint x: 714, startPoint y: 590, endPoint x: 592, endPoint y: 536, distance: 133.8
copy div "The best approach balances the need for inclusive decision-making with the effi…"
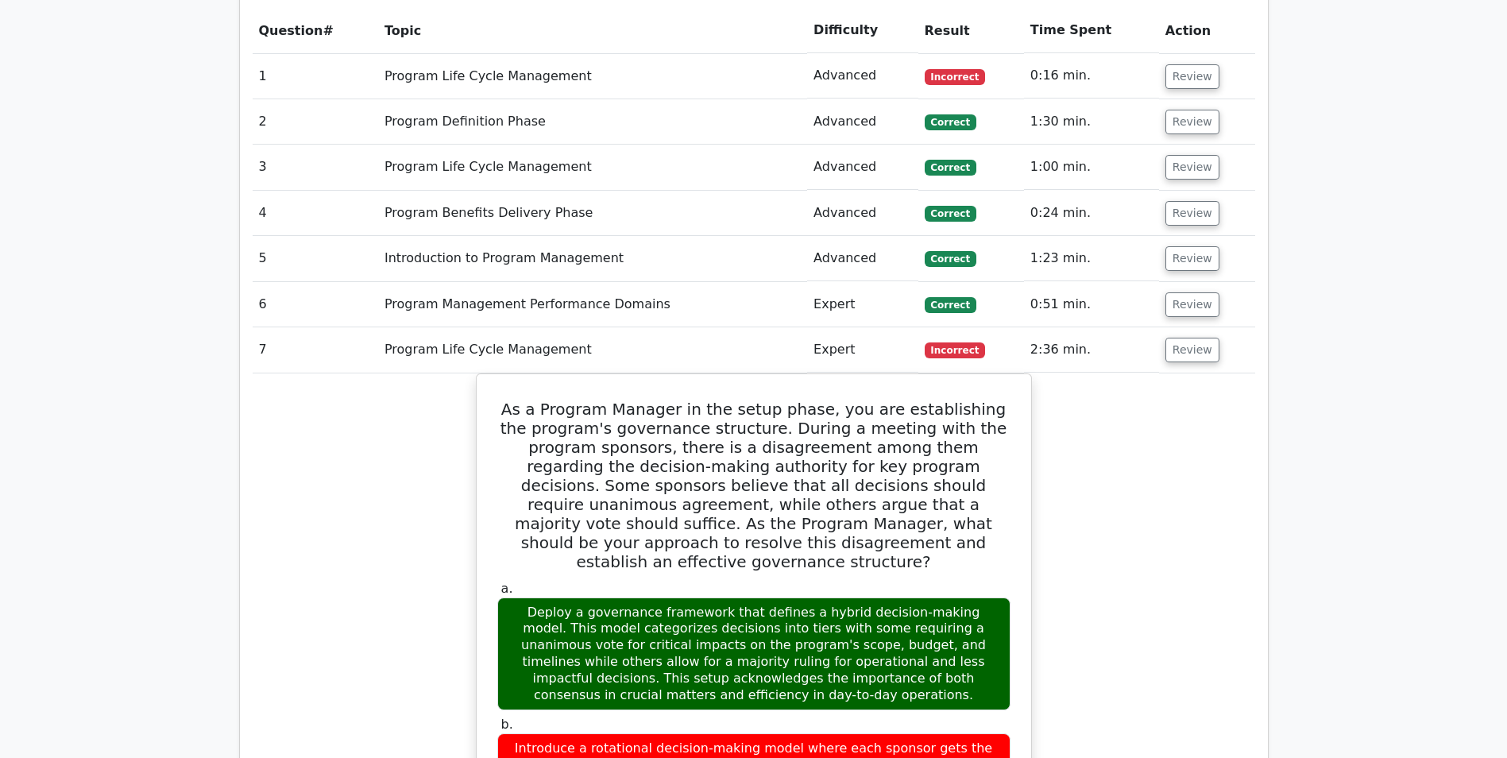
scroll to position [874, 0]
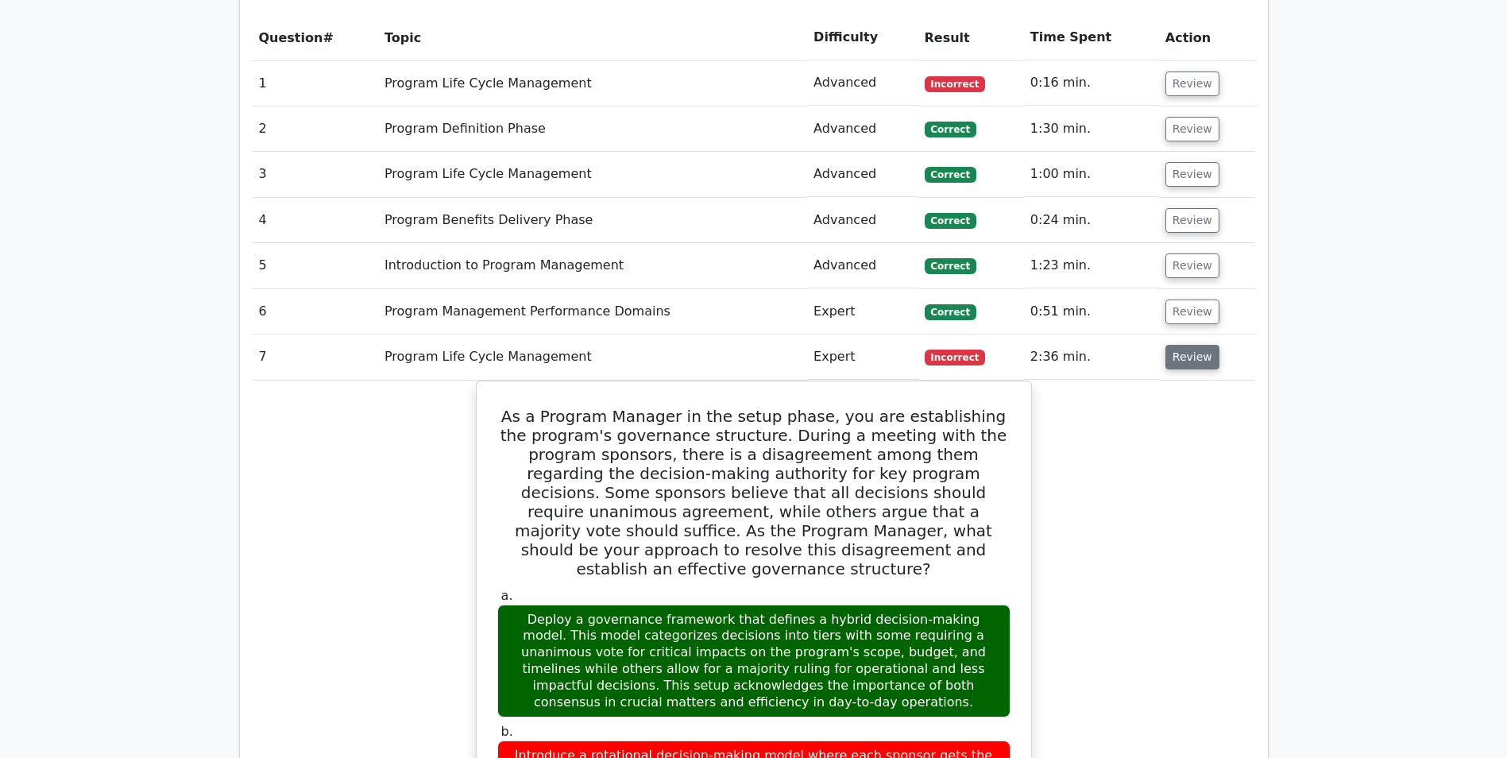
click at [1196, 358] on button "Review" at bounding box center [1193, 357] width 54 height 25
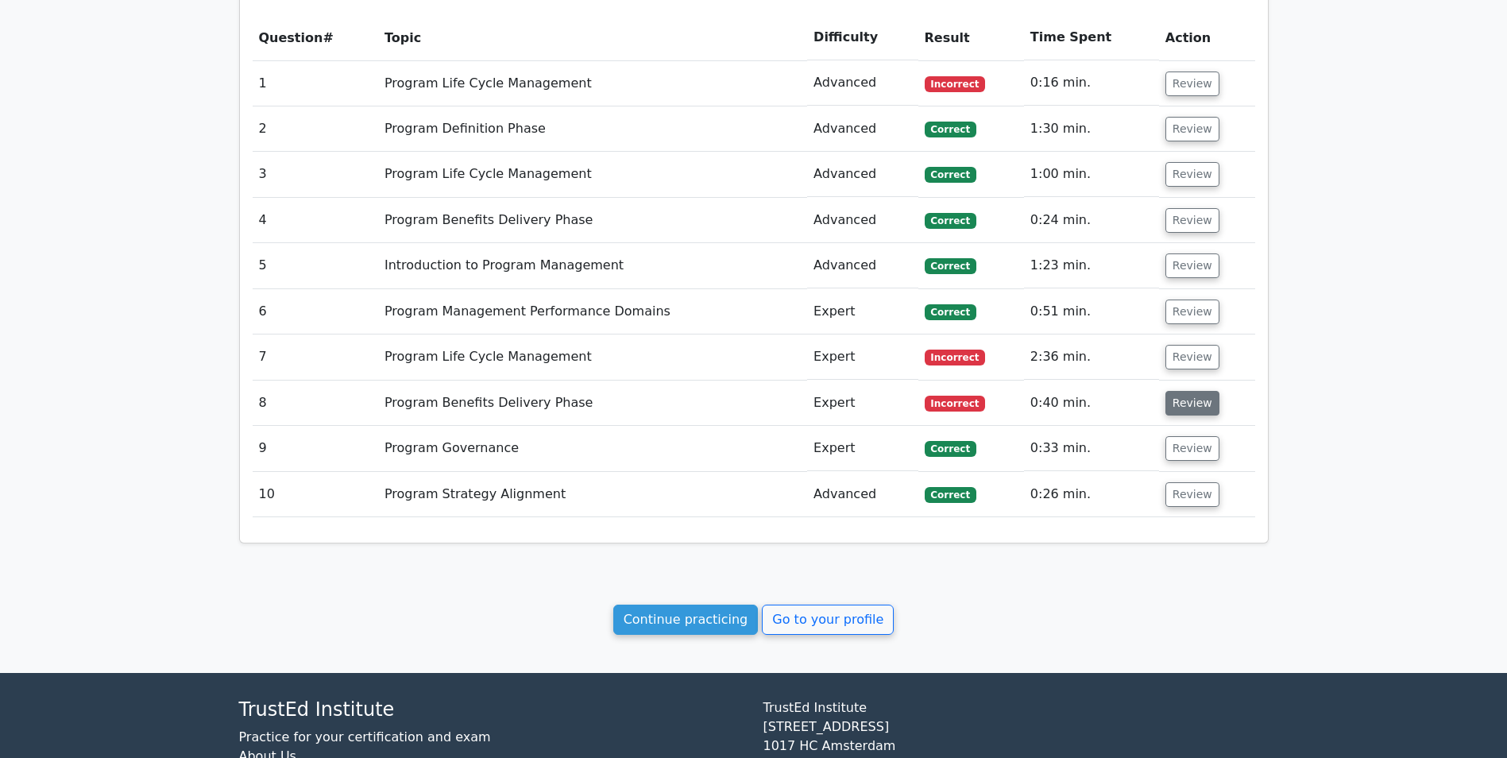
click at [1174, 403] on button "Review" at bounding box center [1193, 403] width 54 height 25
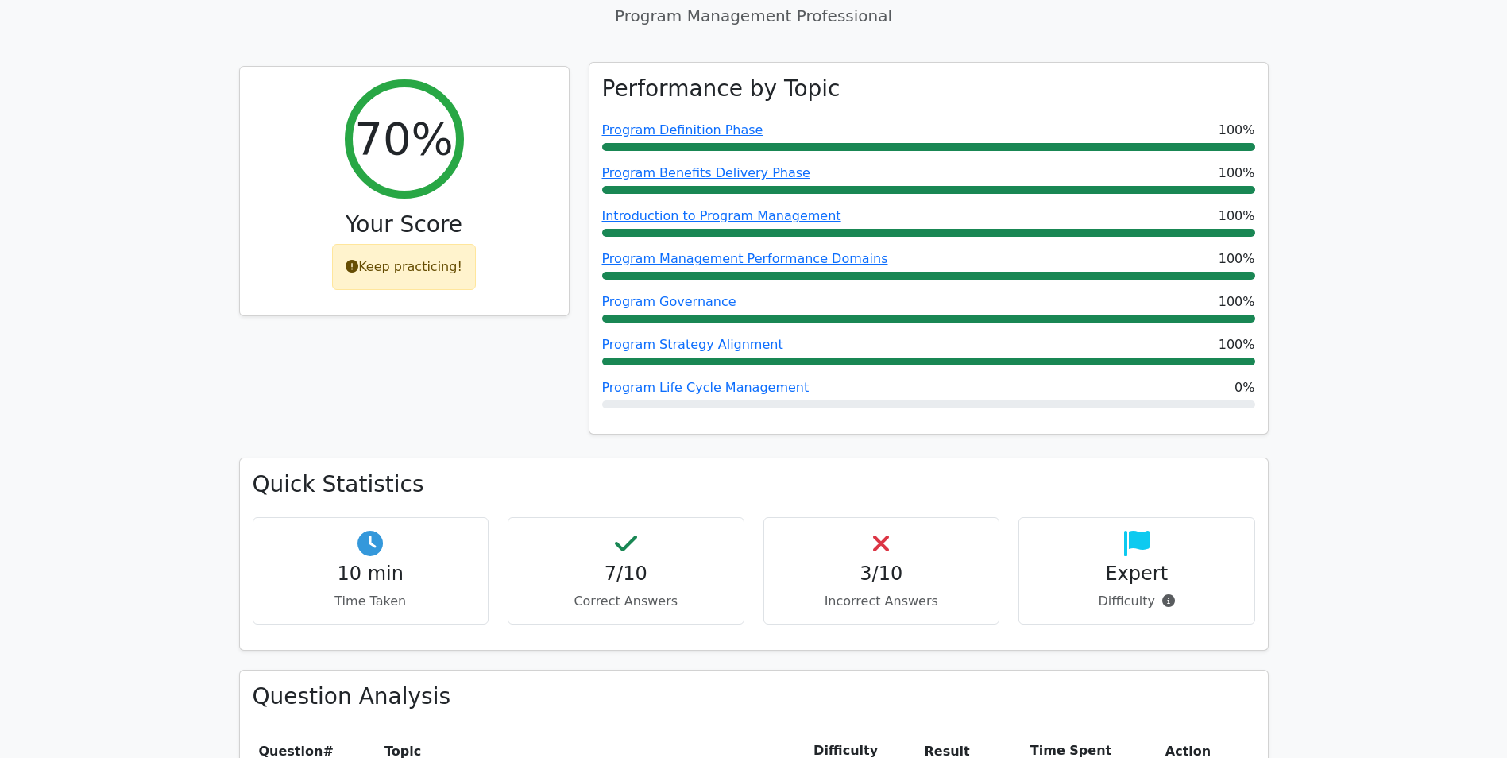
scroll to position [0, 0]
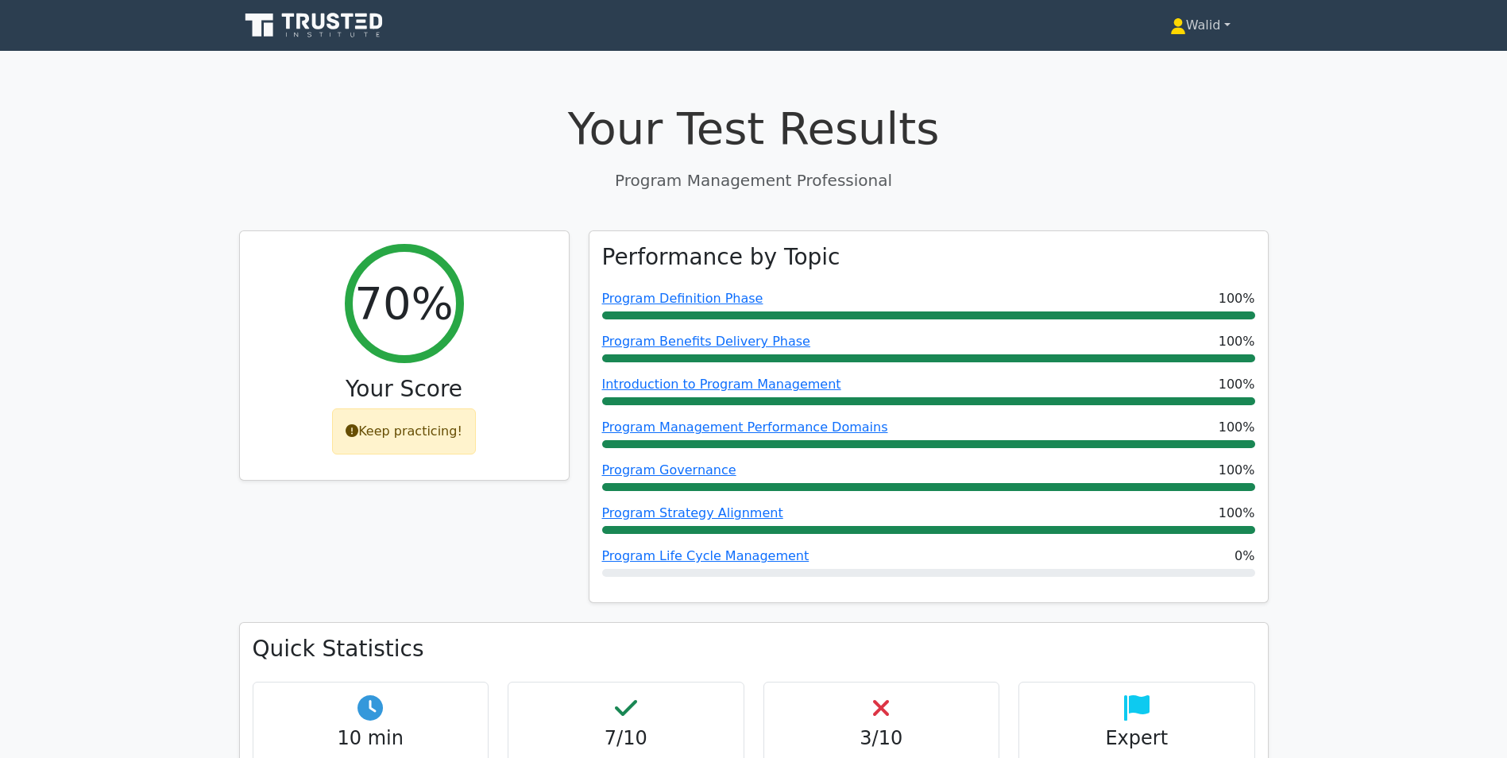
click at [1189, 25] on link "Walid" at bounding box center [1200, 26] width 137 height 32
click at [1170, 65] on link "Profile" at bounding box center [1196, 62] width 126 height 25
